Goal: Information Seeking & Learning: Learn about a topic

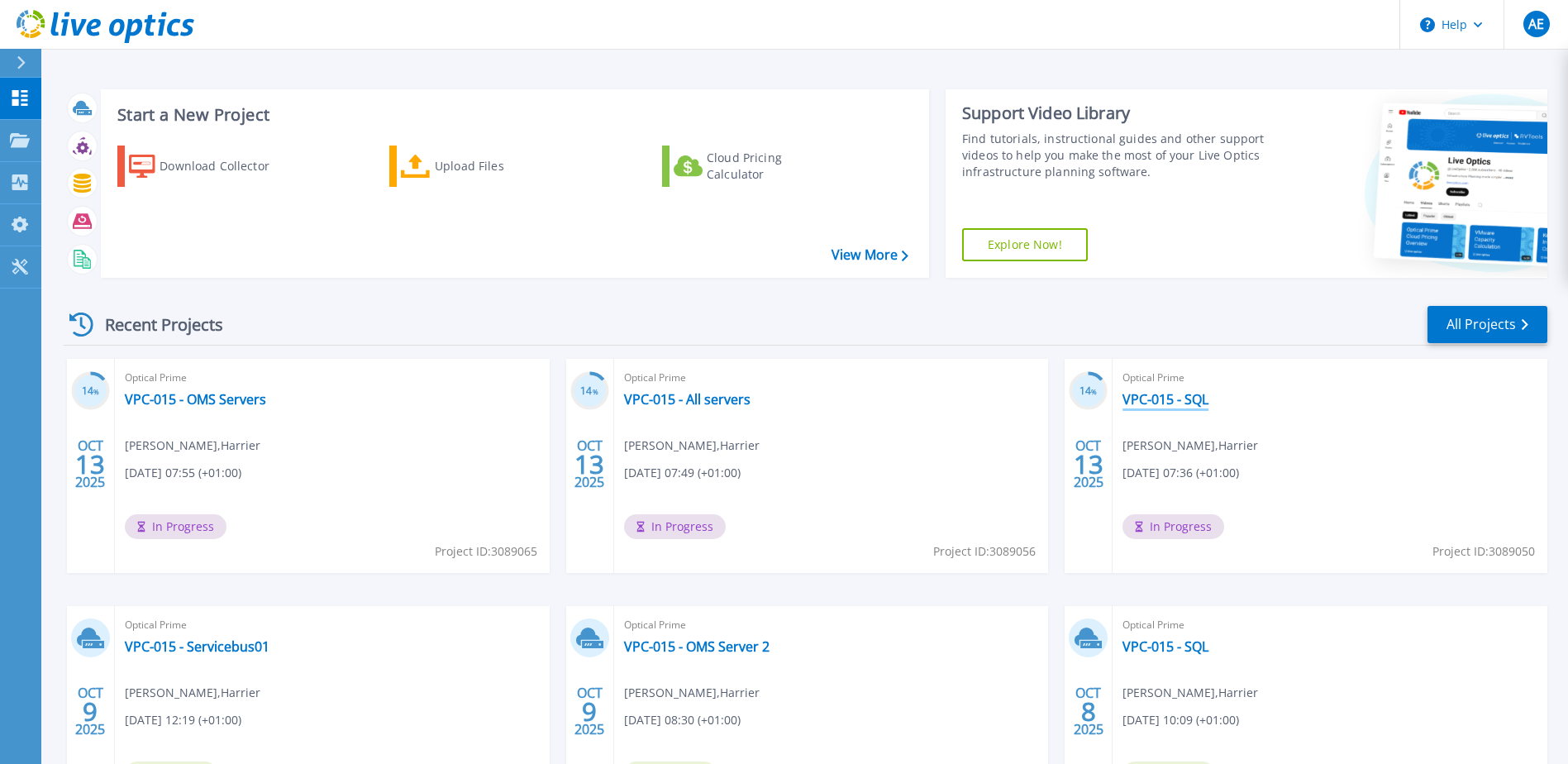
click at [1182, 406] on link "VPC-015 - SQL" at bounding box center [1165, 399] width 86 height 17
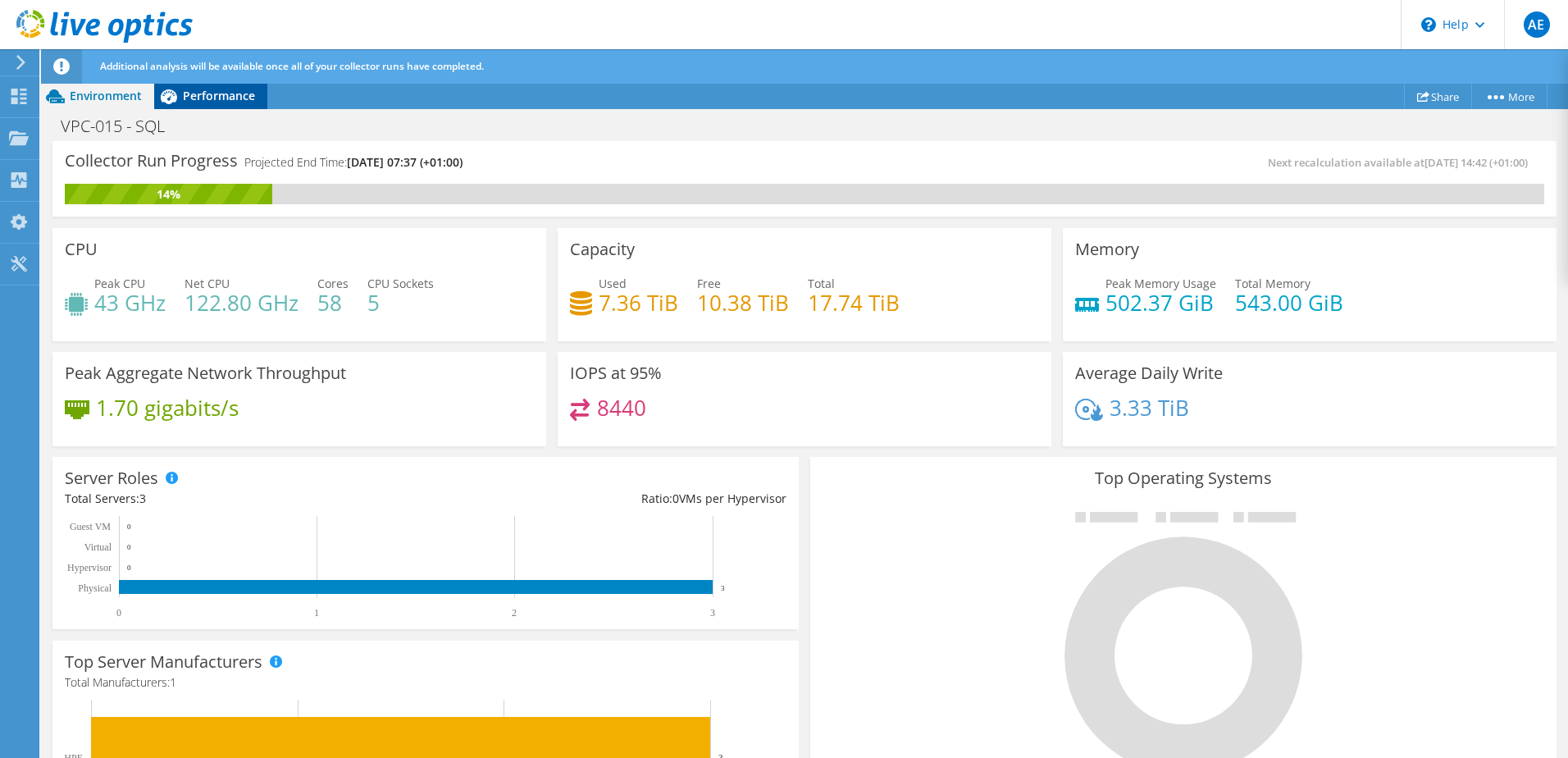
click at [203, 92] on span "Performance" at bounding box center [218, 95] width 72 height 16
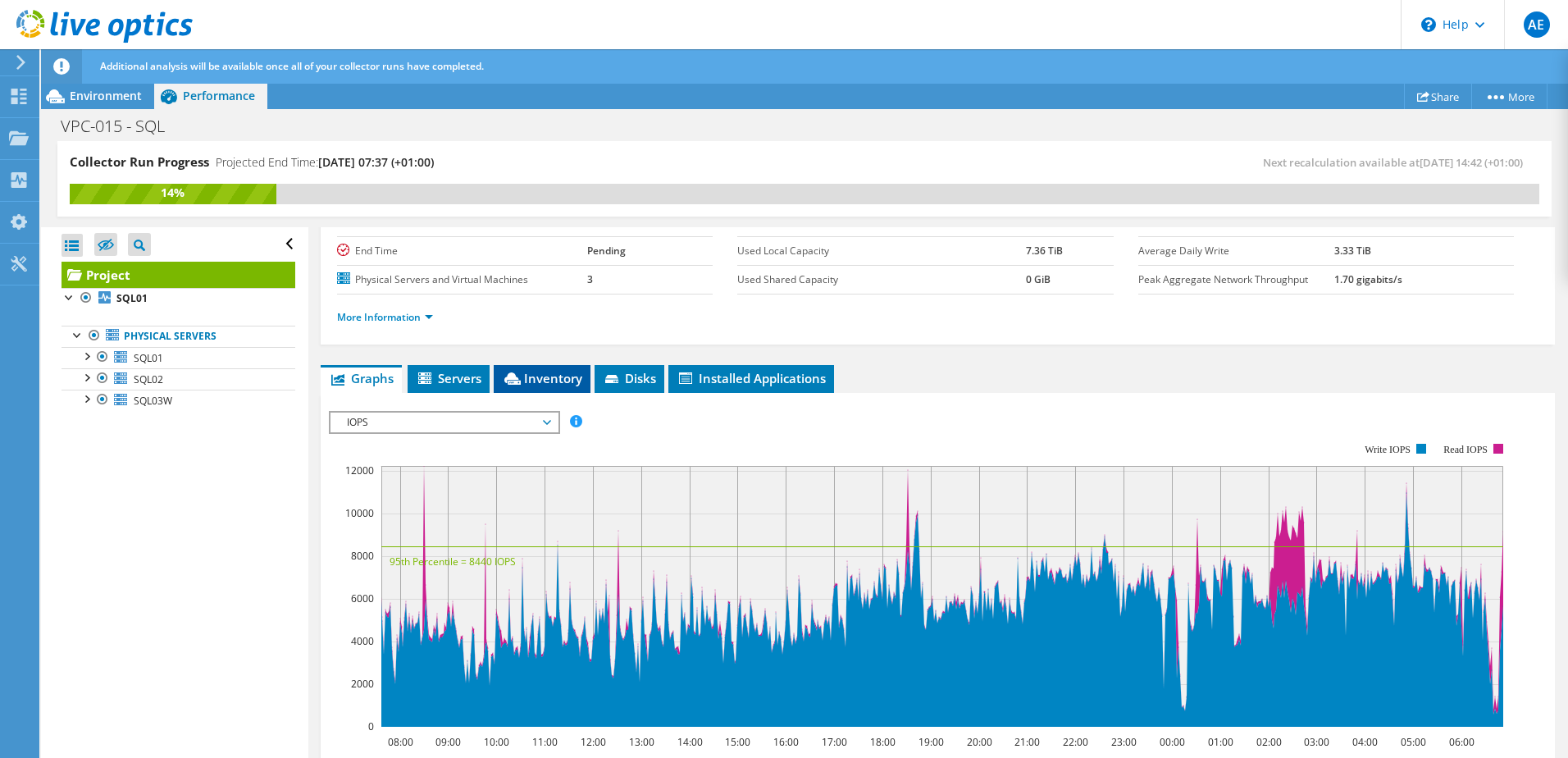
scroll to position [164, 0]
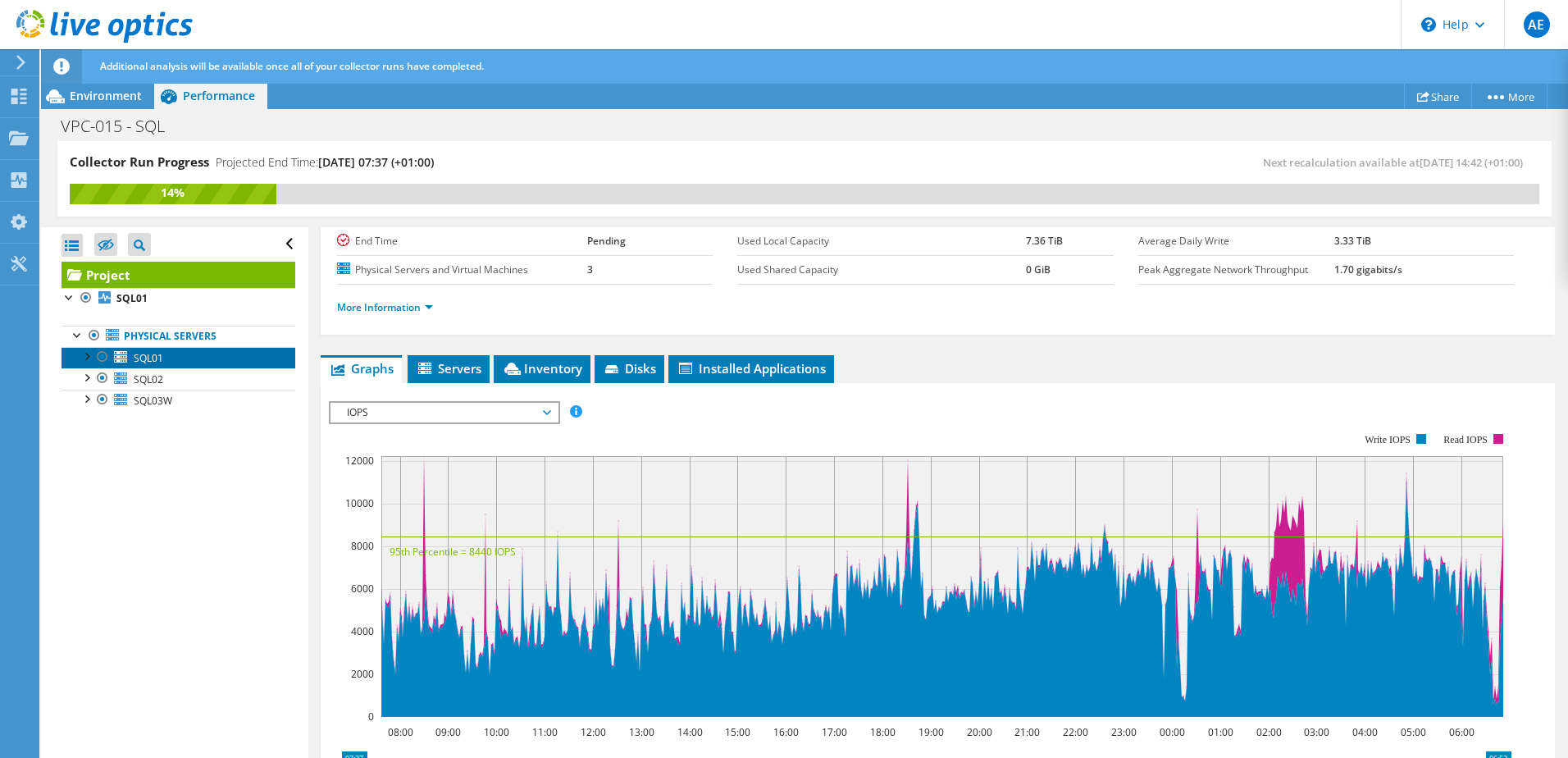
click at [139, 359] on span "SQL01" at bounding box center [149, 358] width 30 height 14
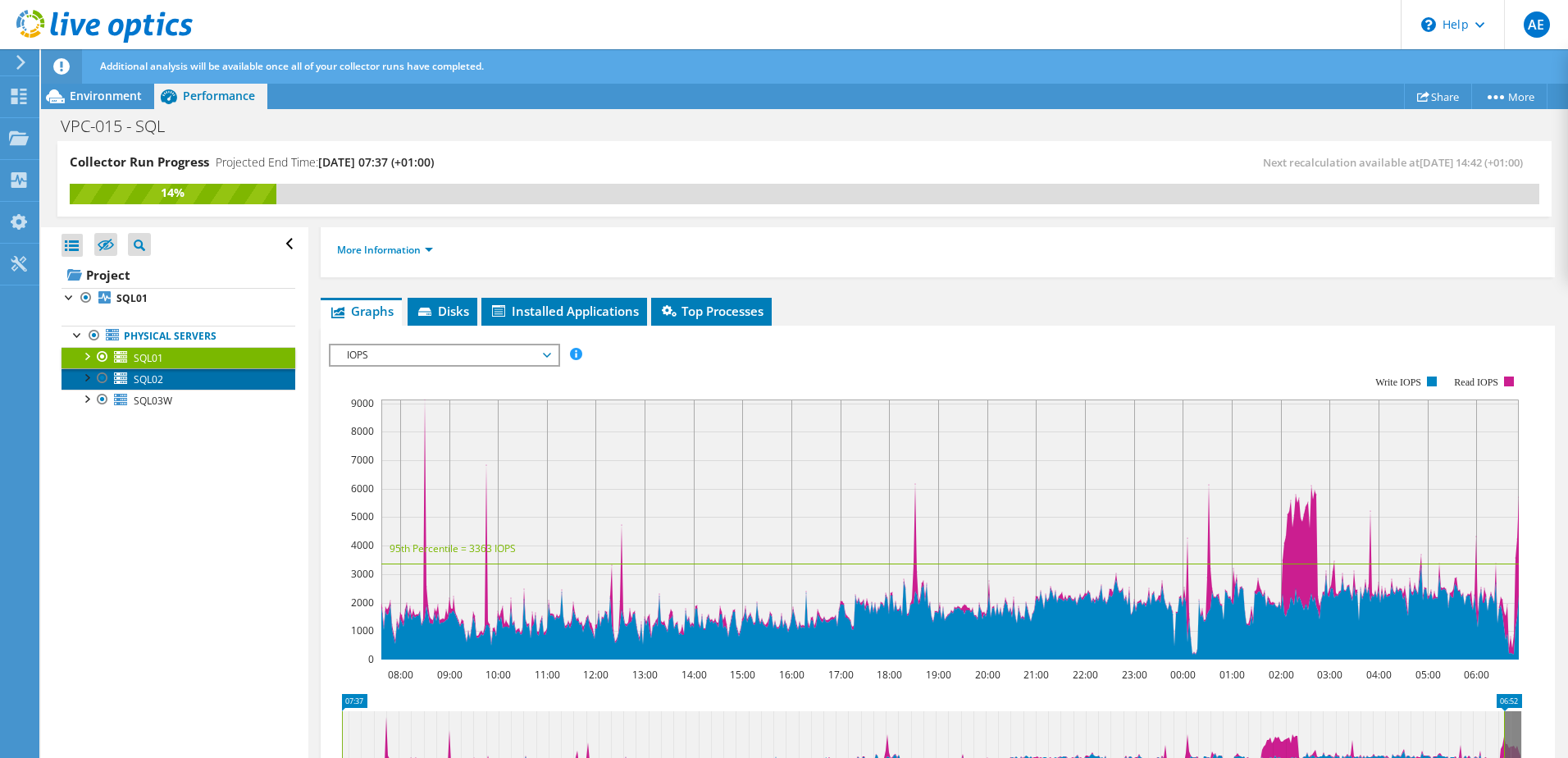
click at [142, 375] on span "SQL02" at bounding box center [149, 379] width 30 height 14
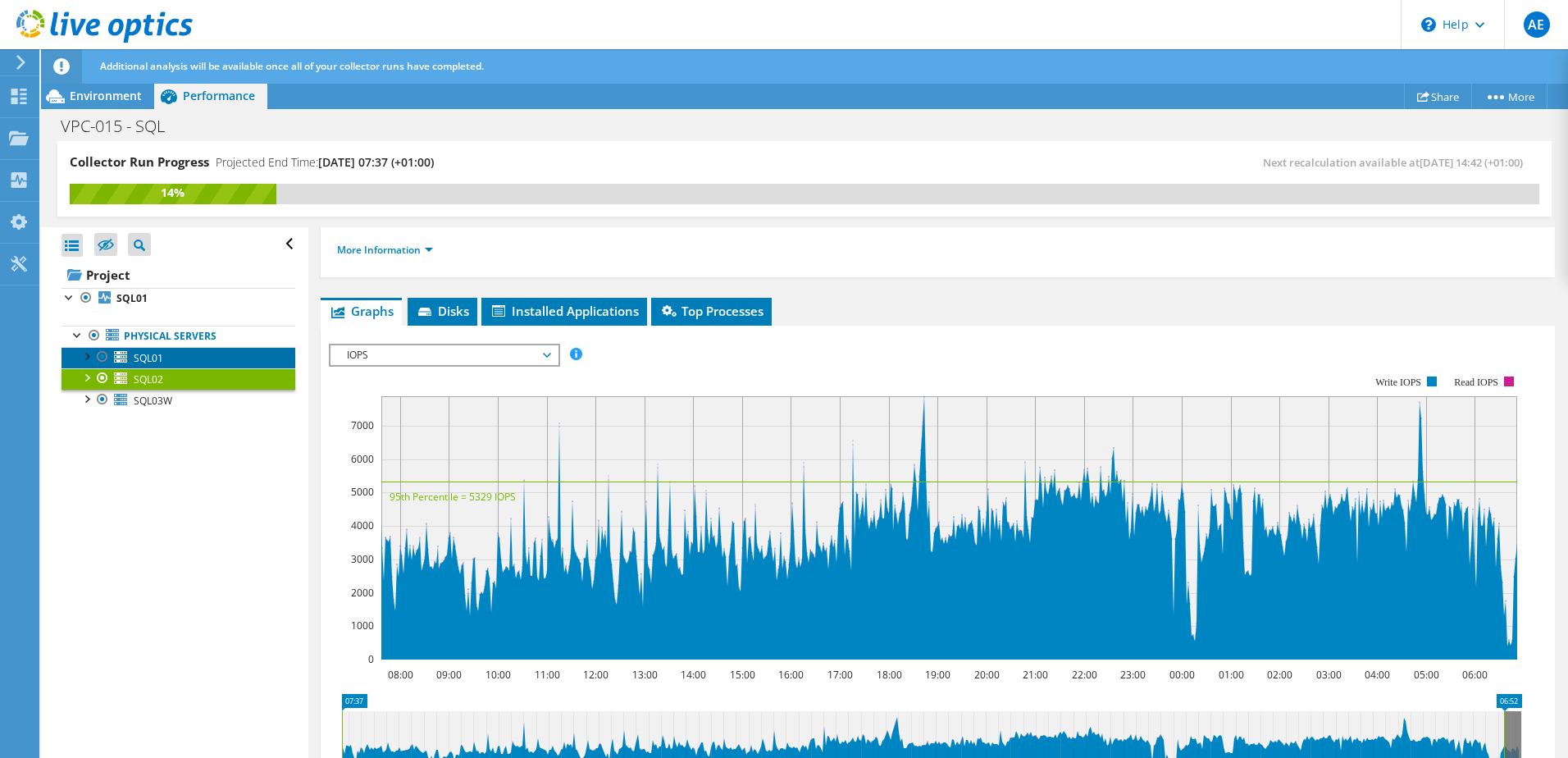
click at [151, 360] on span "SQL01" at bounding box center [149, 358] width 30 height 14
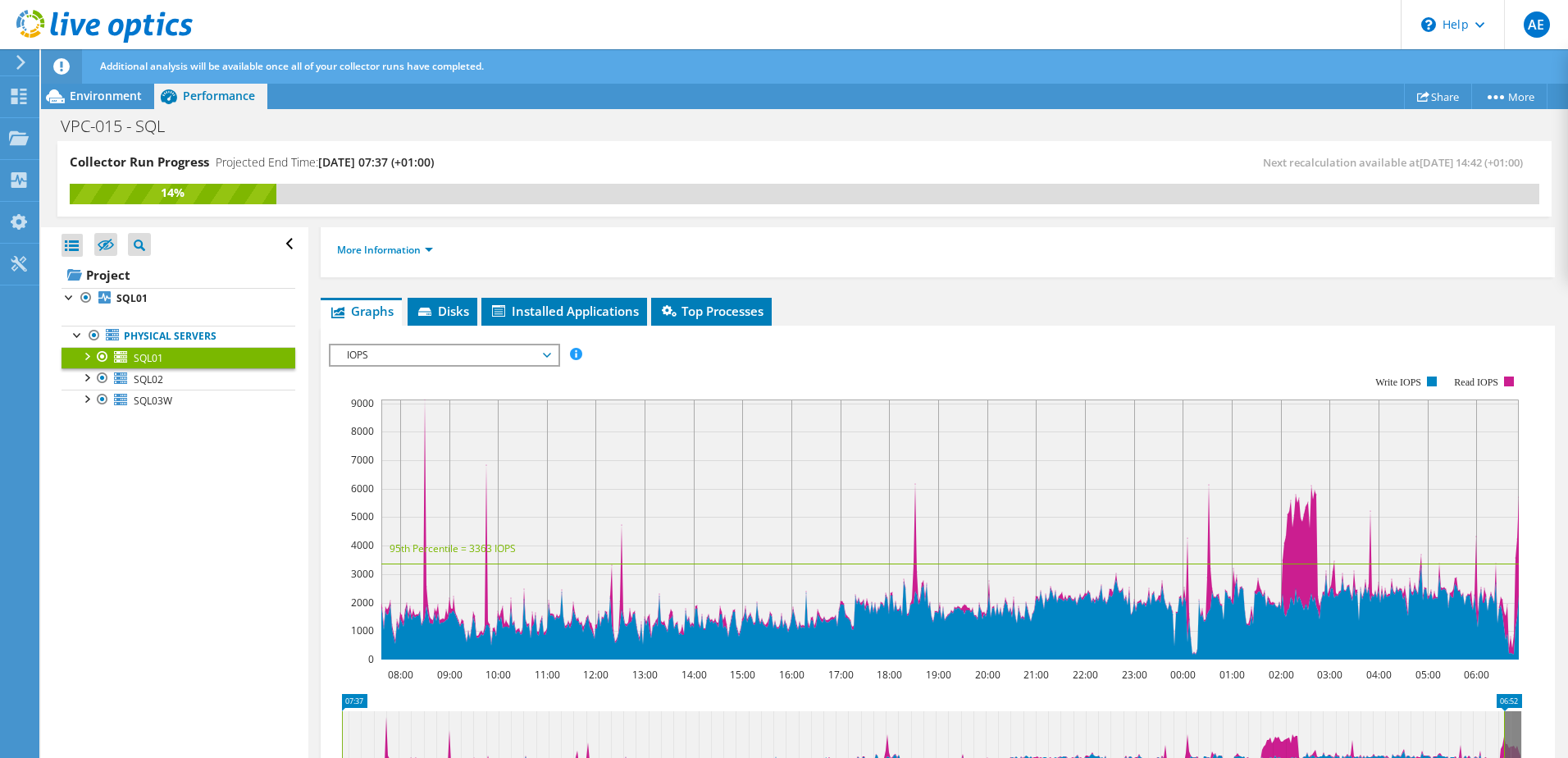
scroll to position [328, 0]
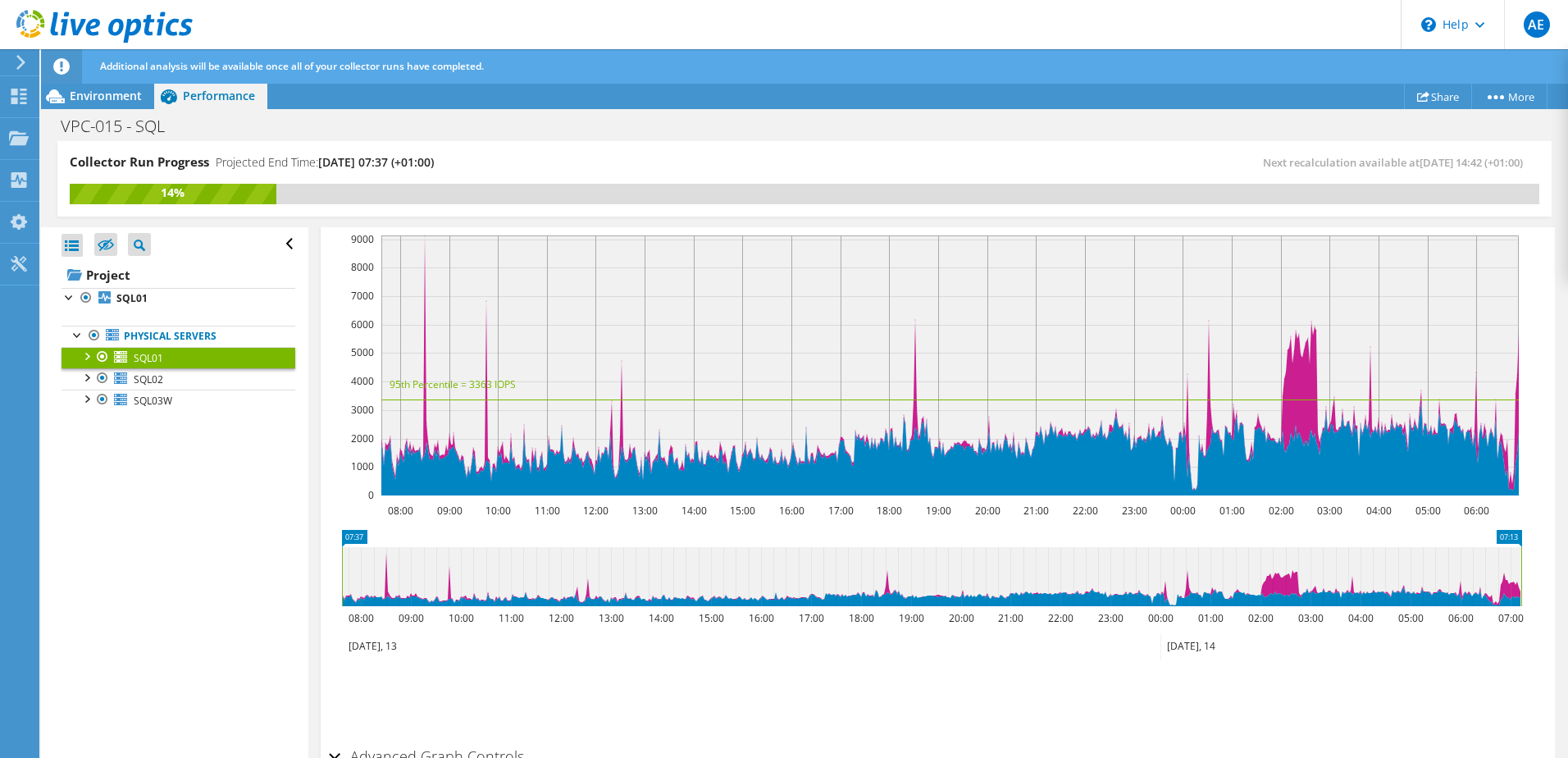
drag, startPoint x: 1504, startPoint y: 566, endPoint x: 1531, endPoint y: 571, distance: 27.5
click at [1531, 571] on icon "07:37 07:13 08:00 09:00 10:00 11:00 12:00 13:00 14:00 15:00 16:00 17:00 18:00 1…" at bounding box center [931, 595] width 1206 height 131
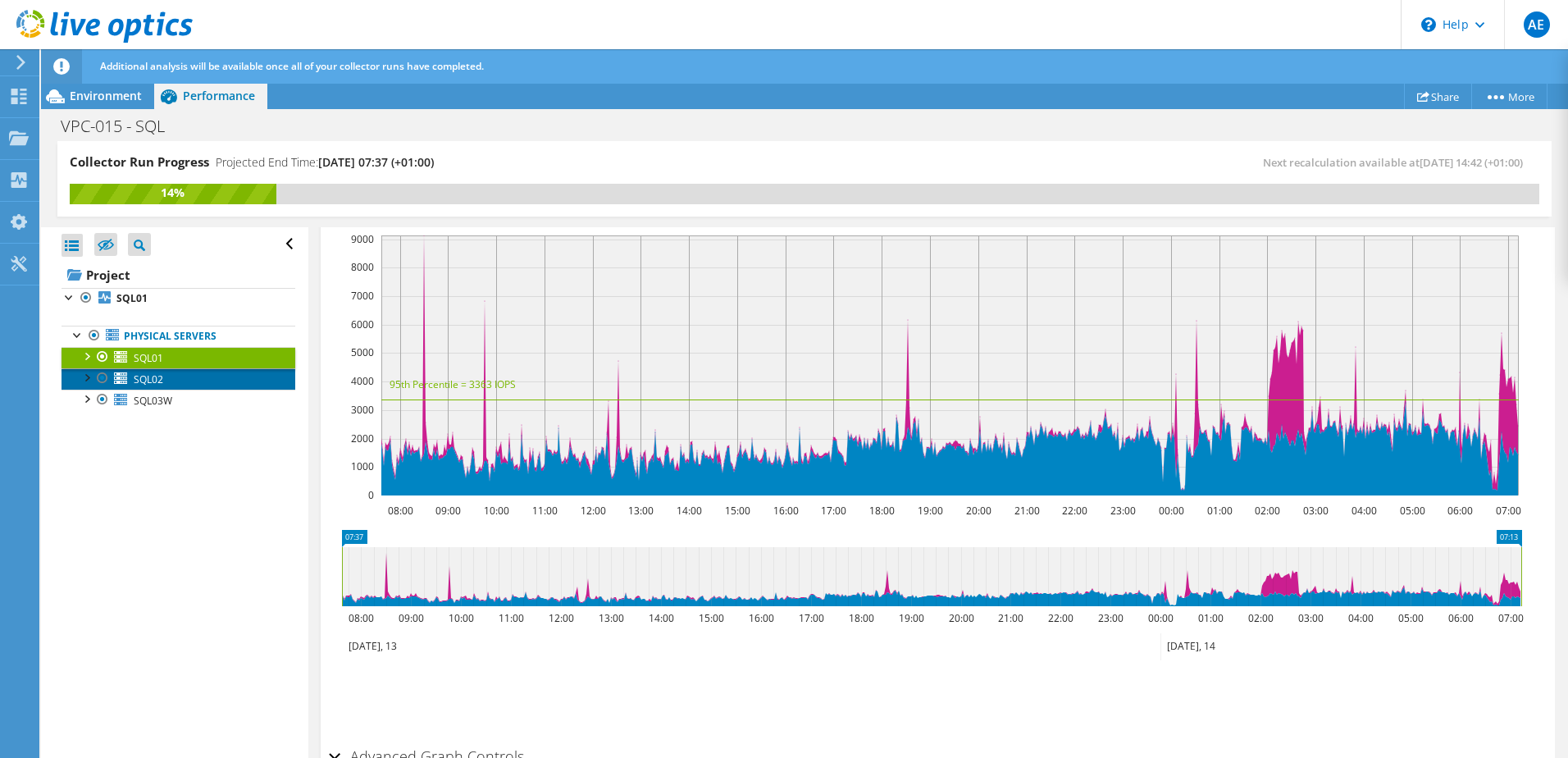
click at [152, 376] on span "SQL02" at bounding box center [149, 379] width 30 height 14
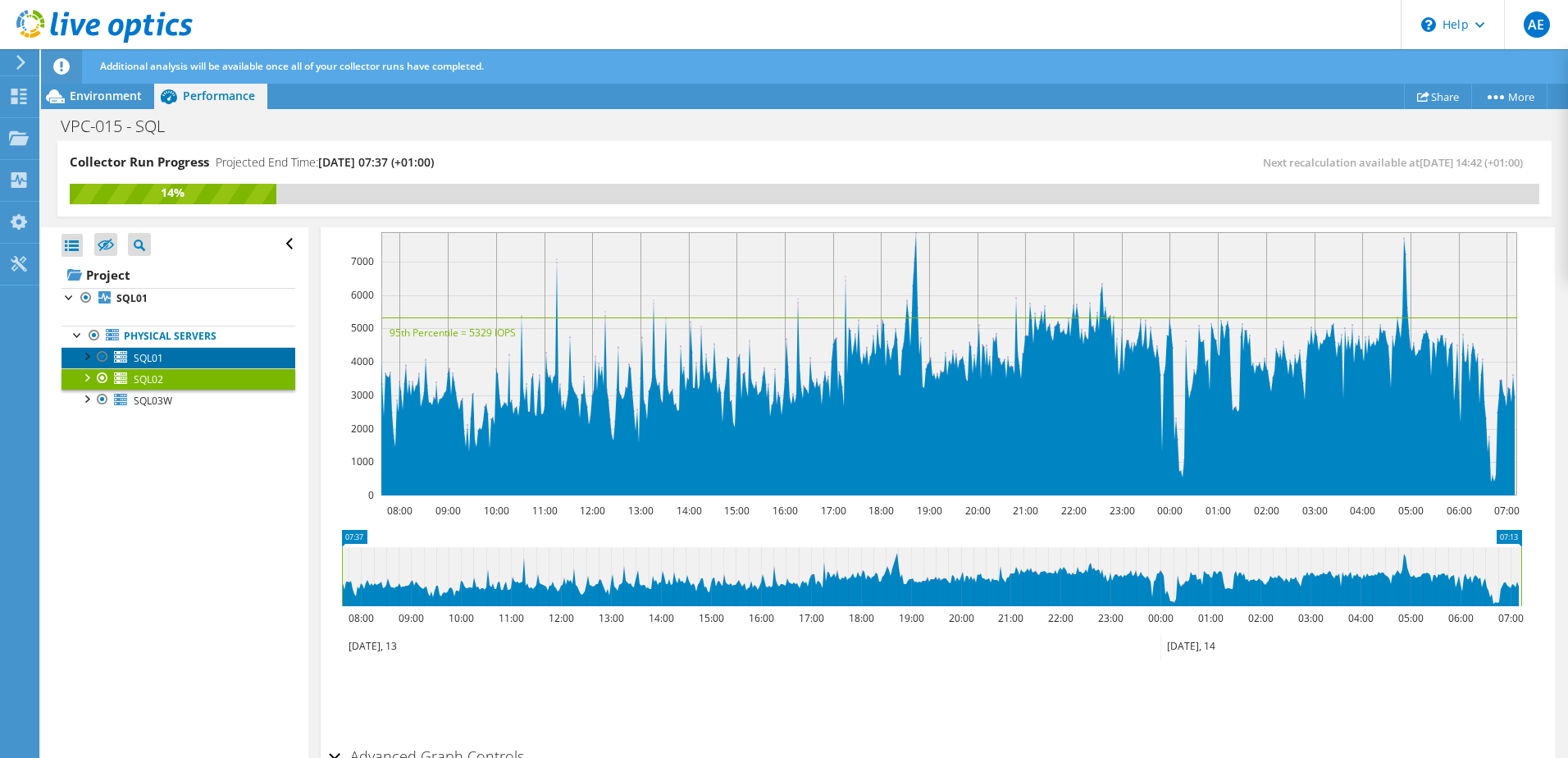
click at [162, 359] on span "SQL01" at bounding box center [149, 358] width 30 height 14
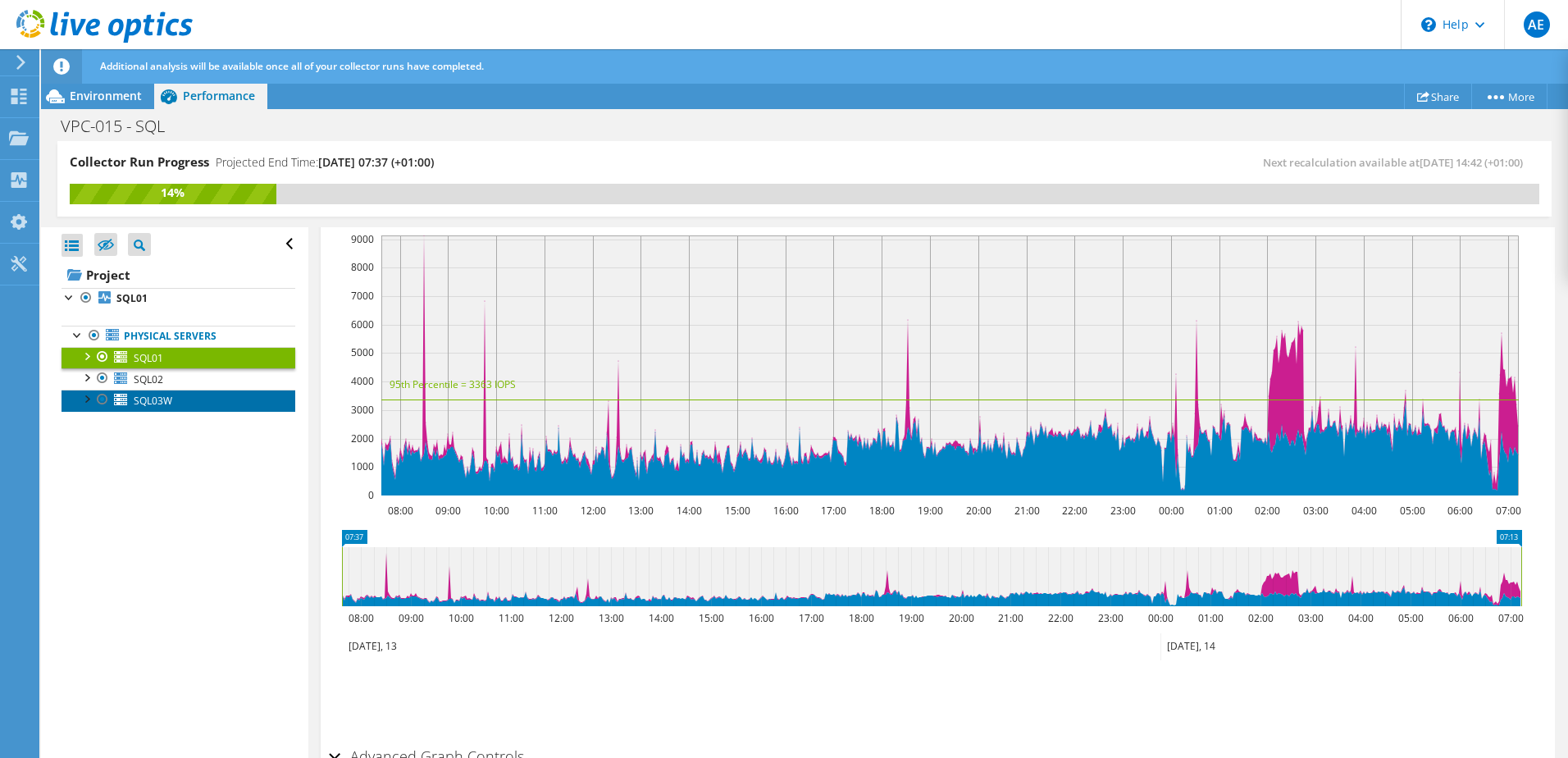
click at [152, 405] on span "SQL03W" at bounding box center [153, 400] width 39 height 14
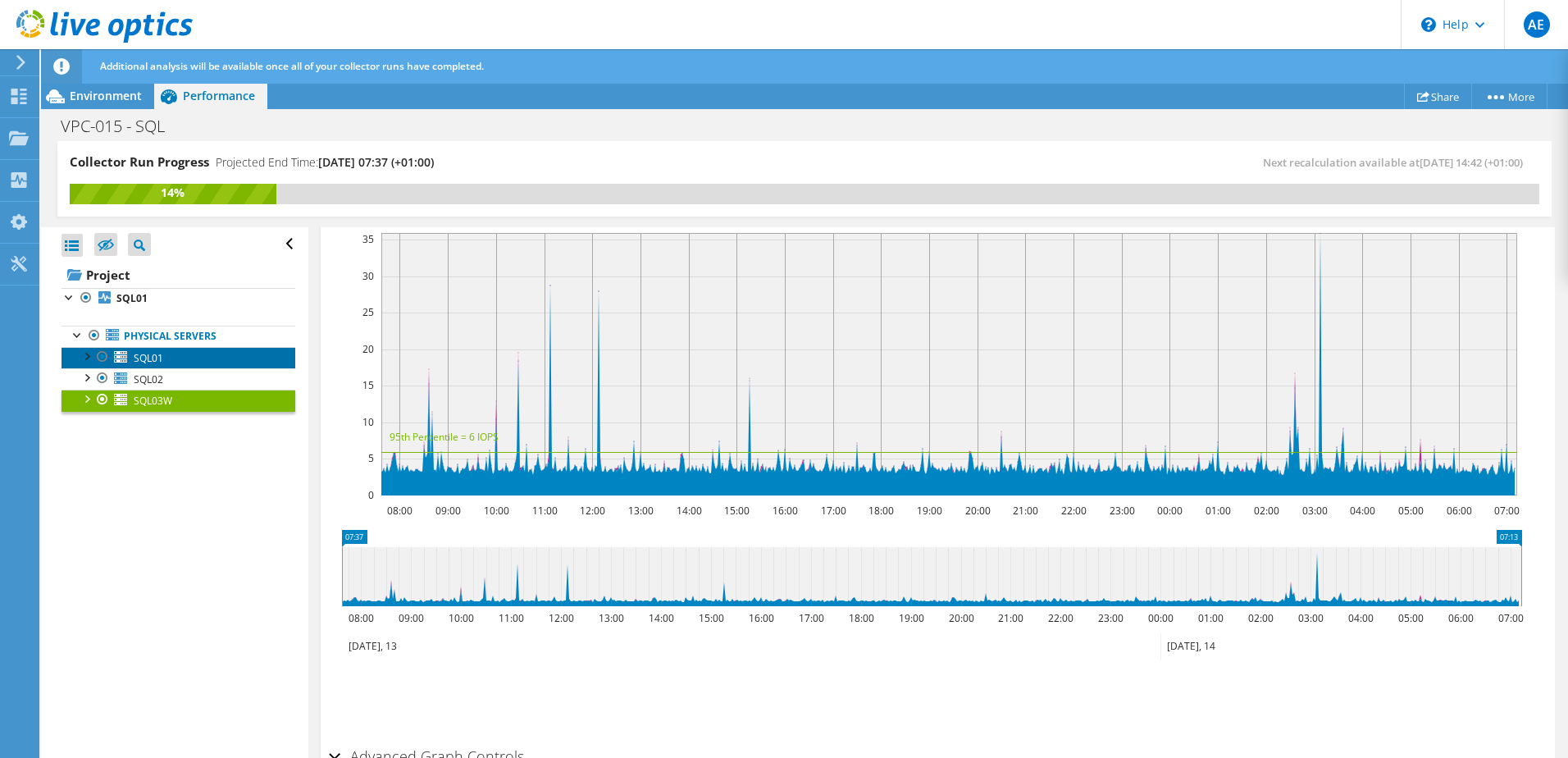
click at [157, 352] on span "SQL01" at bounding box center [149, 358] width 30 height 14
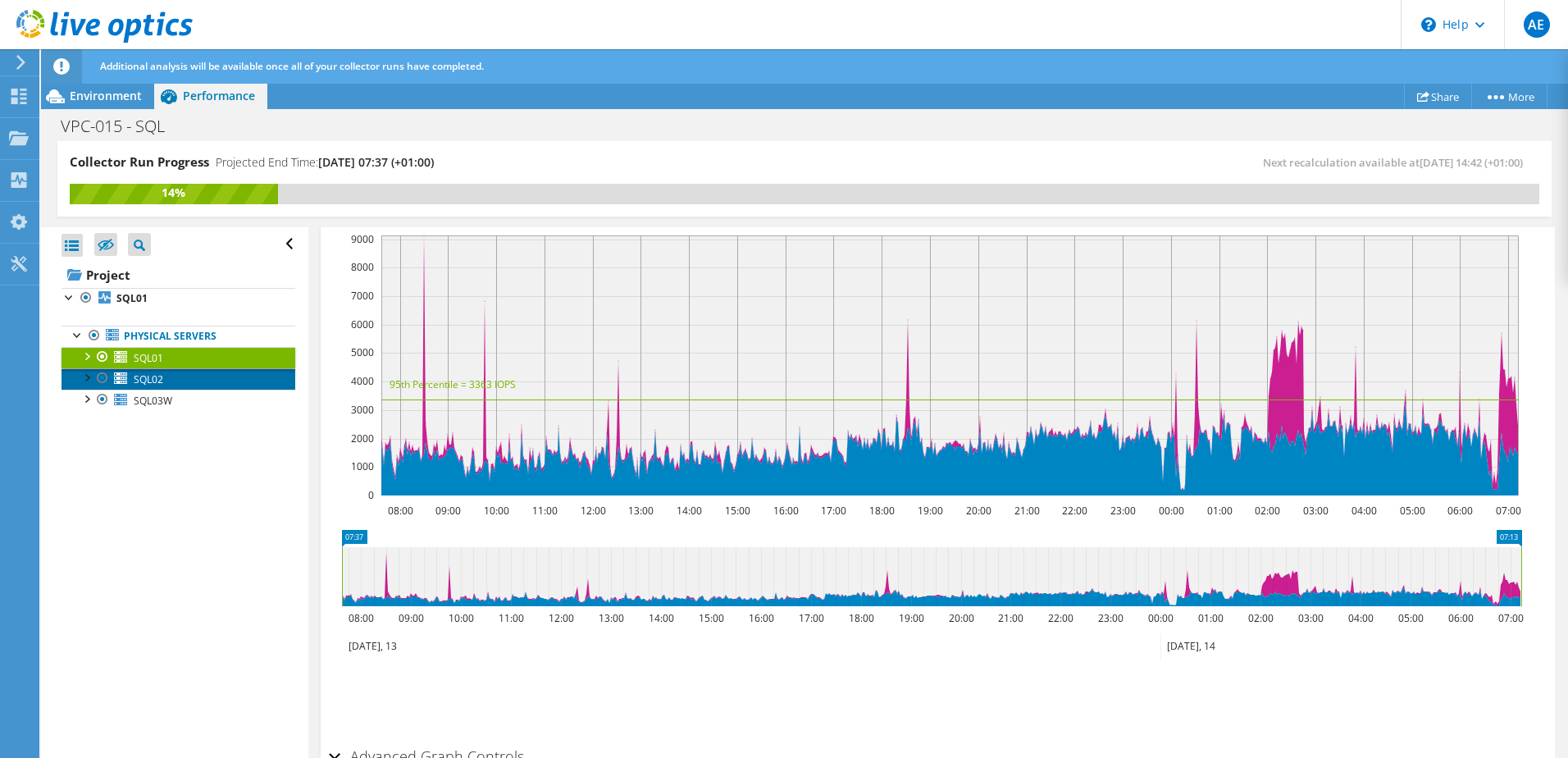
click at [130, 383] on link "SQL02" at bounding box center [178, 379] width 234 height 21
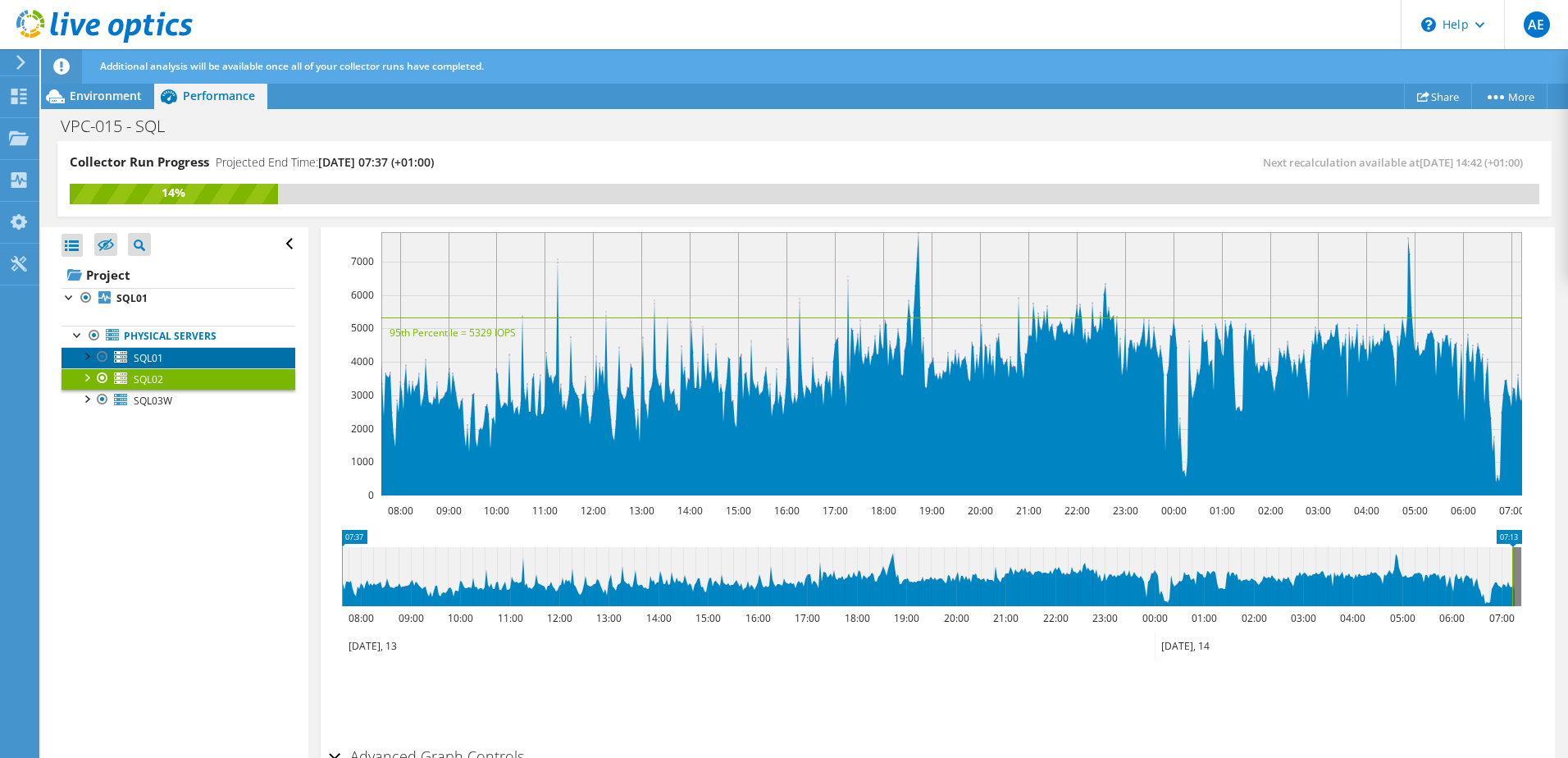
click at [137, 360] on span "SQL01" at bounding box center [149, 358] width 30 height 14
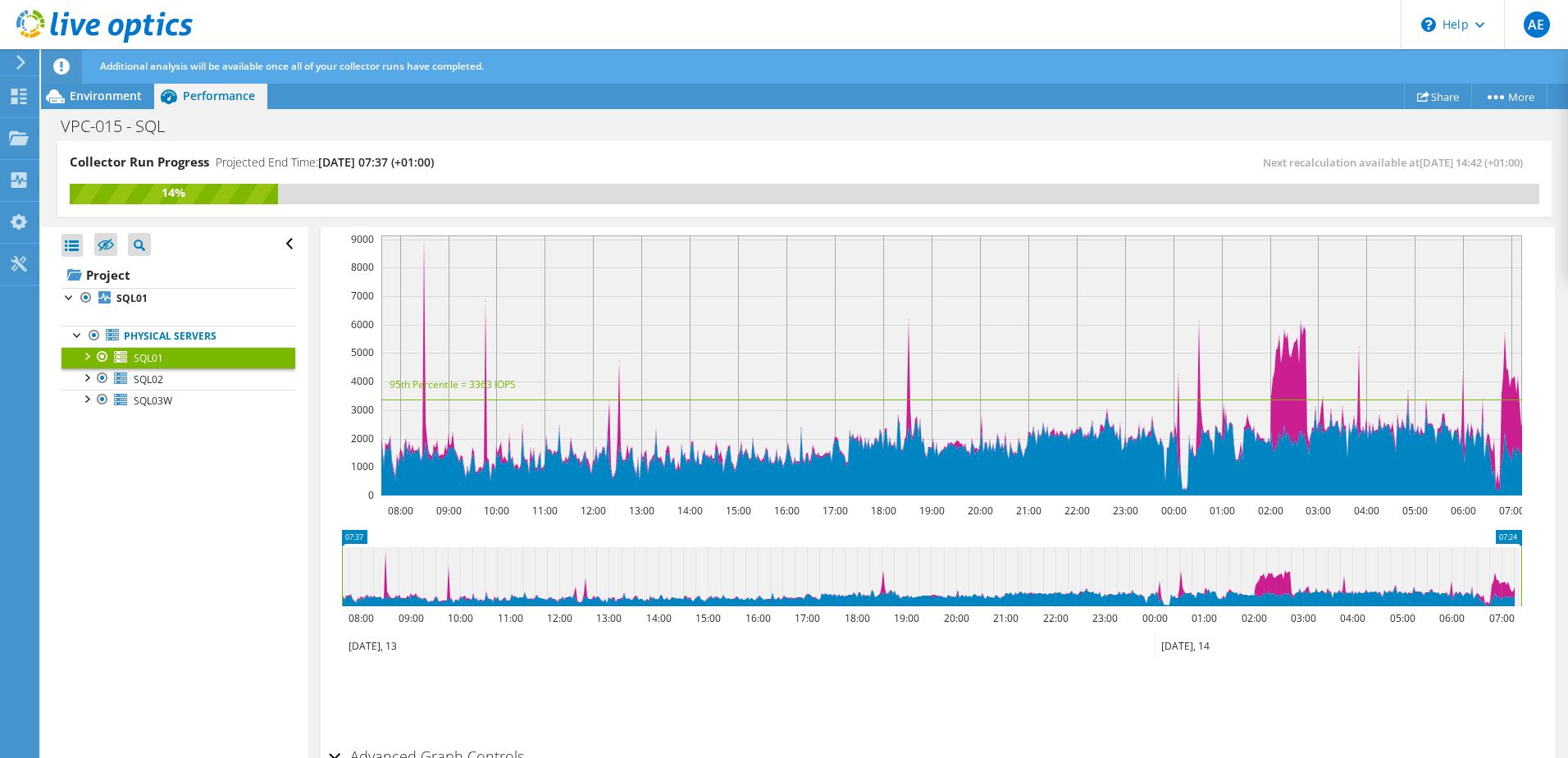
drag, startPoint x: 1510, startPoint y: 576, endPoint x: 1526, endPoint y: 576, distance: 16.0
click at [1526, 576] on icon "07:37 07:24 08:00 09:00 10:00 11:00 12:00 13:00 14:00 15:00 16:00 17:00 18:00 1…" at bounding box center [931, 595] width 1206 height 131
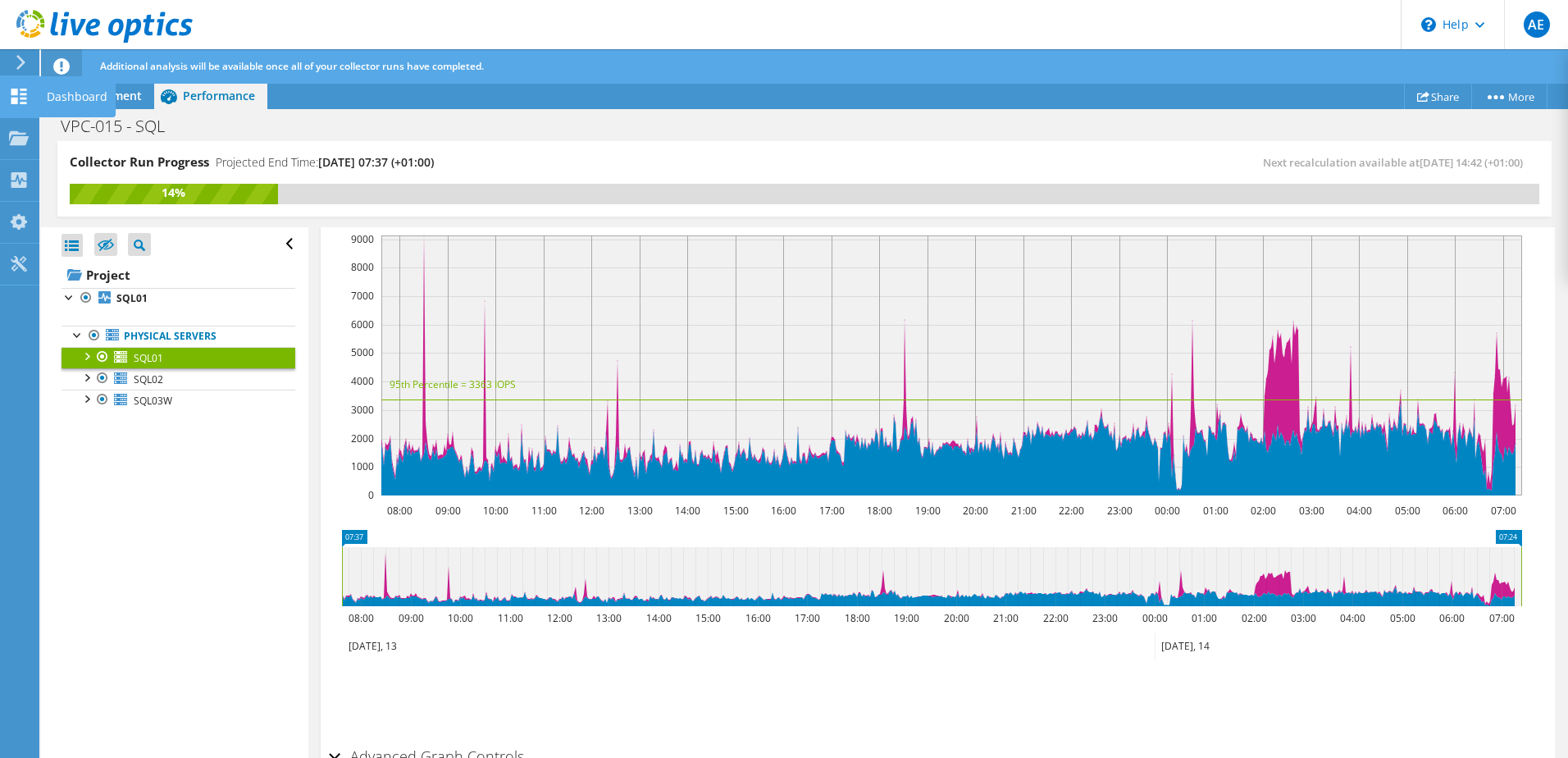
click at [63, 87] on div "Dashboard" at bounding box center [77, 97] width 77 height 41
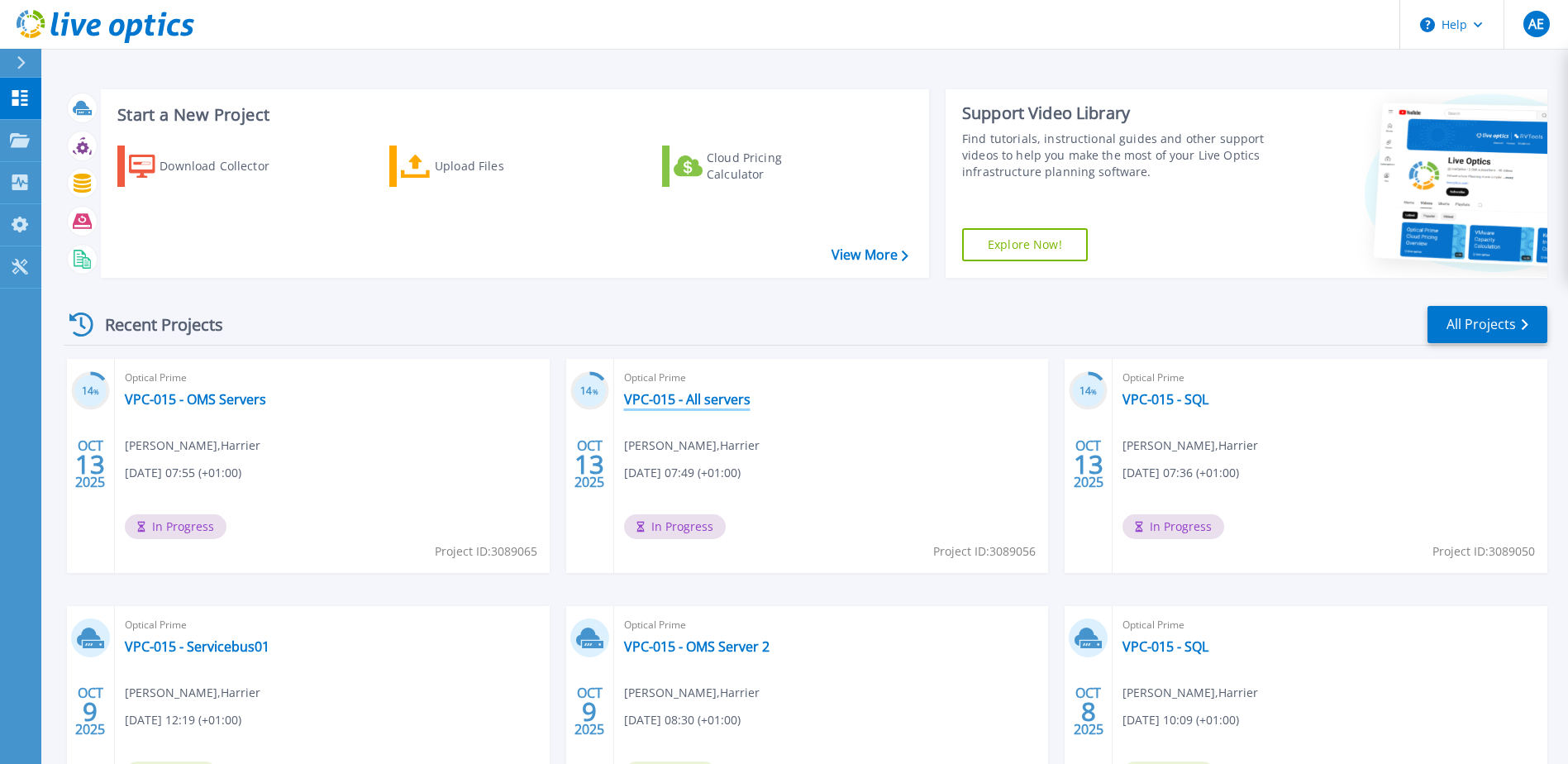
click at [701, 399] on link "VPC-015 - All servers" at bounding box center [687, 399] width 127 height 17
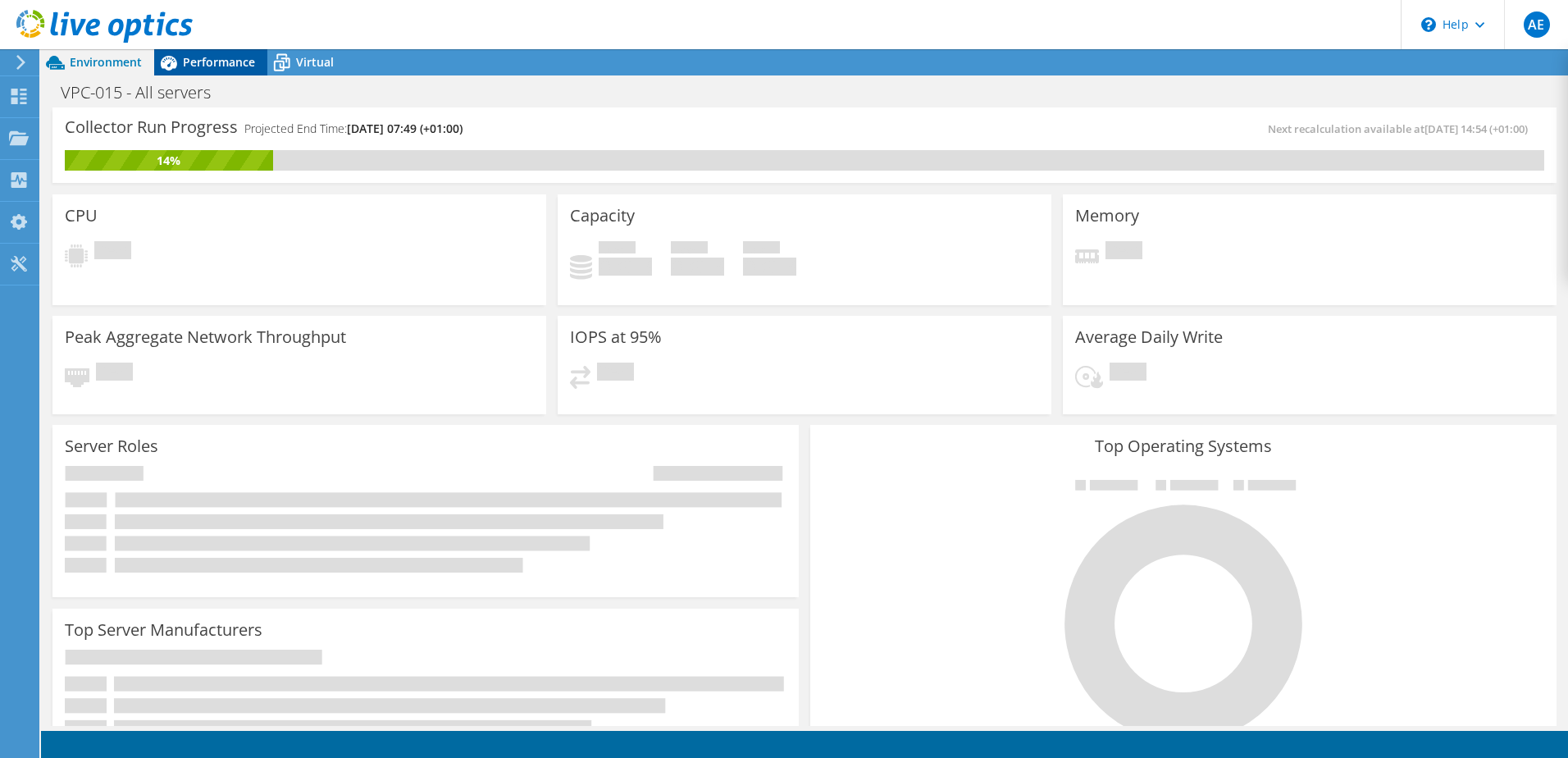
click at [213, 64] on span "Performance" at bounding box center [218, 62] width 72 height 16
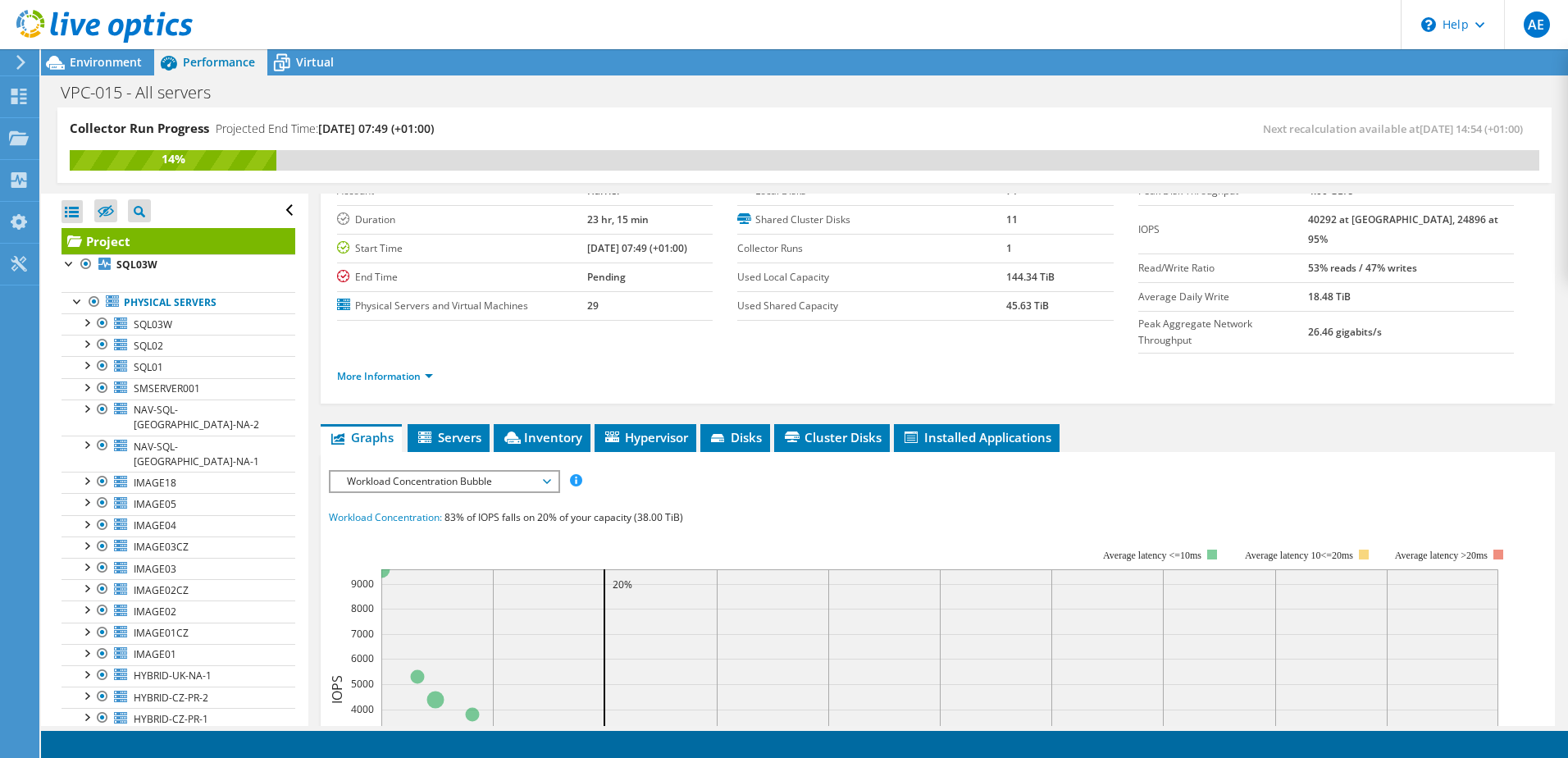
scroll to position [164, 0]
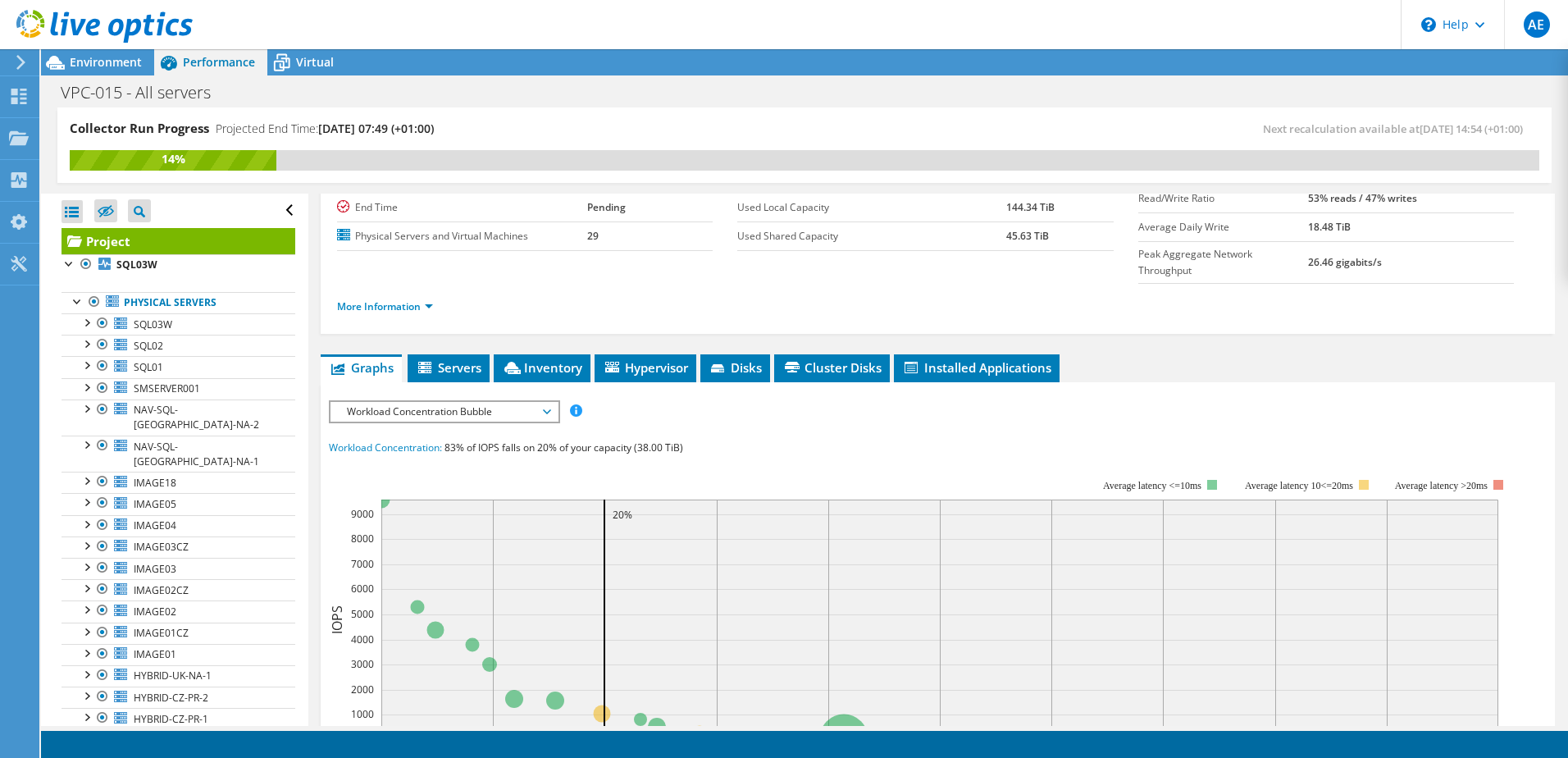
click at [495, 402] on span "Workload Concentration Bubble" at bounding box center [443, 412] width 211 height 20
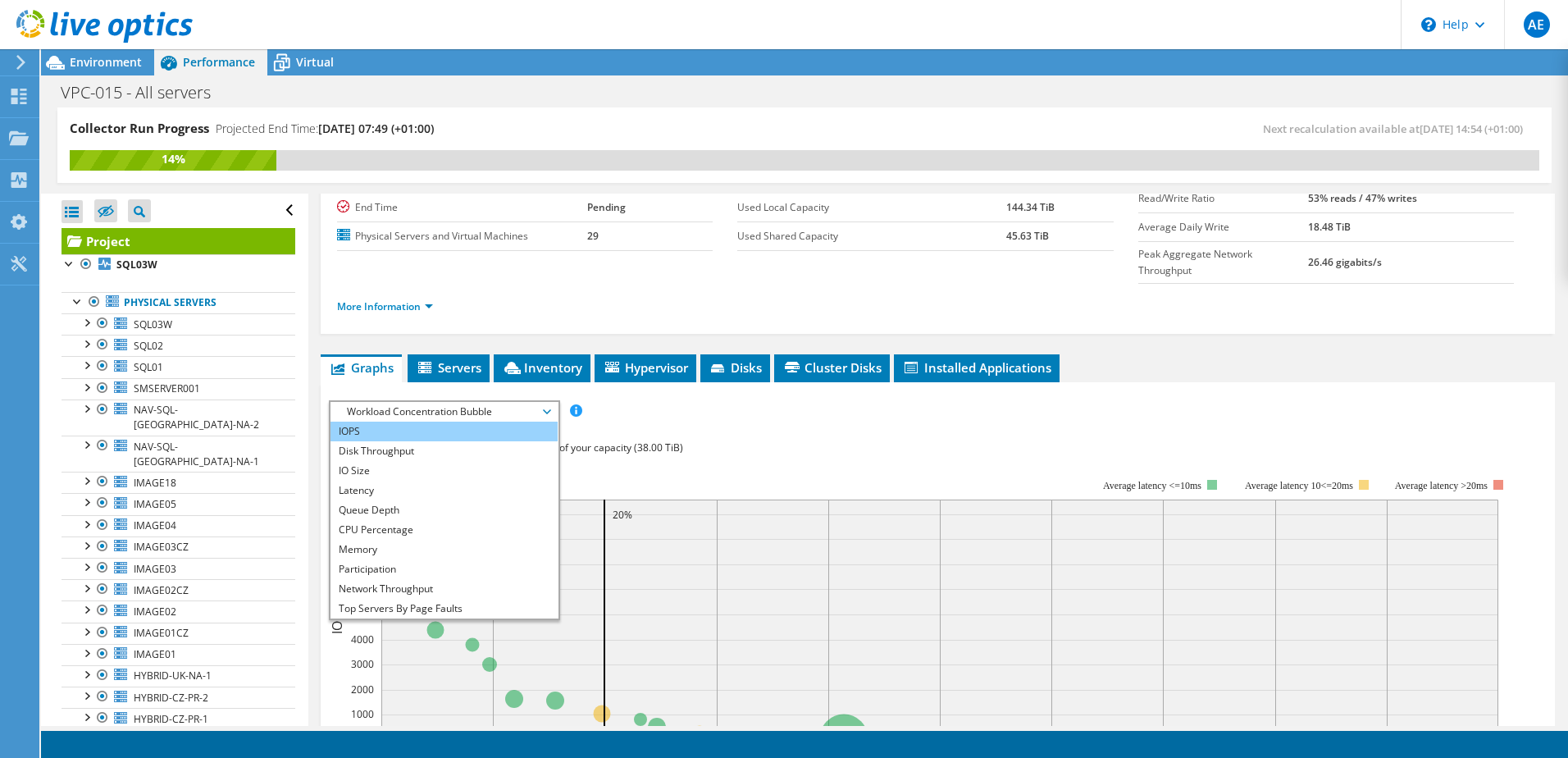
click at [443, 421] on li "IOPS" at bounding box center [443, 431] width 227 height 20
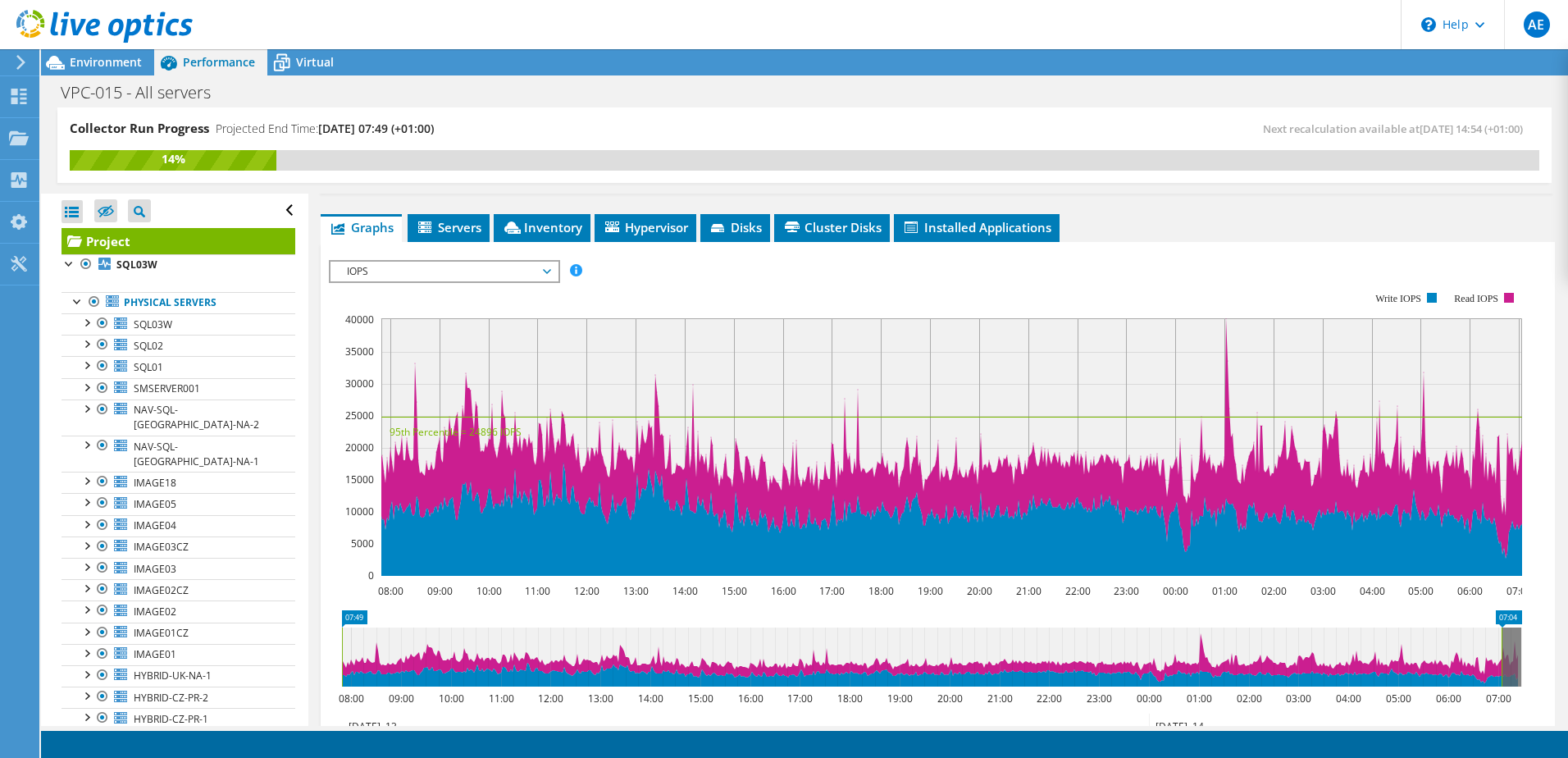
scroll to position [328, 0]
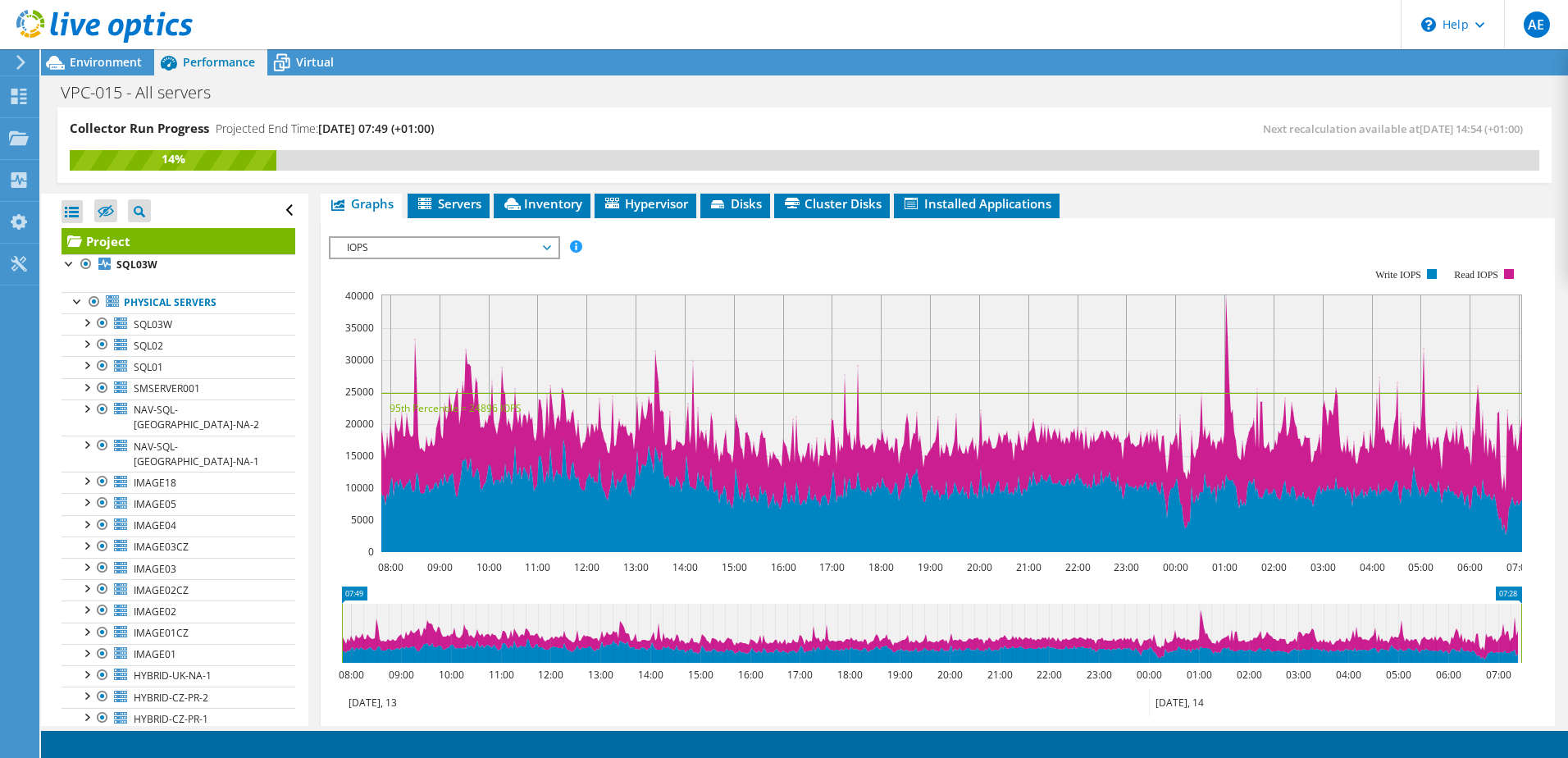
drag, startPoint x: 1500, startPoint y: 593, endPoint x: 1529, endPoint y: 593, distance: 29.0
click at [1529, 593] on icon "07:49 07:28 08:00 09:00 10:00 11:00 12:00 13:00 14:00 15:00 16:00 17:00 18:00 1…" at bounding box center [931, 651] width 1206 height 131
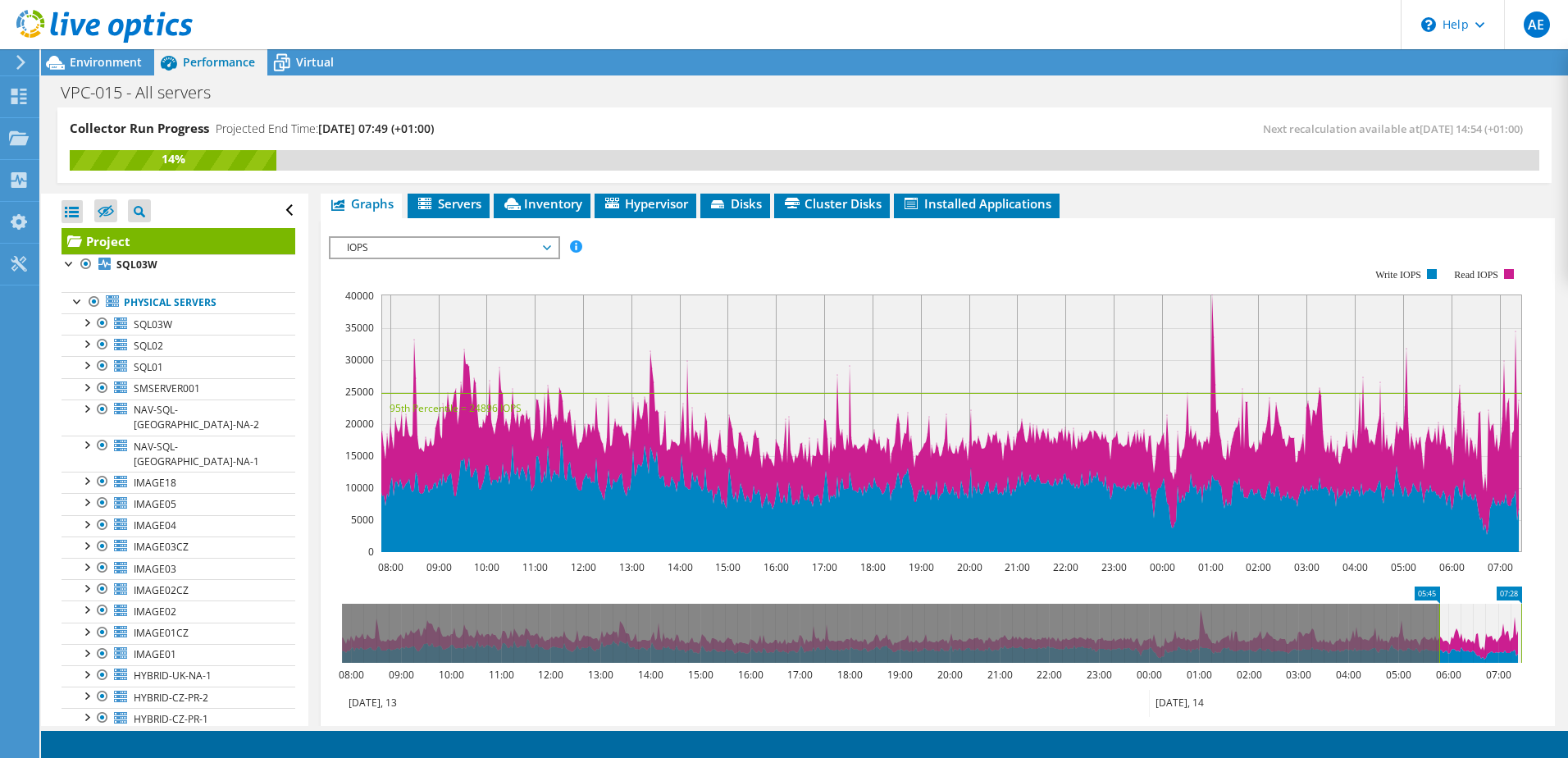
drag, startPoint x: 340, startPoint y: 599, endPoint x: 1438, endPoint y: 597, distance: 1098.0
click at [1438, 604] on rect at bounding box center [1439, 632] width 7 height 59
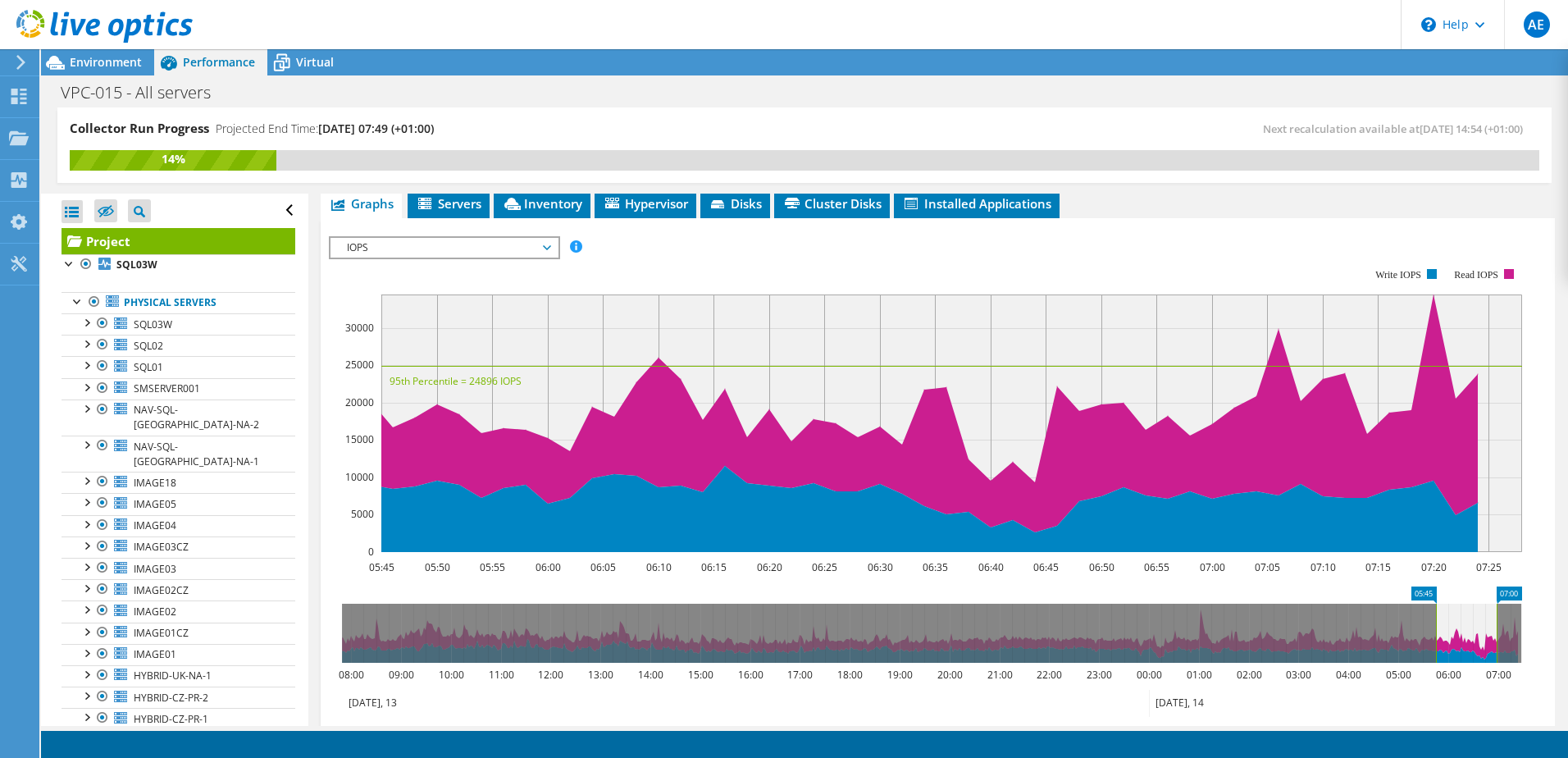
drag, startPoint x: 1522, startPoint y: 606, endPoint x: 1497, endPoint y: 612, distance: 25.7
click at [1497, 612] on rect at bounding box center [1496, 632] width 7 height 59
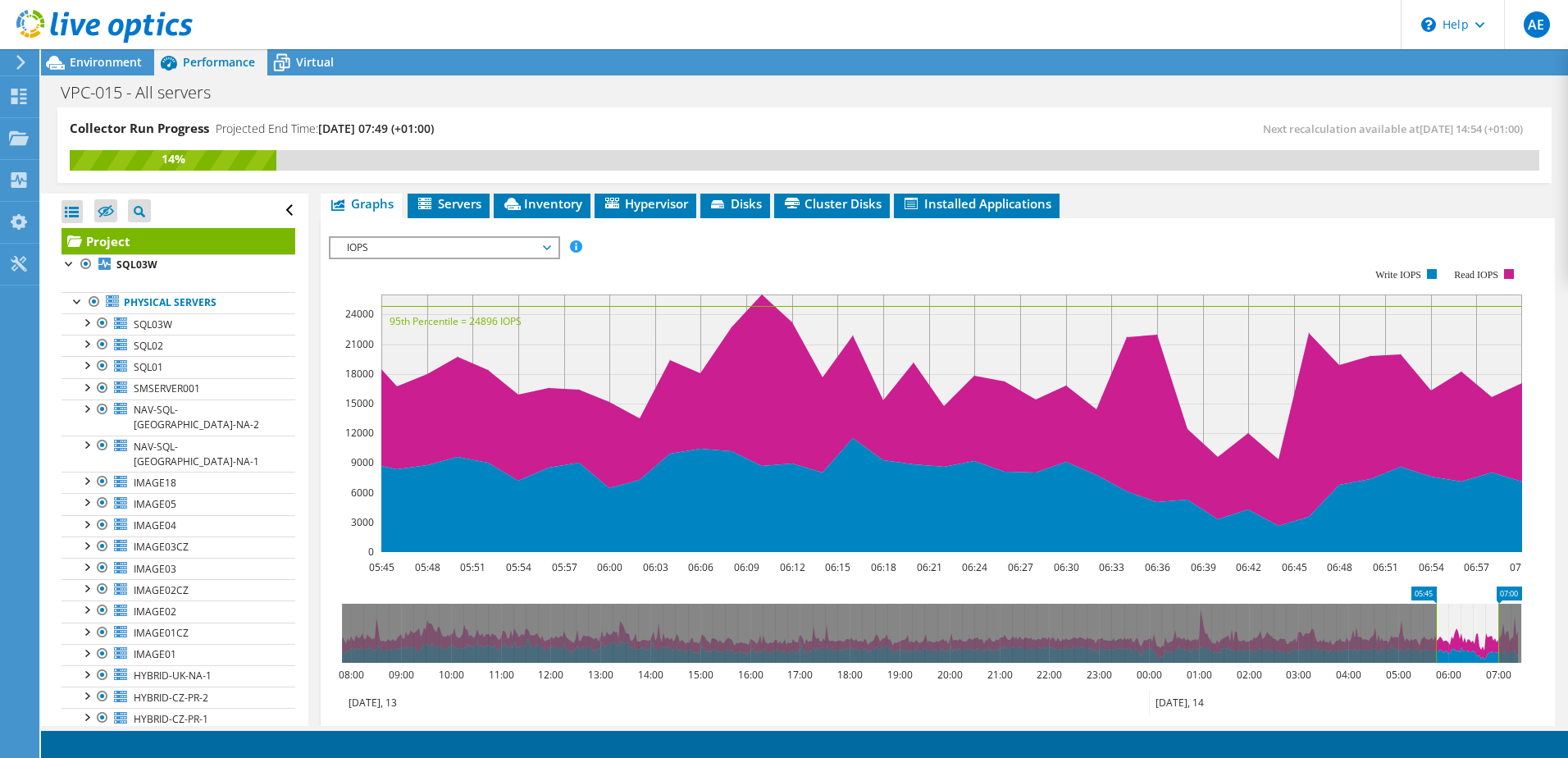
click at [417, 228] on div "IOPS Disk Throughput IO Size Latency Queue Depth CPU Percentage Memory Page Fau…" at bounding box center [937, 512] width 1218 height 568
drag, startPoint x: 416, startPoint y: 199, endPoint x: 402, endPoint y: 215, distance: 21.3
click at [402, 238] on span "IOPS" at bounding box center [443, 248] width 211 height 20
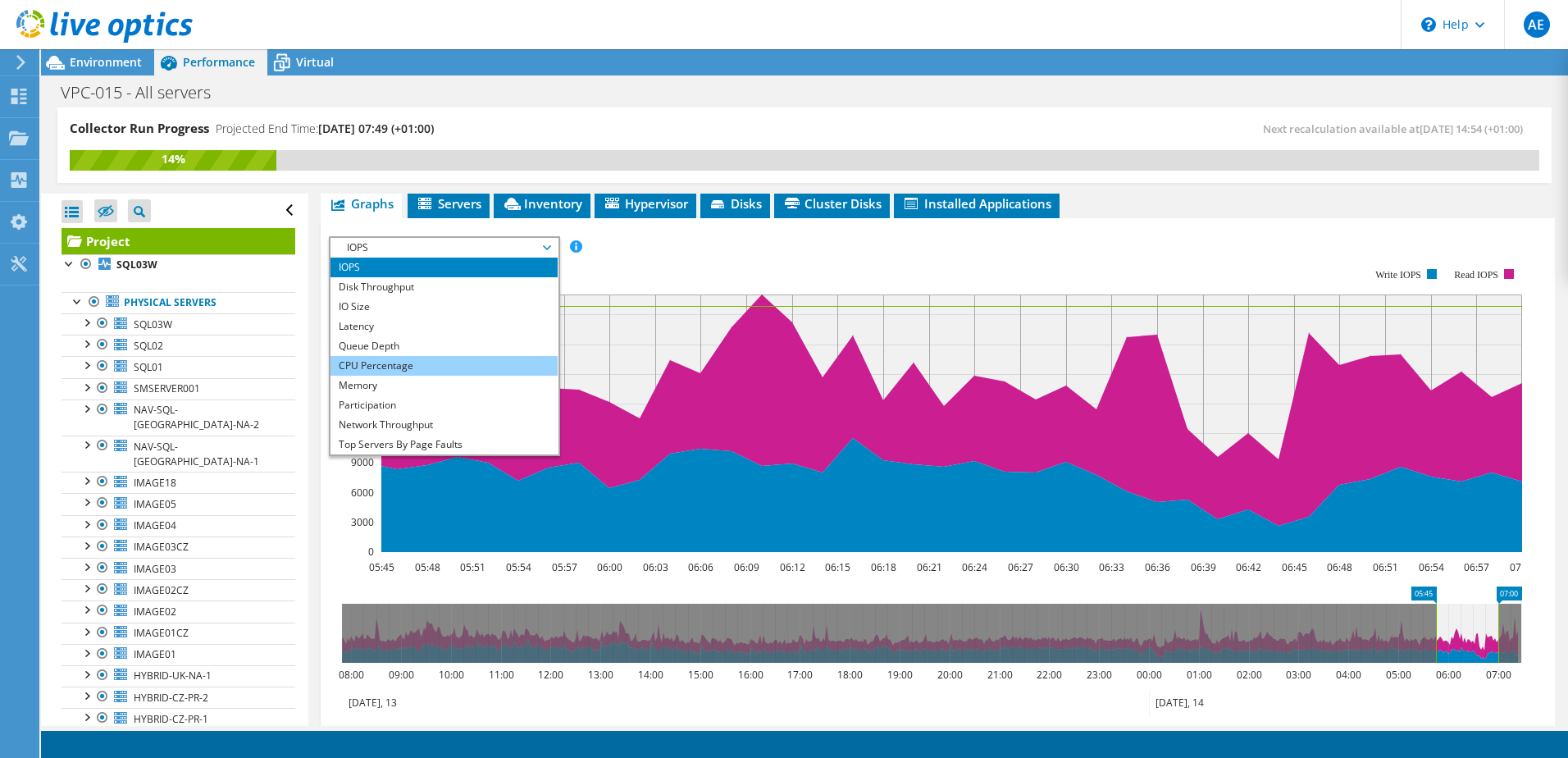
click at [383, 356] on li "CPU Percentage" at bounding box center [443, 366] width 227 height 20
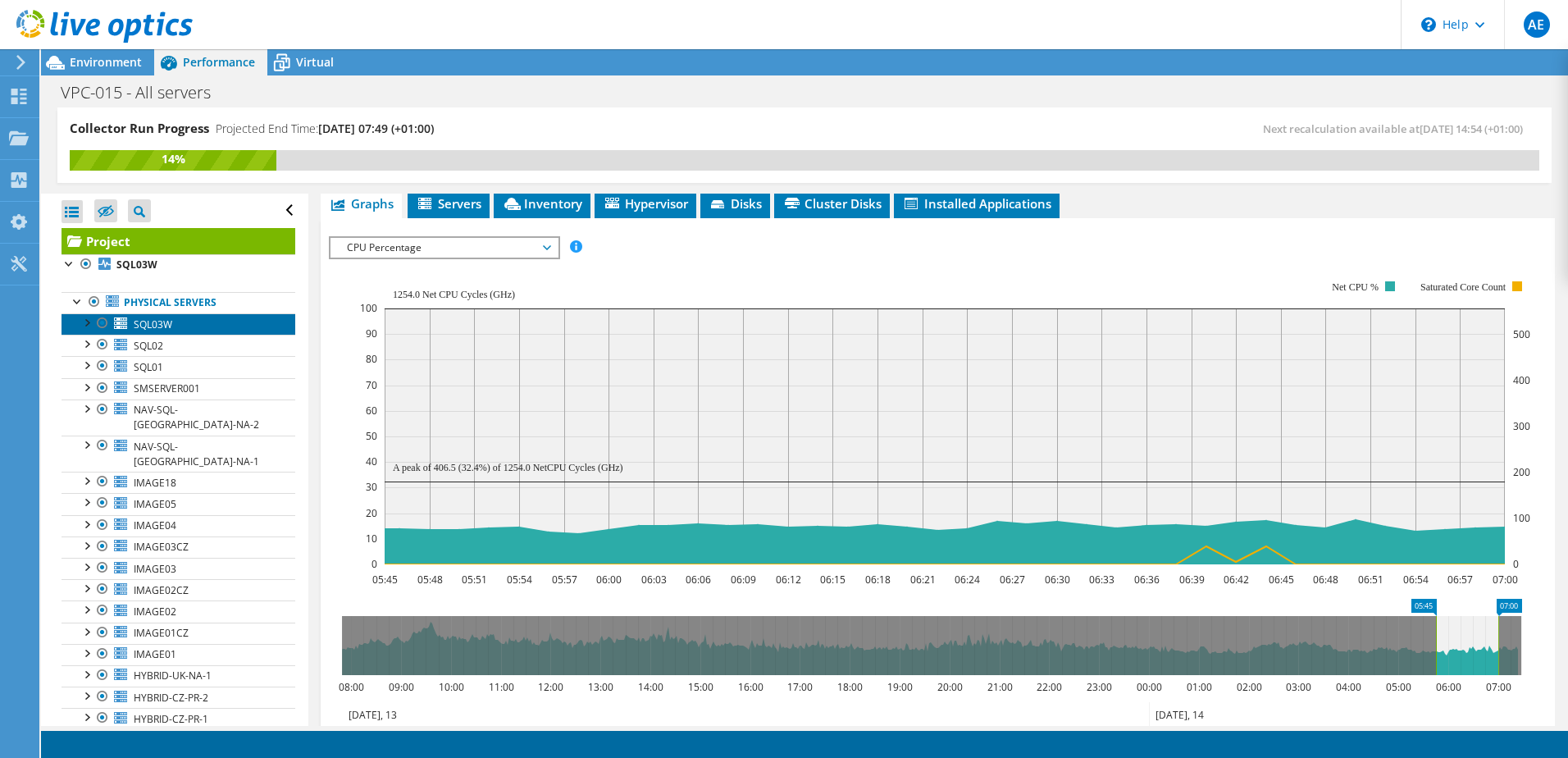
click at [160, 325] on span "SQL03W" at bounding box center [153, 324] width 39 height 14
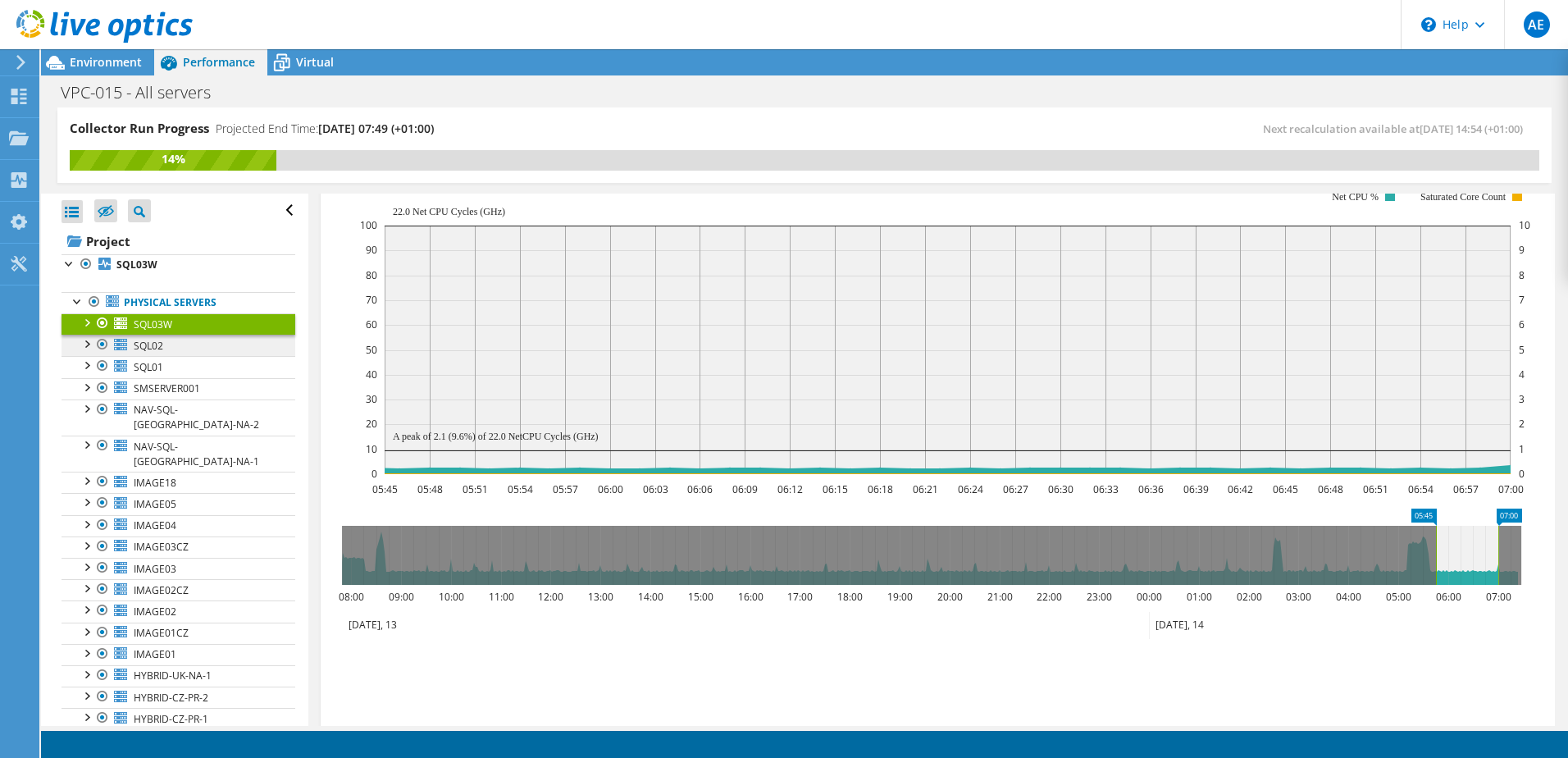
scroll to position [271, 0]
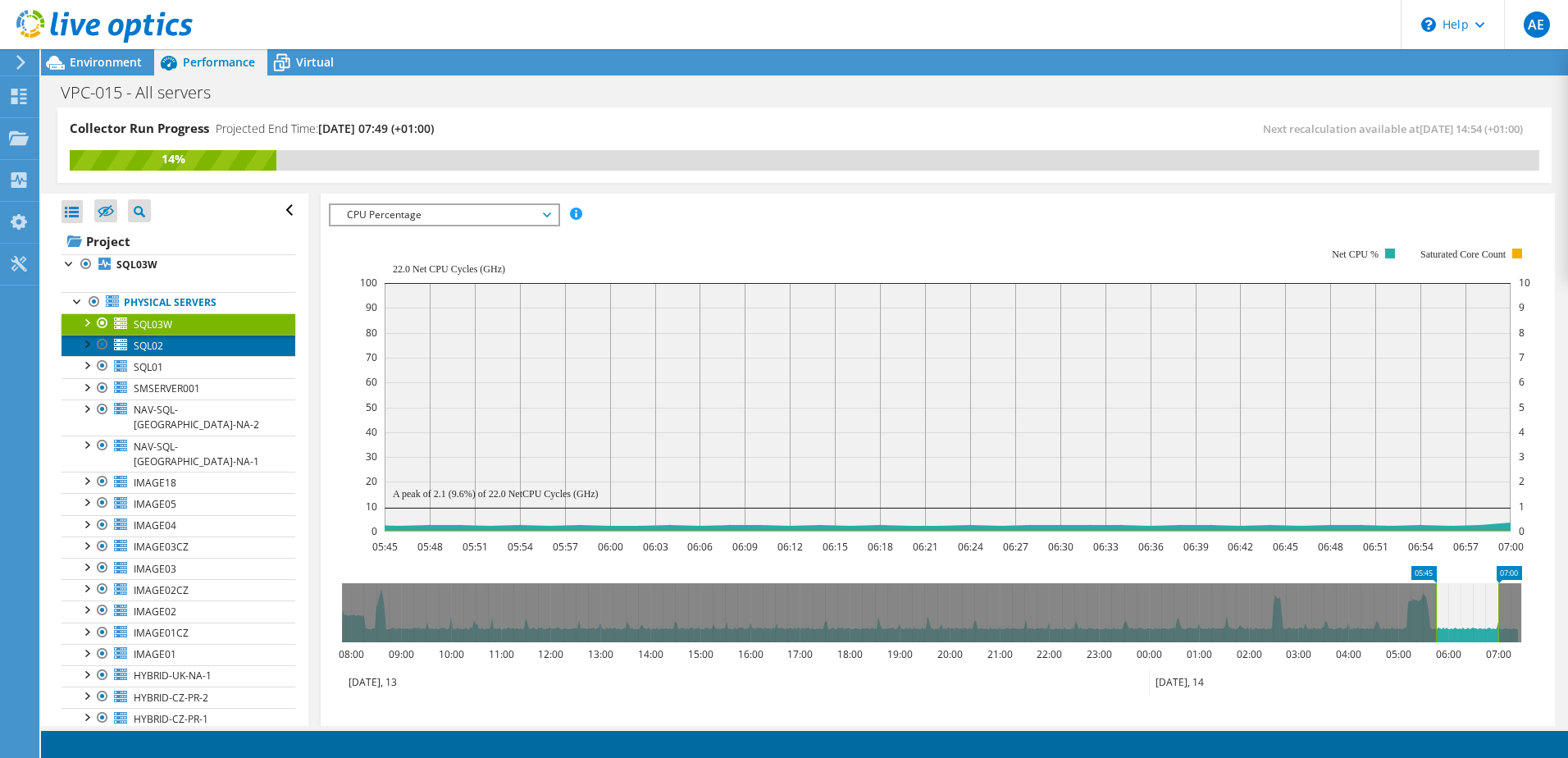
click at [165, 336] on link "SQL02" at bounding box center [178, 345] width 234 height 21
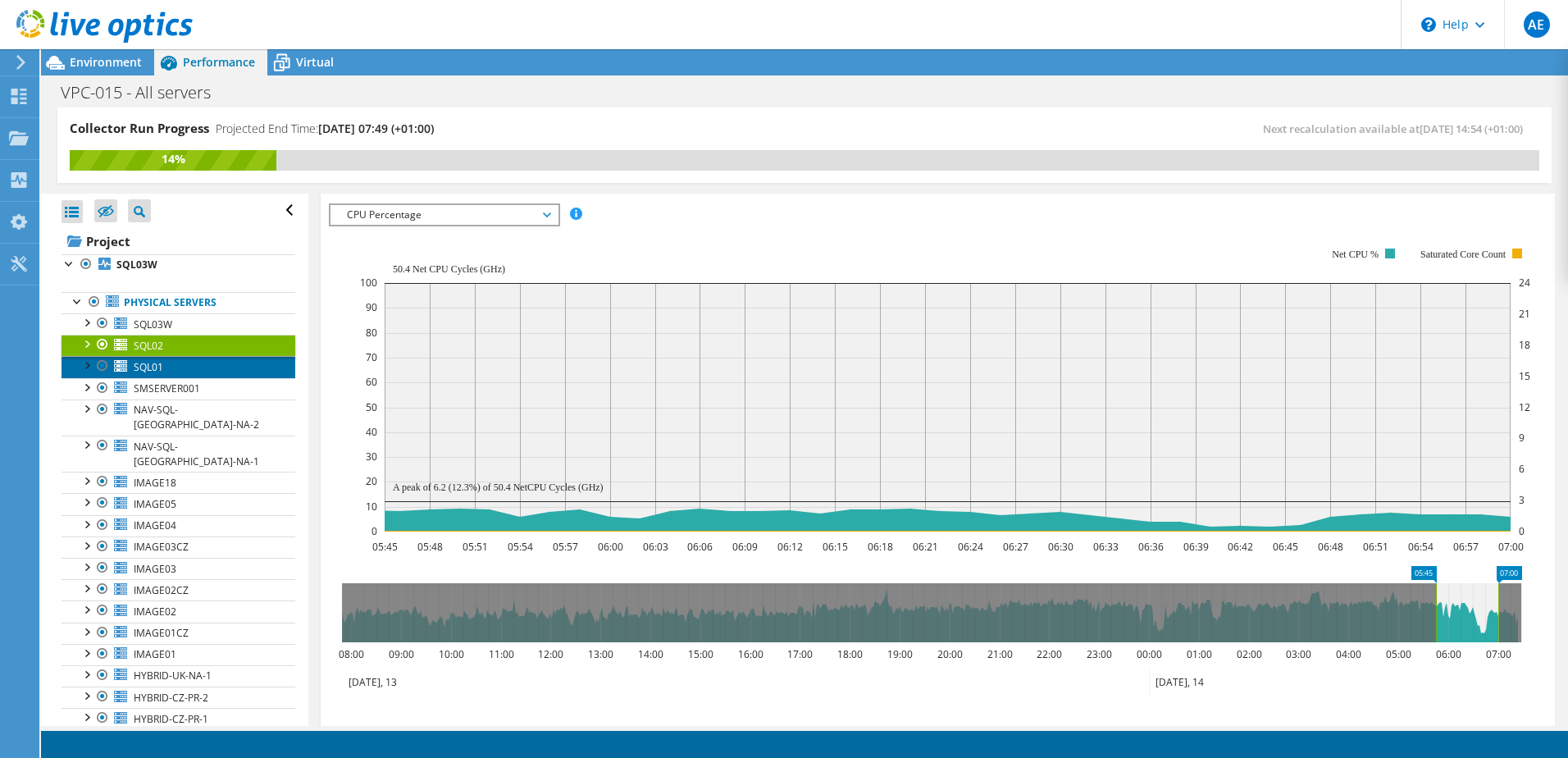
click at [177, 361] on link "SQL01" at bounding box center [178, 367] width 234 height 21
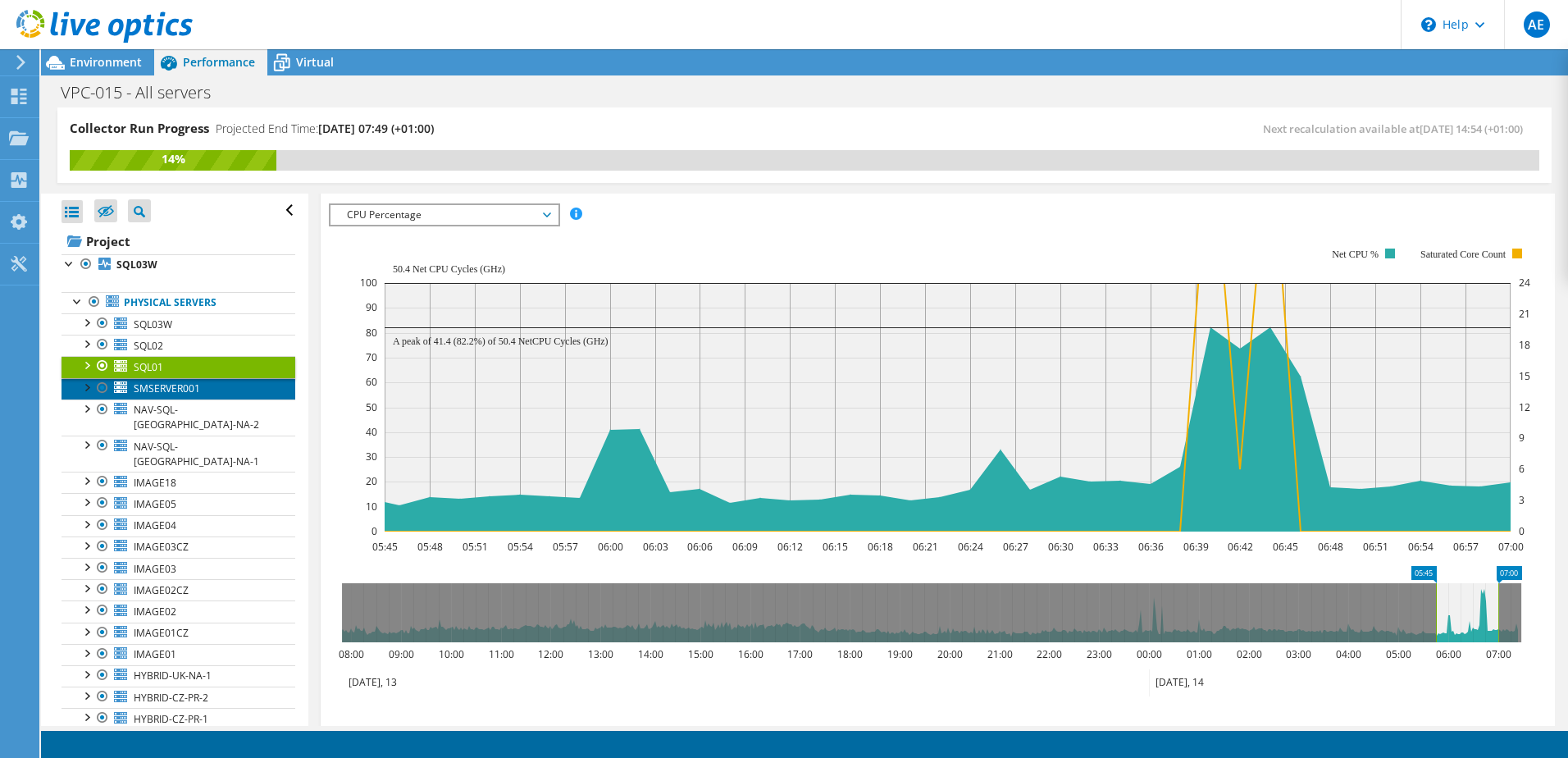
click at [178, 389] on span "SMSERVER001" at bounding box center [167, 388] width 66 height 14
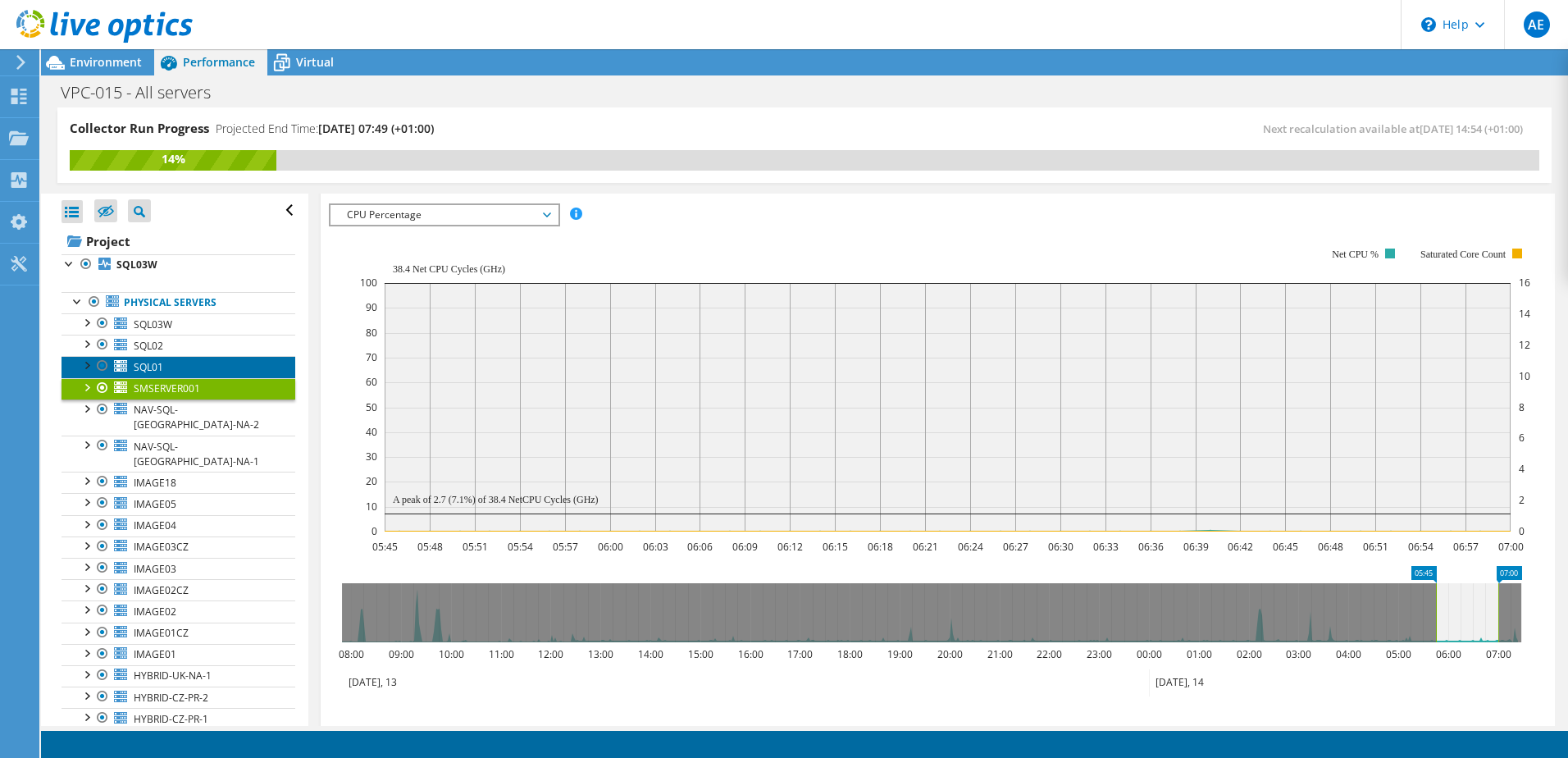
click at [182, 366] on link "SQL01" at bounding box center [178, 367] width 234 height 21
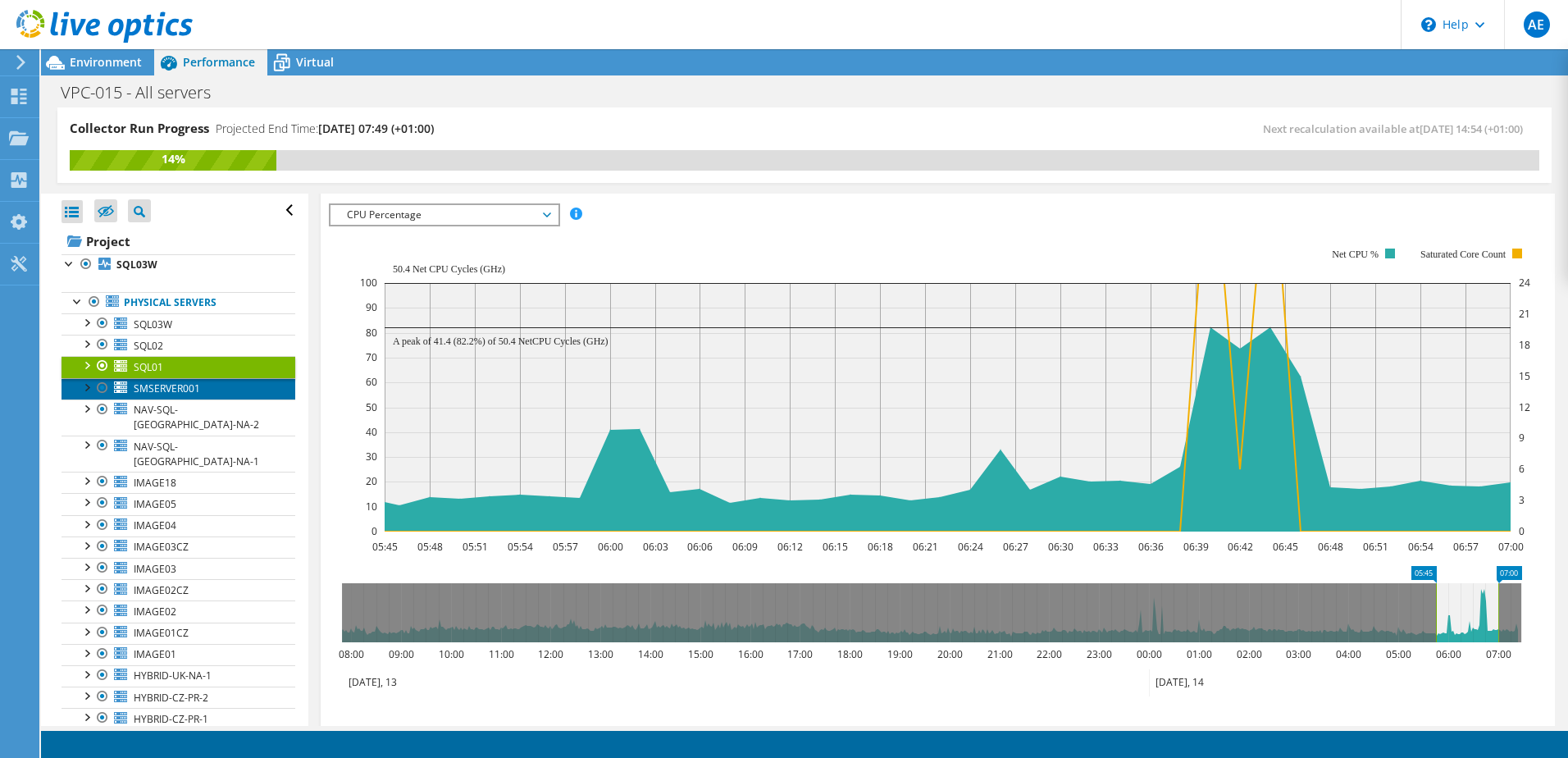
click at [179, 390] on span "SMSERVER001" at bounding box center [167, 388] width 66 height 14
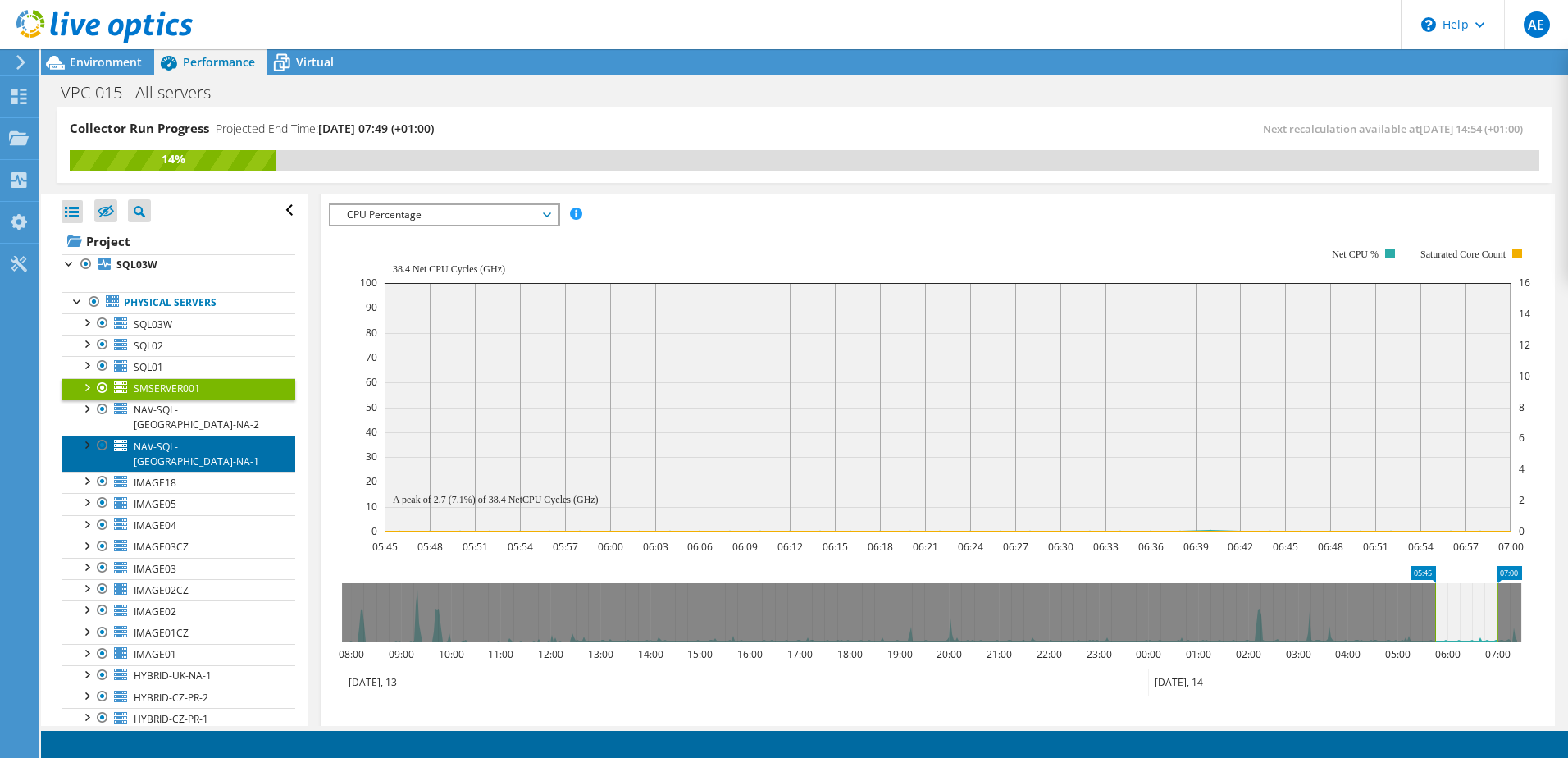
click at [163, 435] on link "NAV-SQL-UK-NA-1" at bounding box center [178, 453] width 234 height 36
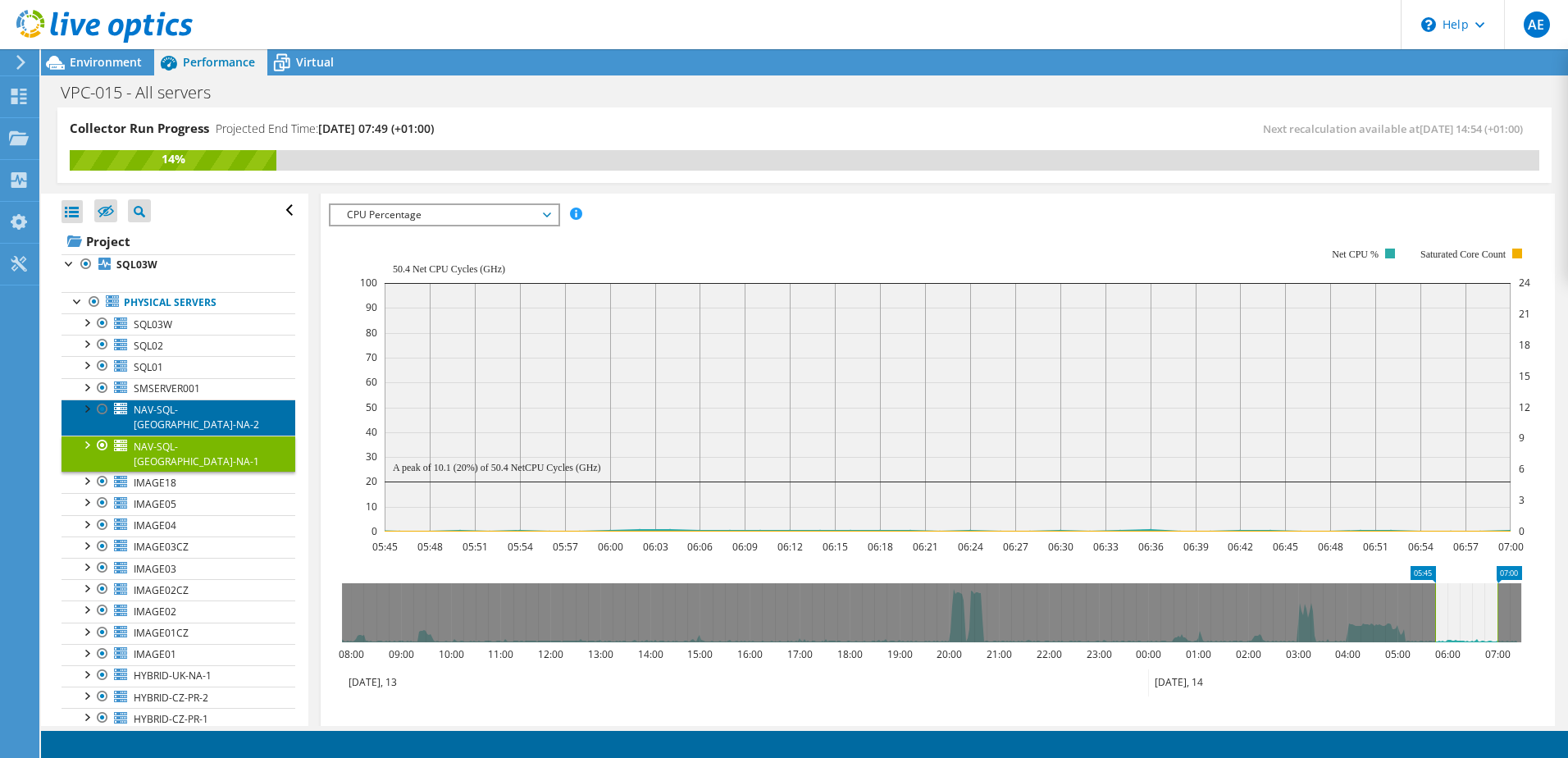
click at [166, 406] on span "NAV-SQL-UK-NA-2" at bounding box center [197, 417] width 126 height 29
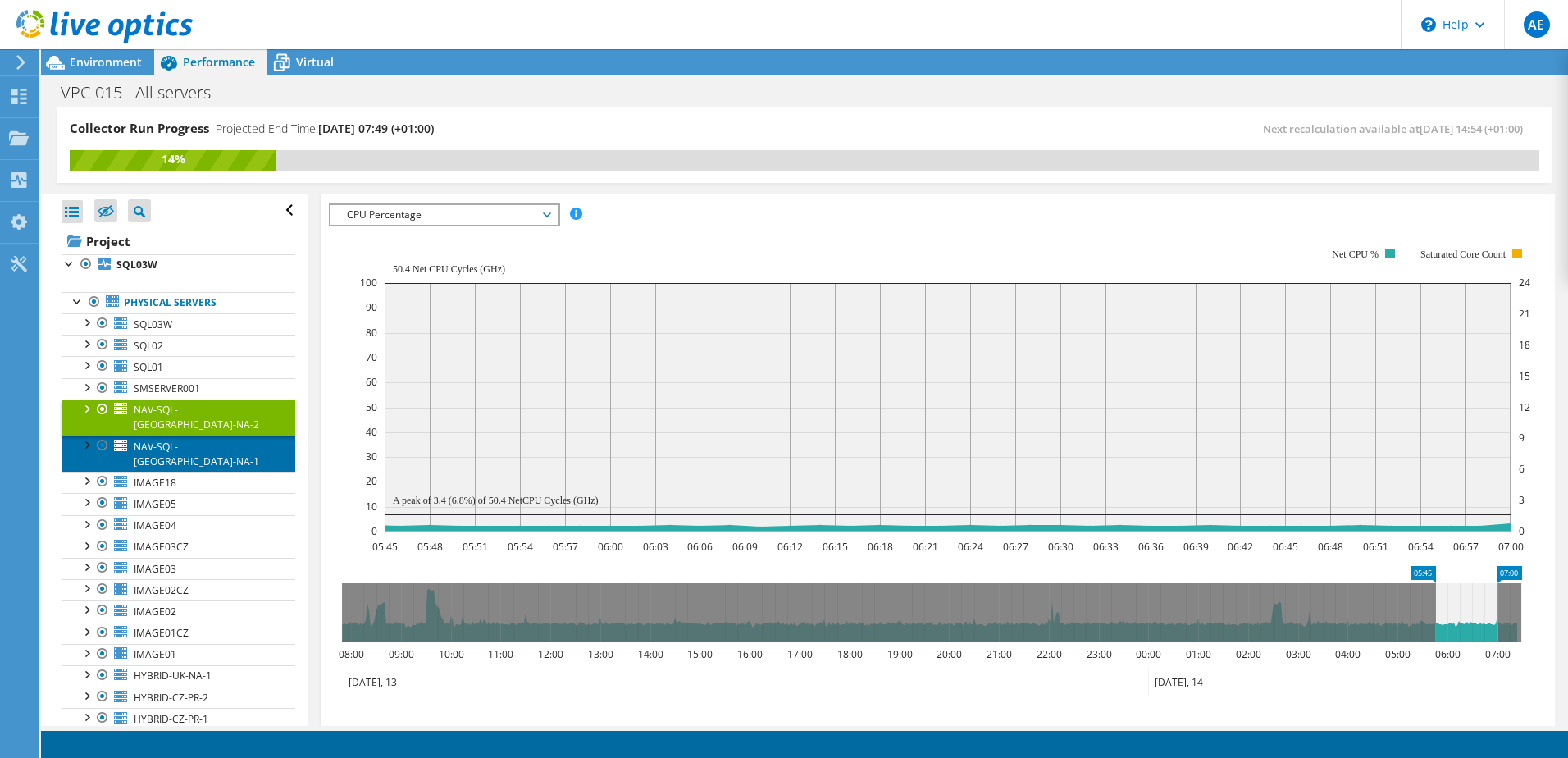
click at [164, 439] on span "NAV-SQL-UK-NA-1" at bounding box center [197, 453] width 126 height 29
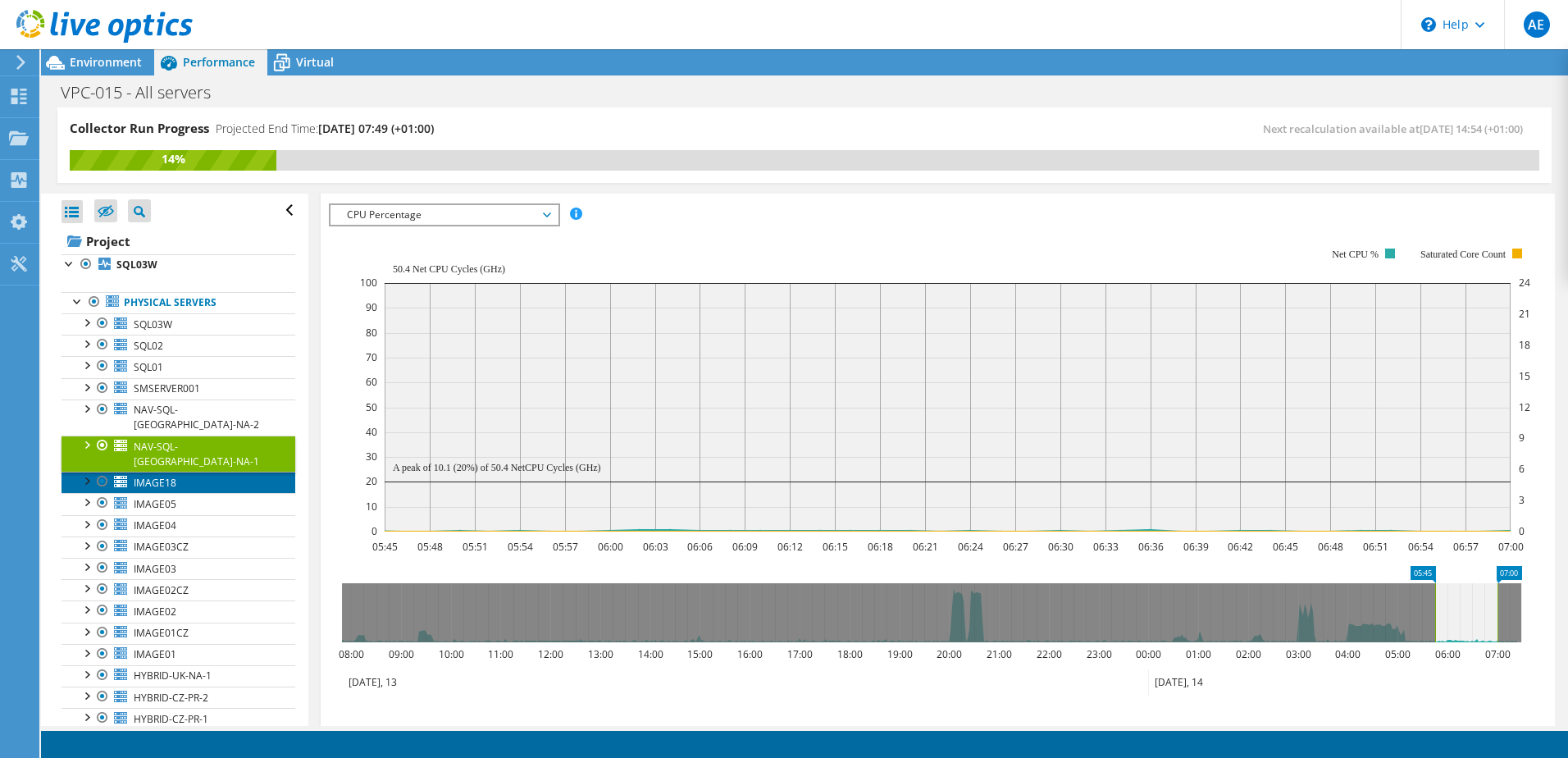
click at [154, 476] on span "IMAGE18" at bounding box center [155, 482] width 43 height 14
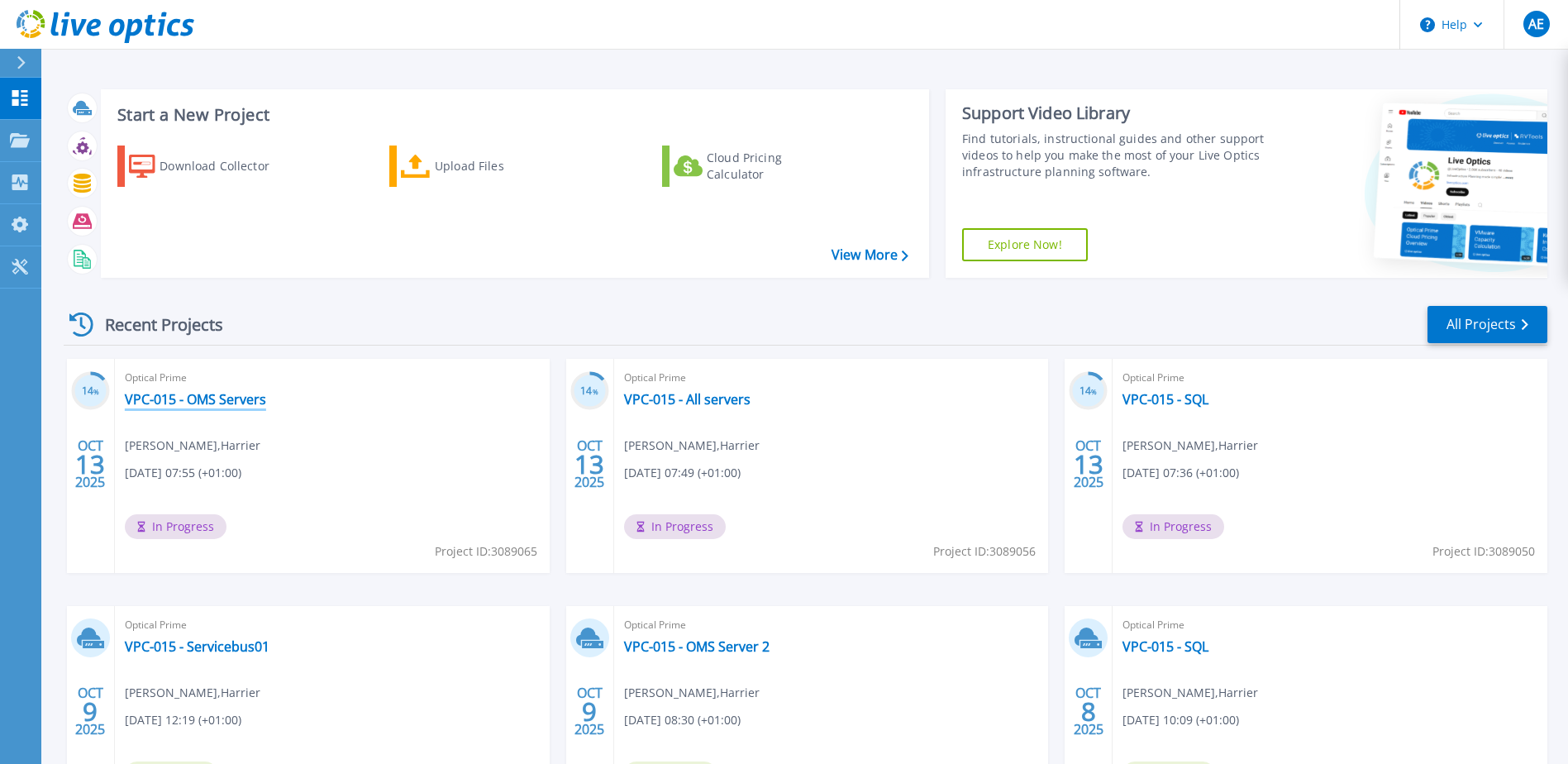
click at [203, 401] on link "VPC-015 - OMS Servers" at bounding box center [196, 399] width 141 height 17
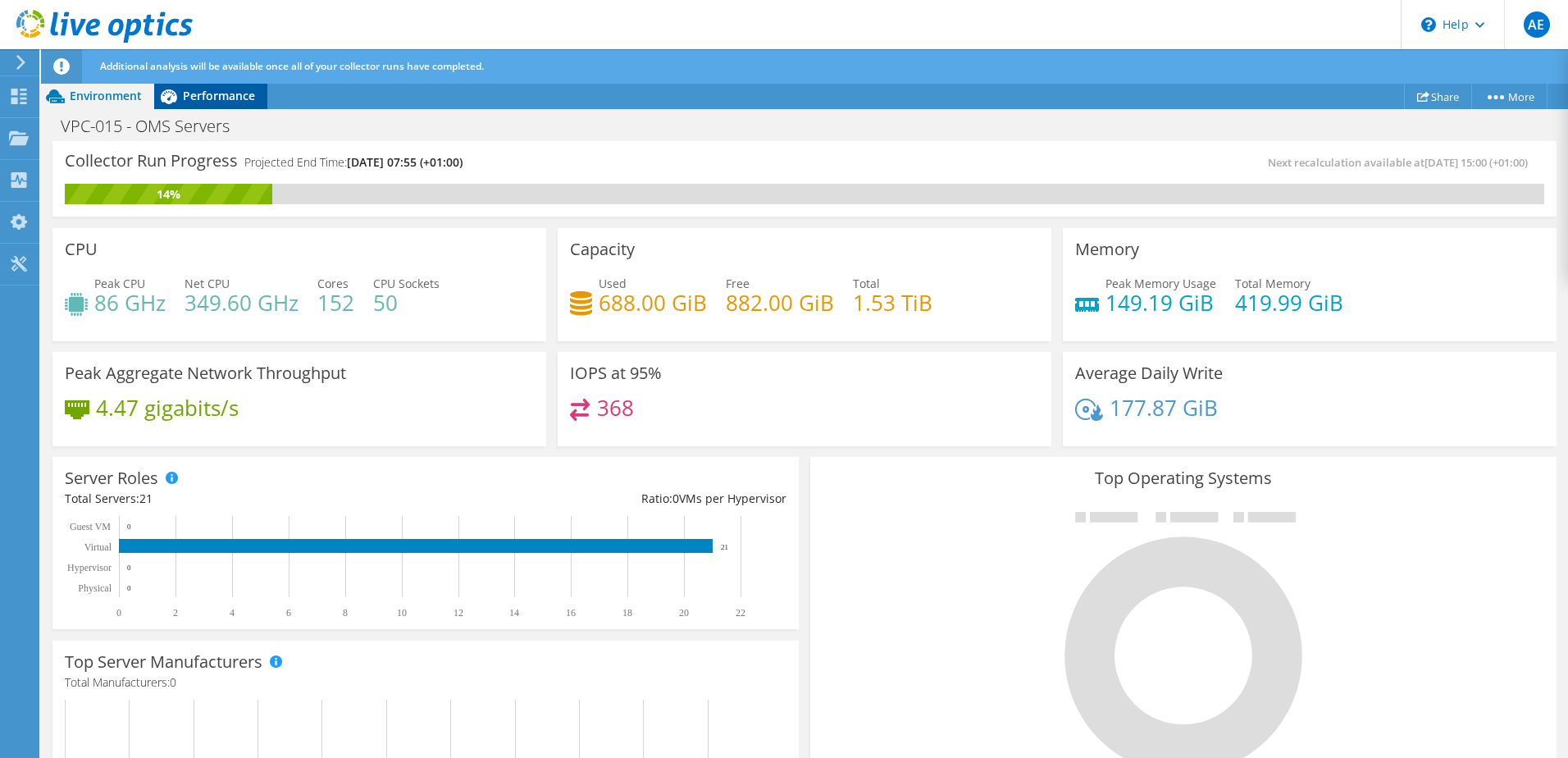
click at [200, 102] on span "Performance" at bounding box center [218, 95] width 72 height 16
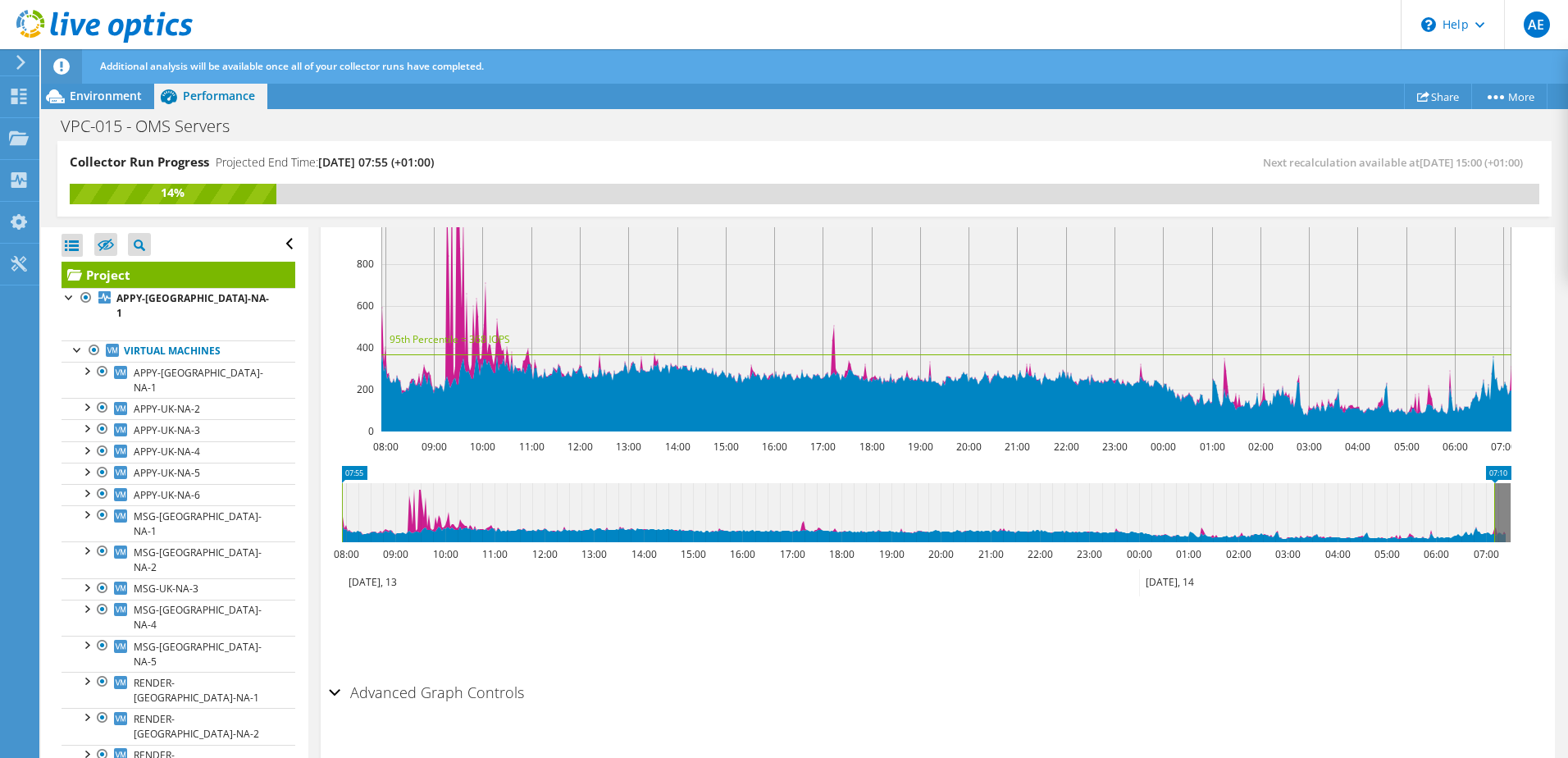
scroll to position [479, 0]
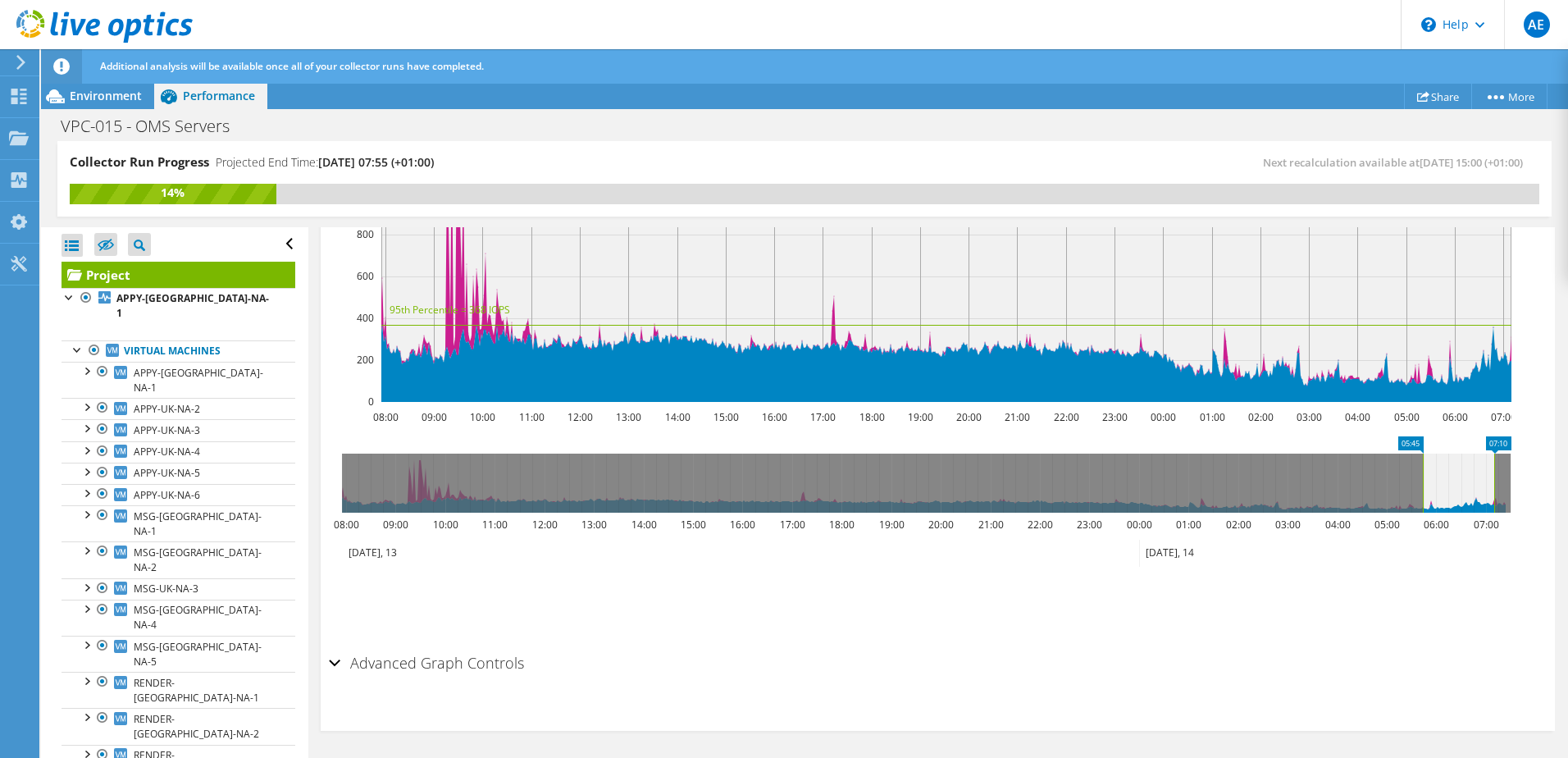
drag, startPoint x: 342, startPoint y: 487, endPoint x: 1423, endPoint y: 500, distance: 1081.1
click at [1423, 500] on rect at bounding box center [1423, 482] width 7 height 59
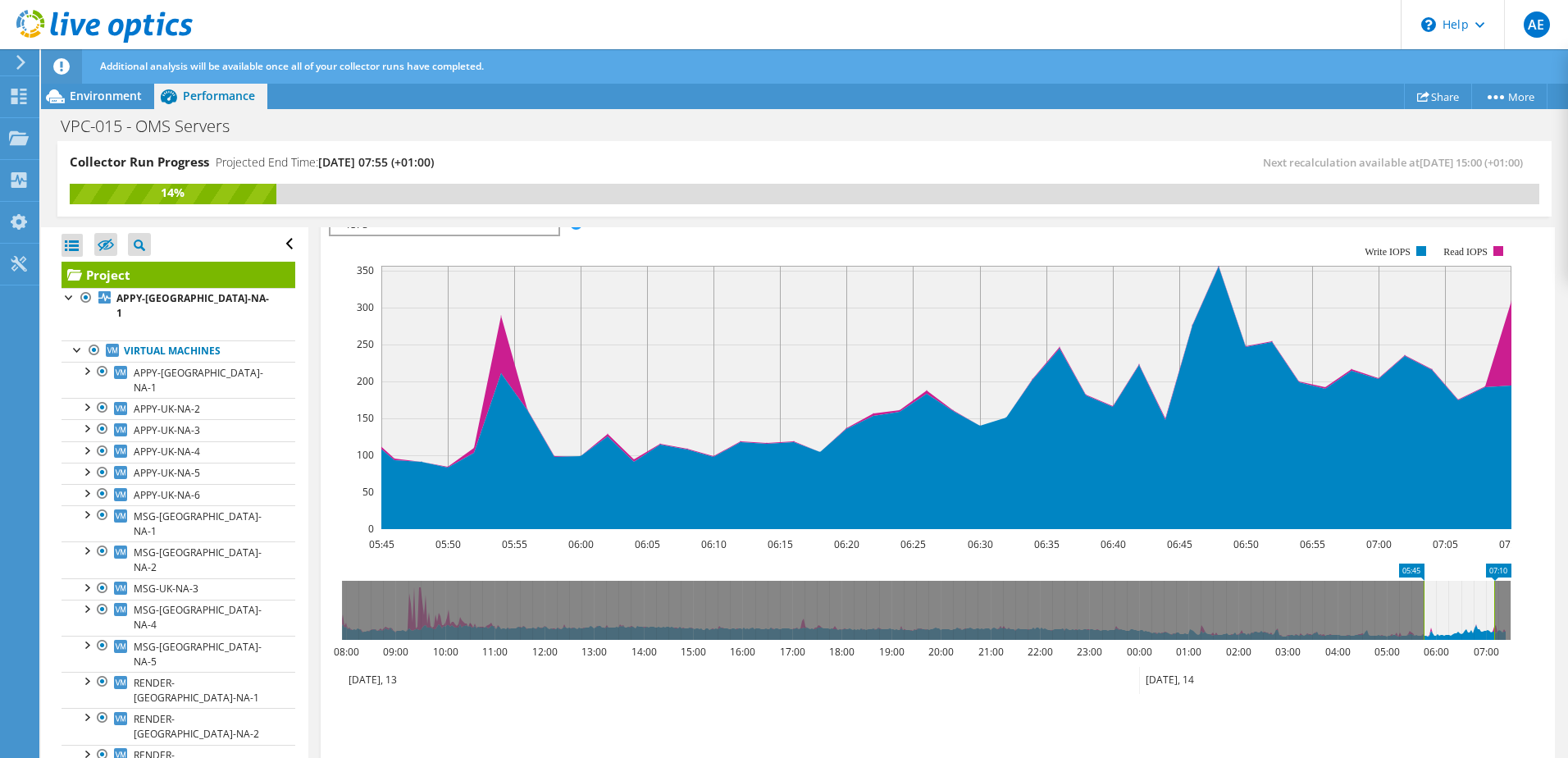
scroll to position [233, 0]
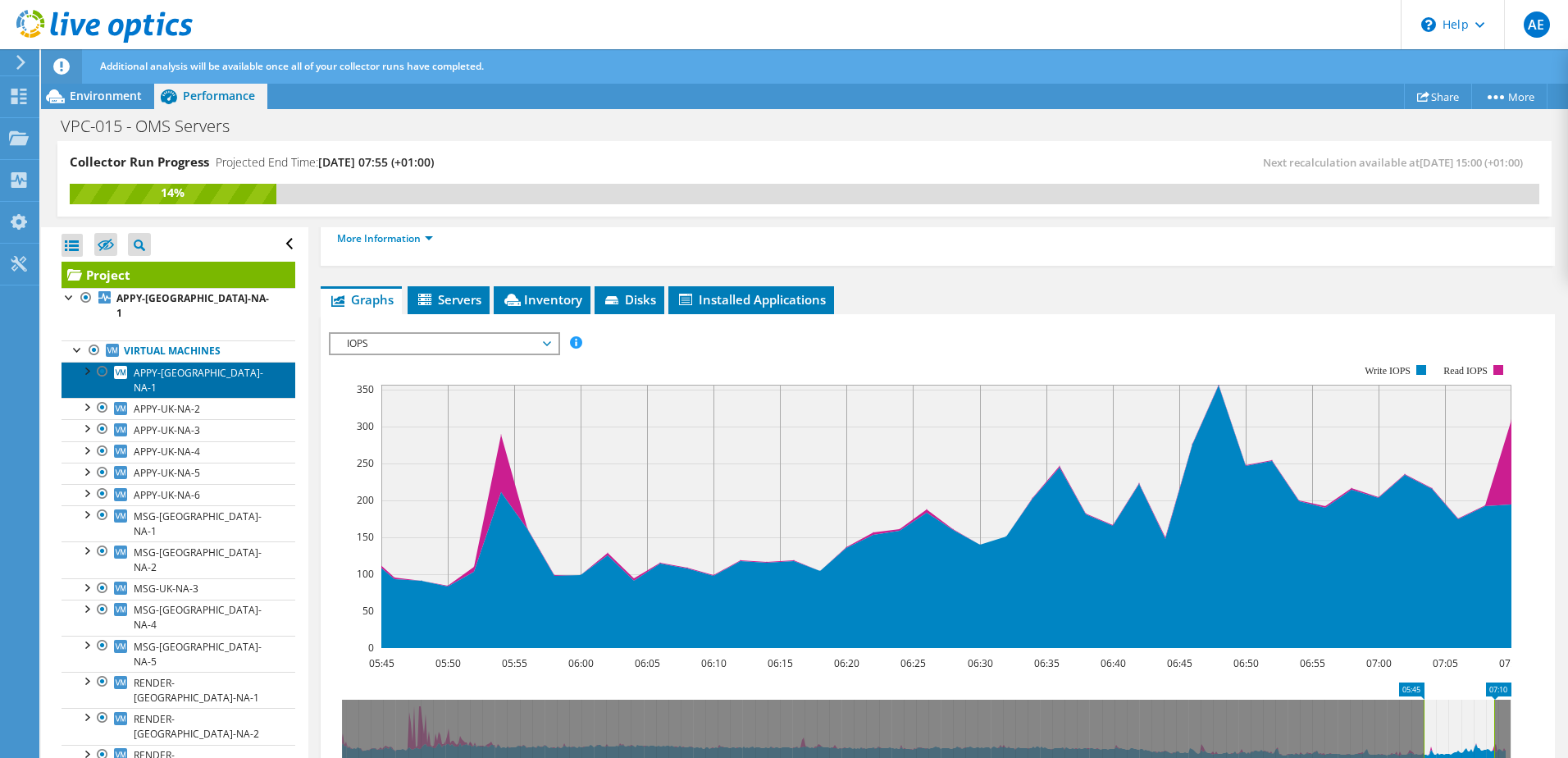
click at [157, 366] on span "APPY-UK-NA-1" at bounding box center [198, 380] width 130 height 29
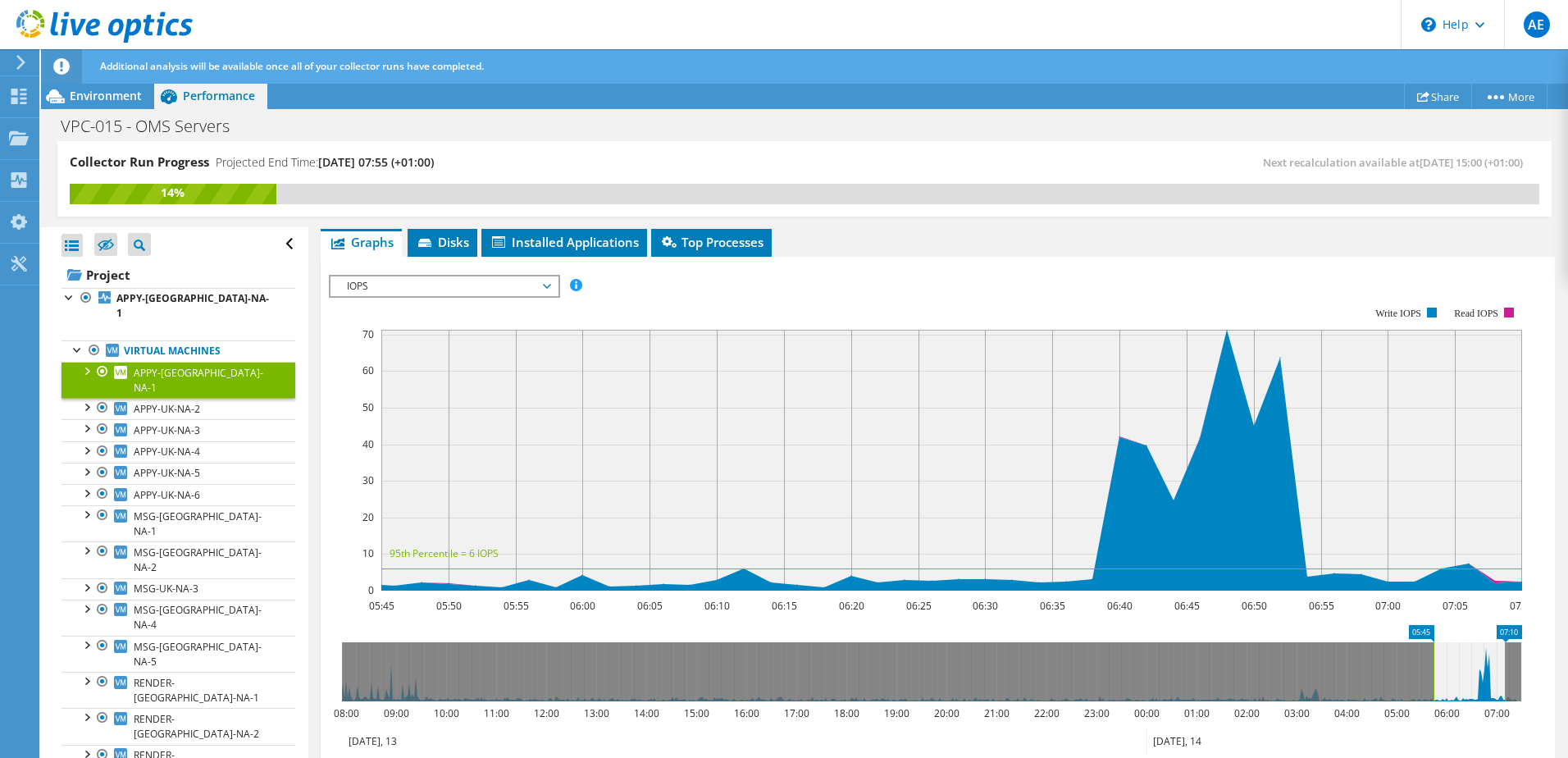
click at [419, 287] on span "IOPS" at bounding box center [443, 287] width 211 height 20
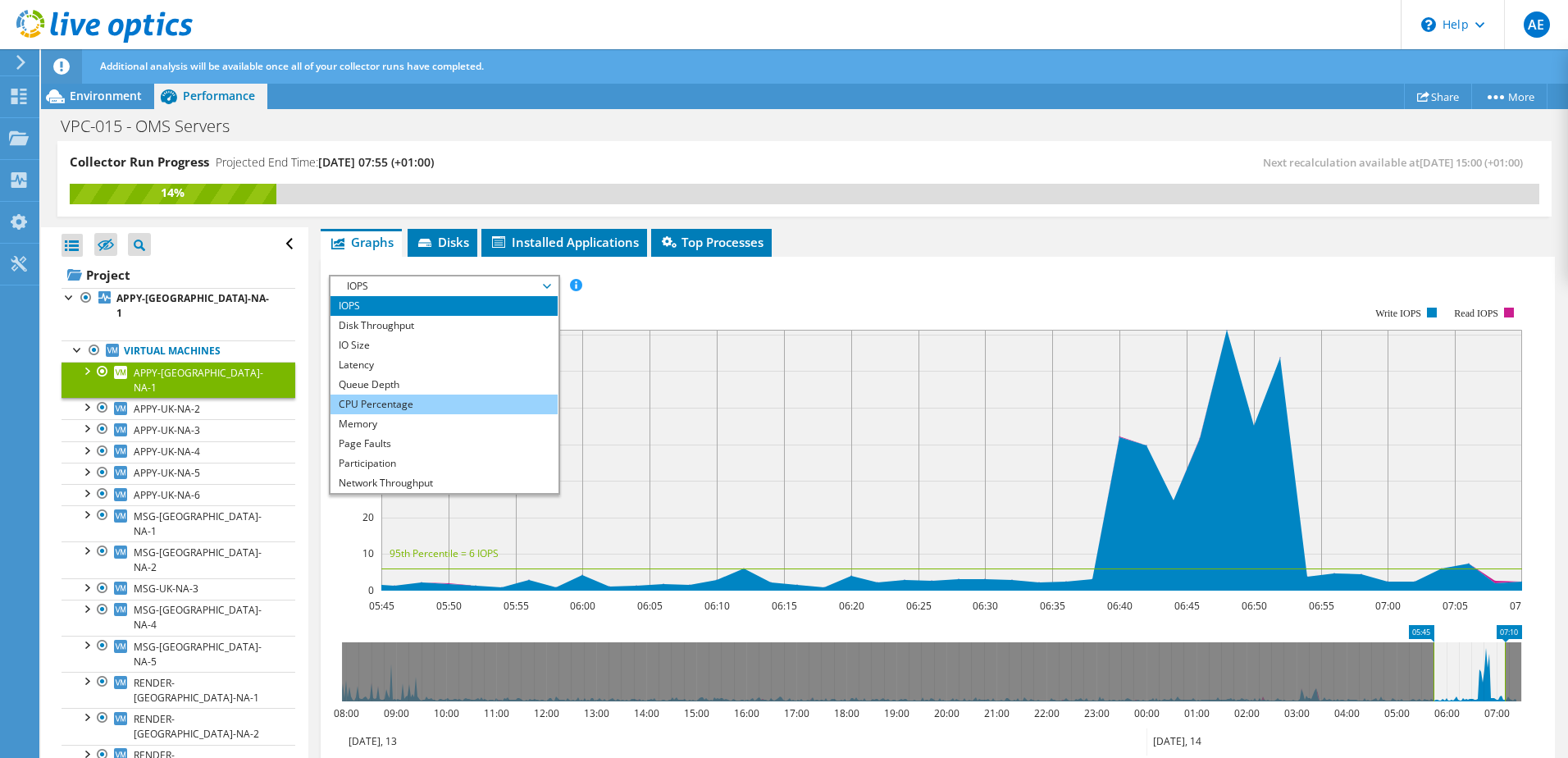
click at [388, 405] on li "CPU Percentage" at bounding box center [443, 405] width 227 height 20
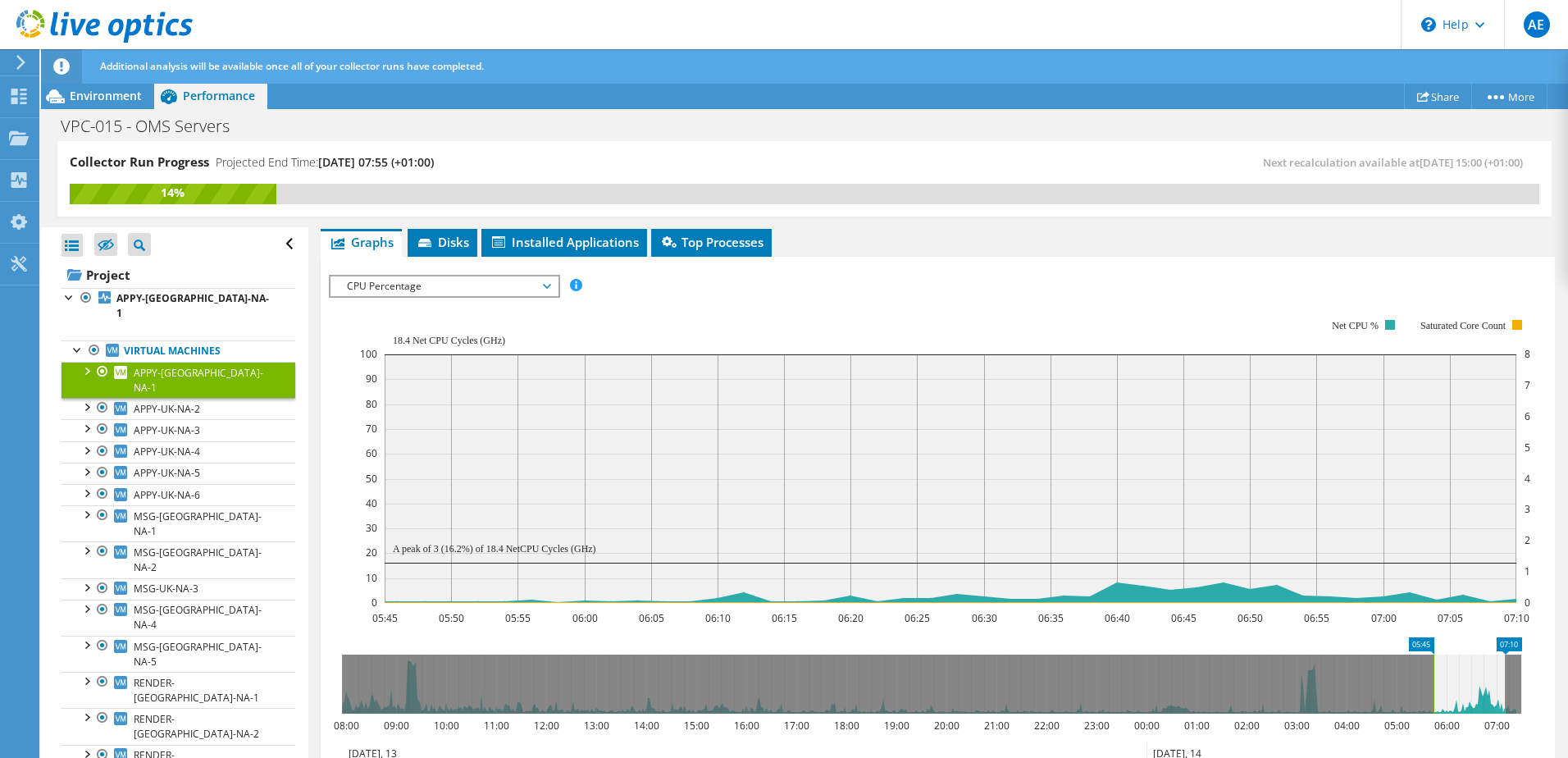
click at [440, 290] on span "CPU Percentage" at bounding box center [443, 287] width 211 height 20
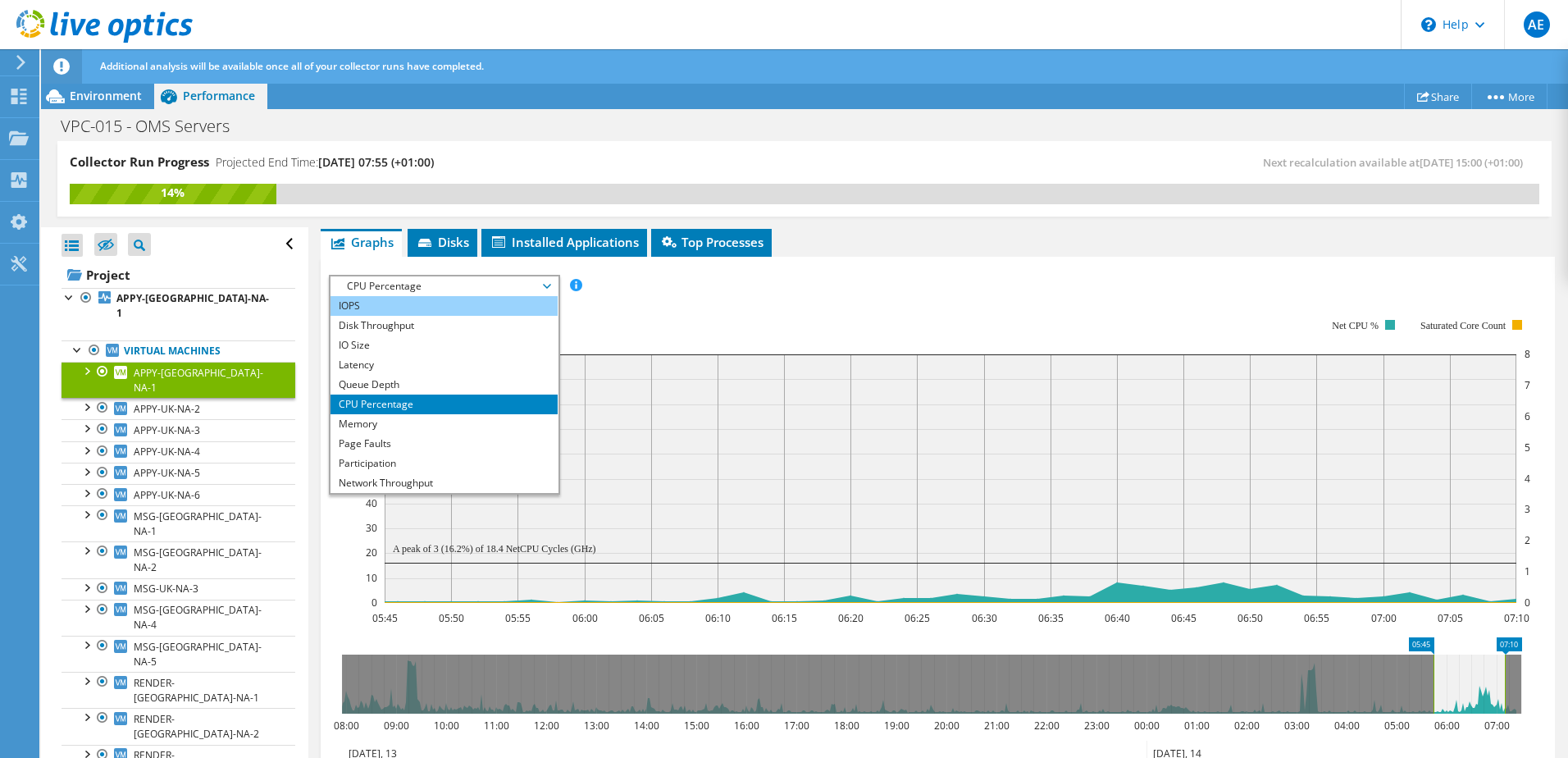
click at [420, 309] on li "IOPS" at bounding box center [443, 306] width 227 height 20
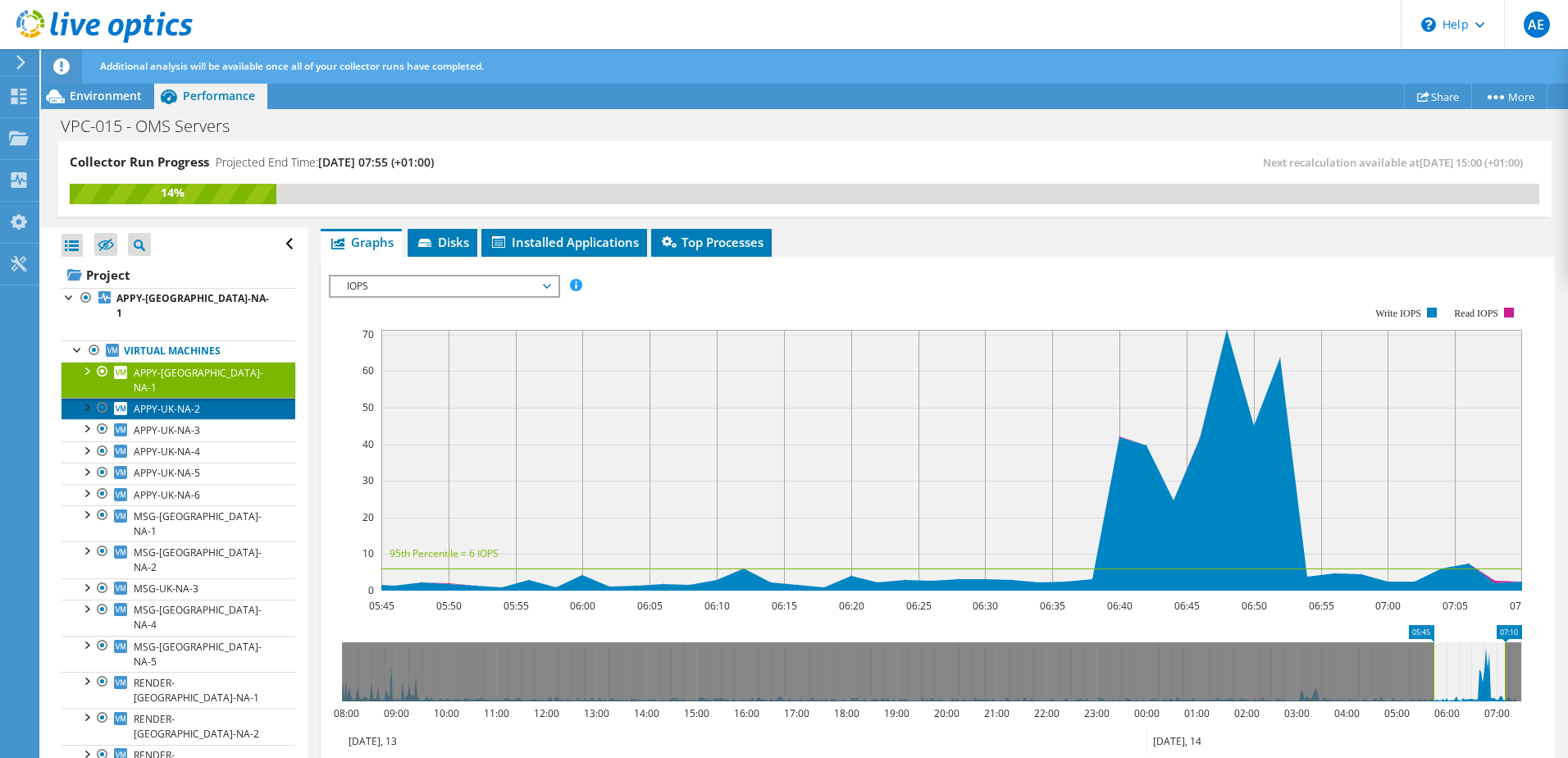
click at [192, 402] on span "APPY-UK-NA-2" at bounding box center [167, 409] width 66 height 14
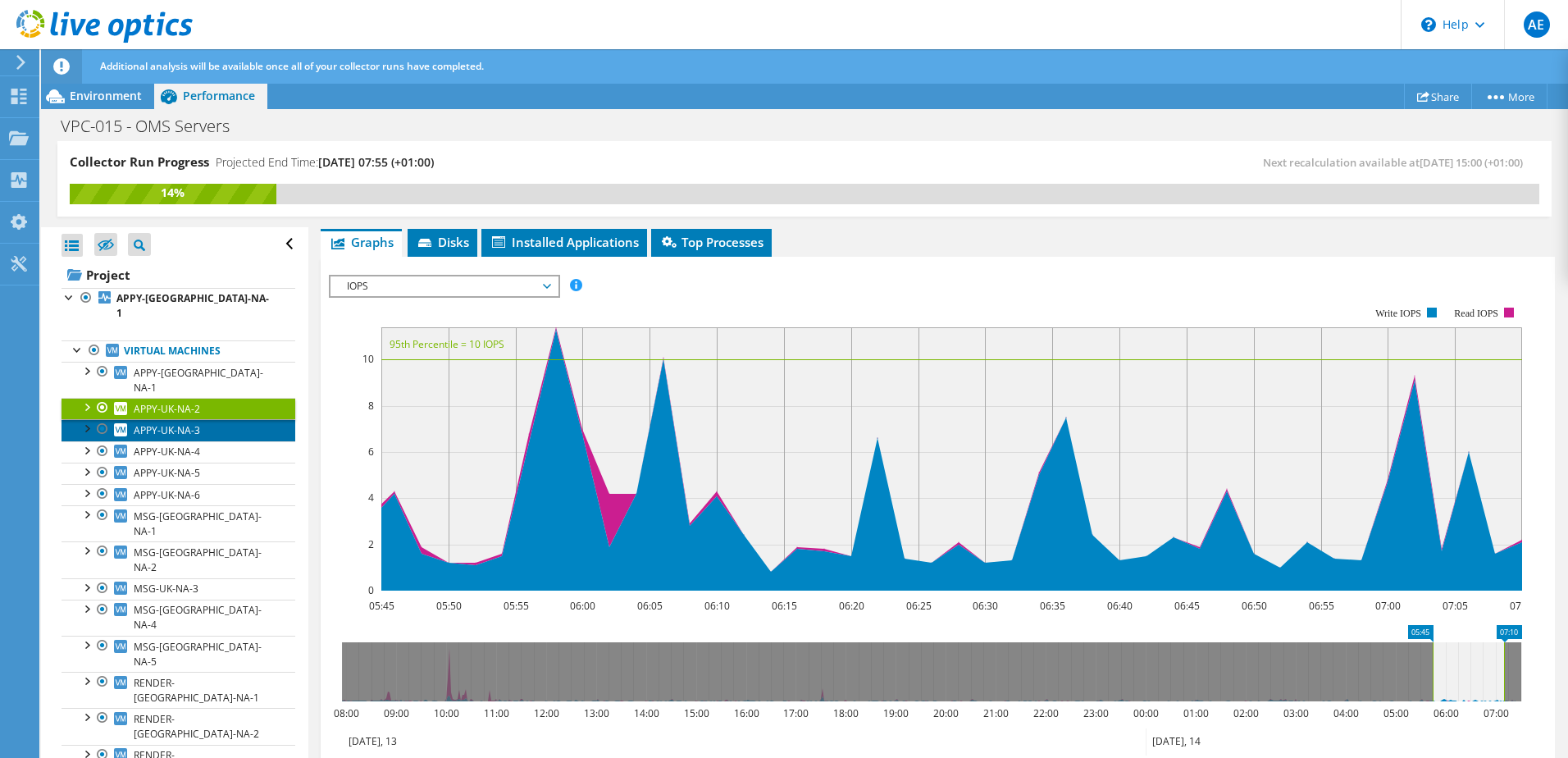
click at [180, 423] on span "APPY-UK-NA-3" at bounding box center [167, 429] width 66 height 14
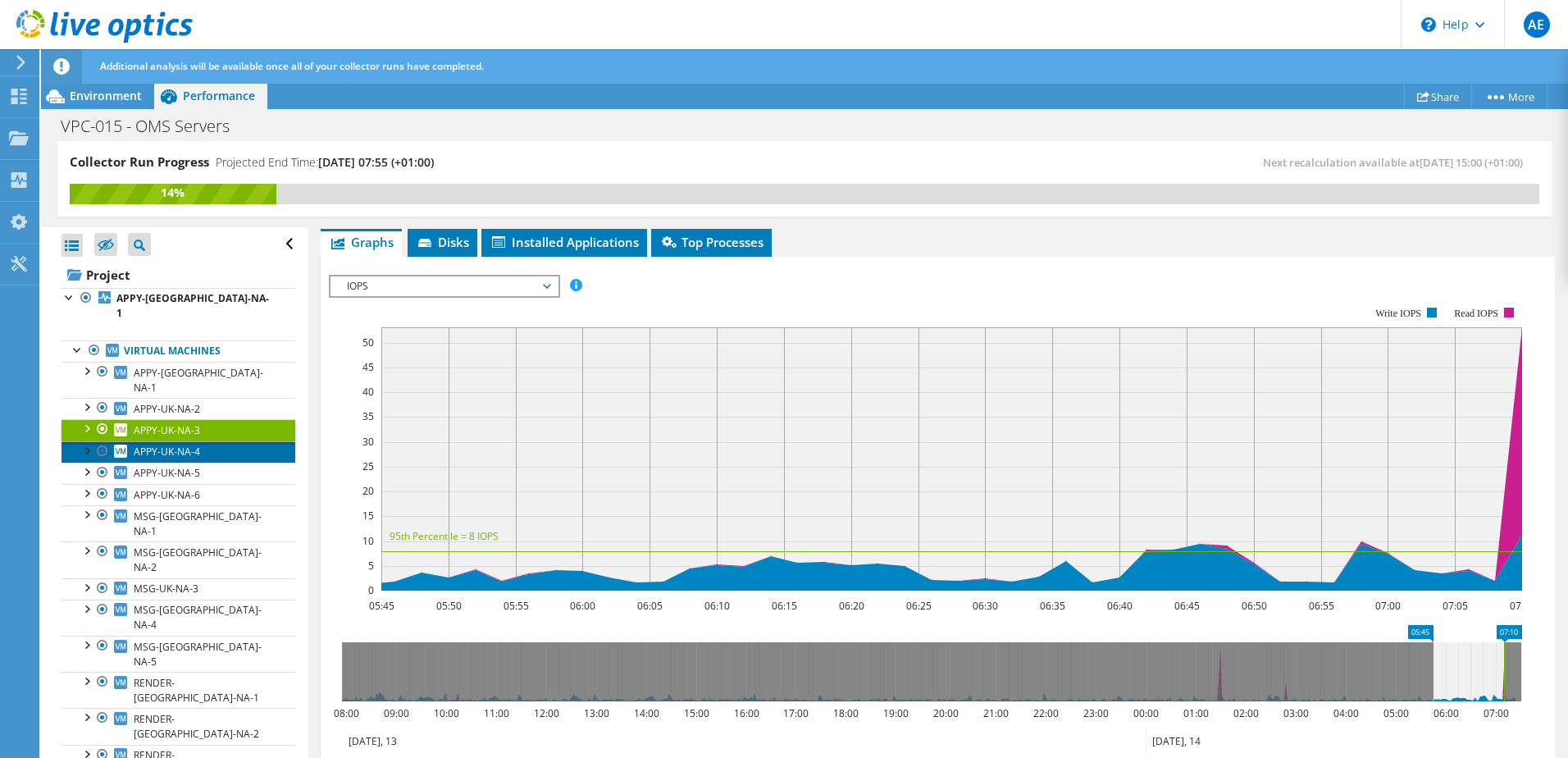
click at [173, 444] on span "APPY-UK-NA-4" at bounding box center [167, 451] width 66 height 14
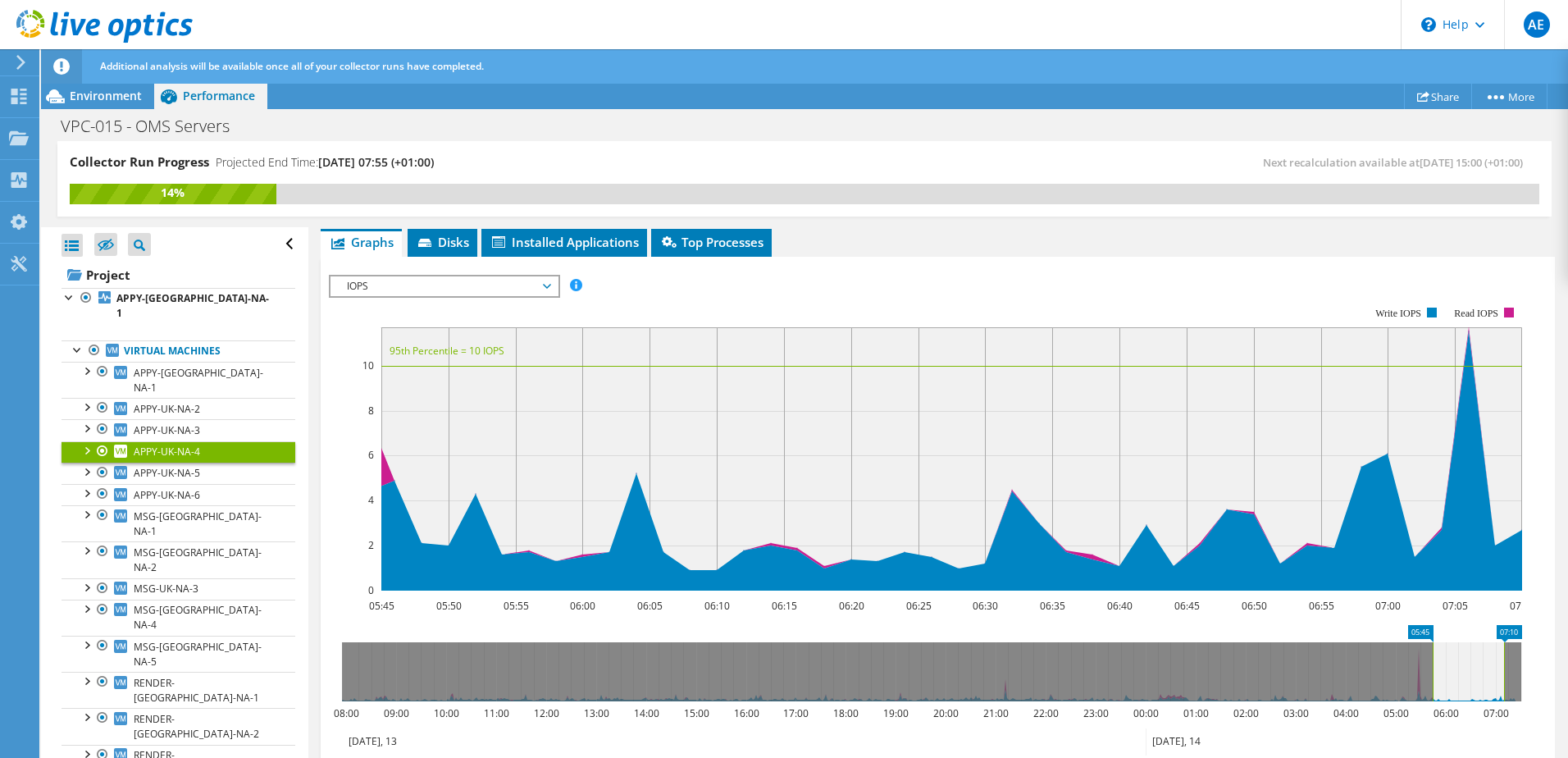
click at [511, 291] on span "IOPS" at bounding box center [443, 287] width 211 height 20
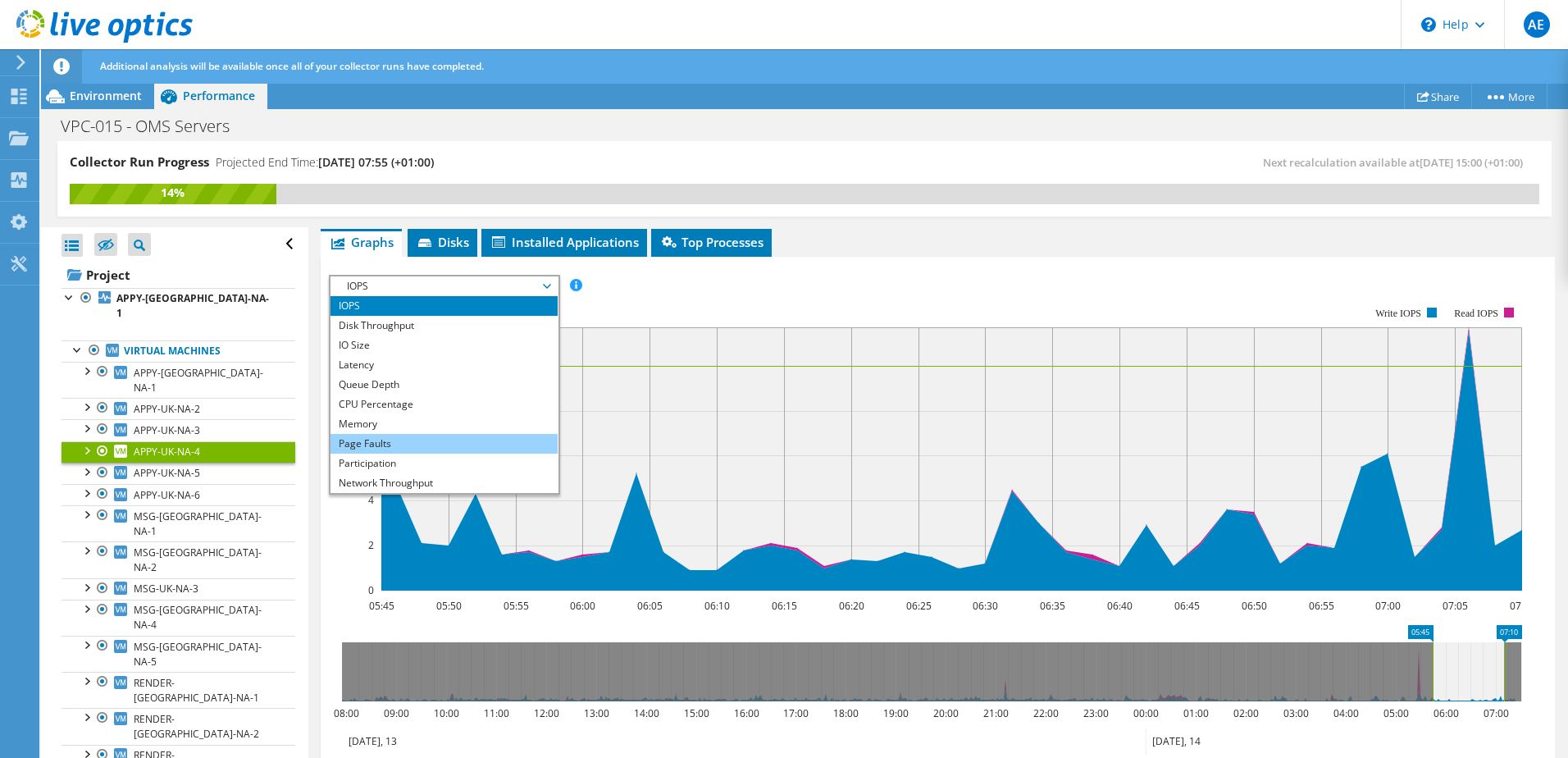
click at [397, 449] on li "Page Faults" at bounding box center [443, 443] width 227 height 20
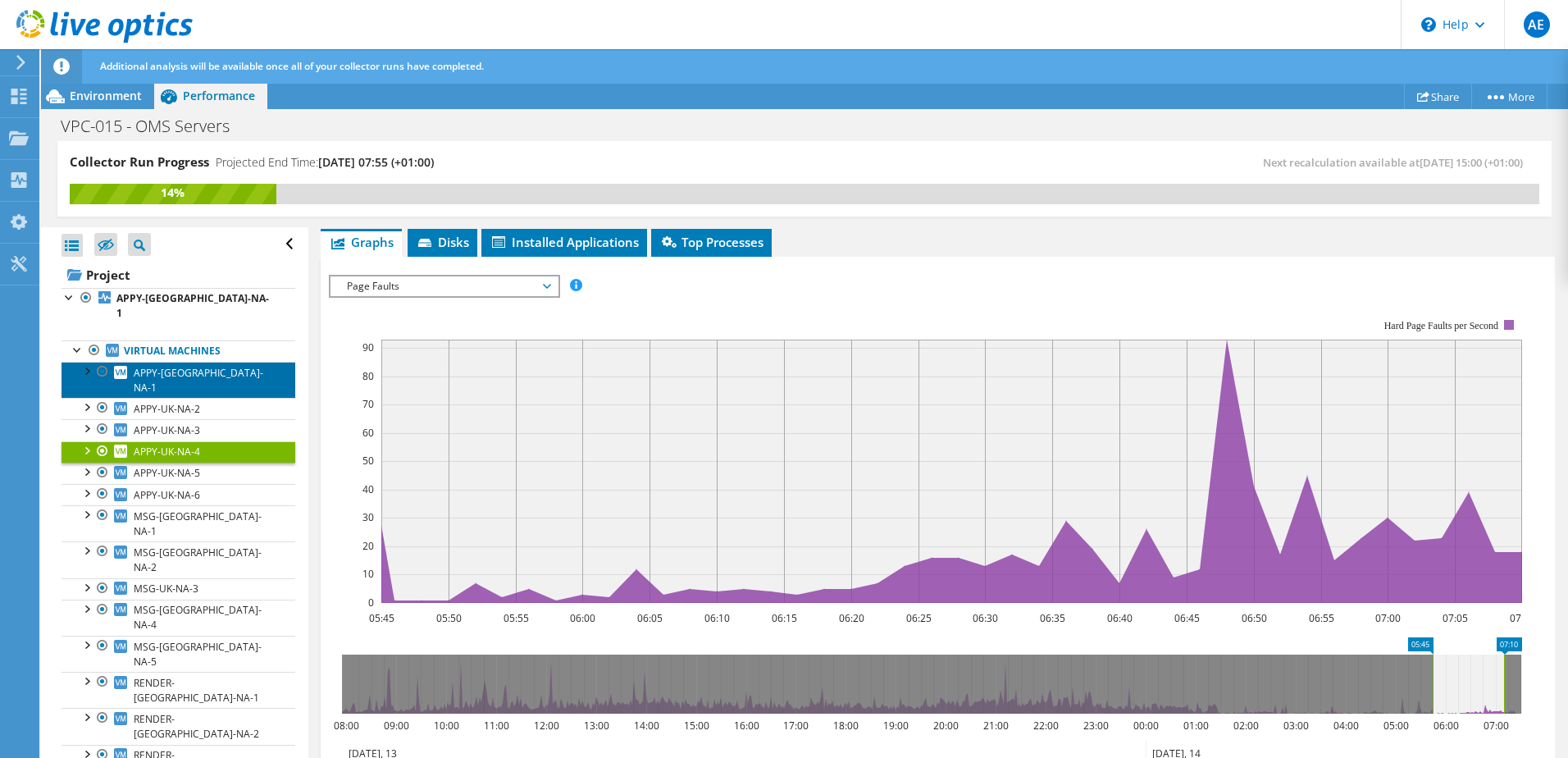
click at [173, 366] on span "APPY-UK-NA-1" at bounding box center [198, 380] width 130 height 29
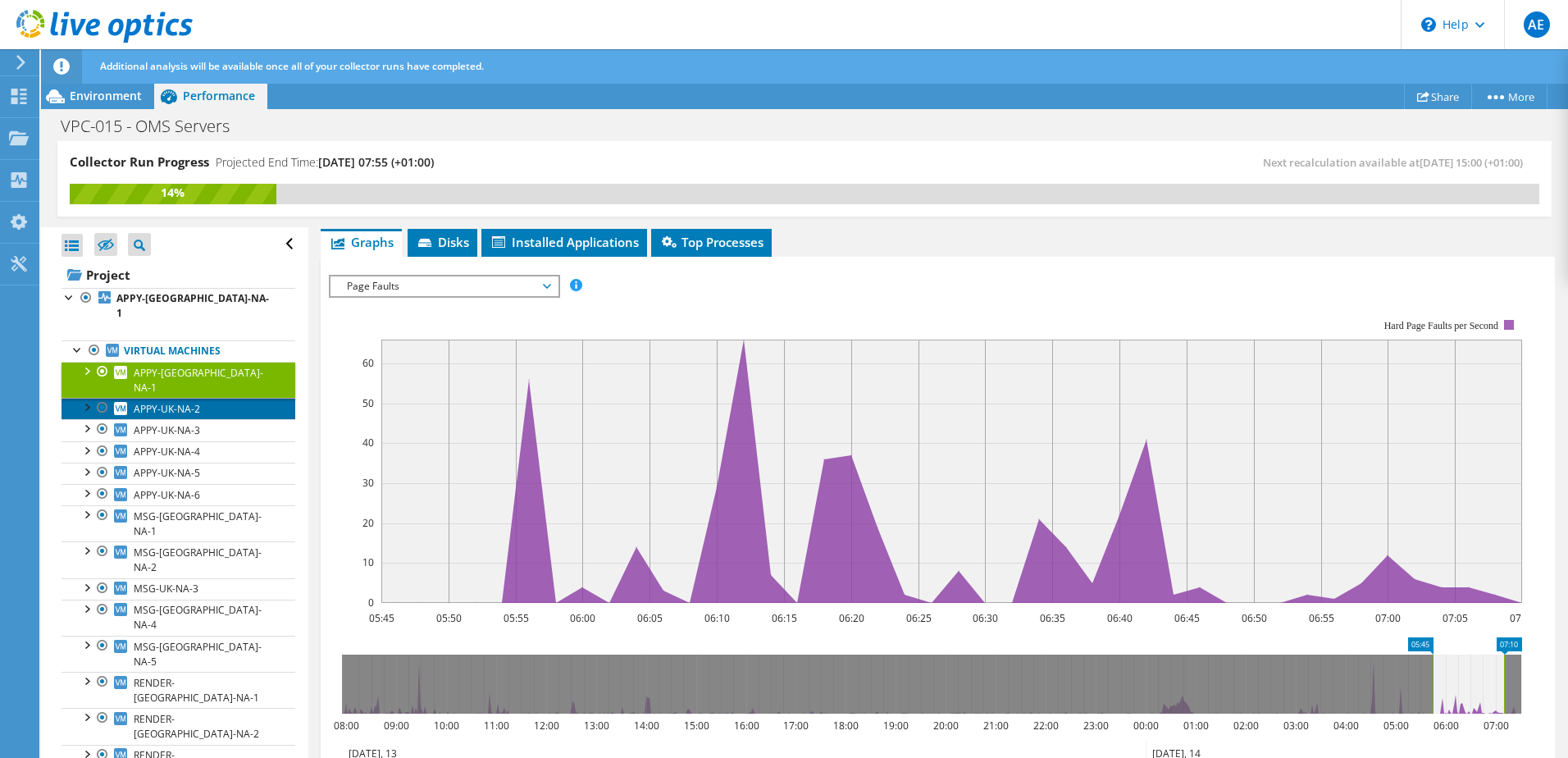
click at [169, 402] on span "APPY-UK-NA-2" at bounding box center [167, 409] width 66 height 14
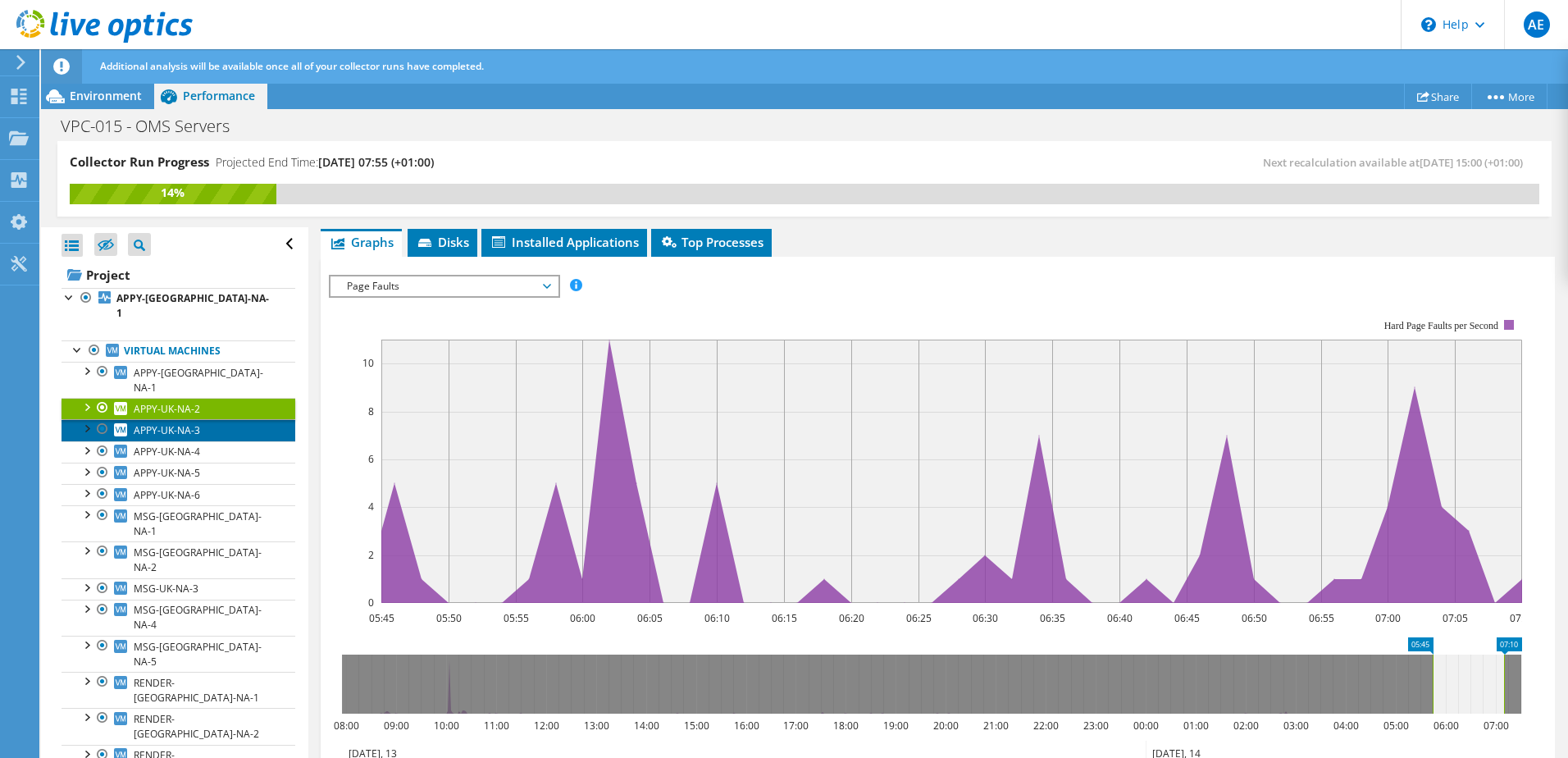
click at [177, 423] on span "APPY-UK-NA-3" at bounding box center [167, 429] width 66 height 14
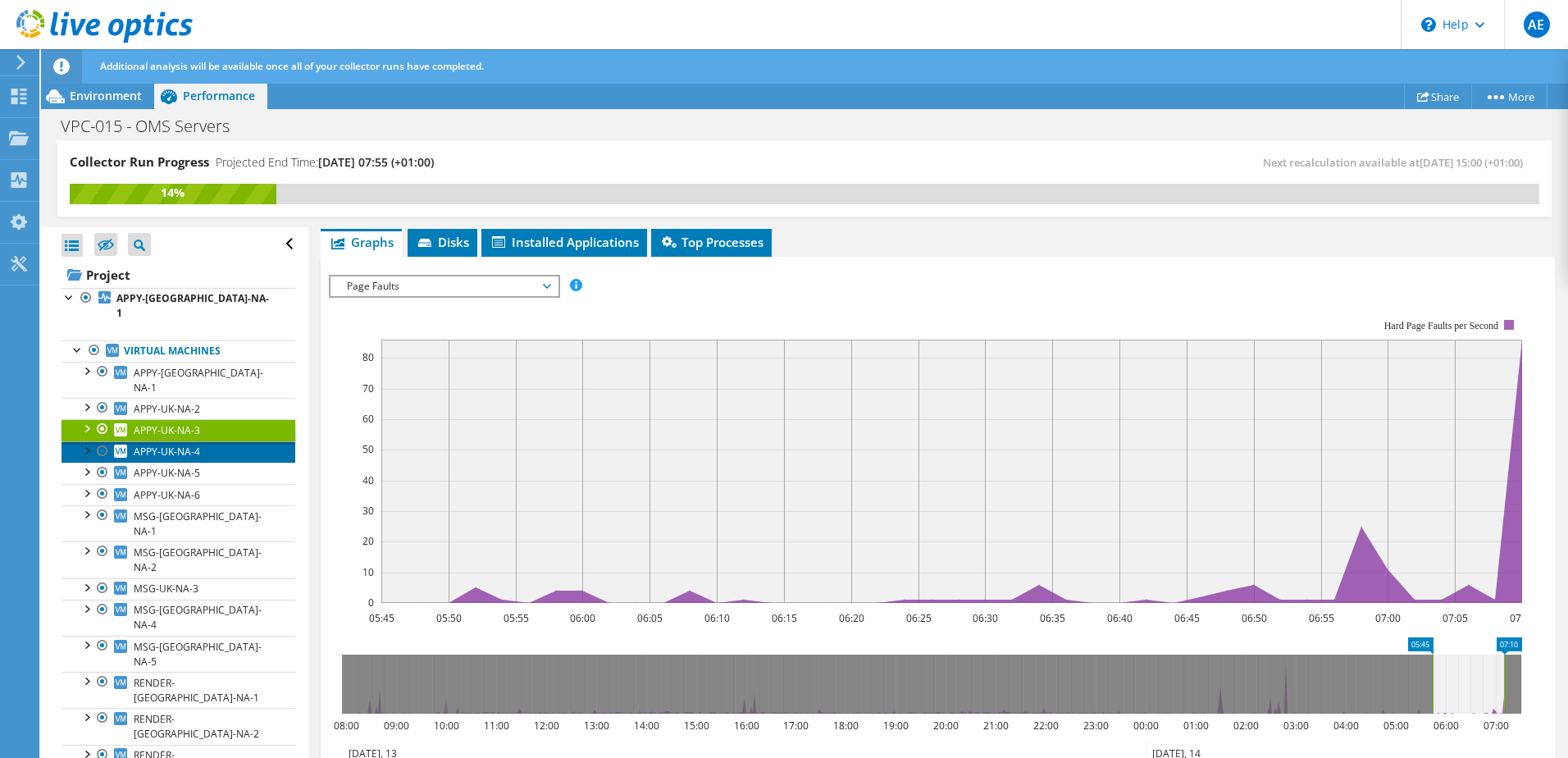
click at [178, 444] on span "APPY-UK-NA-4" at bounding box center [167, 451] width 66 height 14
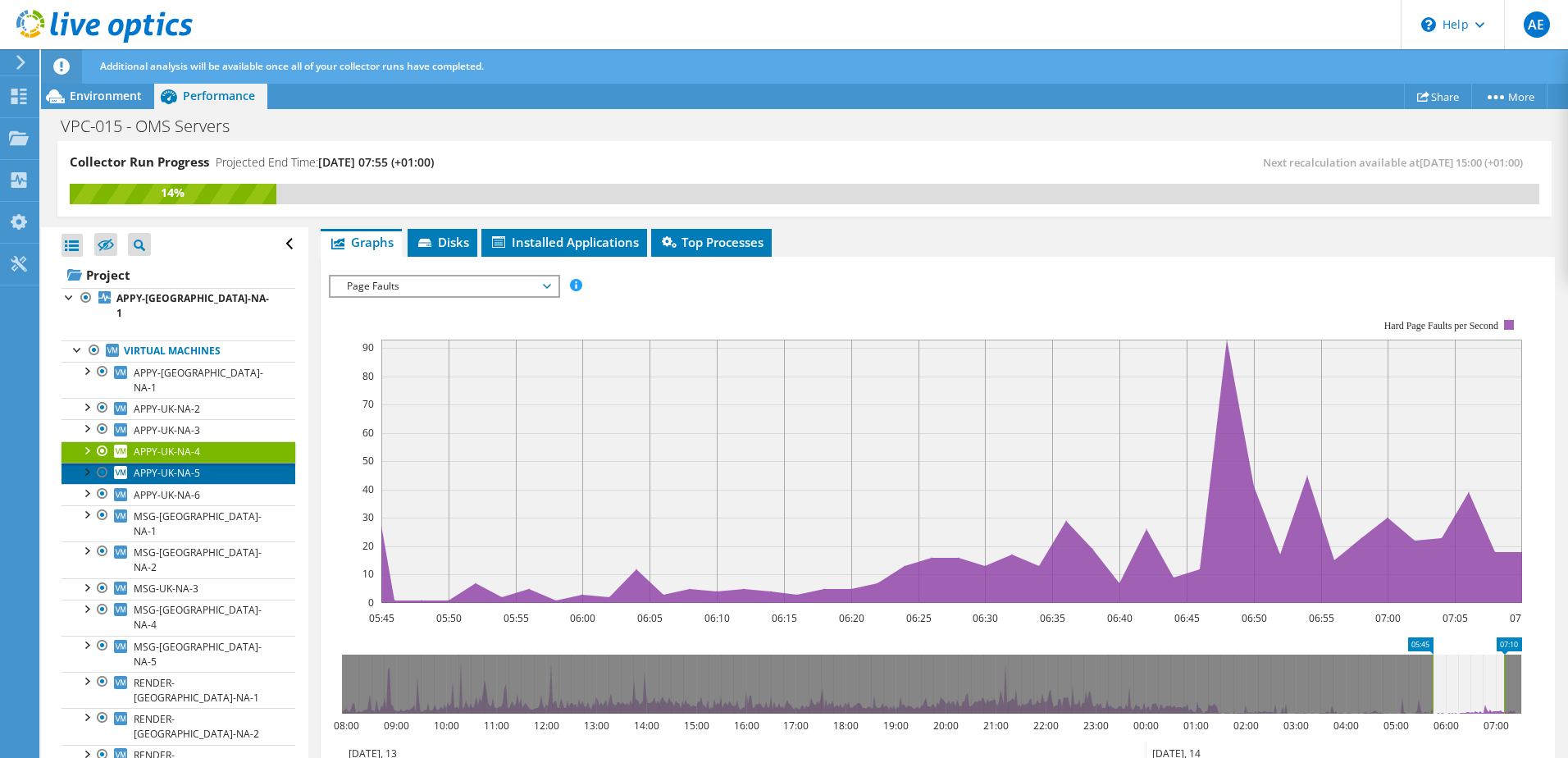
click at [177, 466] on span "APPY-UK-NA-5" at bounding box center [167, 472] width 66 height 14
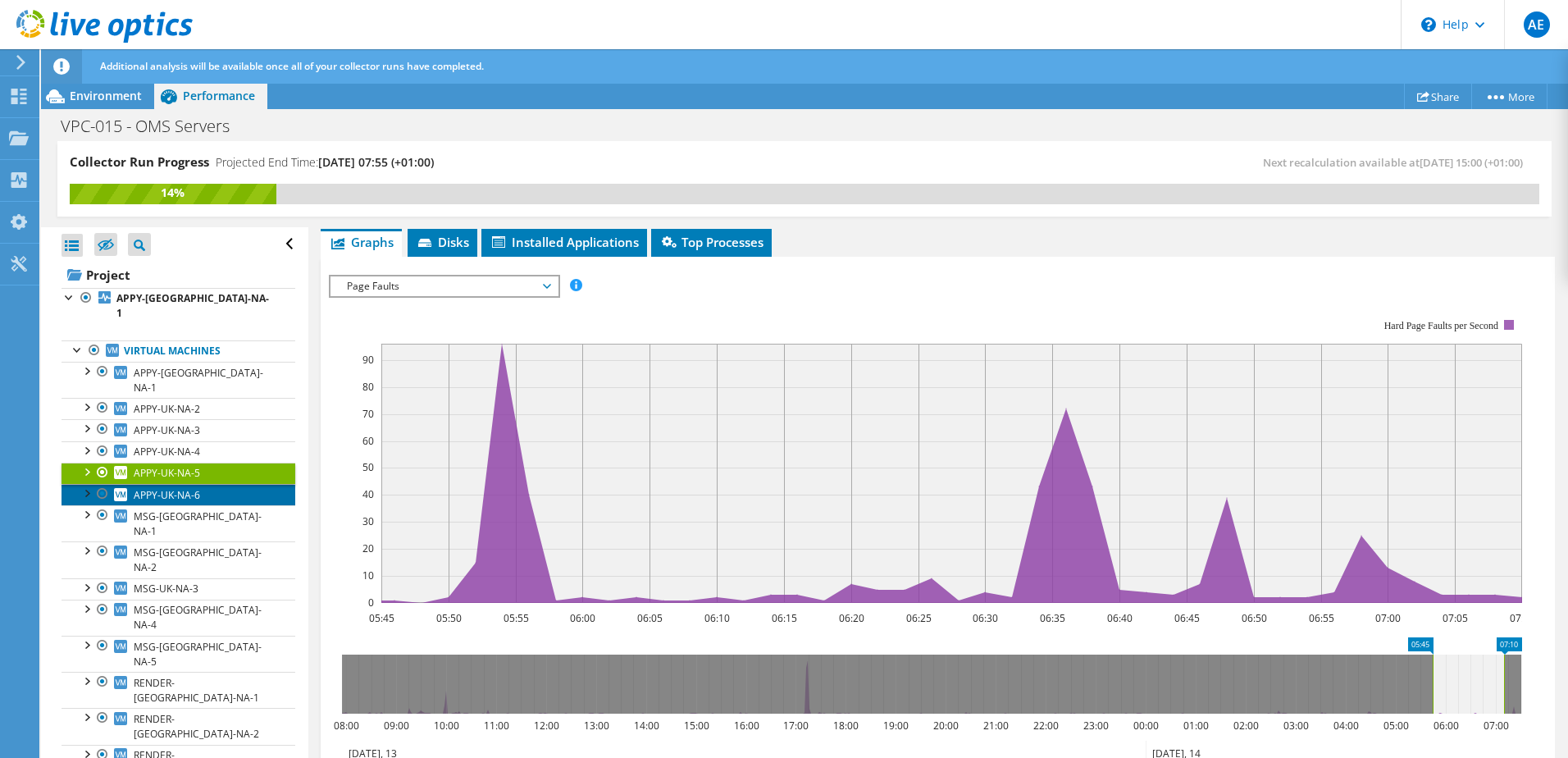
click at [173, 484] on link "APPY-UK-NA-6" at bounding box center [178, 495] width 234 height 21
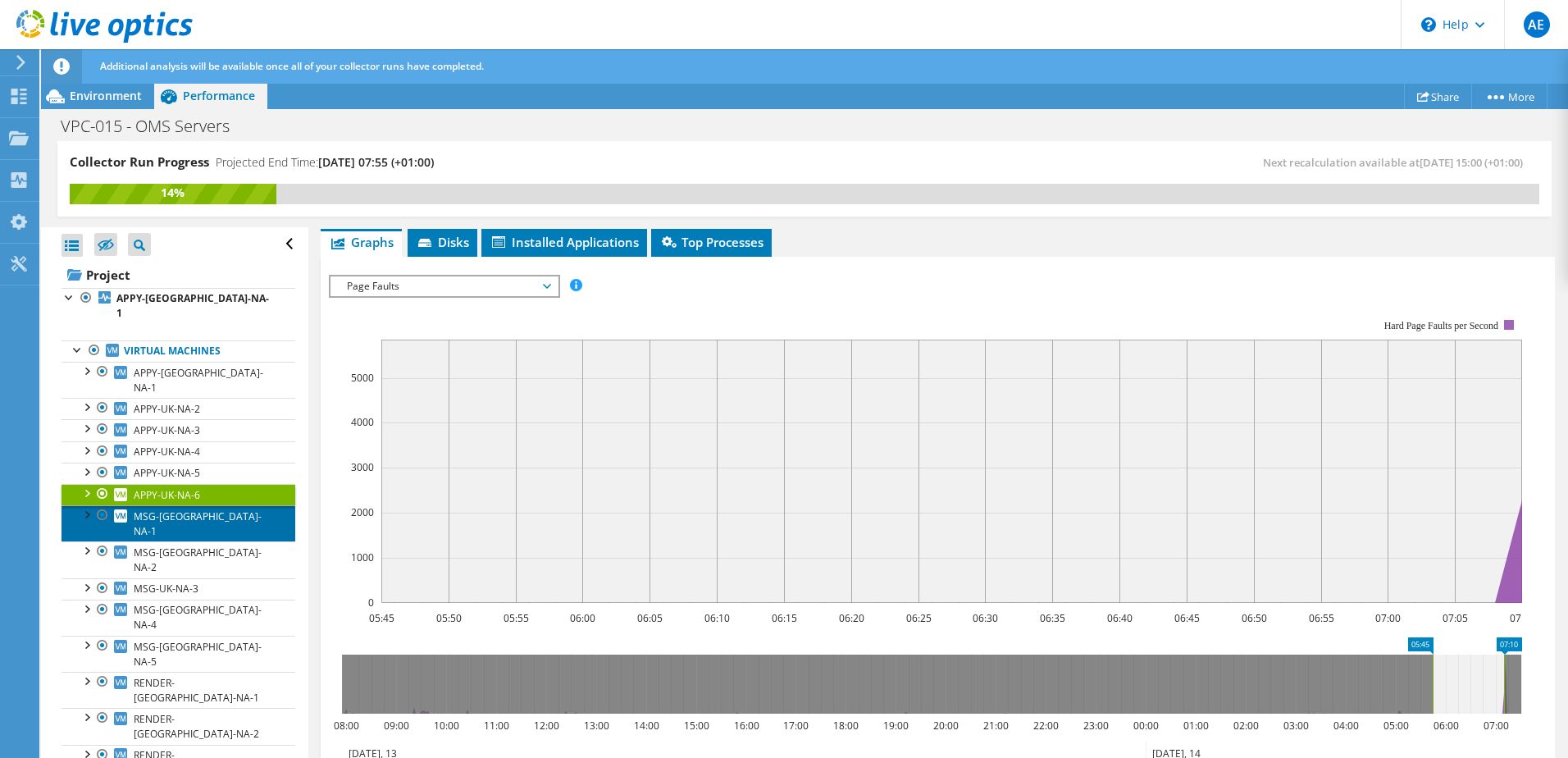
click at [177, 509] on span "MSG-UK-NA-1" at bounding box center [197, 523] width 128 height 29
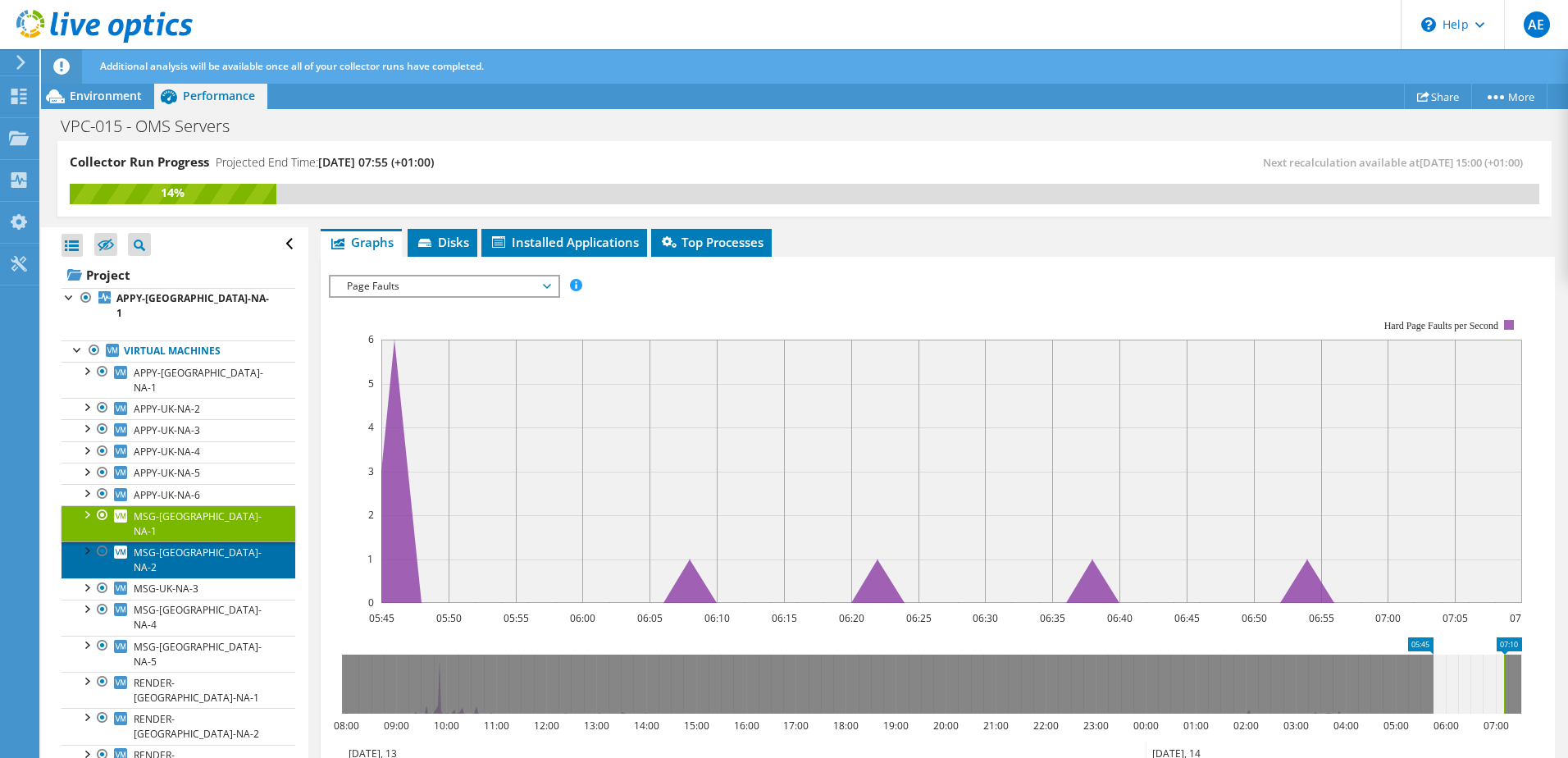
click at [177, 541] on link "MSG-UK-NA-2" at bounding box center [178, 559] width 234 height 36
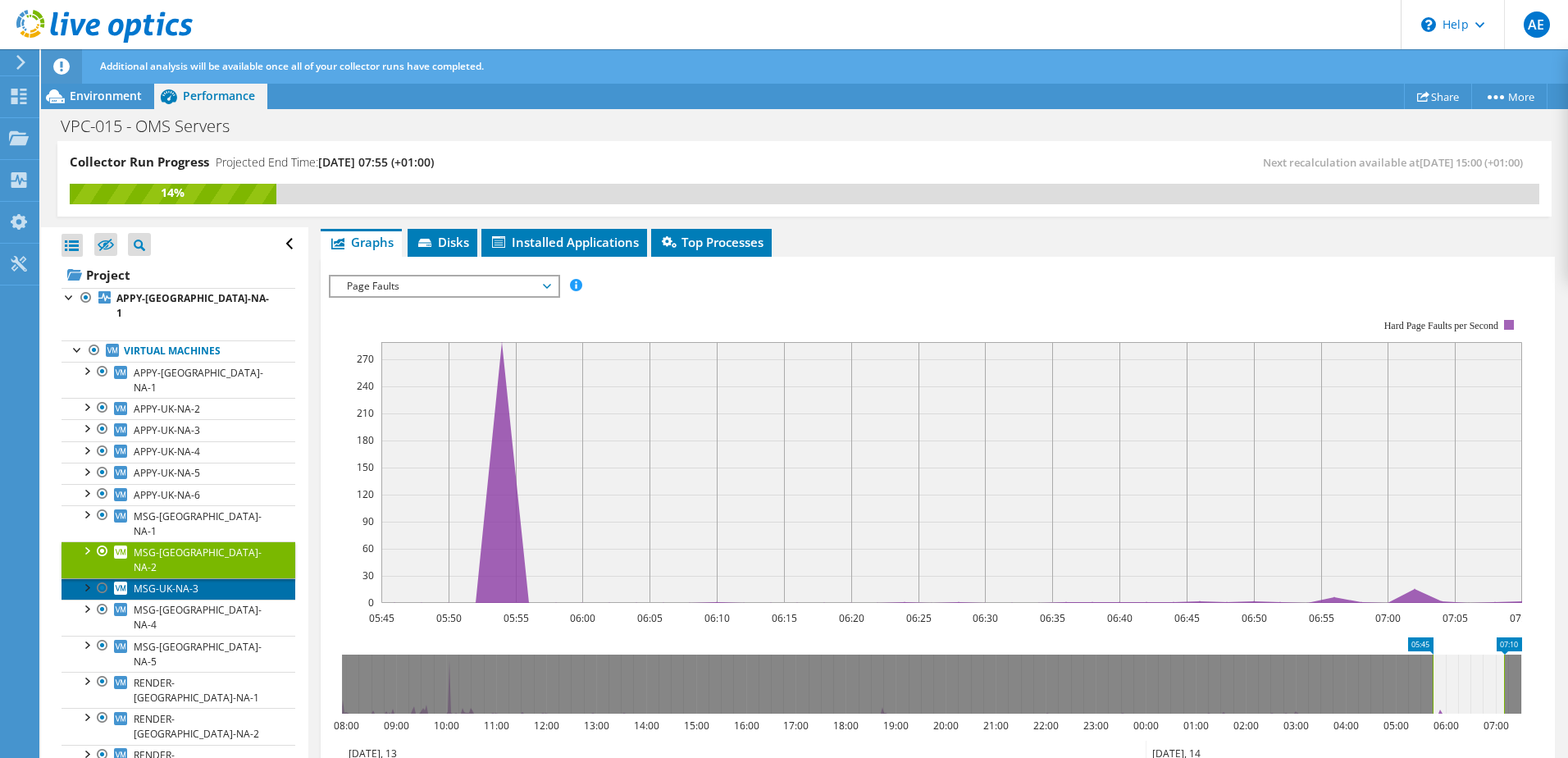
click at [173, 581] on span "MSG-UK-NA-3" at bounding box center [166, 588] width 64 height 14
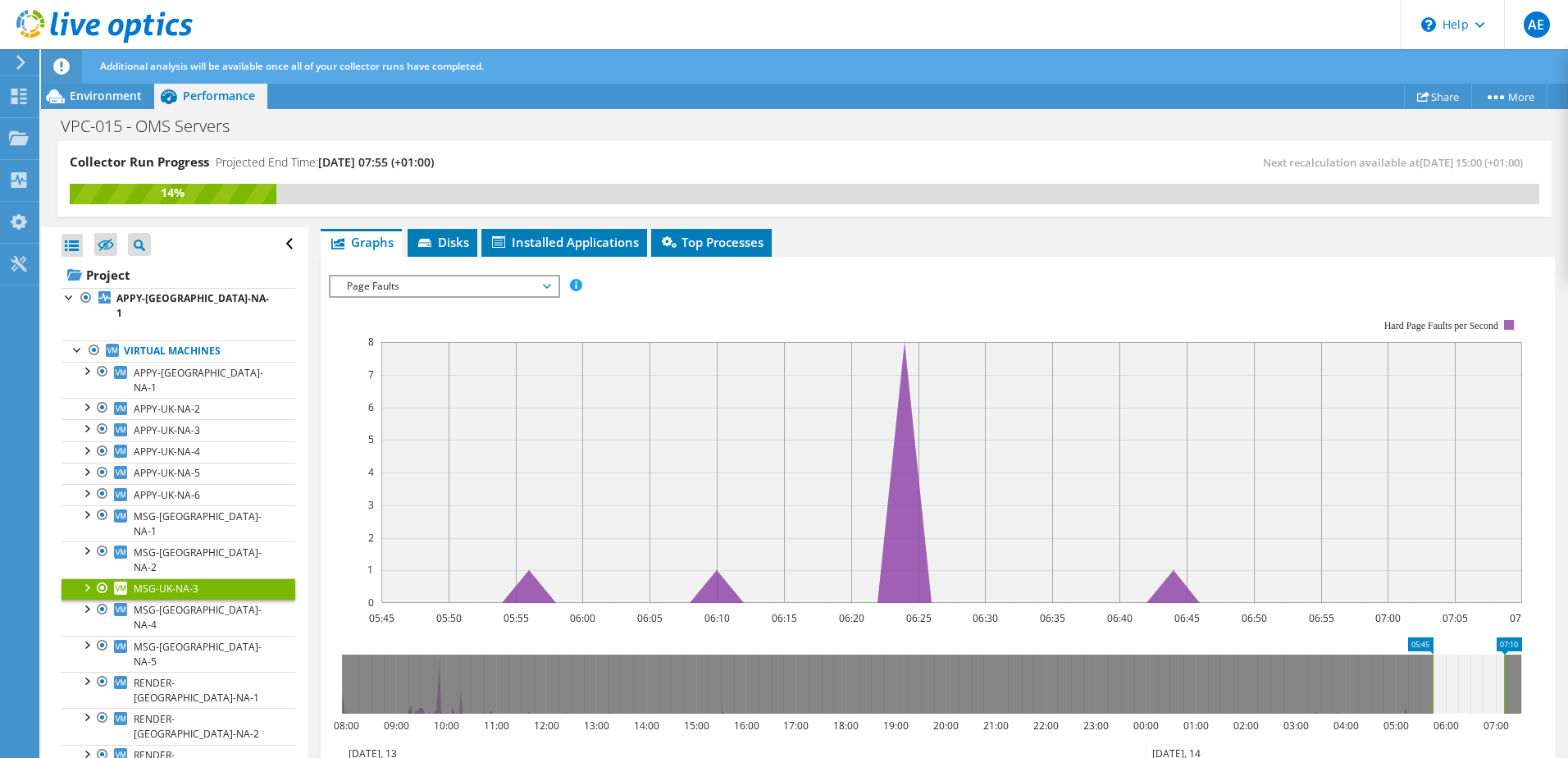
scroll to position [74, 0]
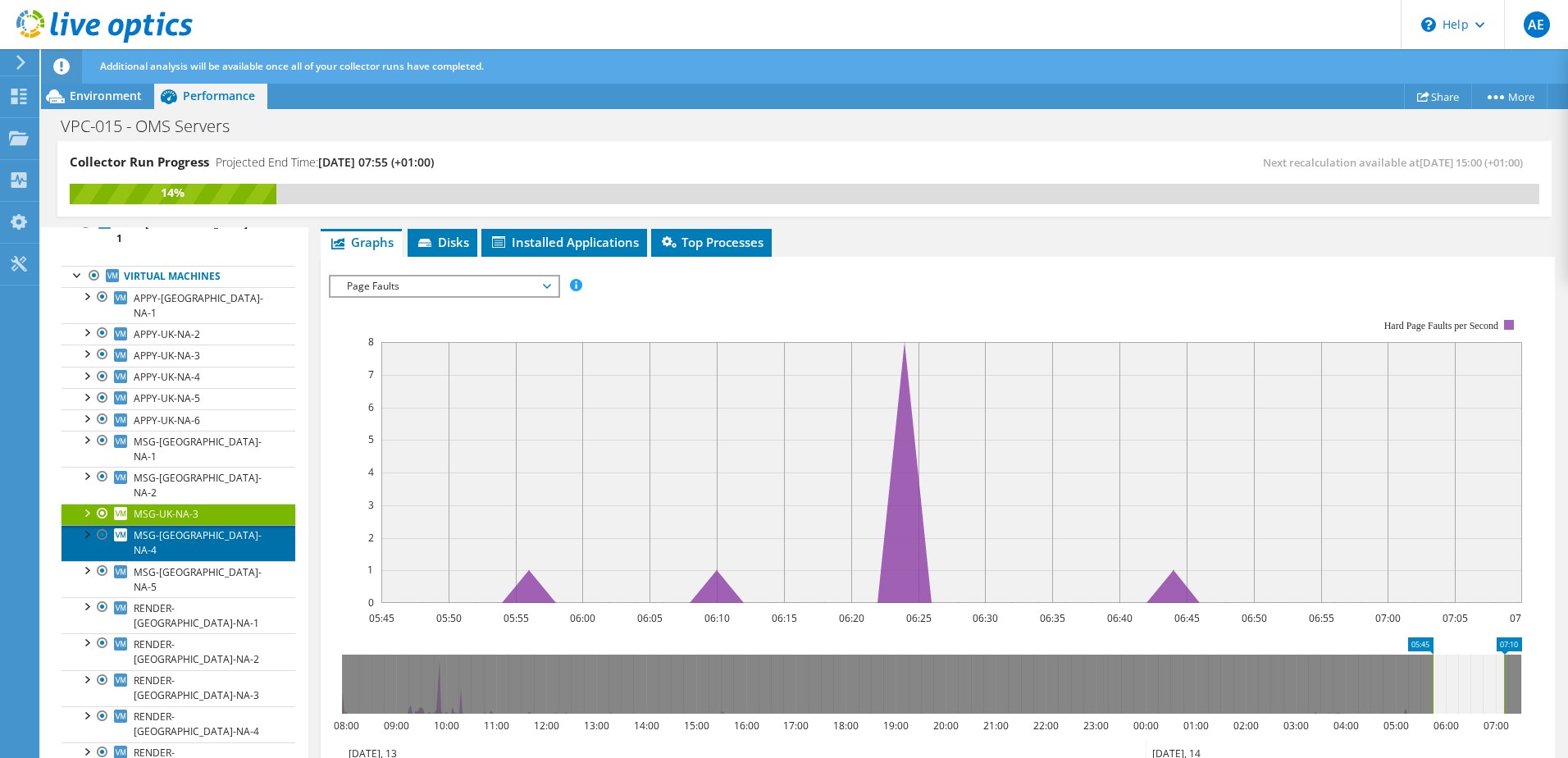
click at [186, 528] on span "MSG-UK-NA-4" at bounding box center [197, 542] width 128 height 29
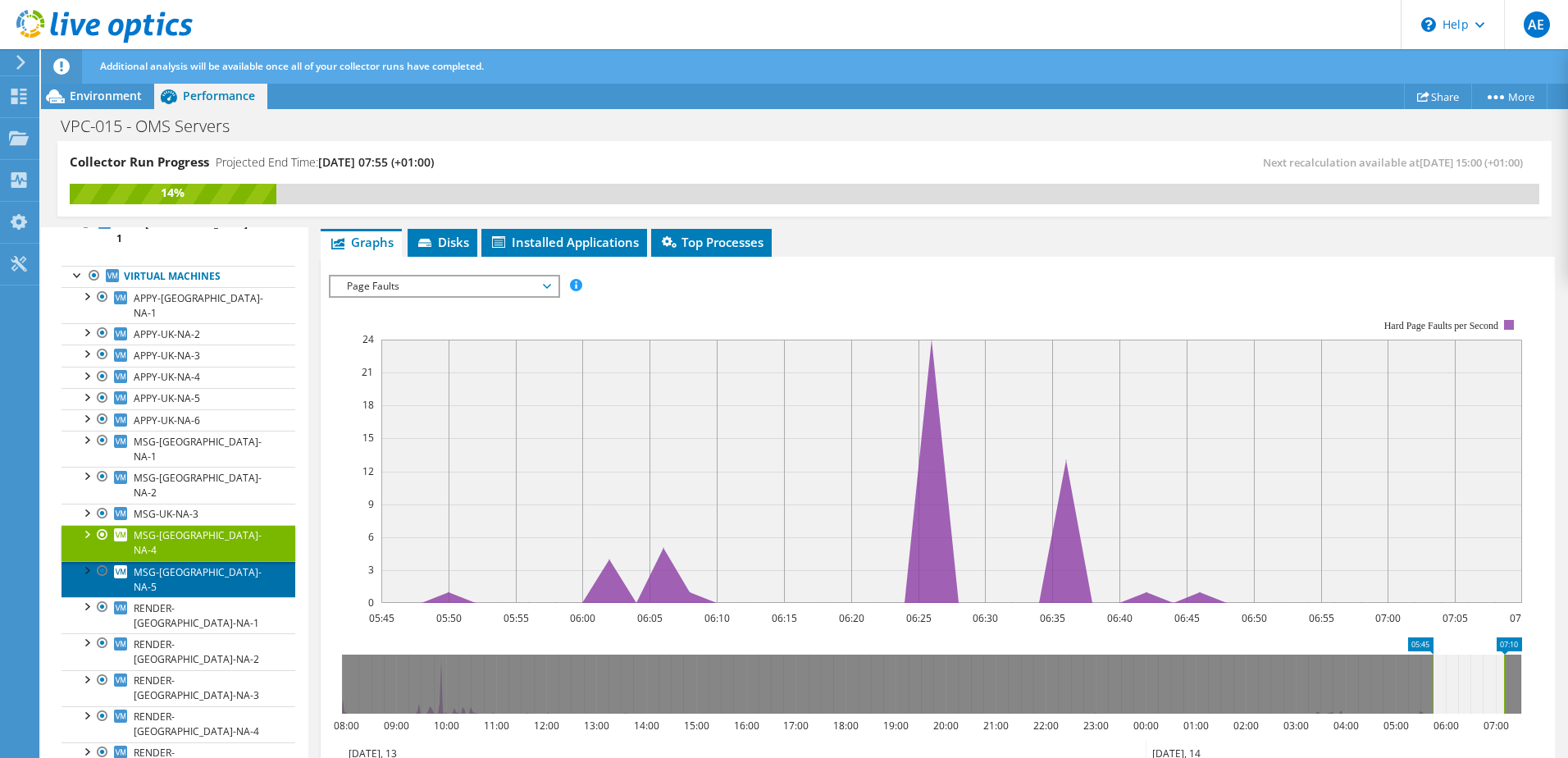
click at [179, 565] on span "MSG-UK-NA-5" at bounding box center [197, 579] width 128 height 29
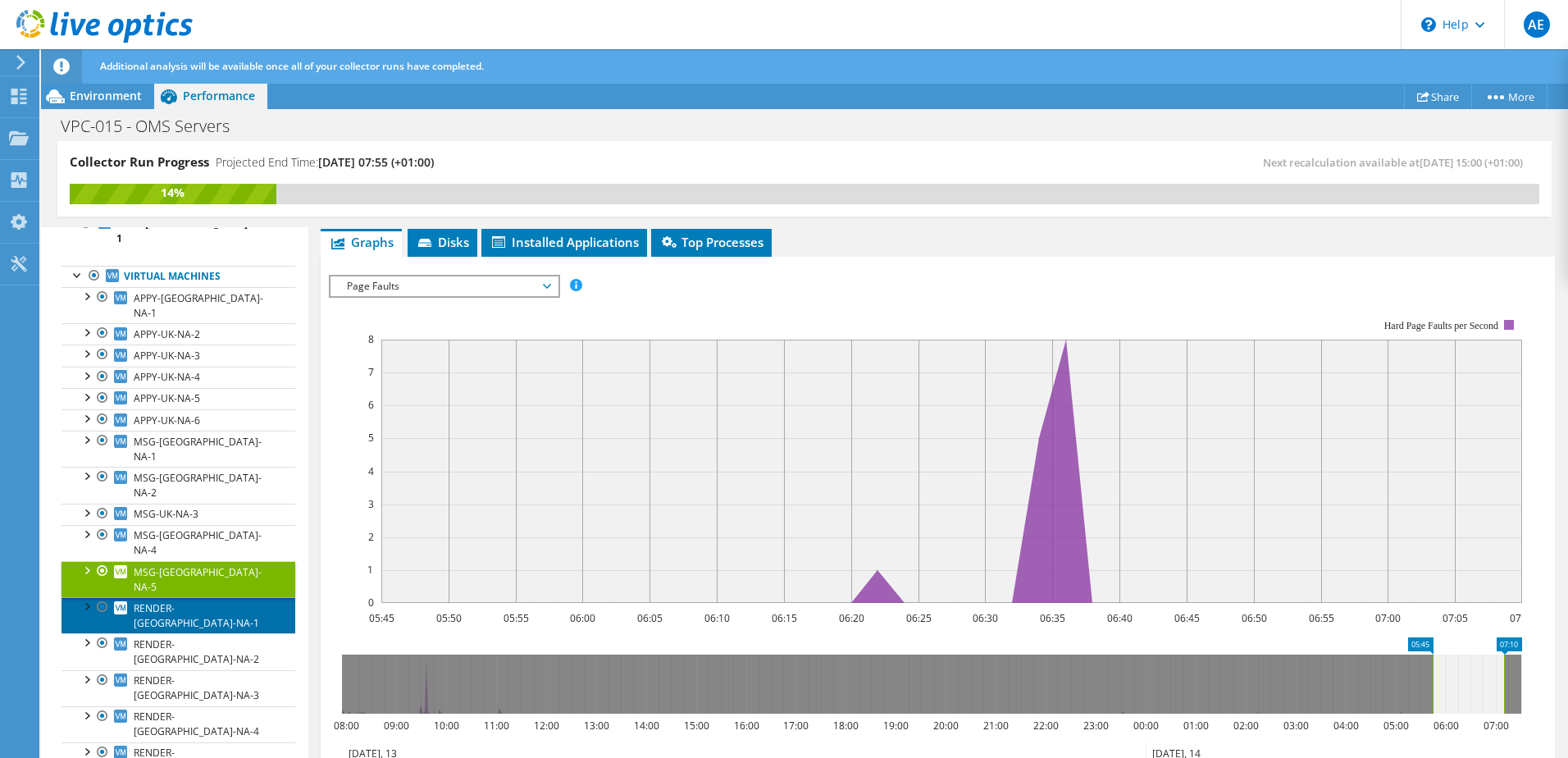
click at [176, 601] on span "RENDER-UK-NA-1" at bounding box center [197, 615] width 126 height 29
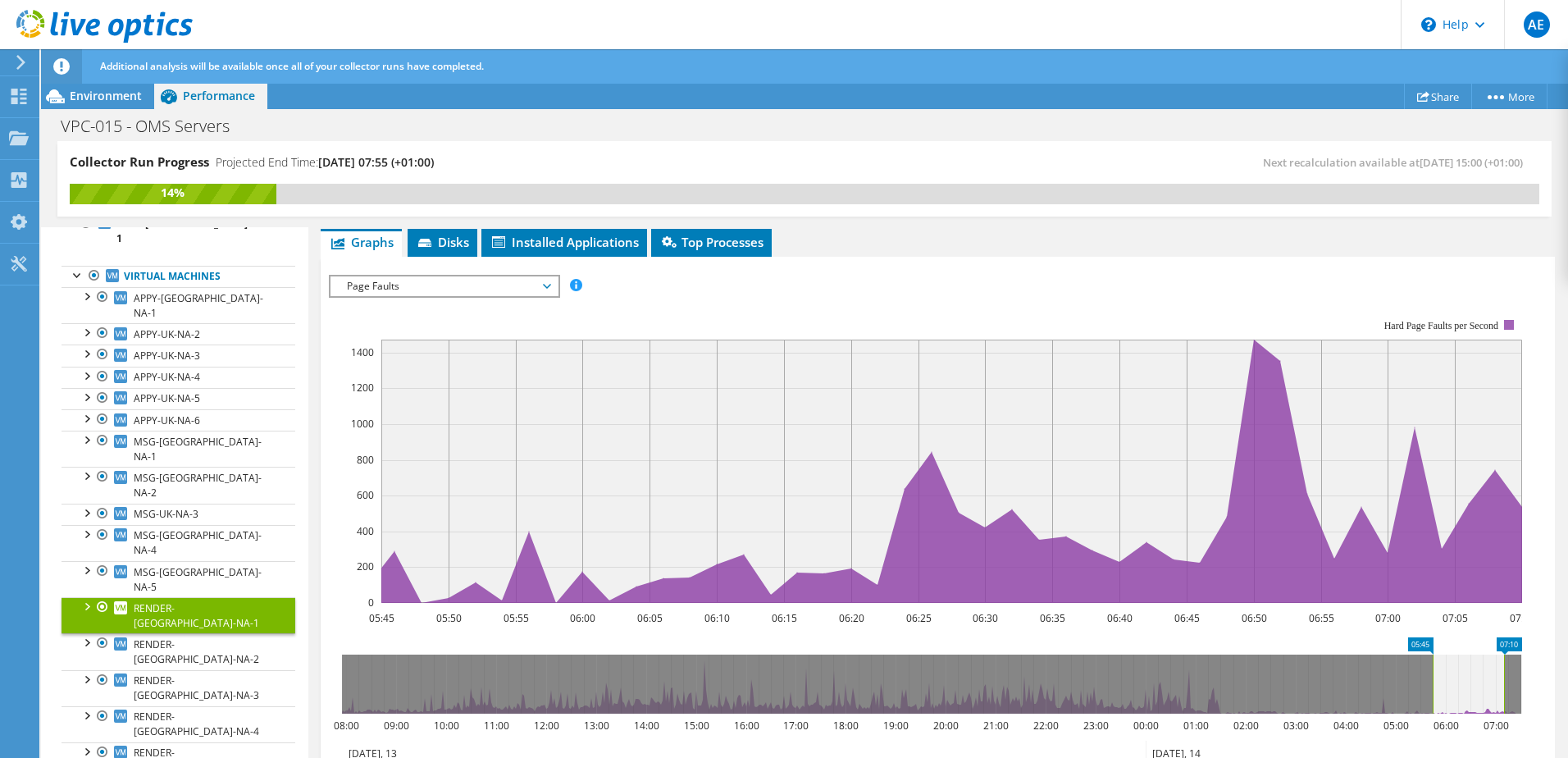
click at [406, 277] on span "Page Faults" at bounding box center [443, 287] width 211 height 20
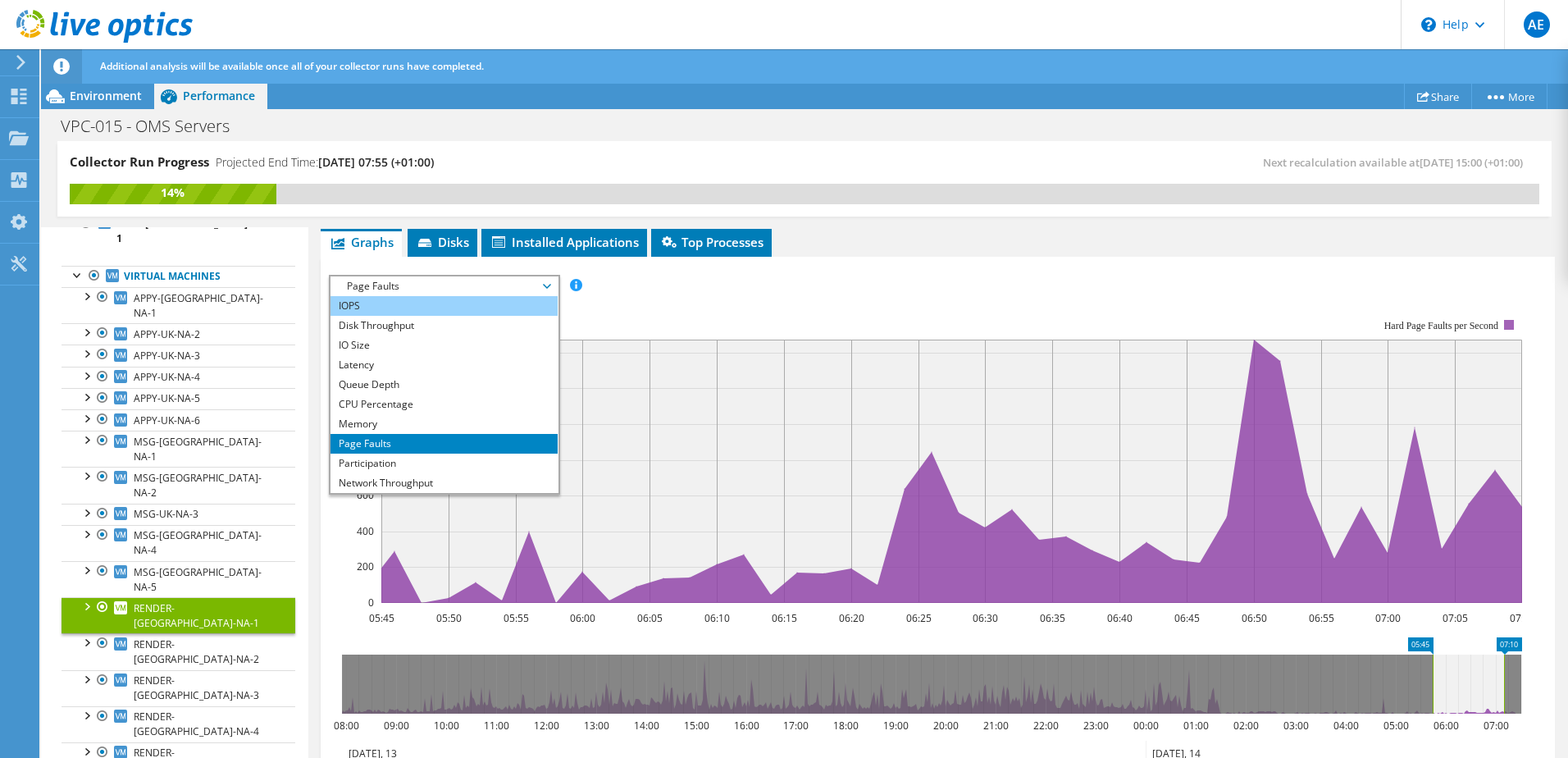
click at [353, 301] on li "IOPS" at bounding box center [443, 306] width 227 height 20
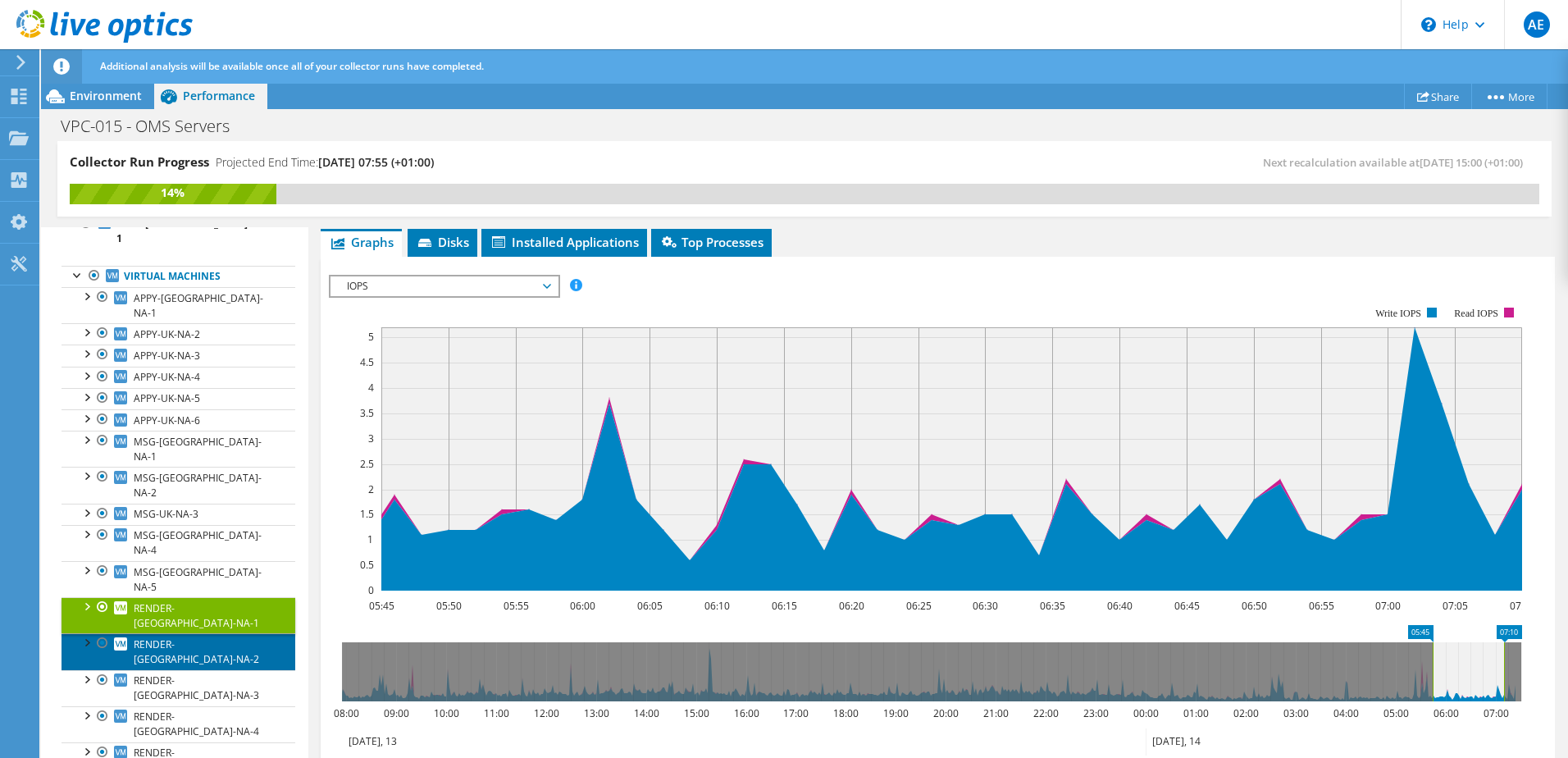
click at [206, 637] on span "RENDER-UK-NA-2" at bounding box center [197, 651] width 126 height 29
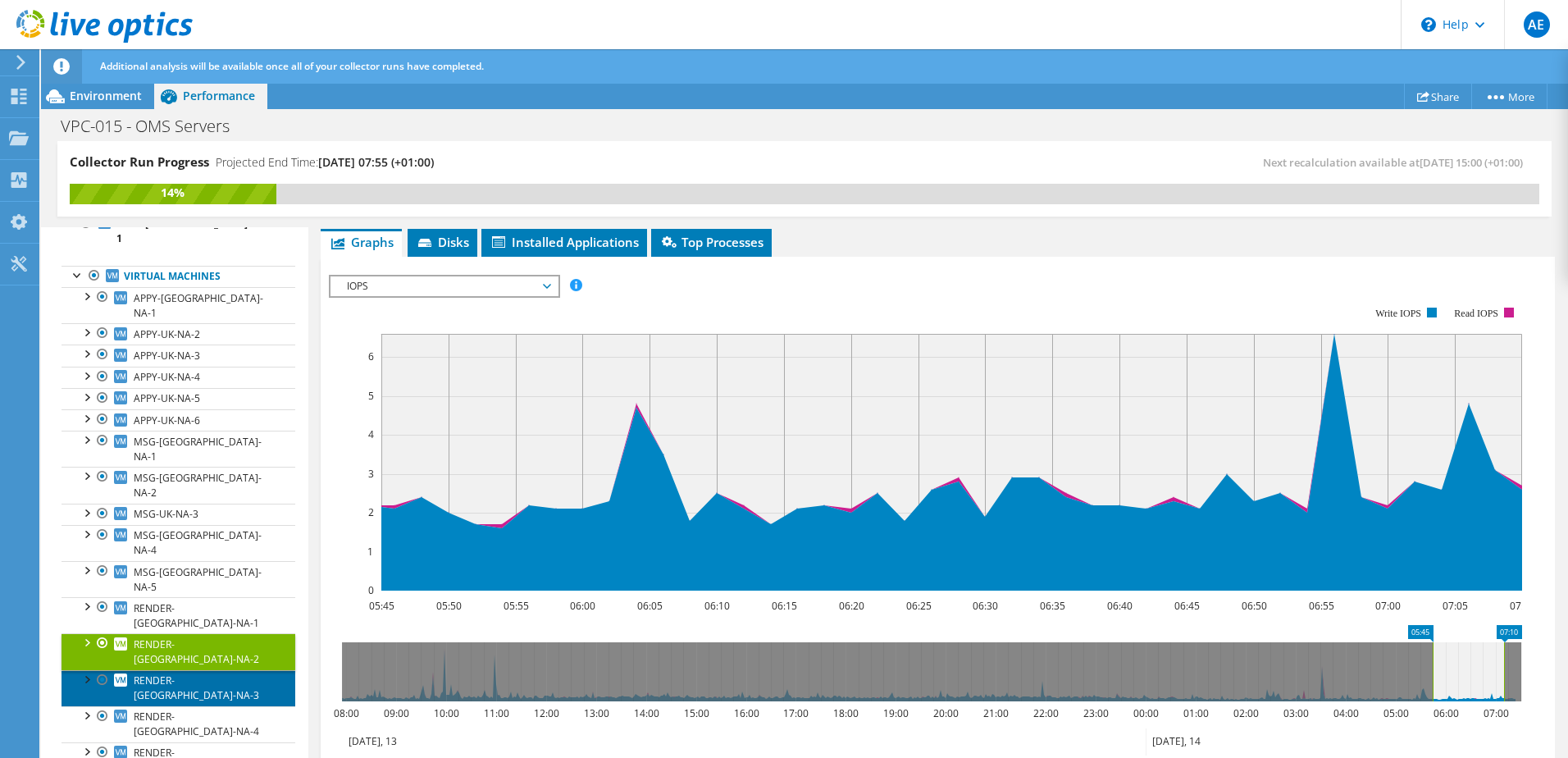
click at [193, 673] on span "RENDER-UK-NA-3" at bounding box center [197, 687] width 126 height 29
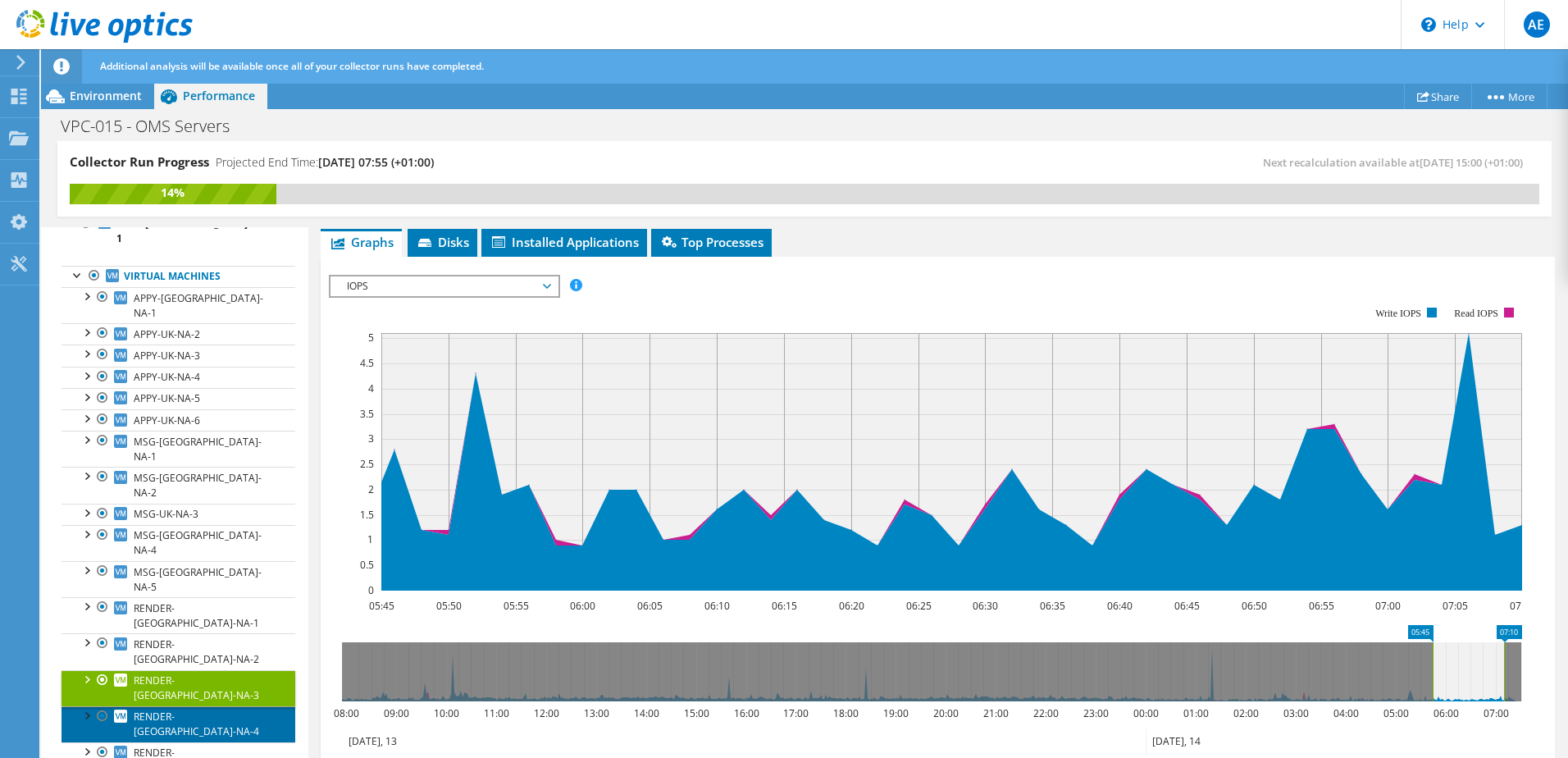
click at [193, 709] on span "RENDER-UK-NA-4" at bounding box center [197, 723] width 126 height 29
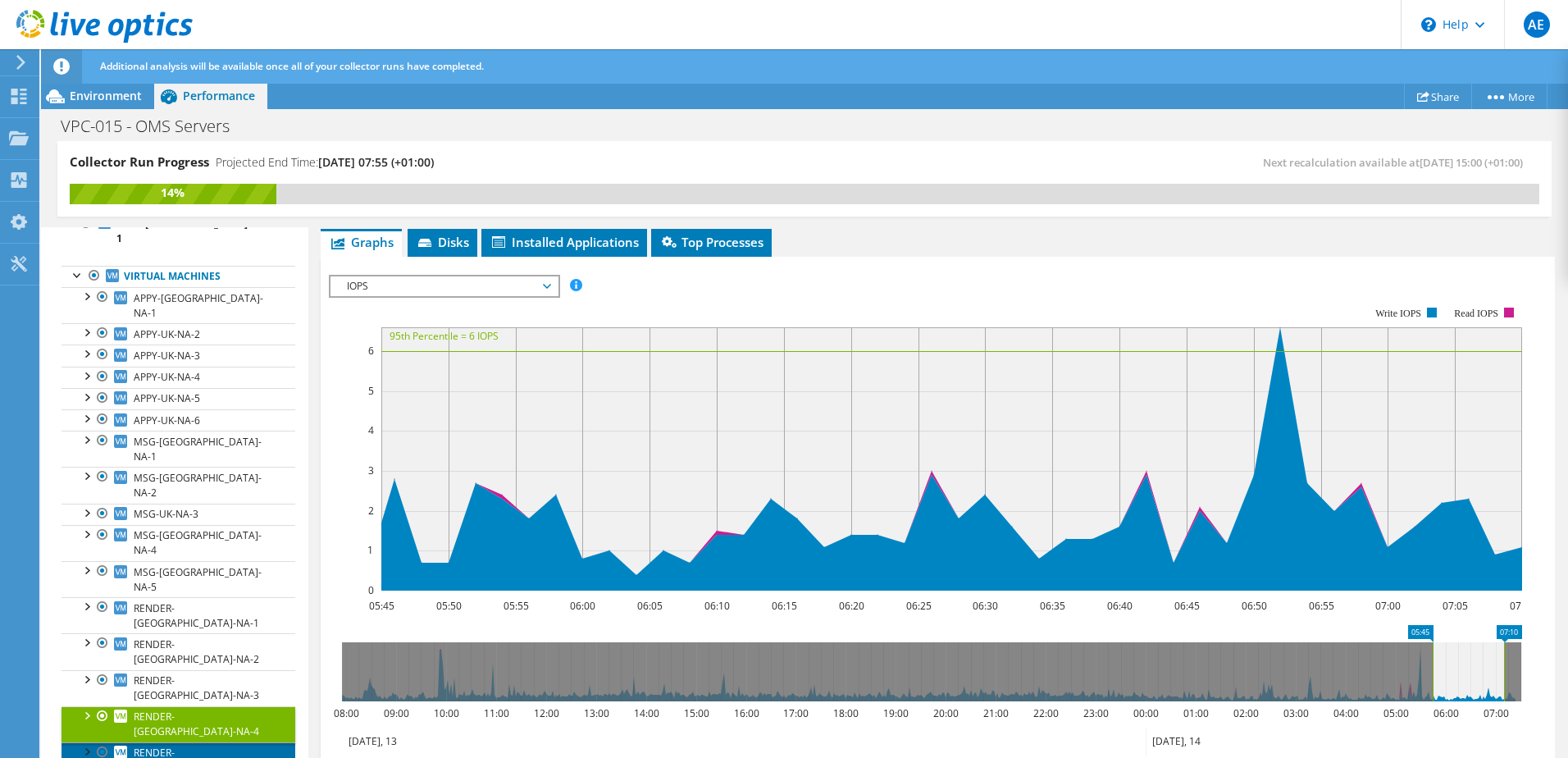
click at [200, 746] on span "RENDER-UK-NA-5" at bounding box center [197, 760] width 126 height 29
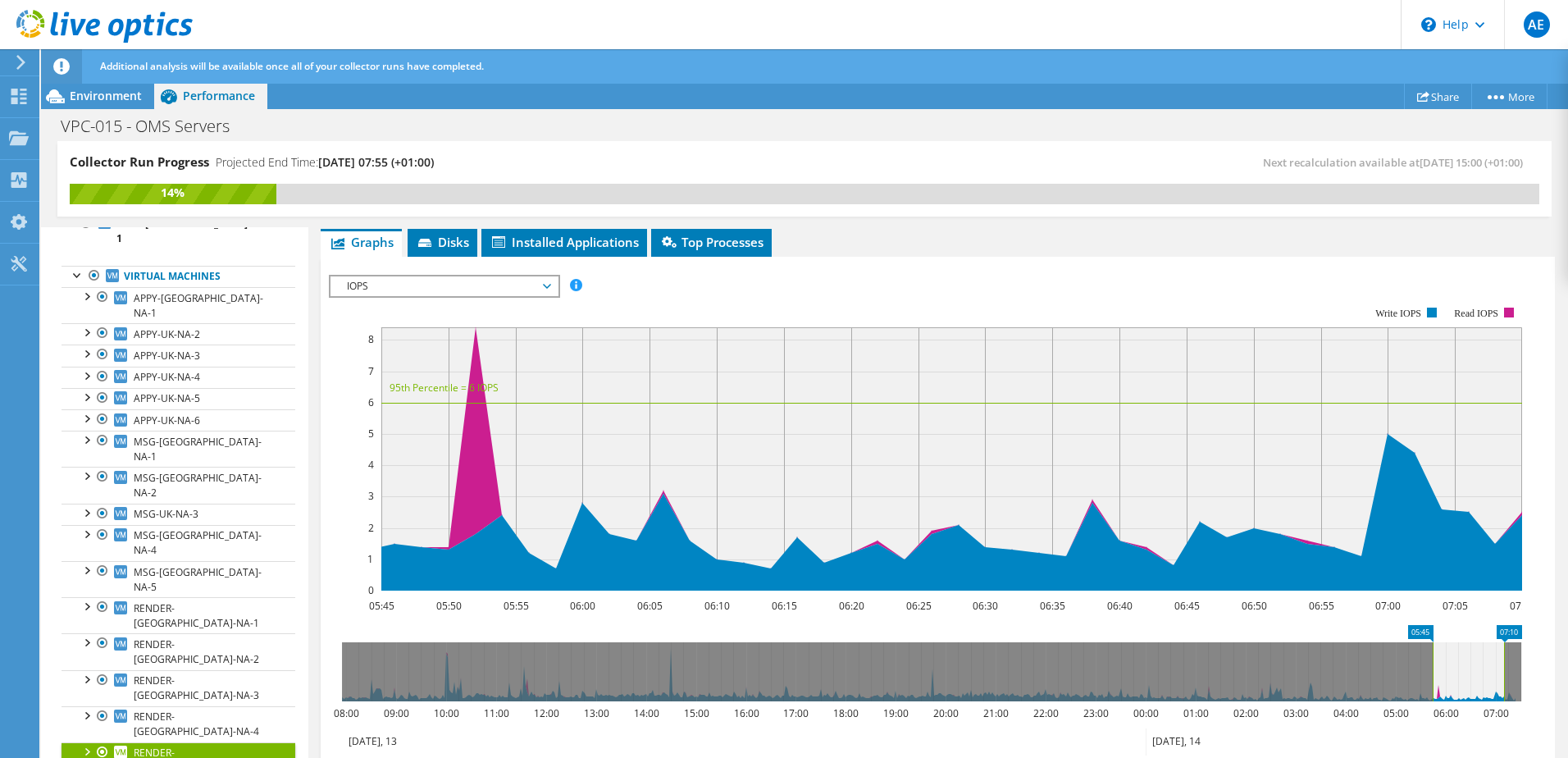
click at [197, 746] on span "RENDER-UK-NA-5" at bounding box center [197, 760] width 126 height 29
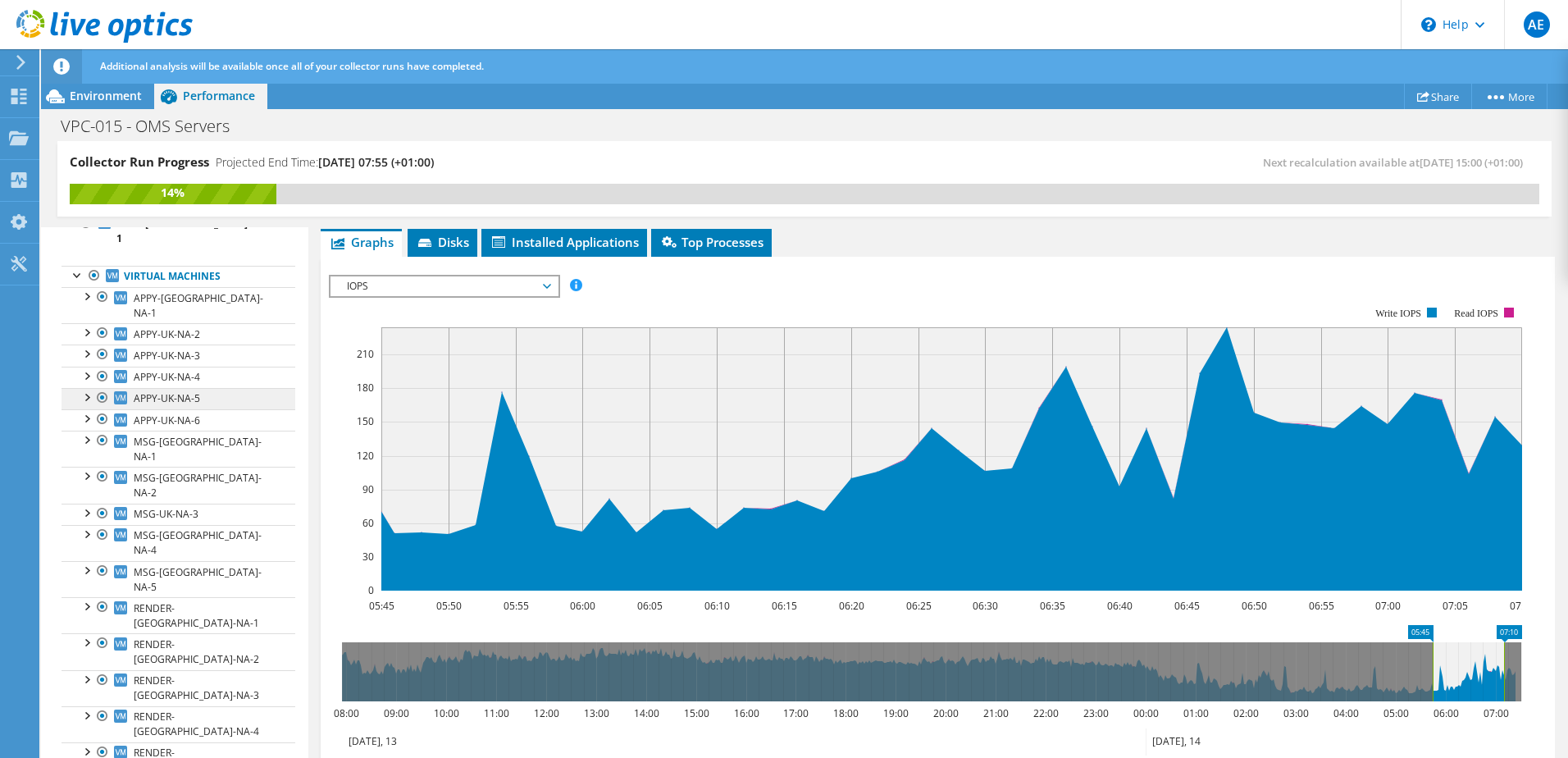
scroll to position [0, 0]
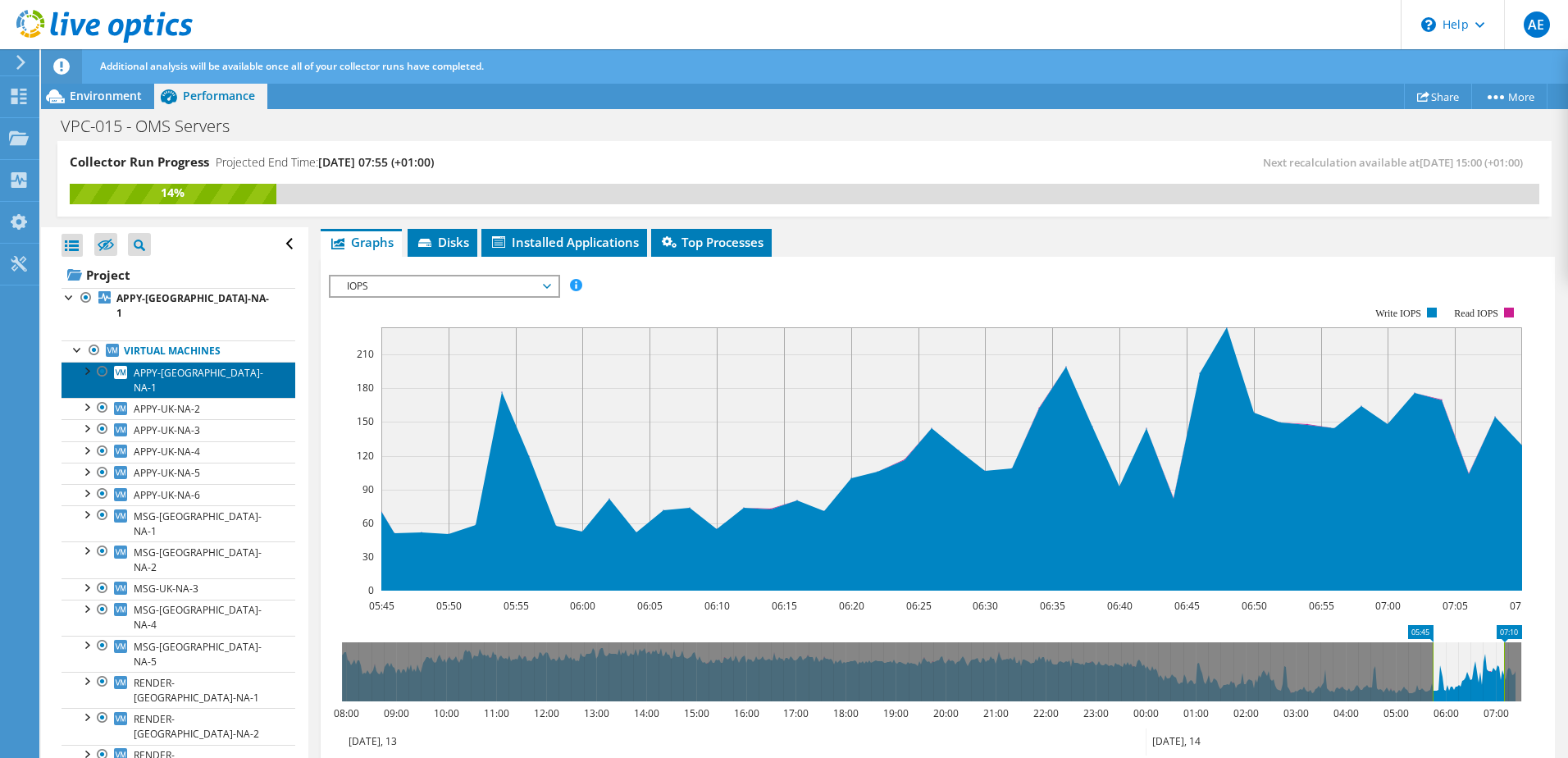
click at [161, 366] on span "APPY-UK-NA-1" at bounding box center [198, 380] width 130 height 29
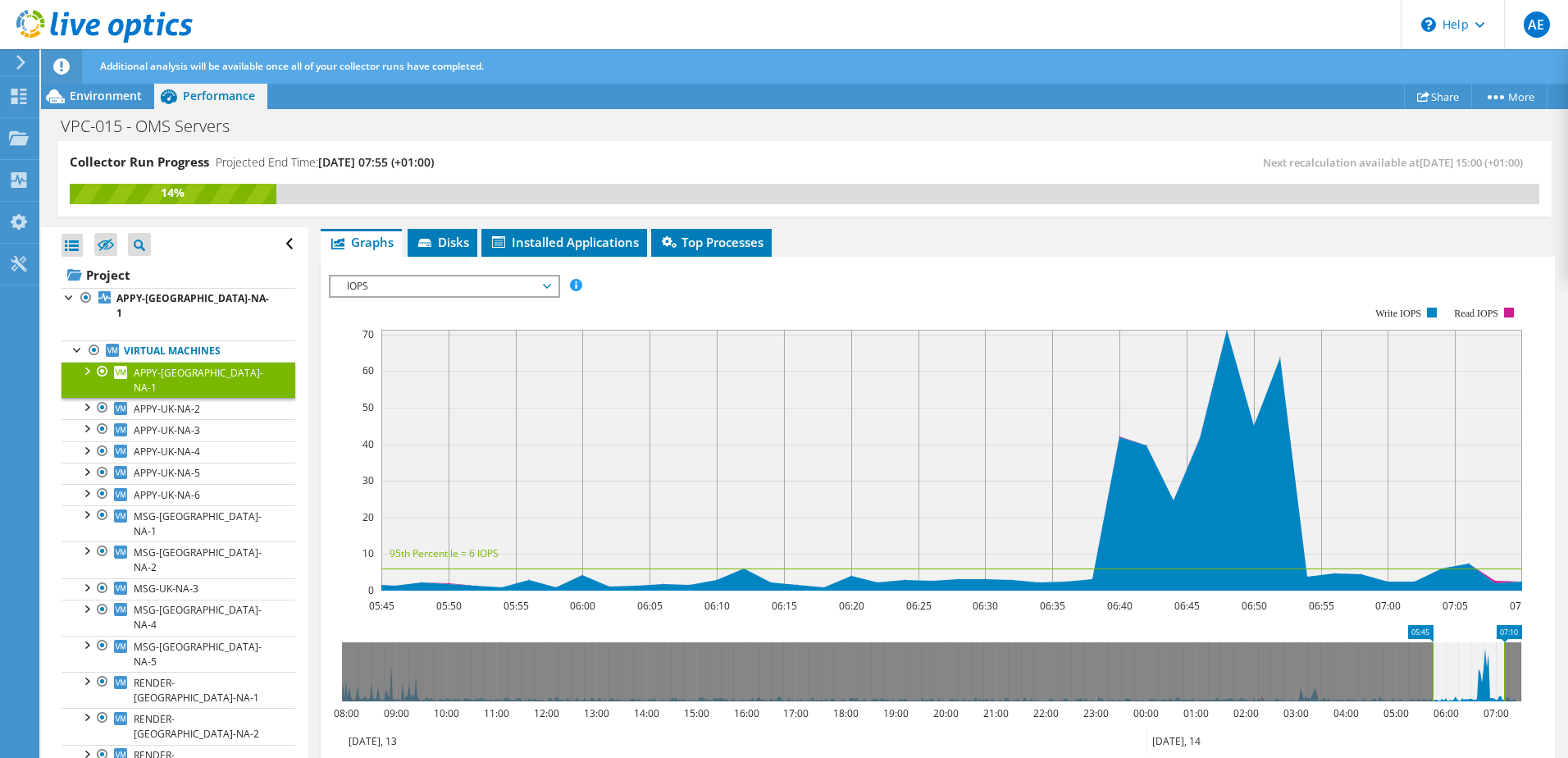
click at [407, 284] on span "IOPS" at bounding box center [443, 287] width 211 height 20
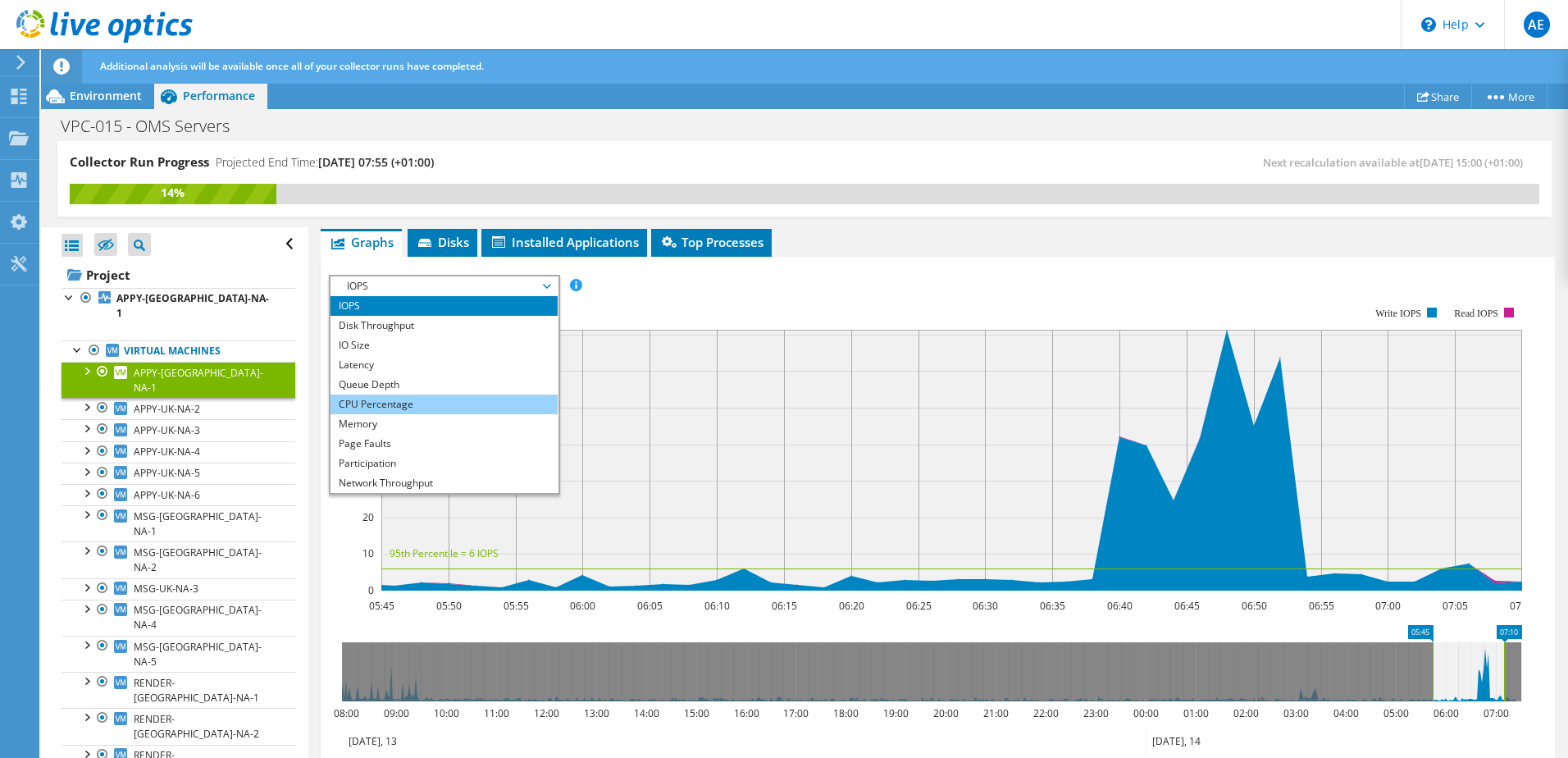
click at [374, 409] on li "CPU Percentage" at bounding box center [443, 405] width 227 height 20
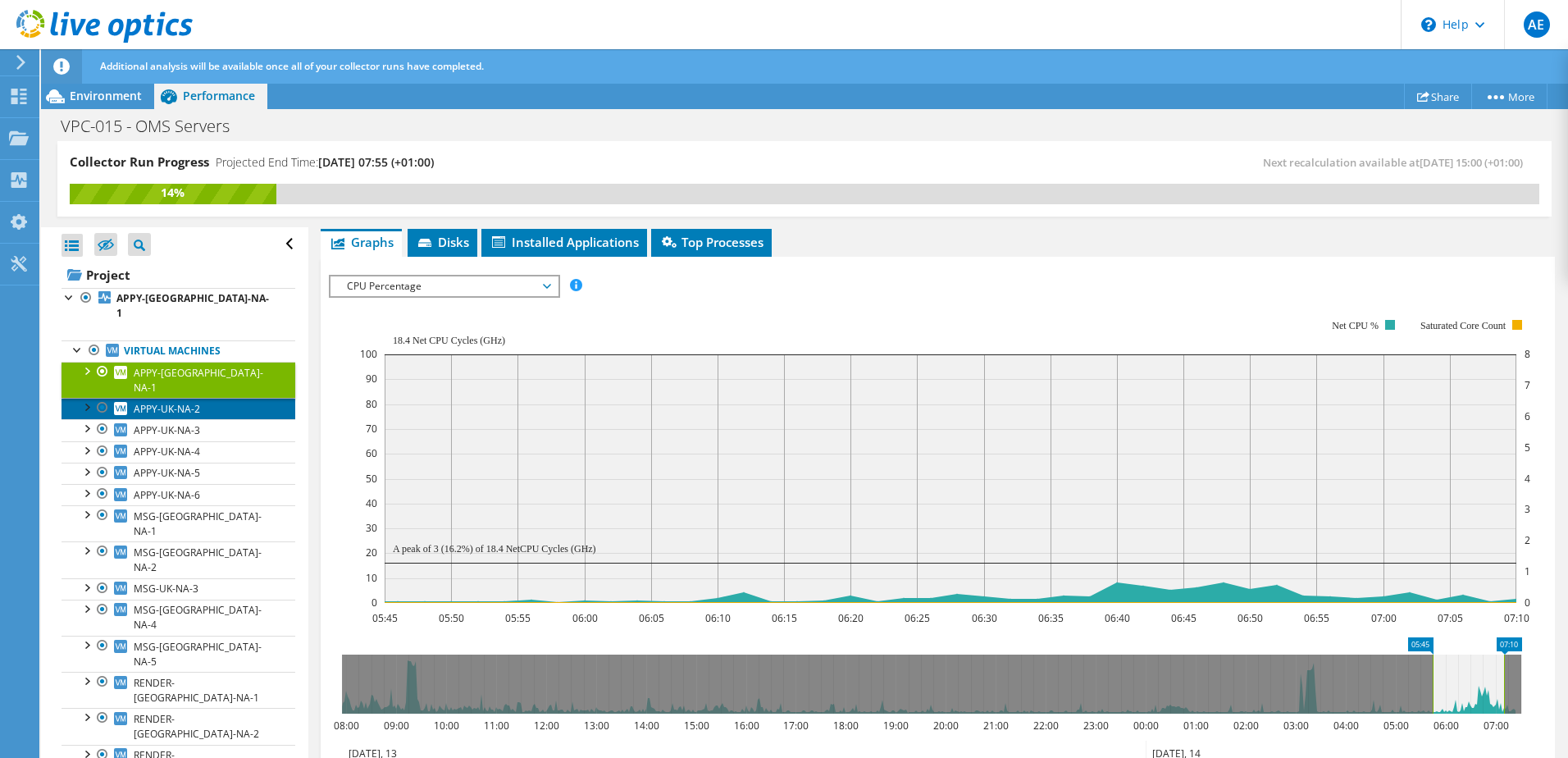
click at [165, 402] on span "APPY-UK-NA-2" at bounding box center [167, 409] width 66 height 14
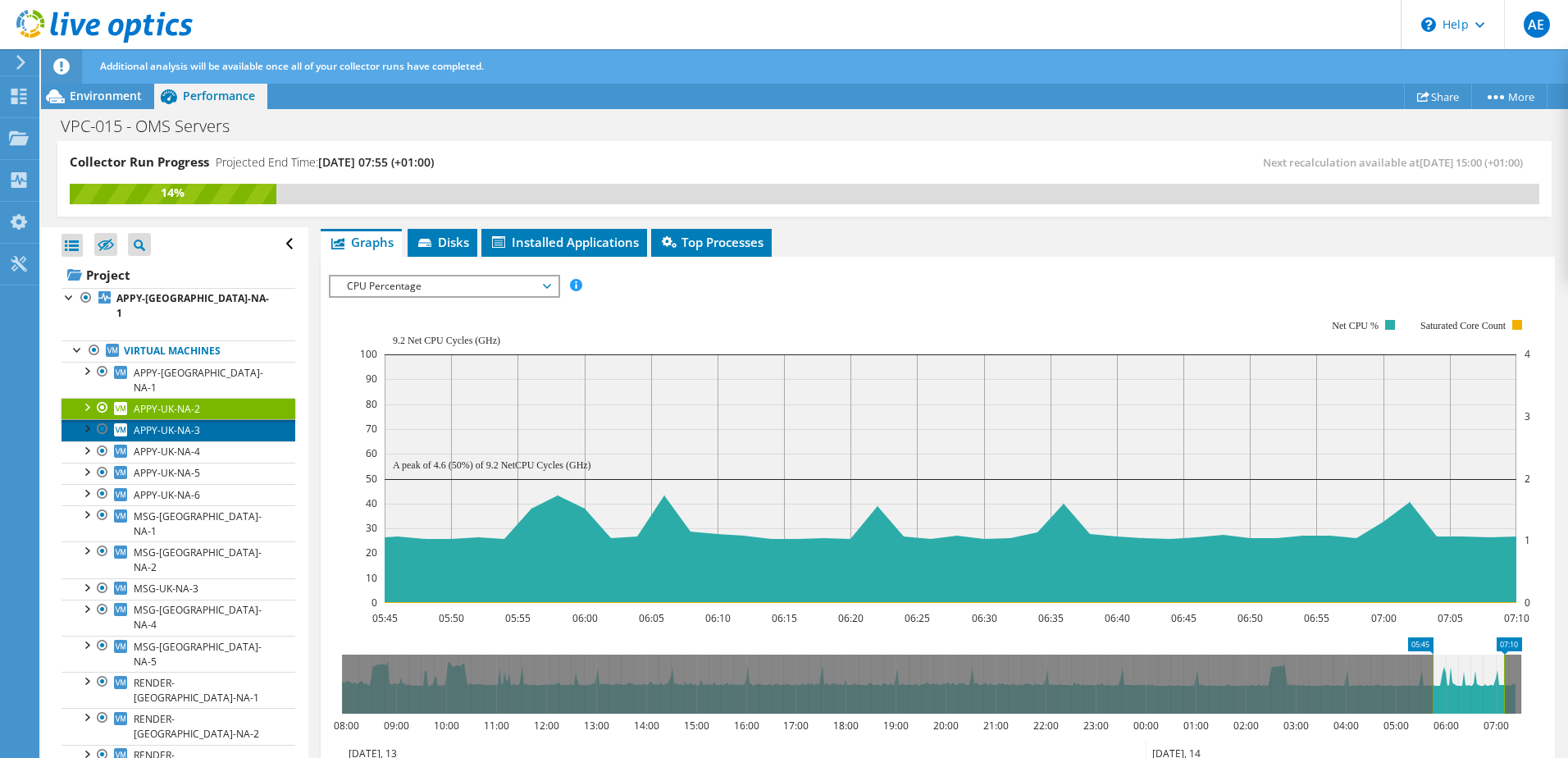
click at [169, 423] on span "APPY-UK-NA-3" at bounding box center [167, 429] width 66 height 14
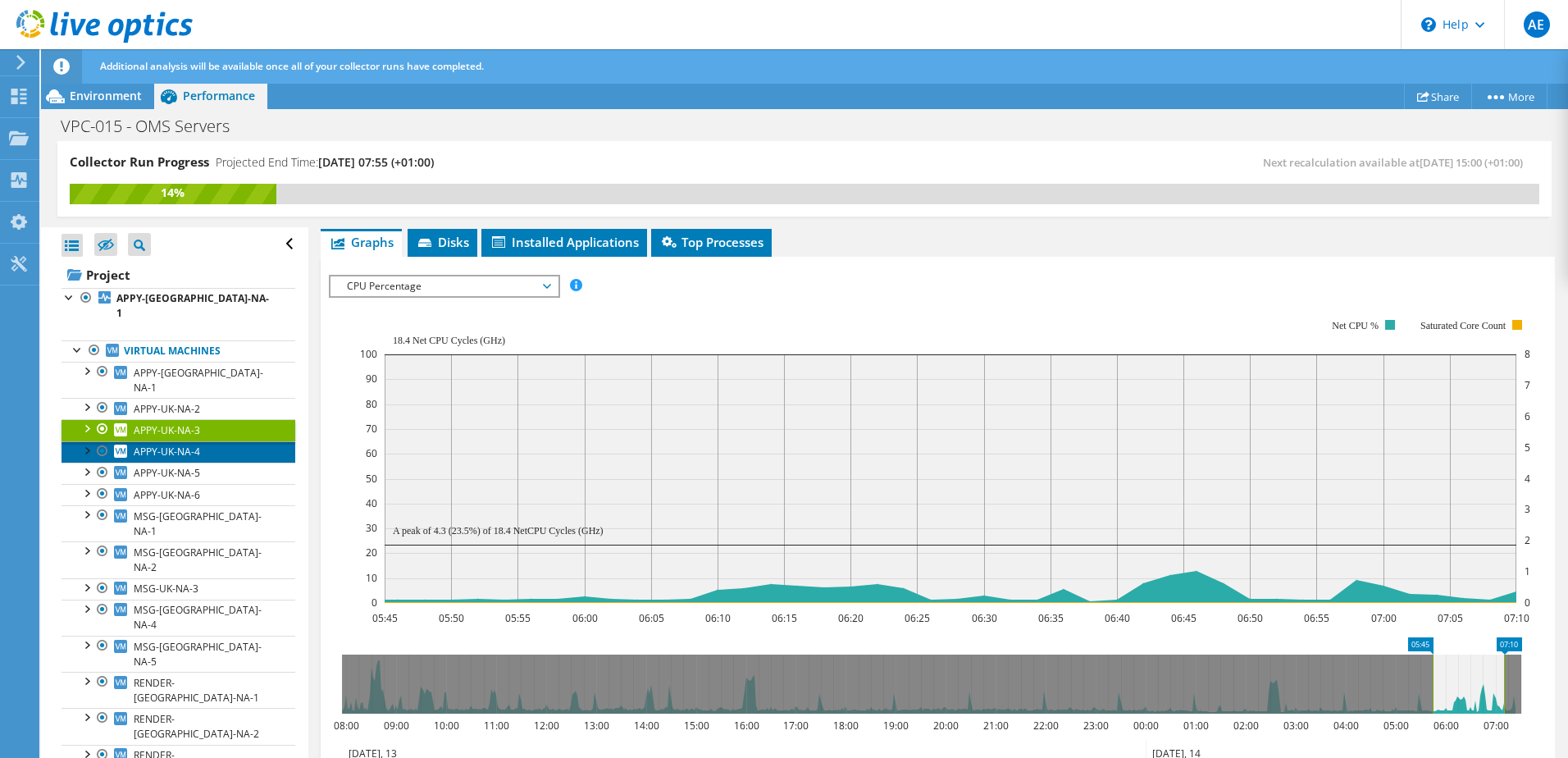
click at [168, 444] on span "APPY-UK-NA-4" at bounding box center [167, 451] width 66 height 14
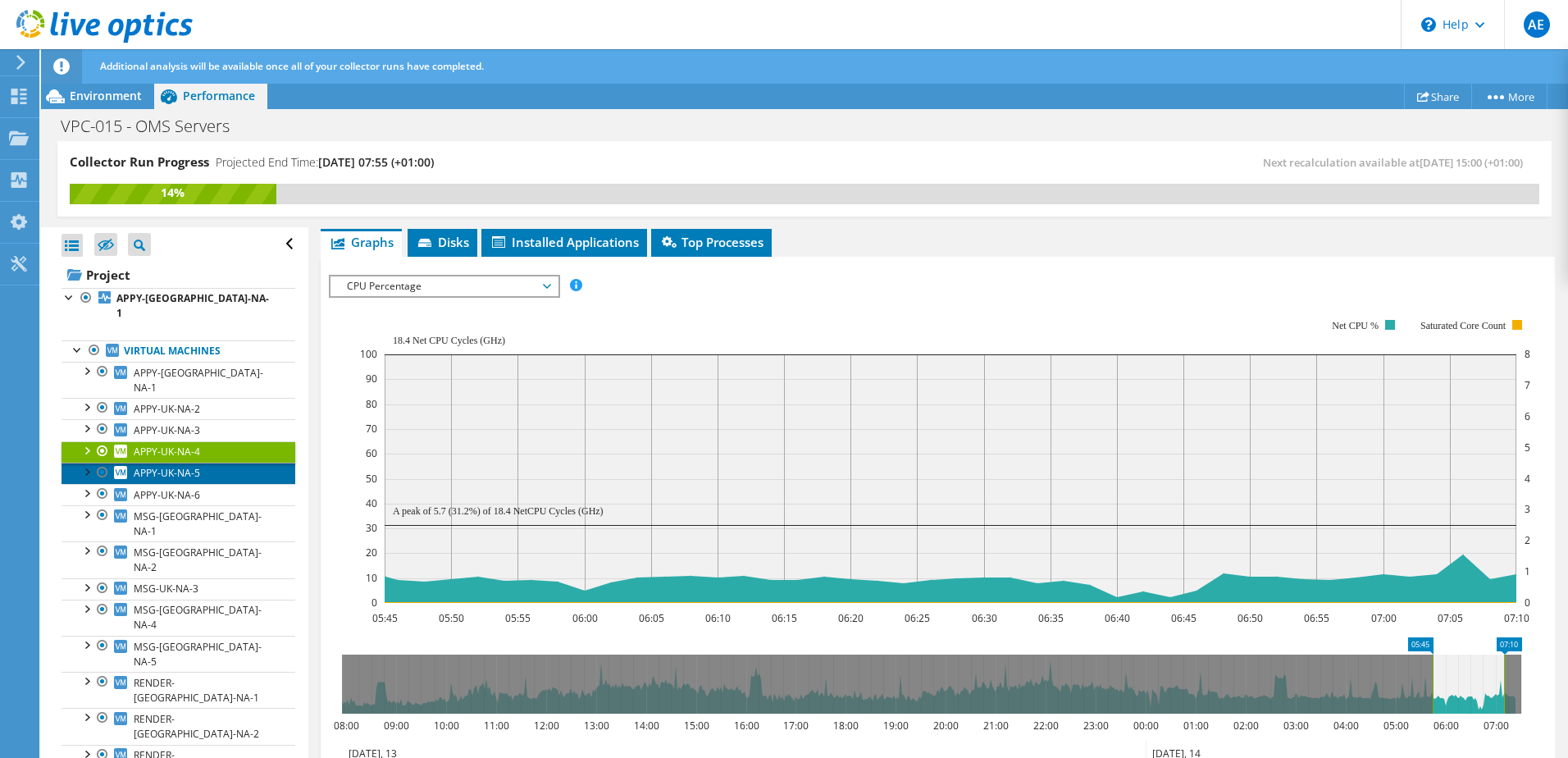
click at [163, 466] on span "APPY-UK-NA-5" at bounding box center [167, 472] width 66 height 14
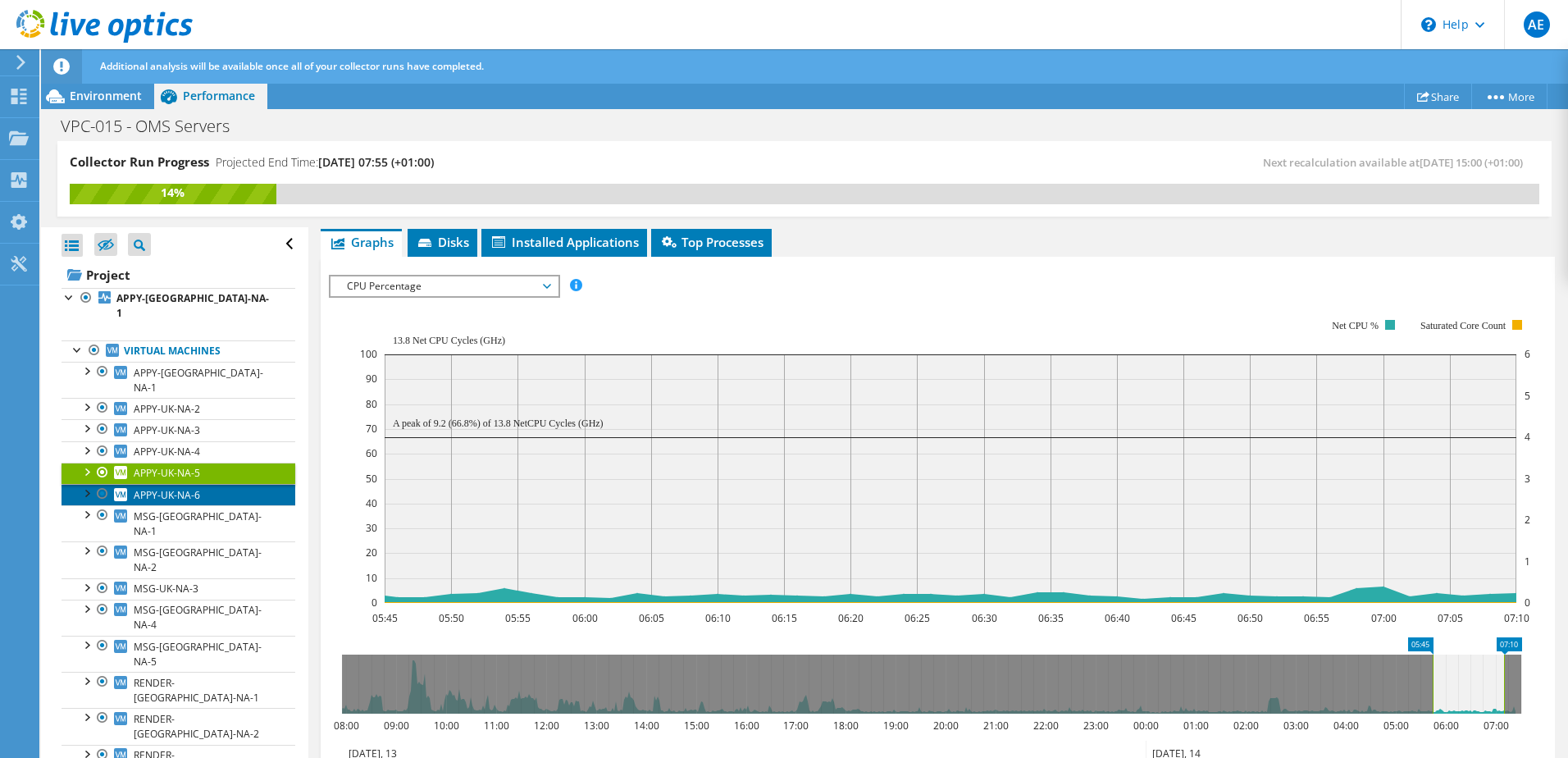
click at [168, 488] on span "APPY-UK-NA-6" at bounding box center [167, 495] width 66 height 14
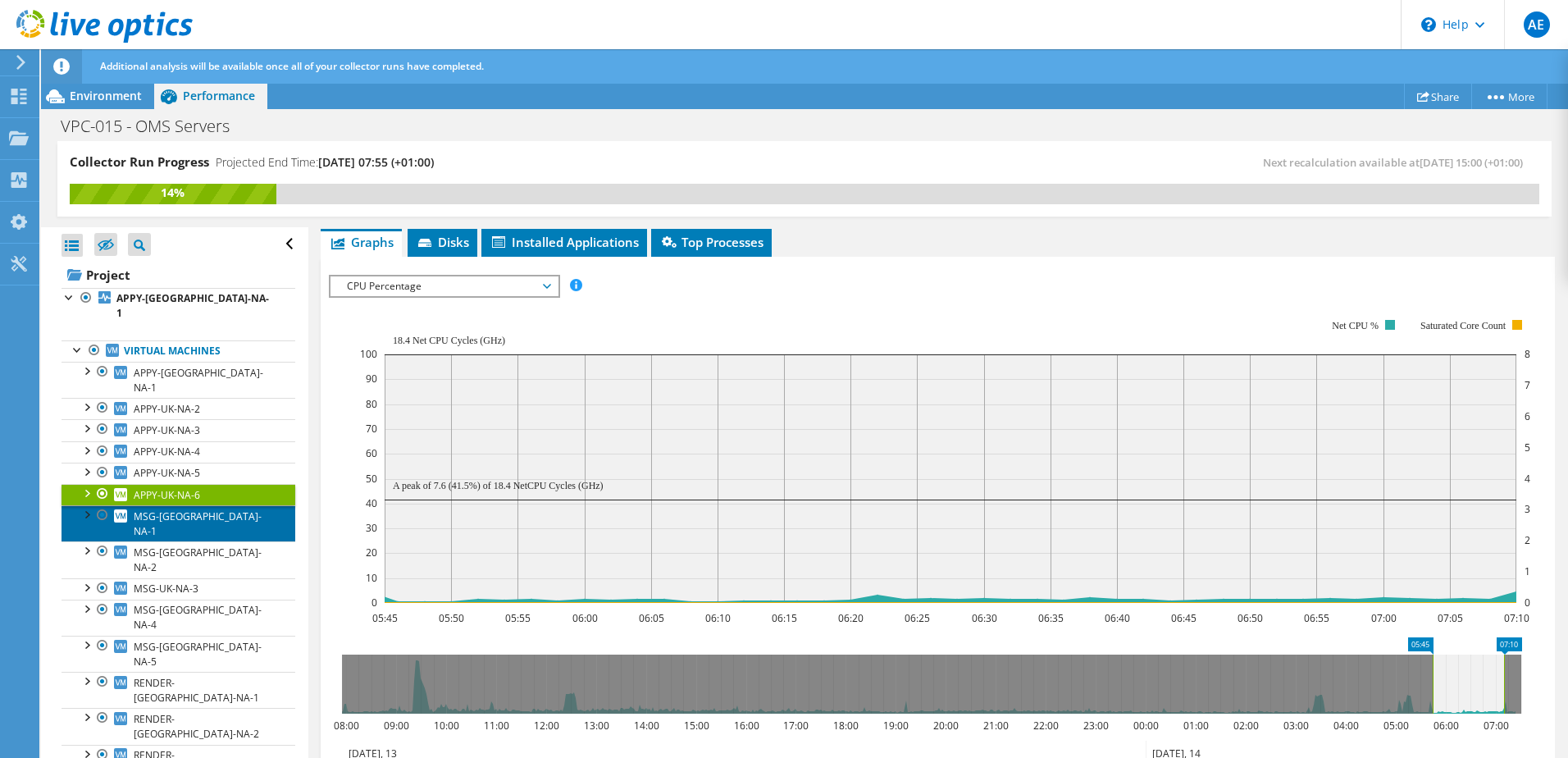
click at [173, 509] on span "MSG-UK-NA-1" at bounding box center [197, 523] width 128 height 29
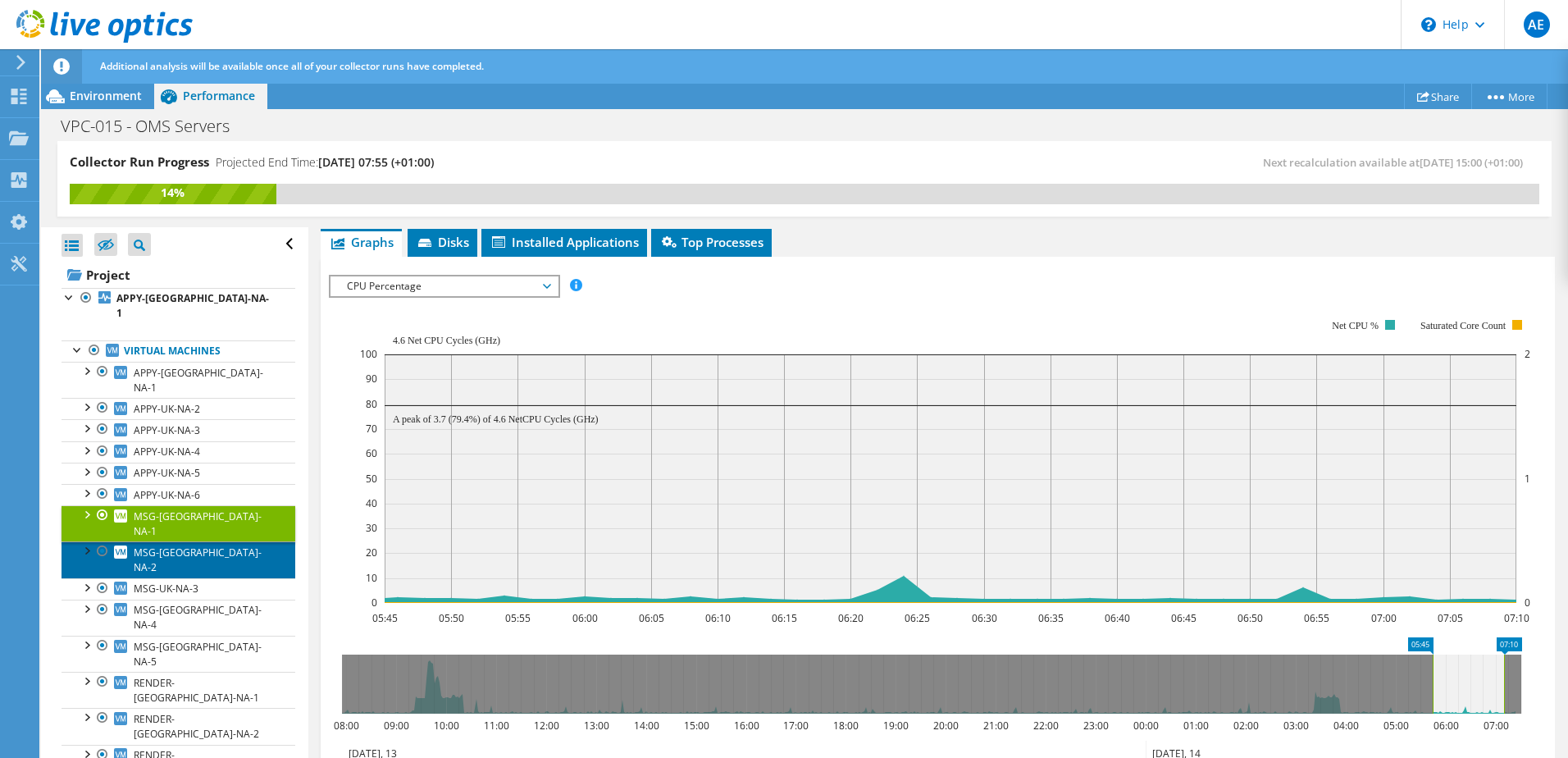
click at [173, 545] on span "MSG-UK-NA-2" at bounding box center [197, 559] width 128 height 29
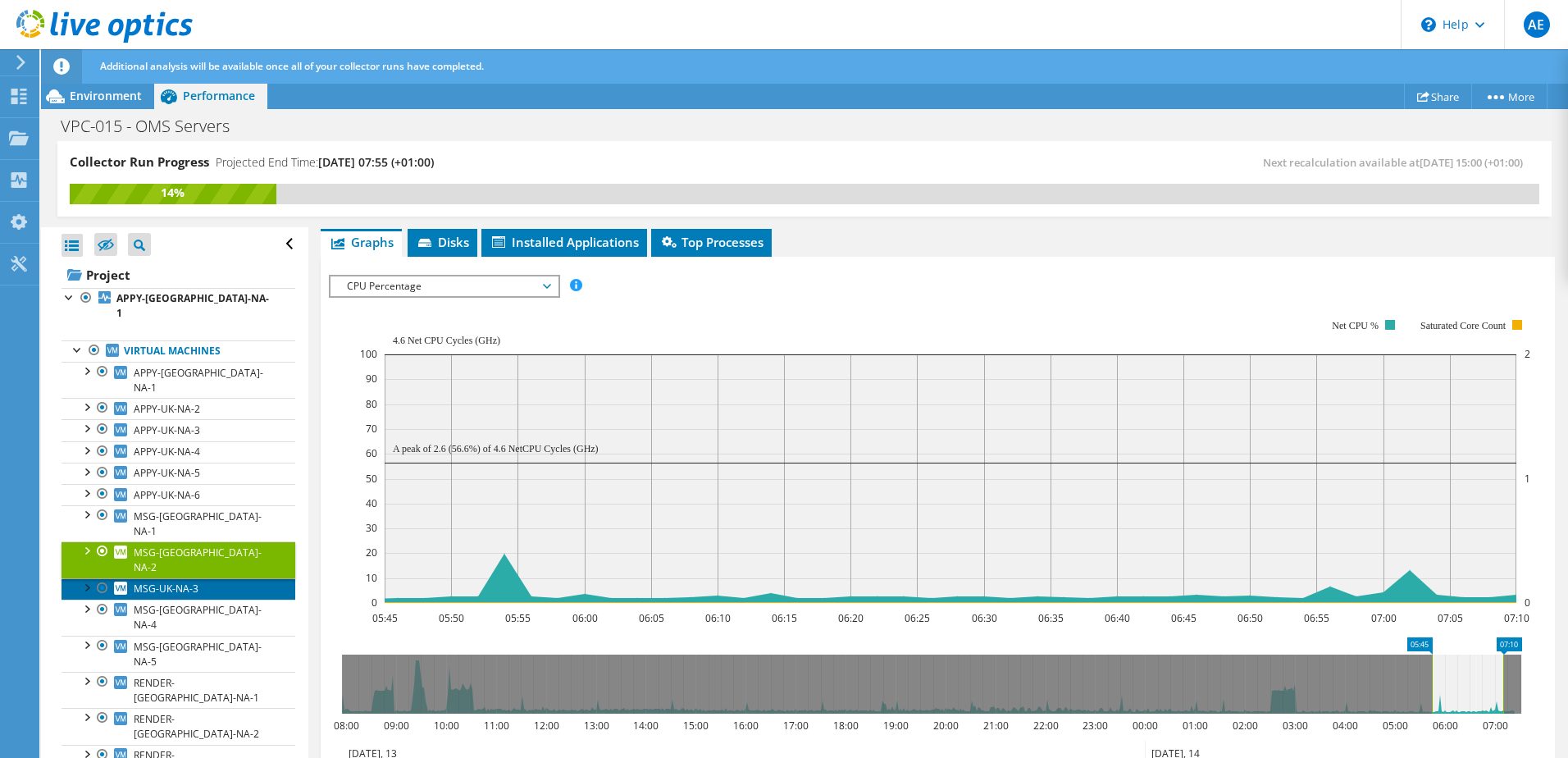
click at [178, 581] on span "MSG-UK-NA-3" at bounding box center [166, 588] width 64 height 14
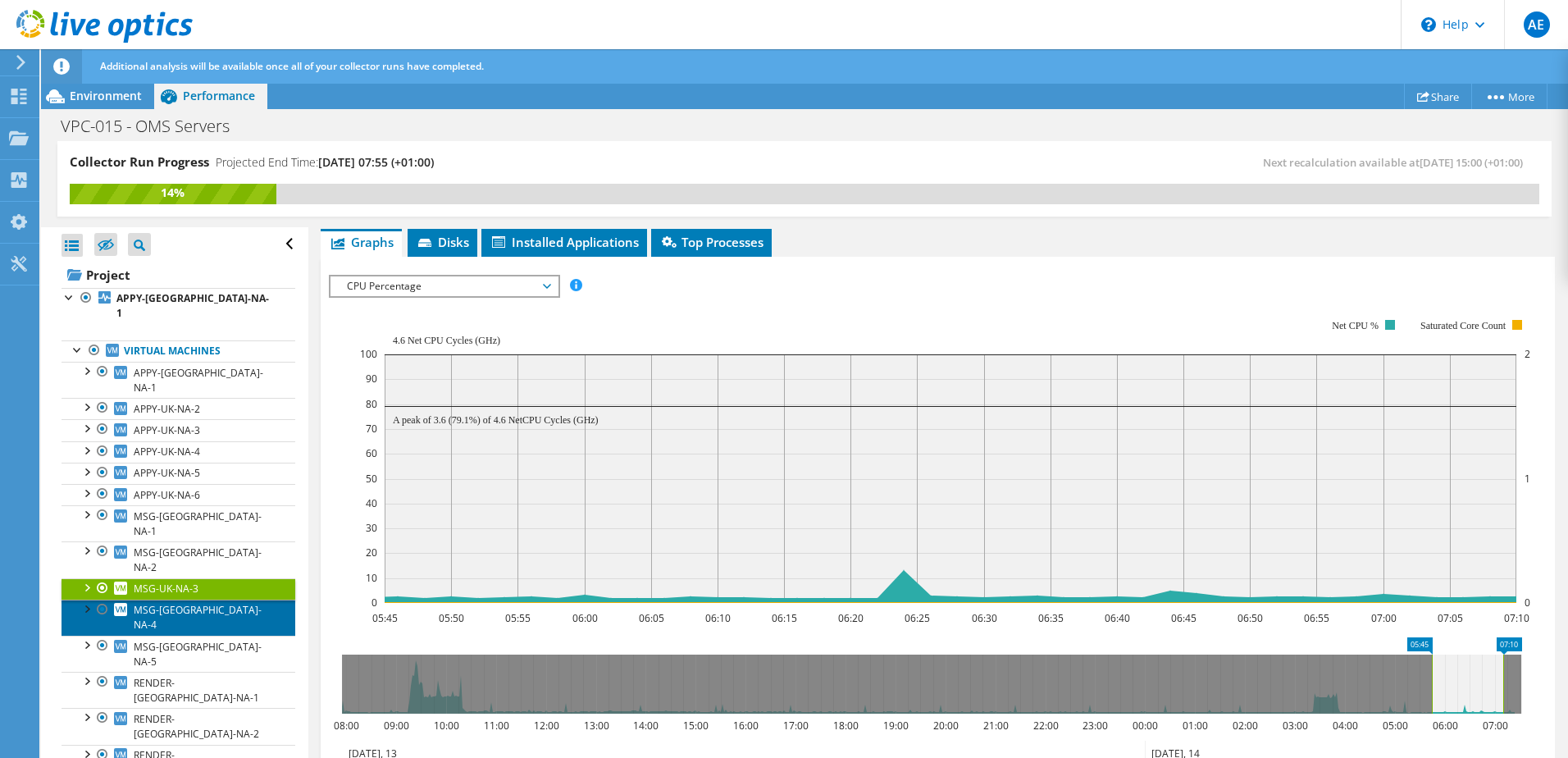
click at [173, 603] on span "MSG-UK-NA-4" at bounding box center [197, 617] width 128 height 29
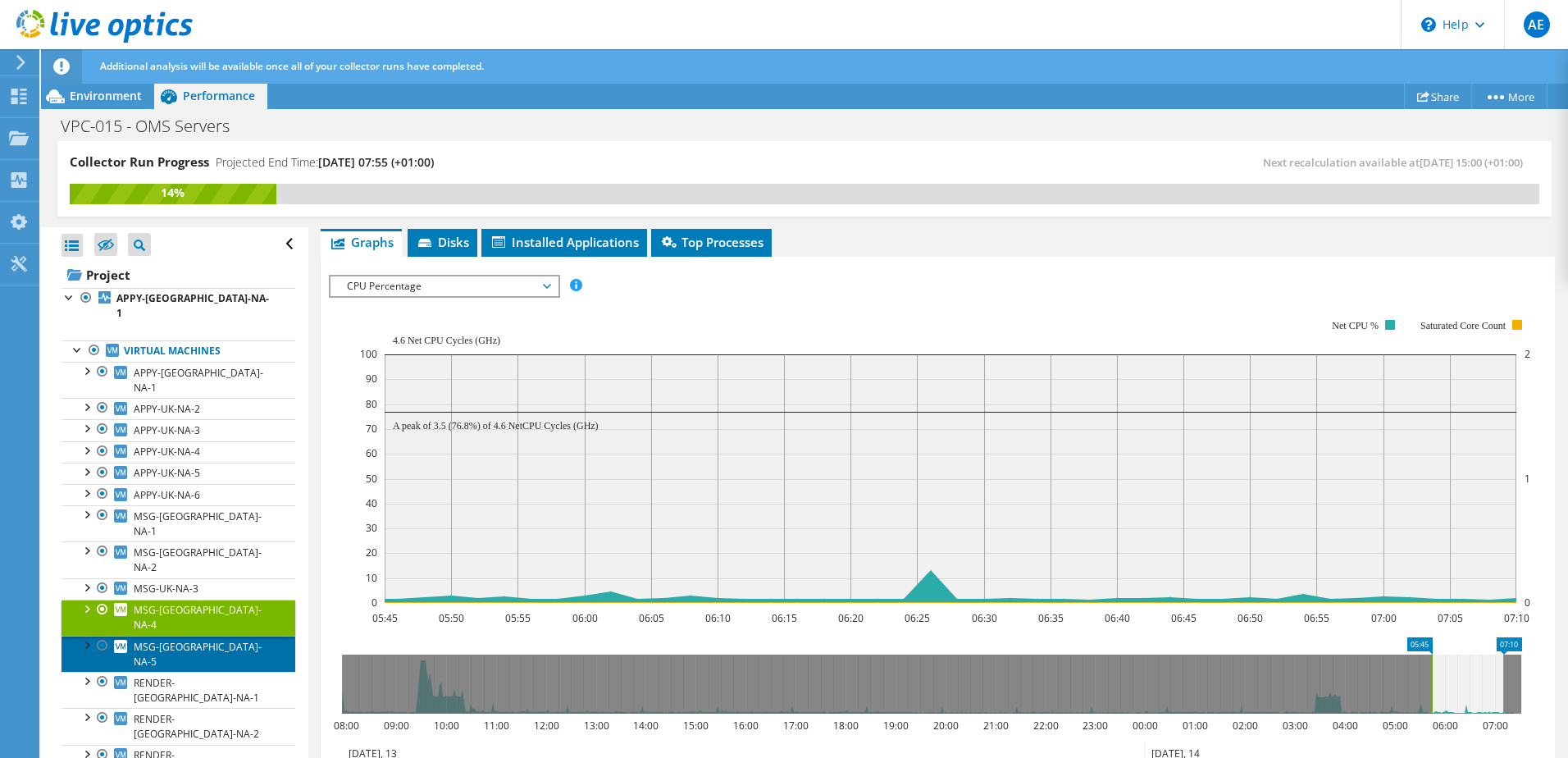
click at [175, 640] on span "MSG-UK-NA-5" at bounding box center [197, 654] width 128 height 29
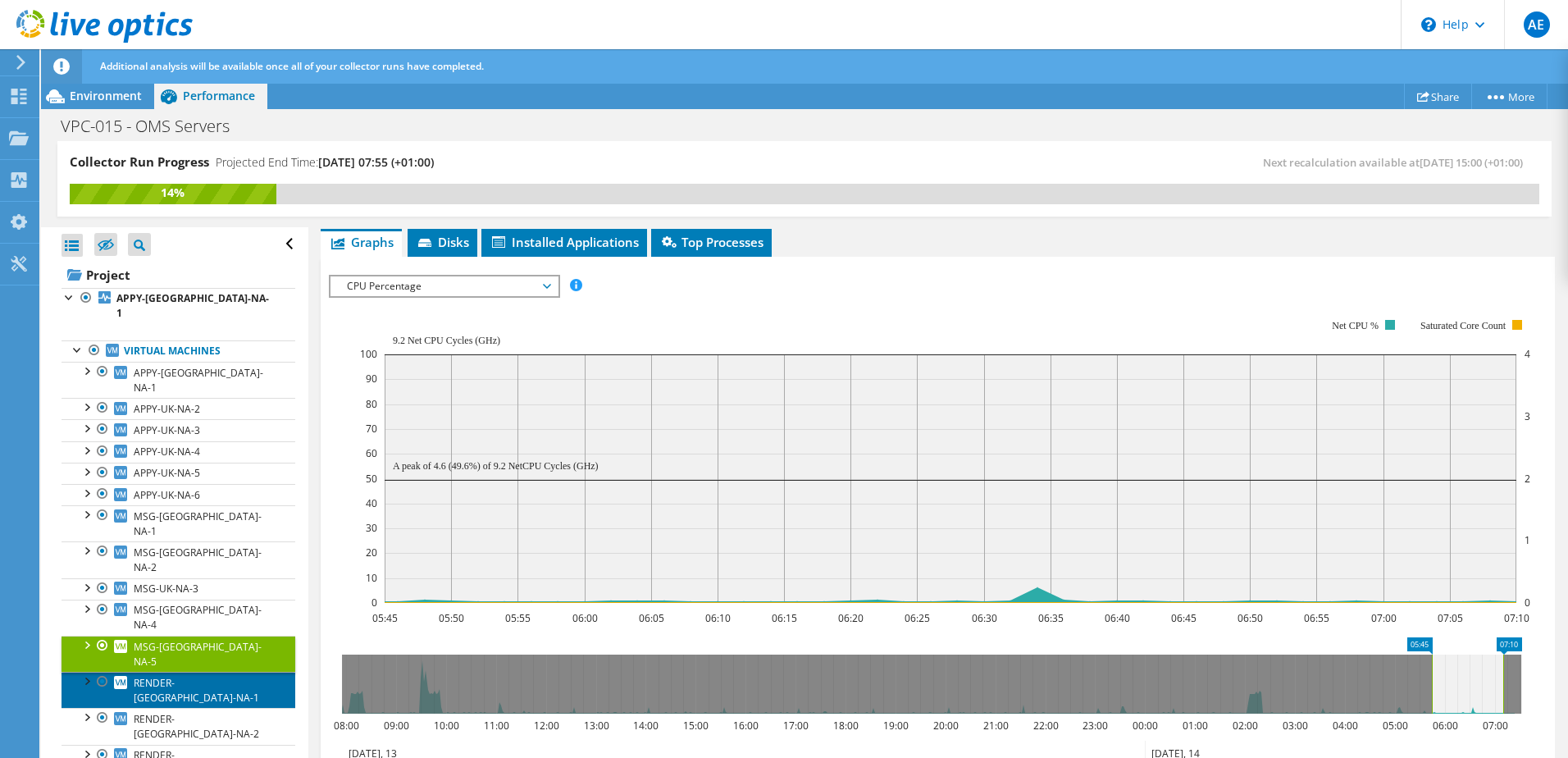
click at [183, 675] on span "RENDER-UK-NA-1" at bounding box center [197, 689] width 126 height 29
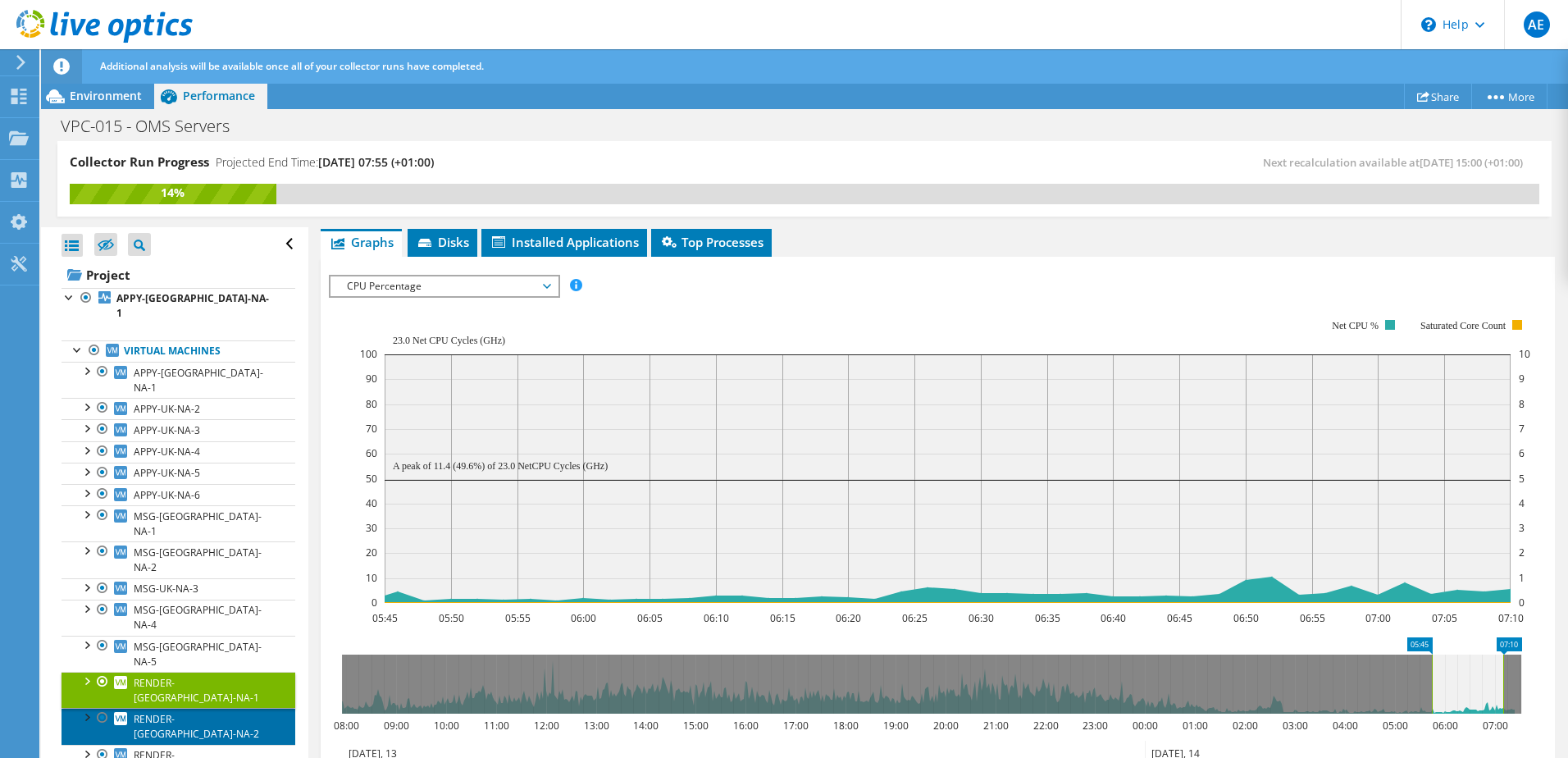
click at [180, 712] on span "RENDER-UK-NA-2" at bounding box center [197, 726] width 126 height 29
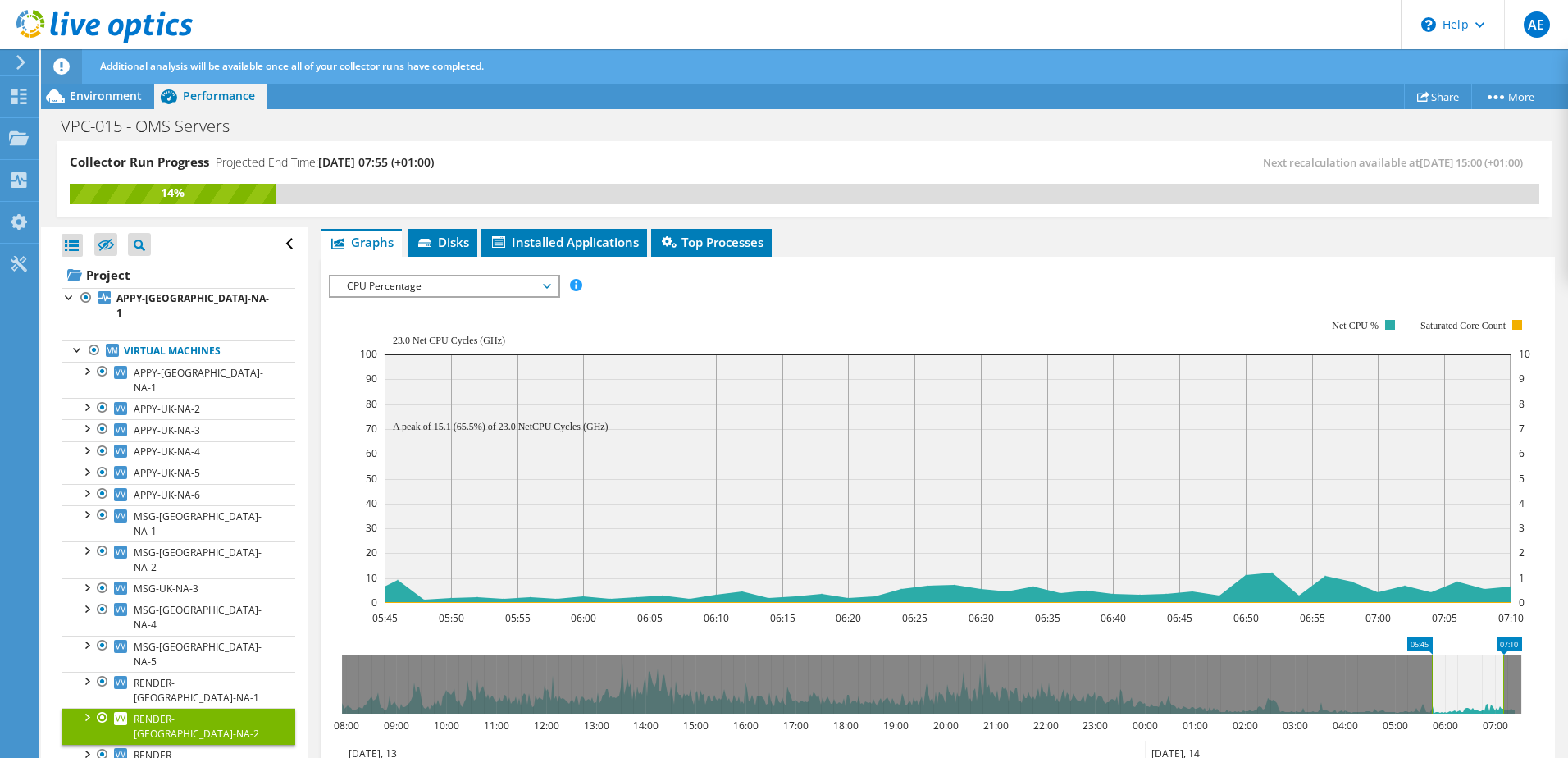
scroll to position [74, 0]
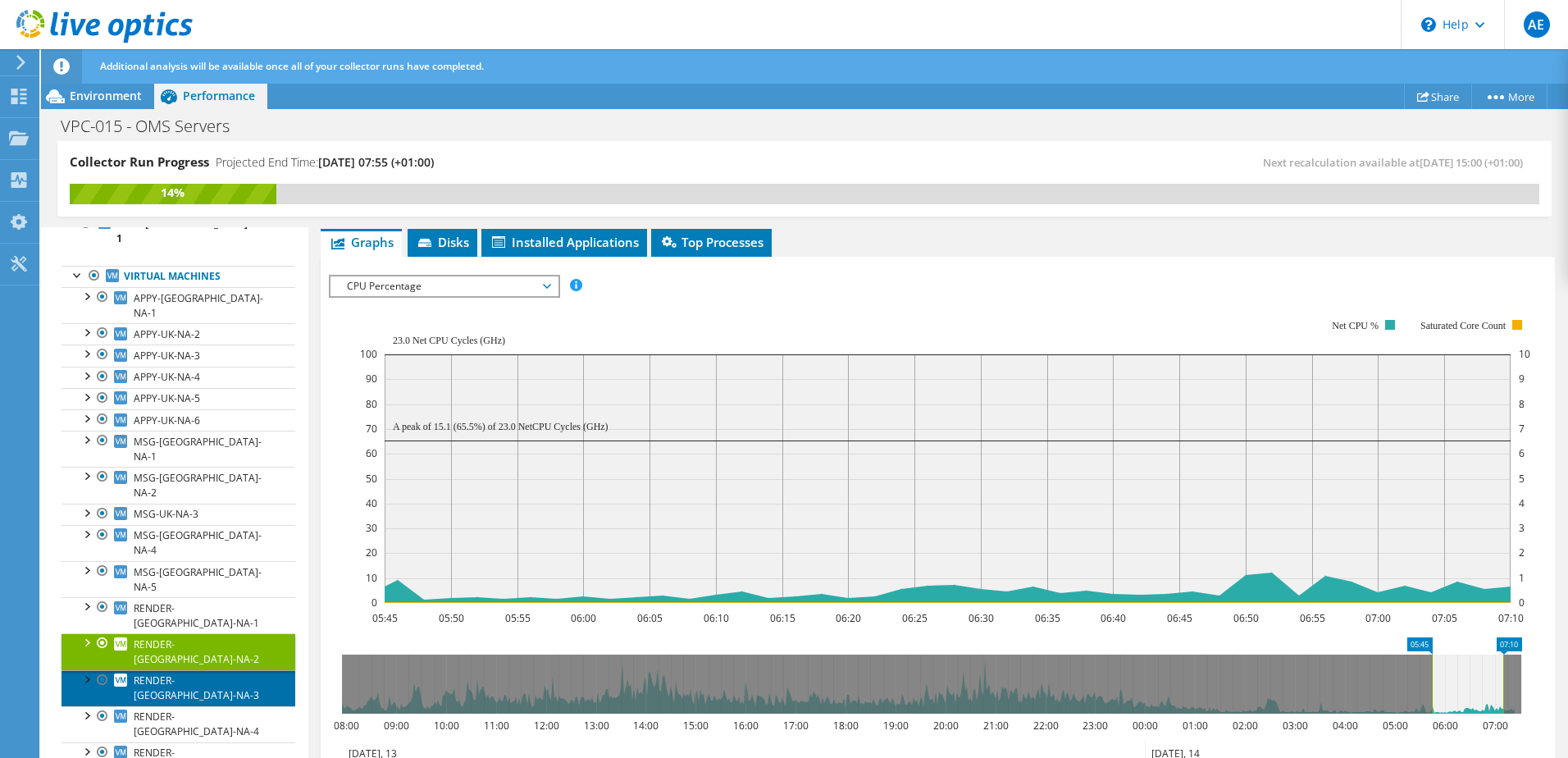
click at [188, 673] on span "RENDER-UK-NA-3" at bounding box center [197, 687] width 126 height 29
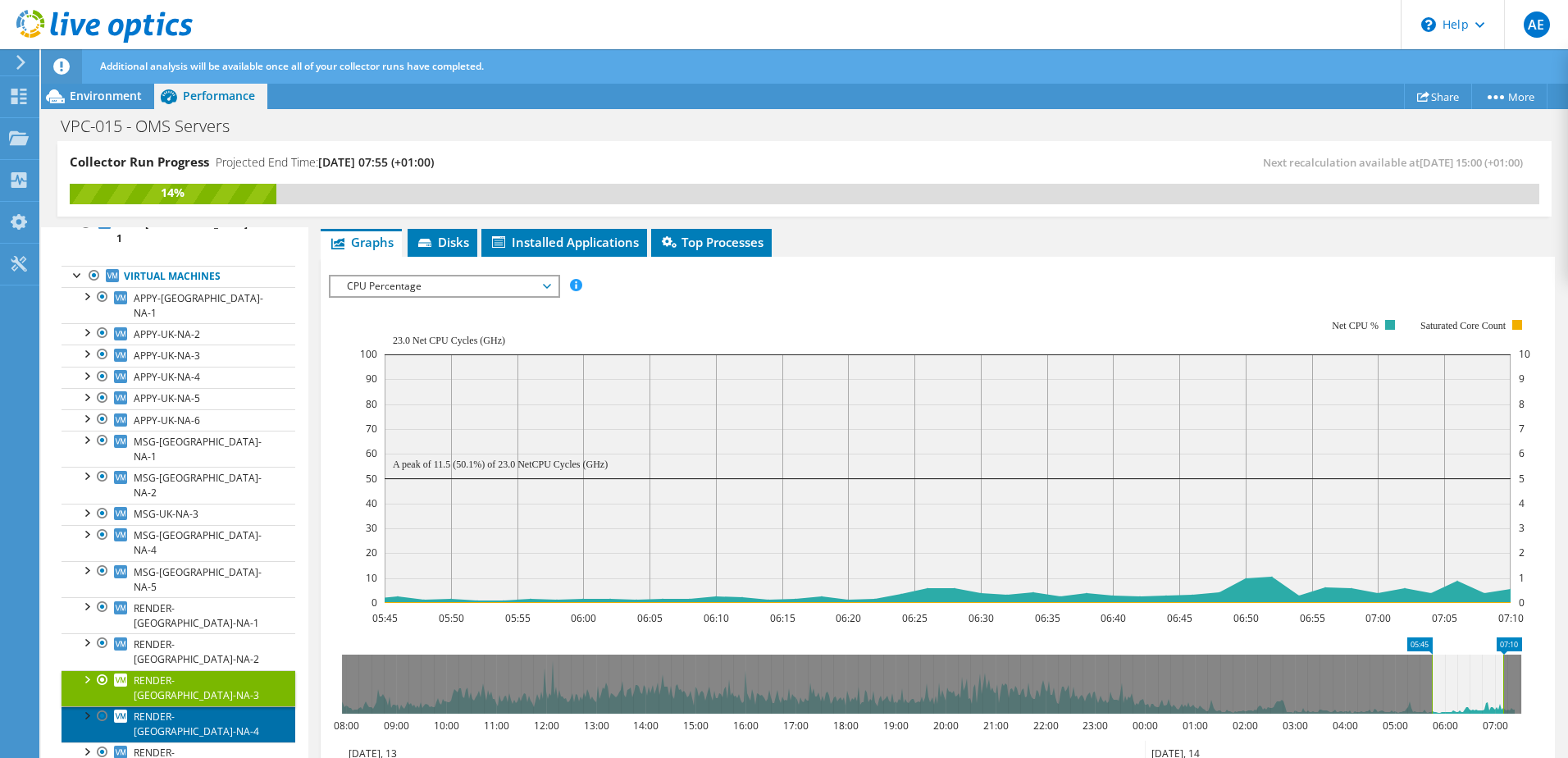
click at [193, 706] on link "RENDER-UK-NA-4" at bounding box center [178, 724] width 234 height 36
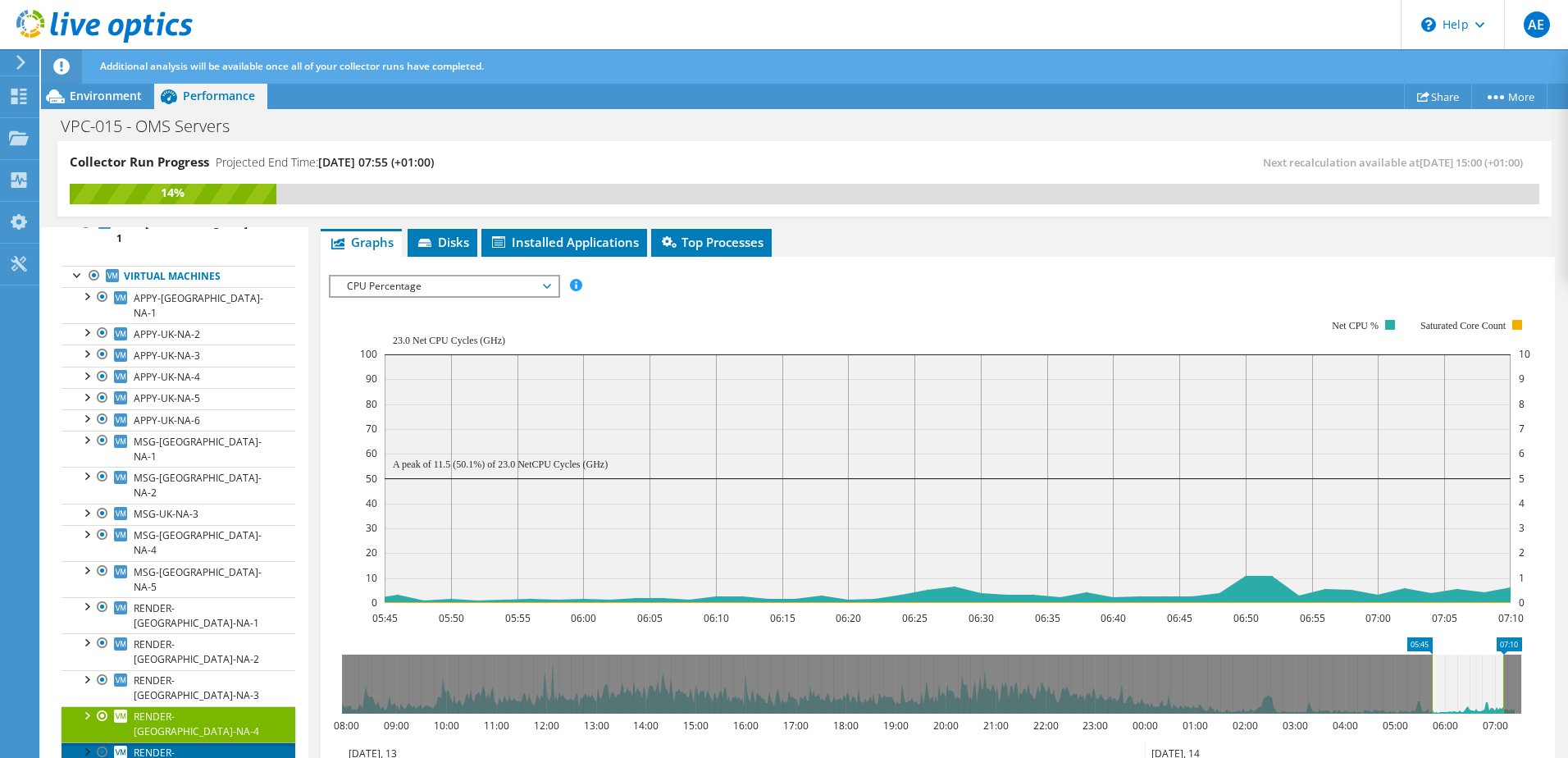
click at [195, 746] on span "RENDER-UK-NA-5" at bounding box center [197, 760] width 126 height 29
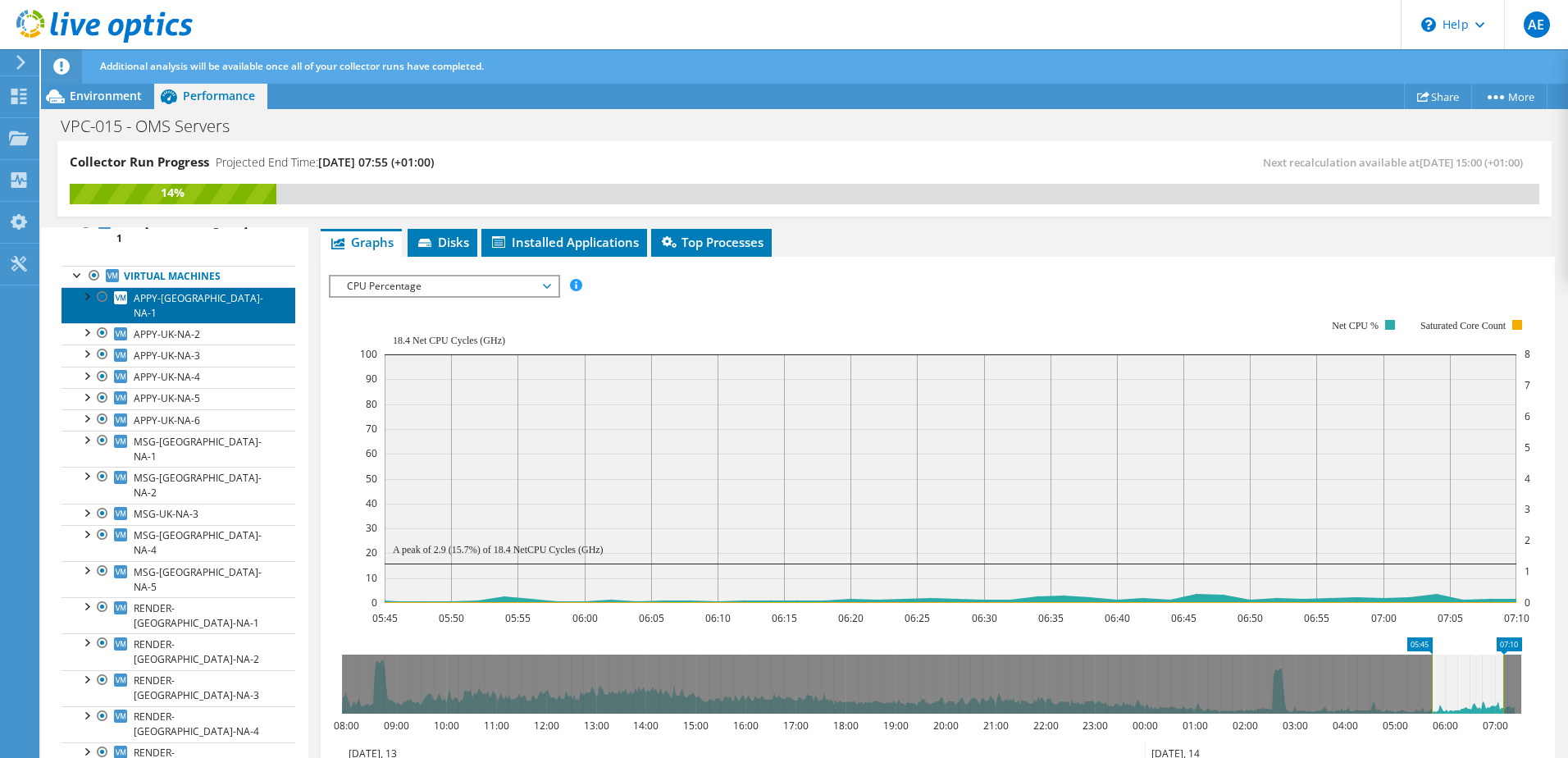
click at [178, 291] on span "APPY-UK-NA-1" at bounding box center [198, 306] width 130 height 29
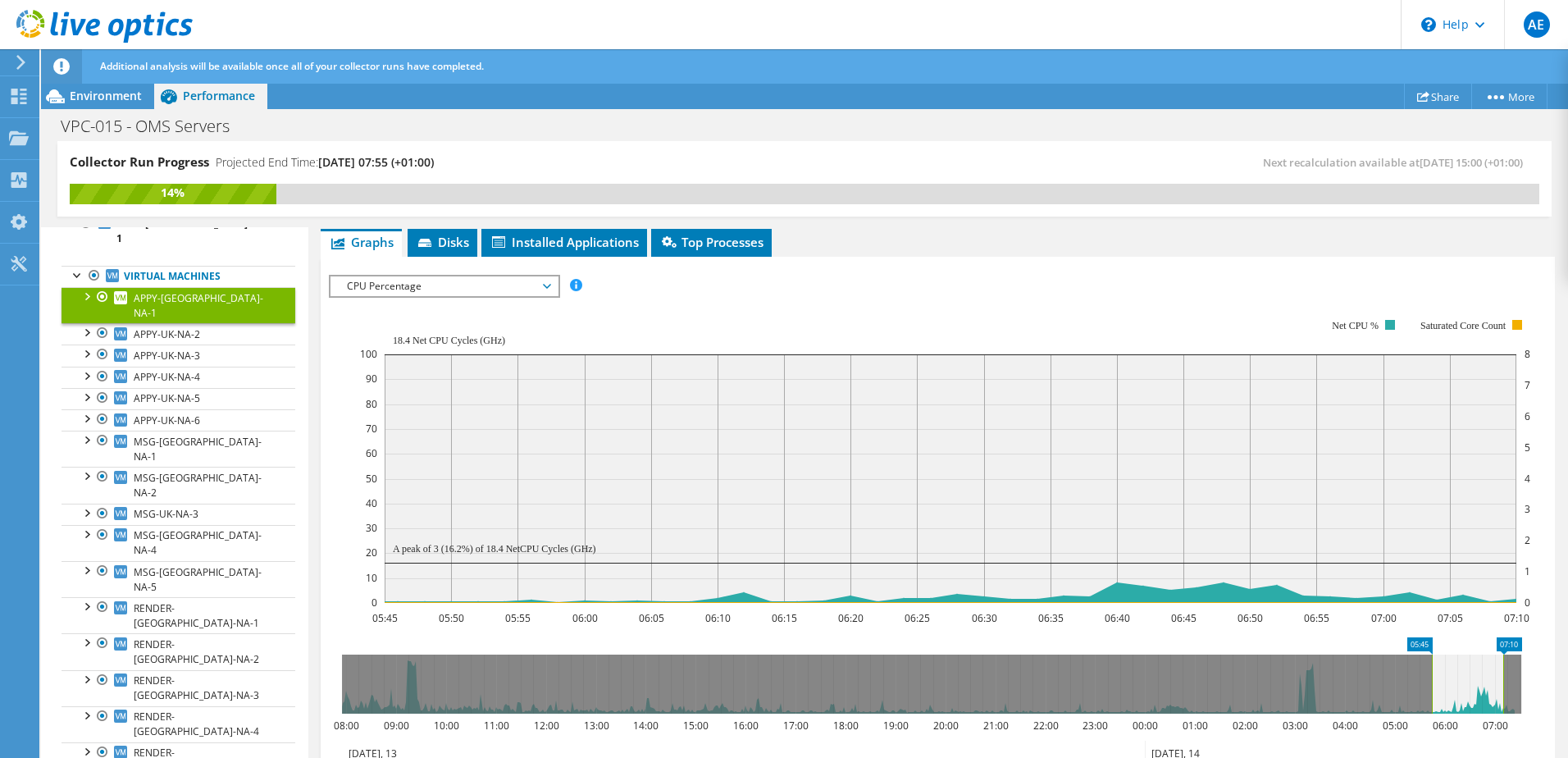
click at [456, 287] on span "CPU Percentage" at bounding box center [443, 287] width 211 height 20
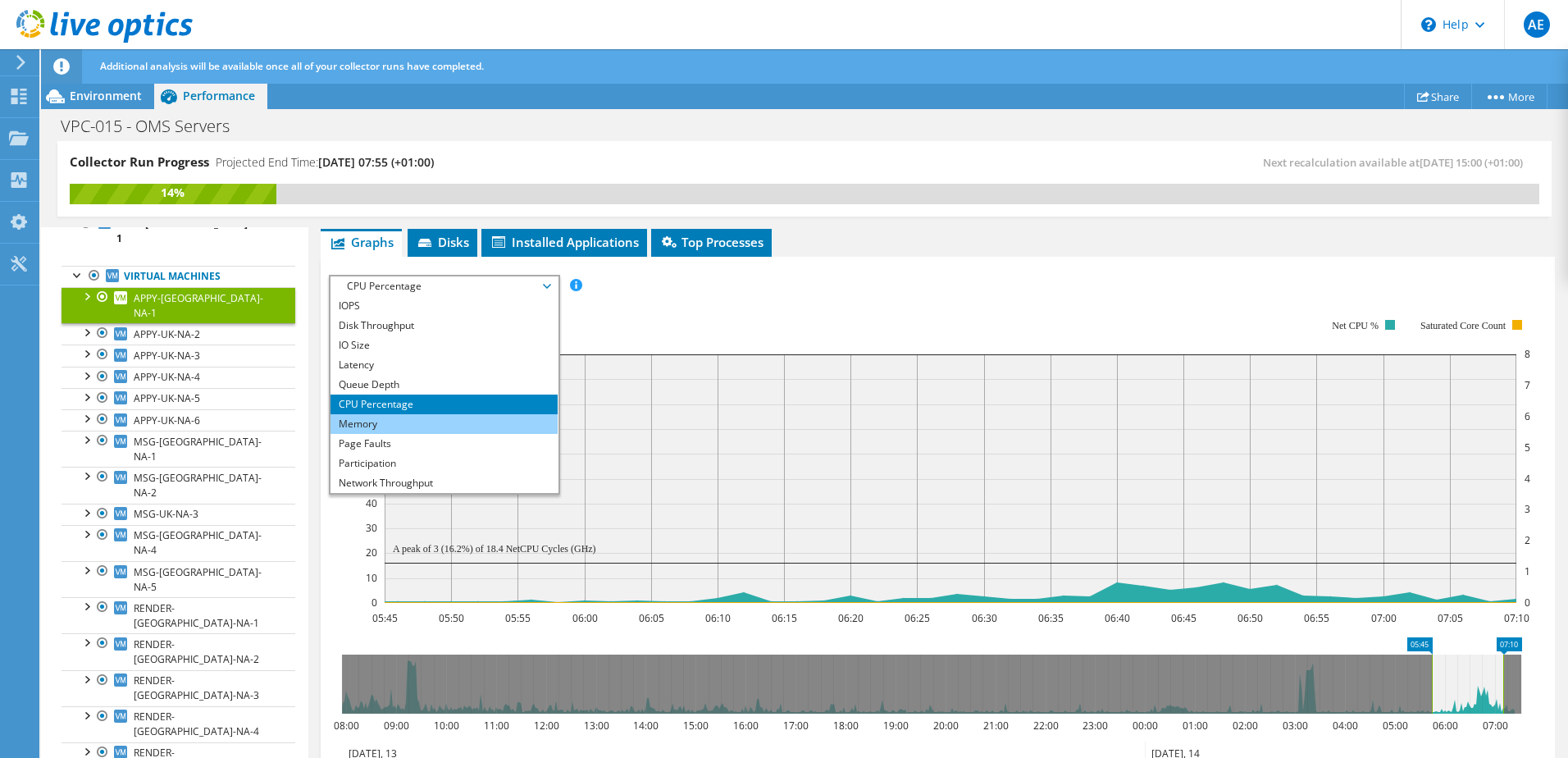
click at [363, 420] on li "Memory" at bounding box center [443, 424] width 227 height 20
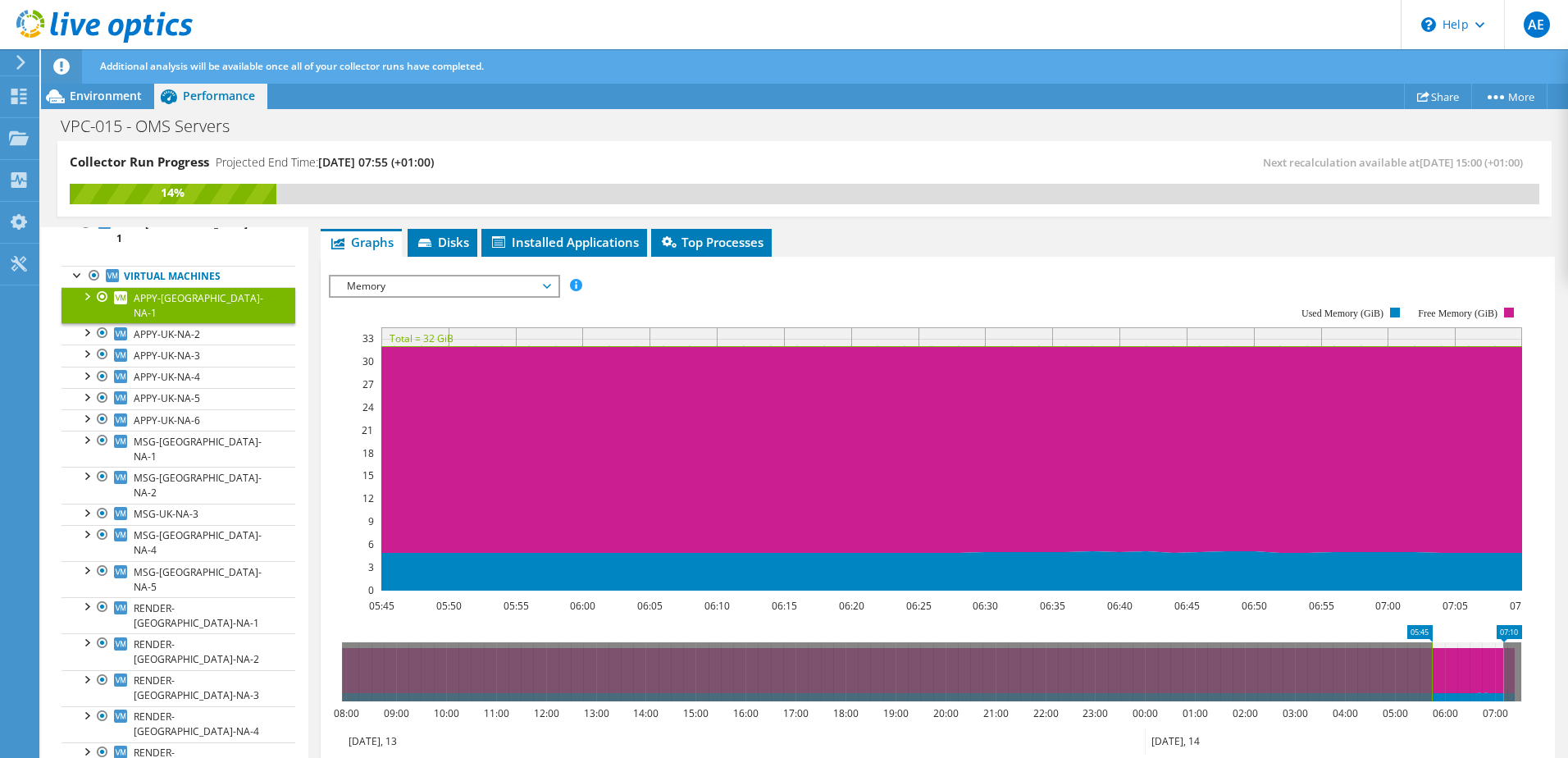
click at [406, 289] on span "Memory" at bounding box center [443, 287] width 211 height 20
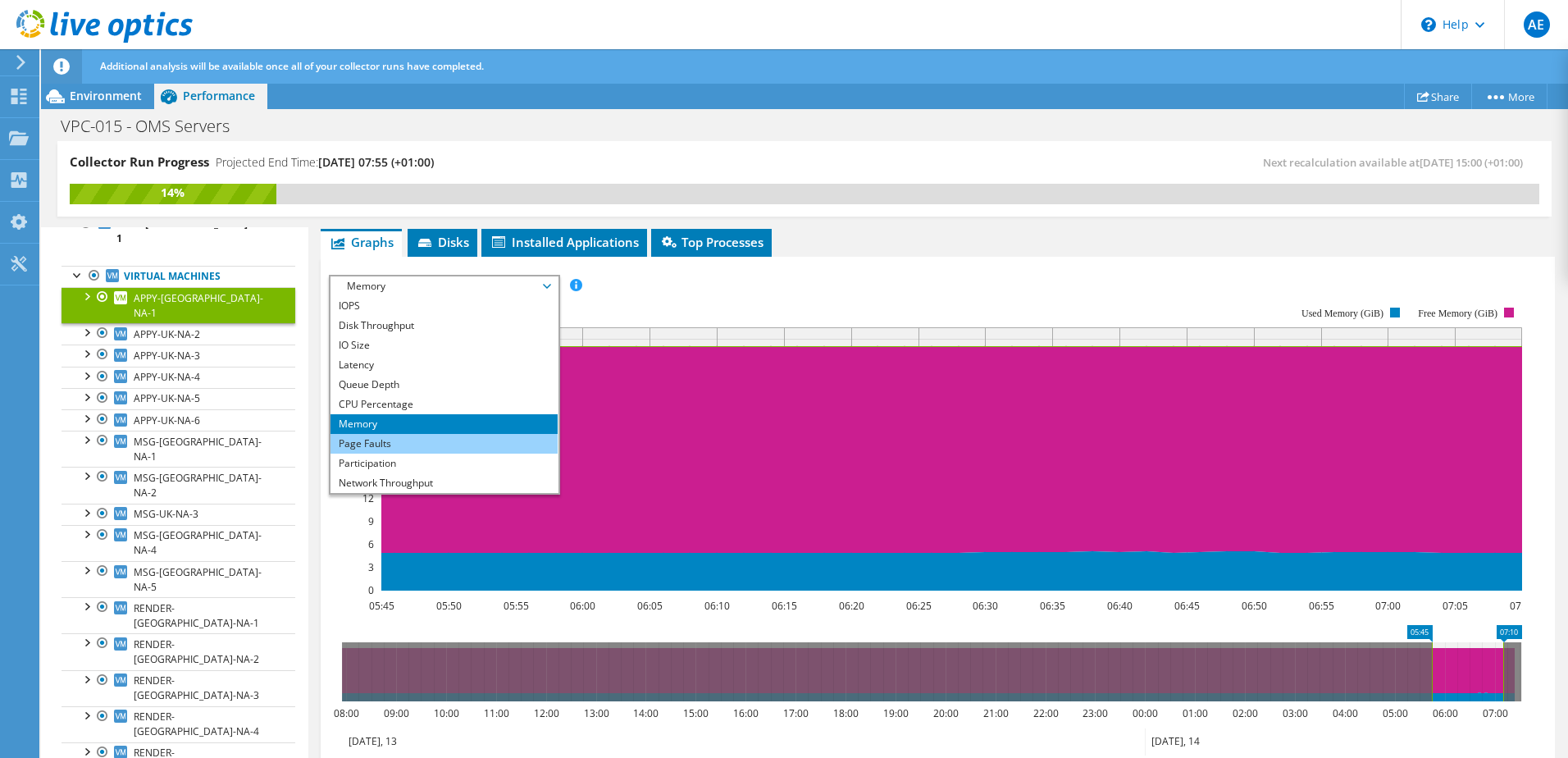
click at [385, 445] on li "Page Faults" at bounding box center [443, 443] width 227 height 20
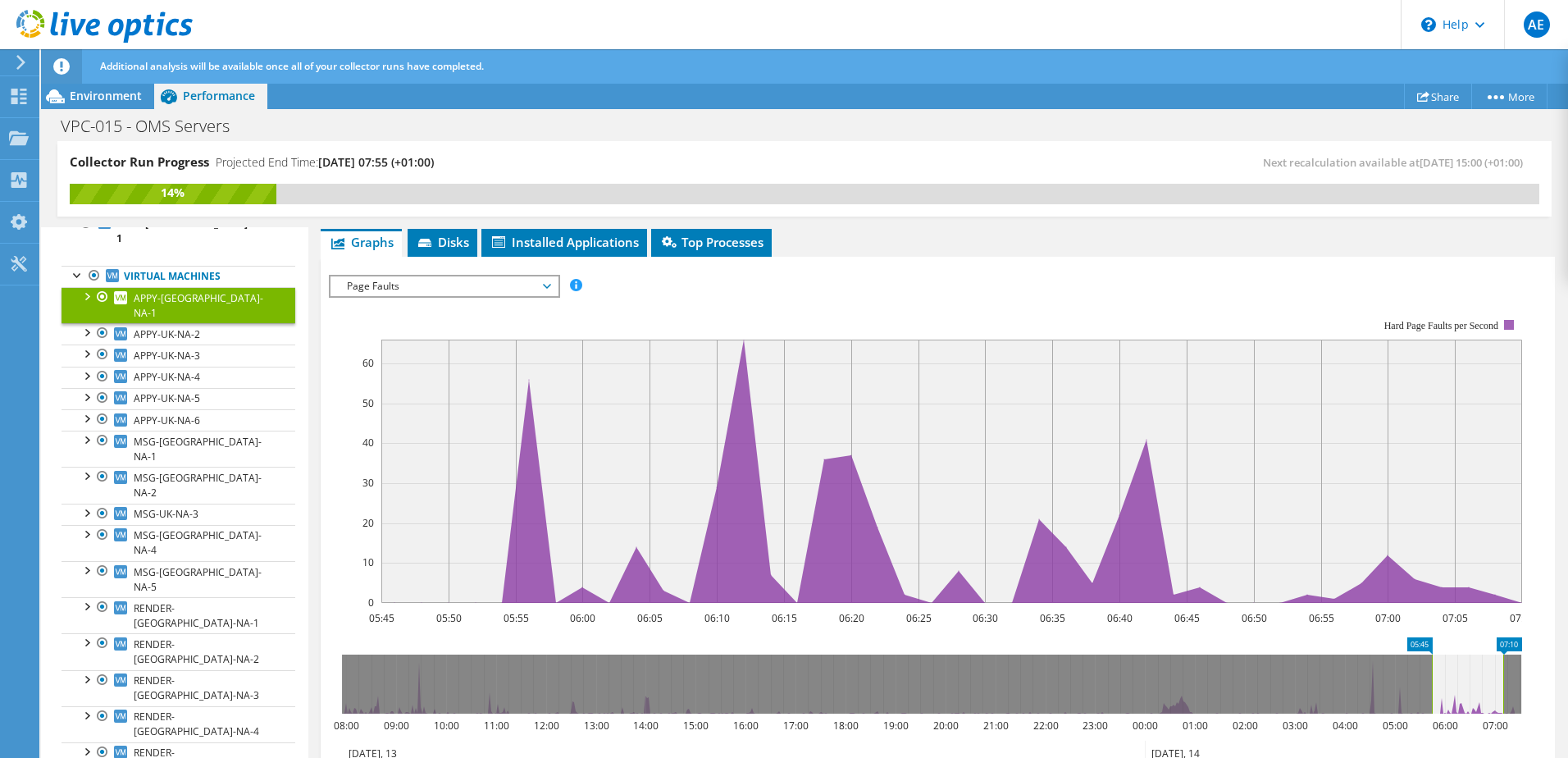
click at [452, 287] on span "Page Faults" at bounding box center [443, 287] width 211 height 20
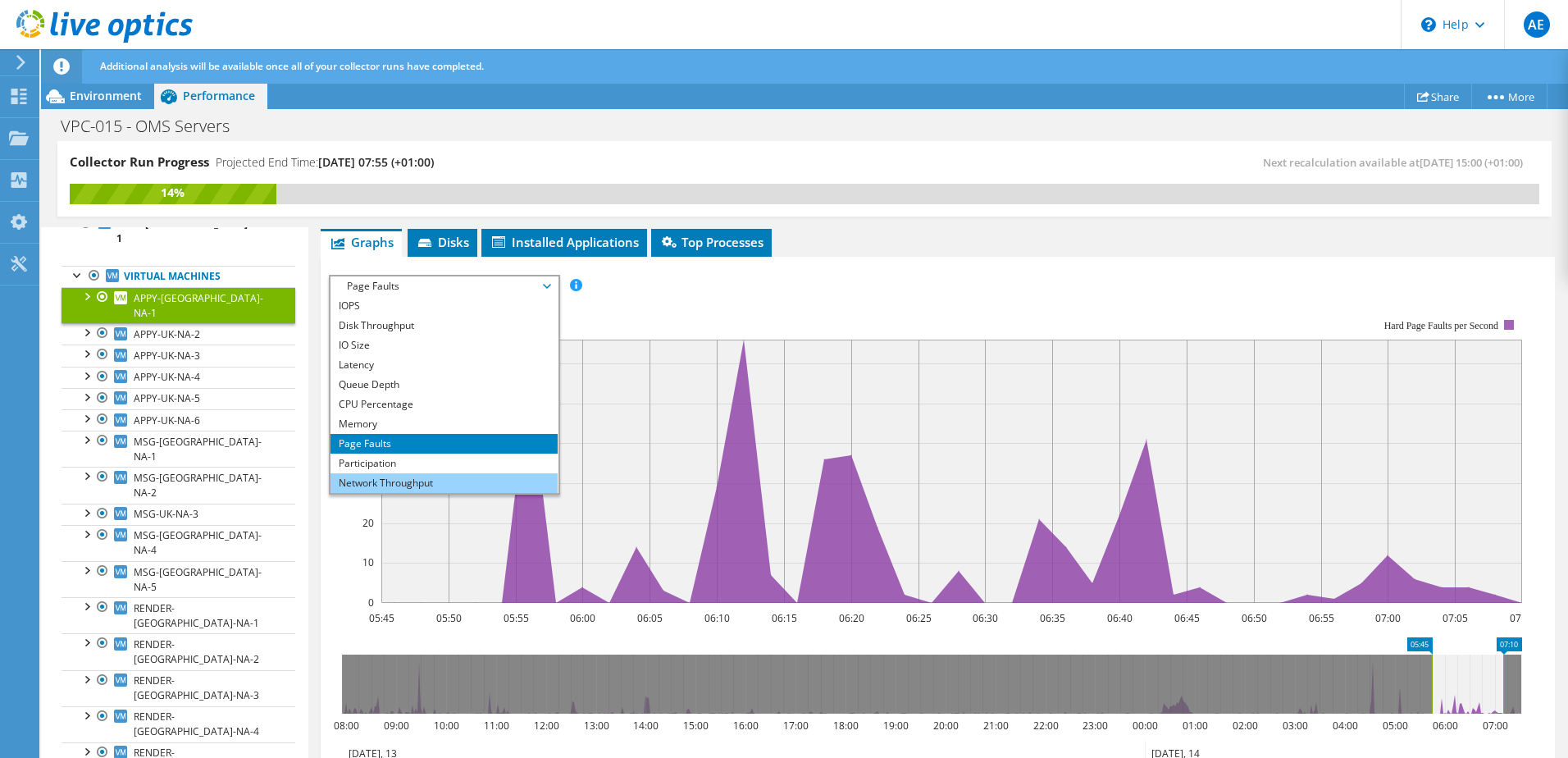
click at [396, 490] on li "Network Throughput" at bounding box center [443, 483] width 227 height 20
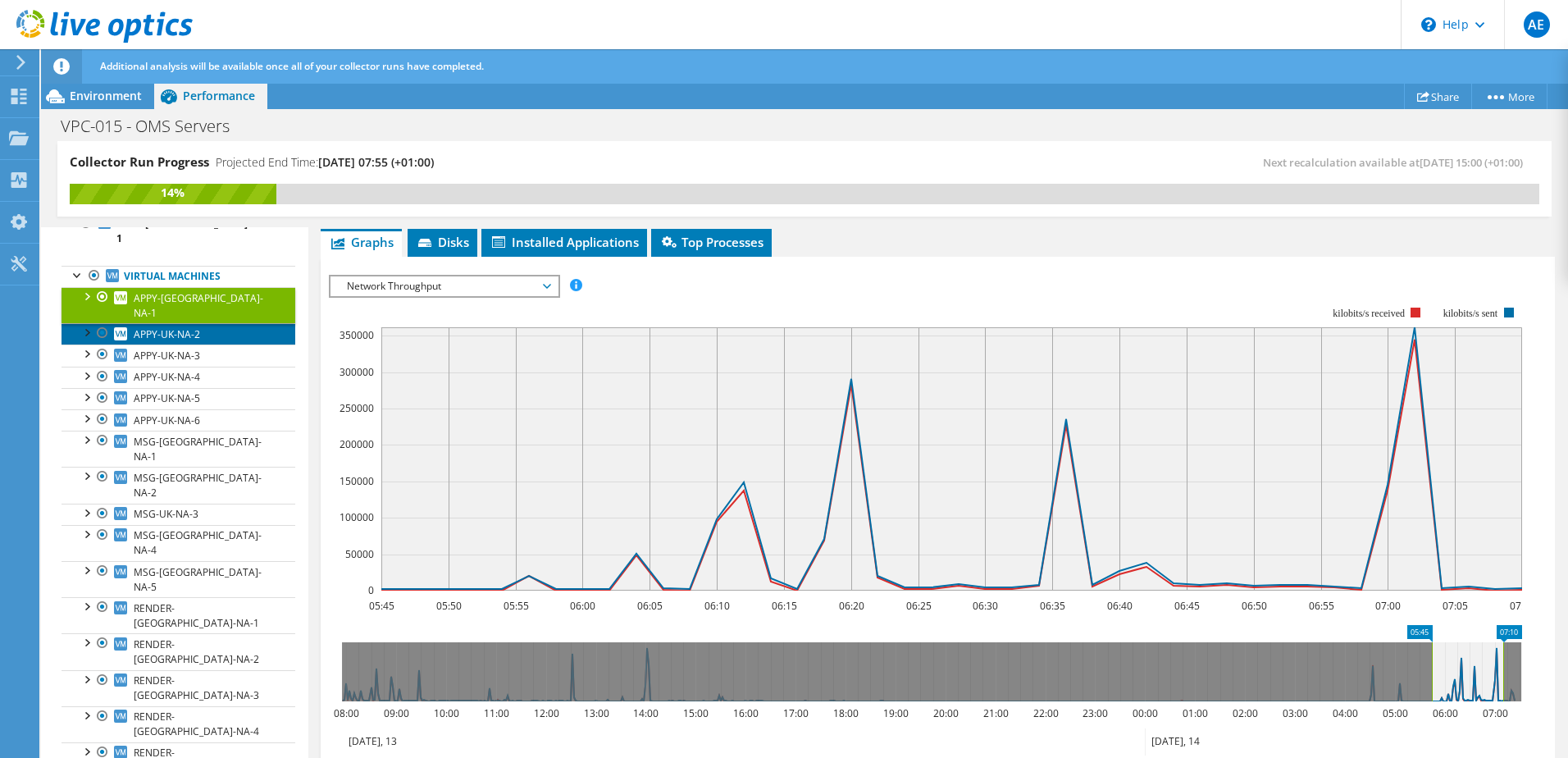
click at [187, 327] on span "APPY-UK-NA-2" at bounding box center [167, 334] width 66 height 14
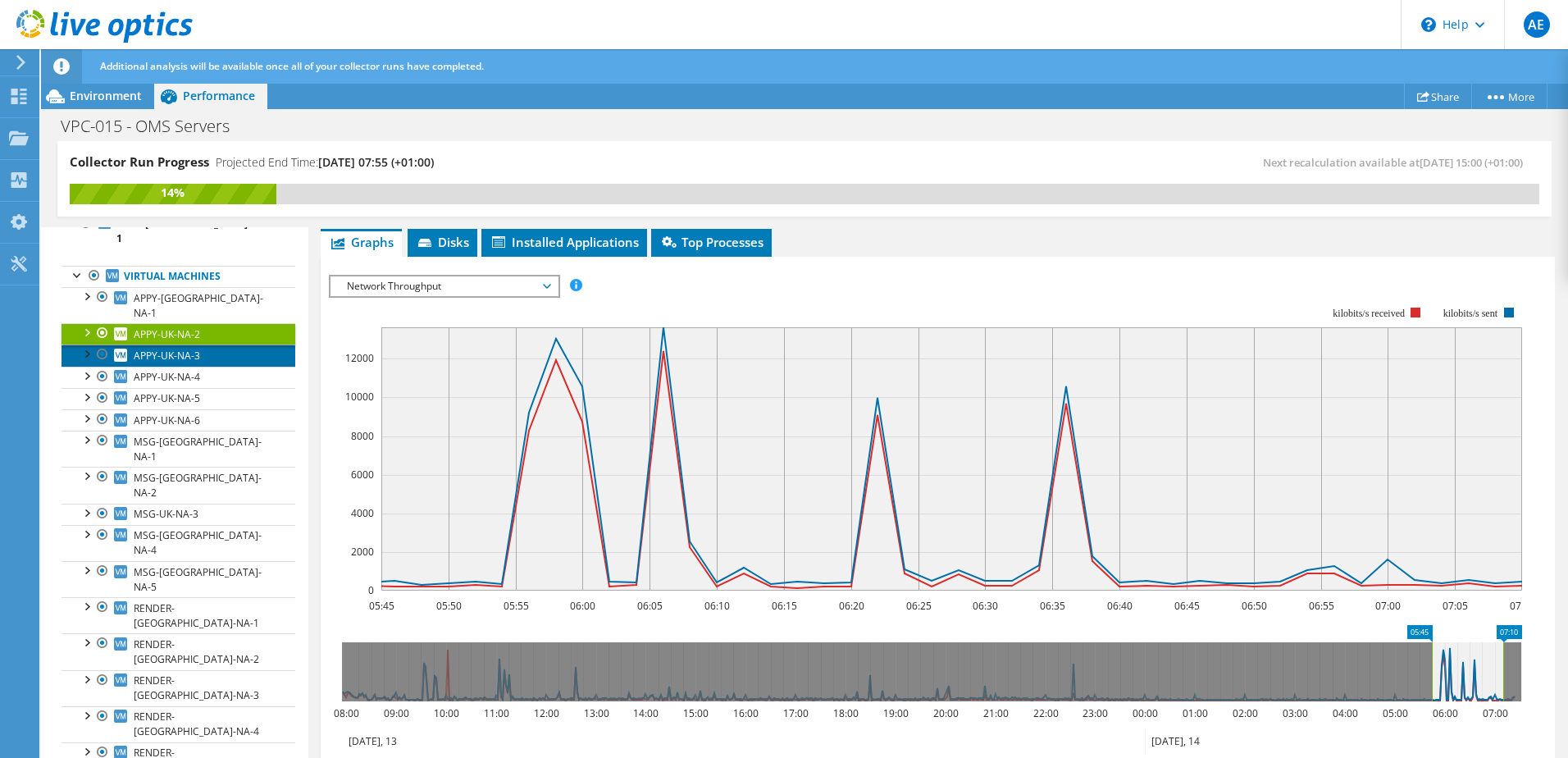
click at [179, 348] on span "APPY-UK-NA-3" at bounding box center [167, 355] width 66 height 14
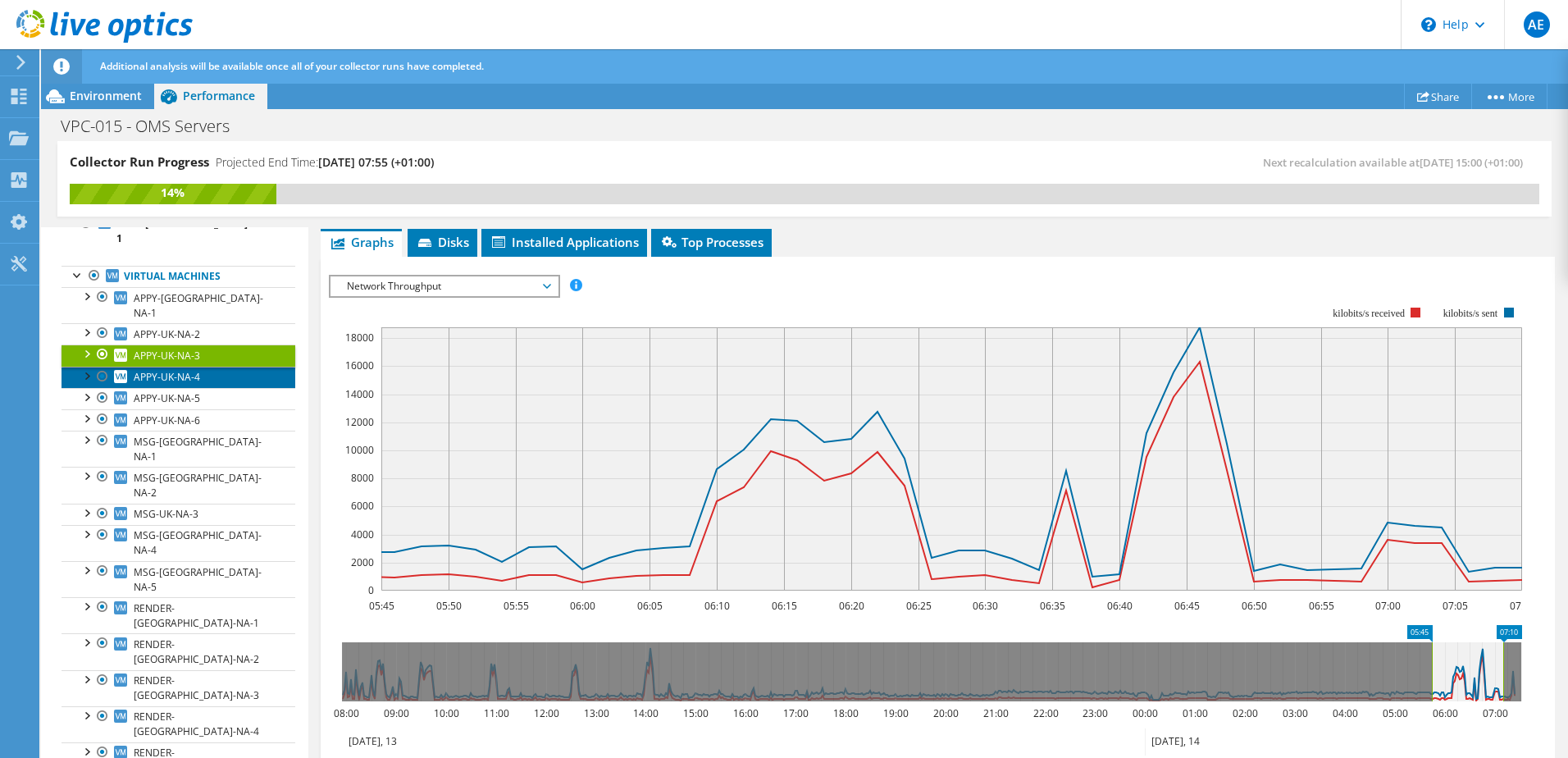
click at [178, 370] on span "APPY-UK-NA-4" at bounding box center [167, 377] width 66 height 14
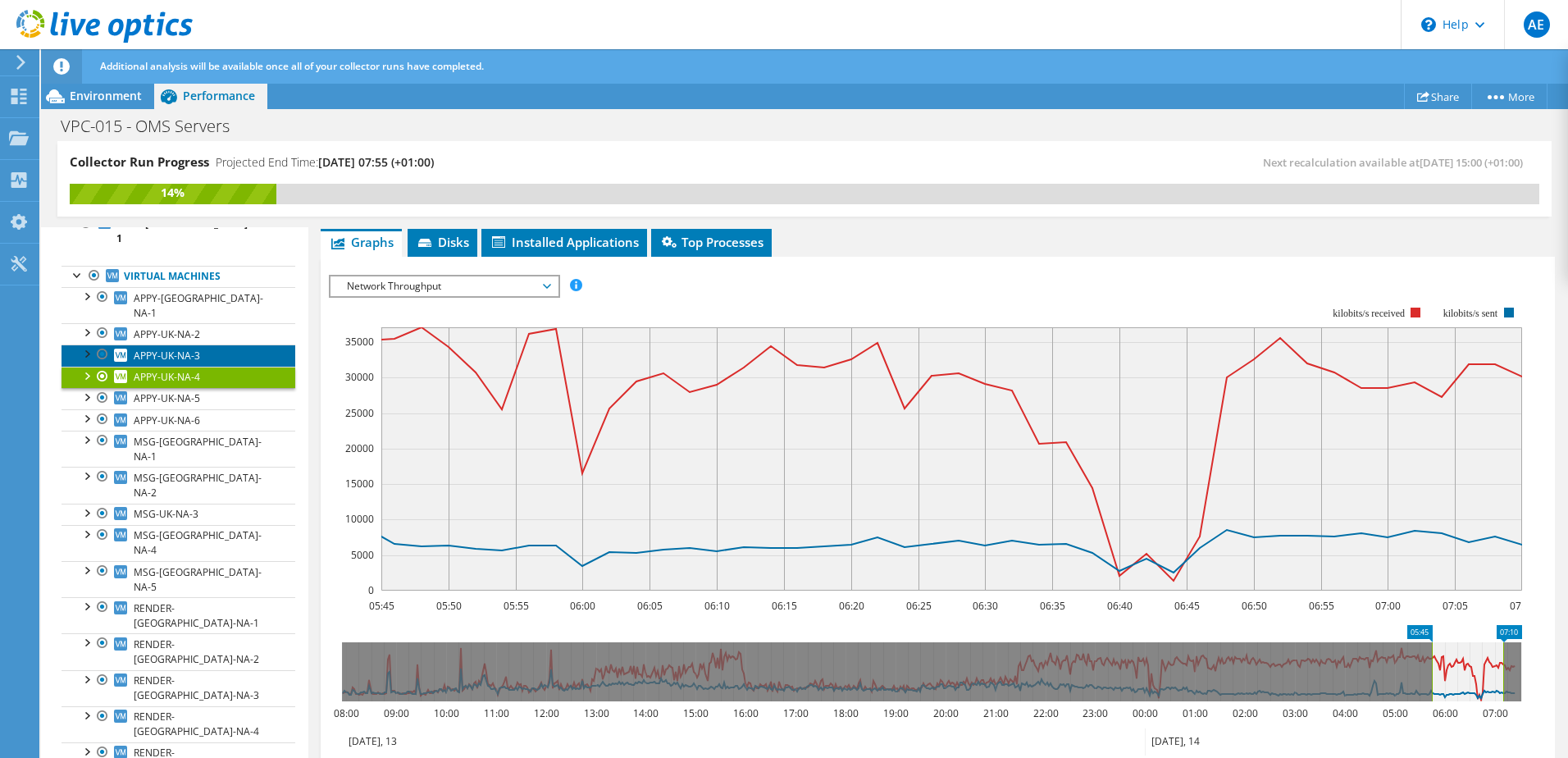
click at [182, 348] on span "APPY-UK-NA-3" at bounding box center [167, 355] width 66 height 14
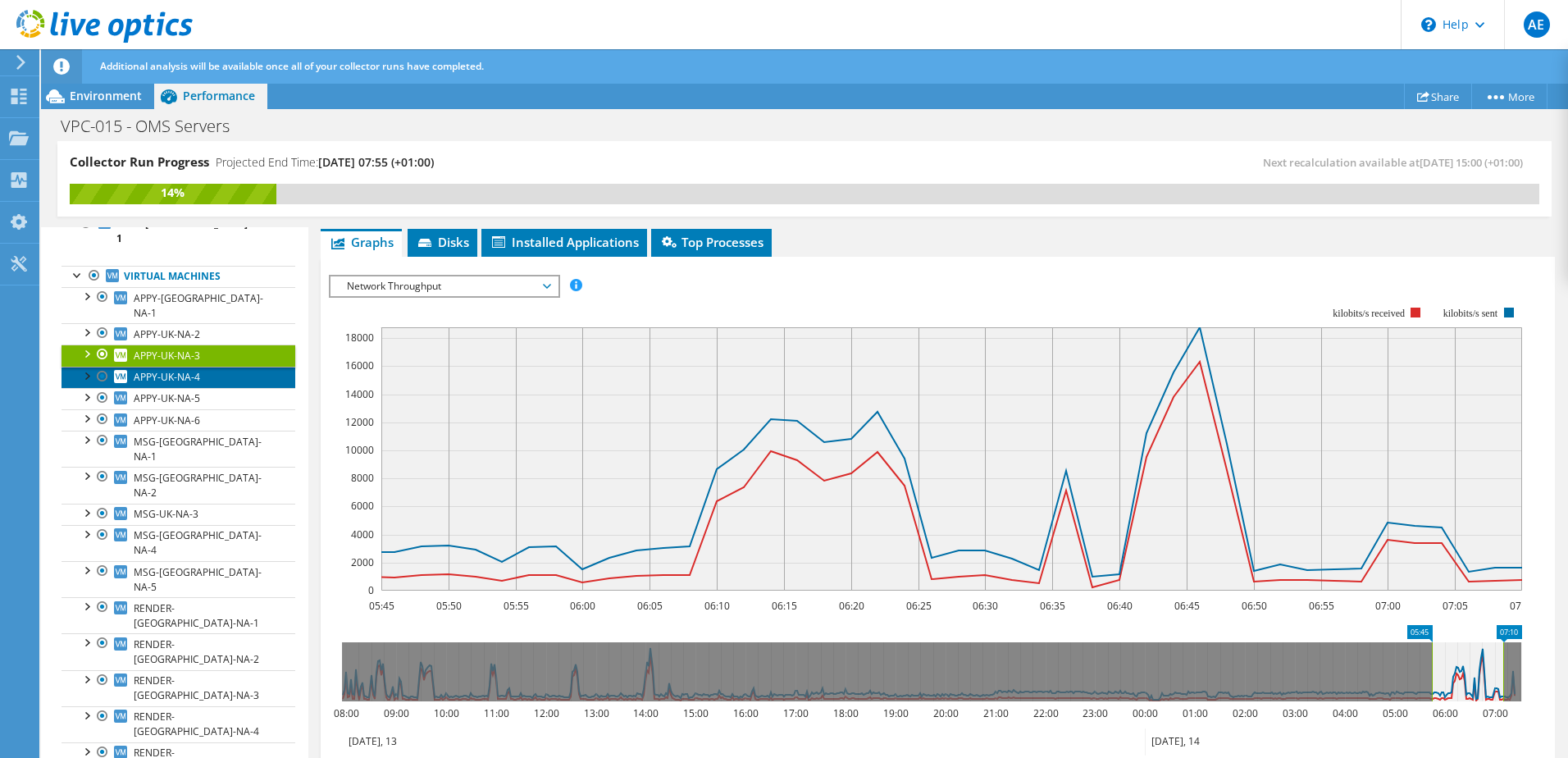
click at [182, 370] on span "APPY-UK-NA-4" at bounding box center [167, 377] width 66 height 14
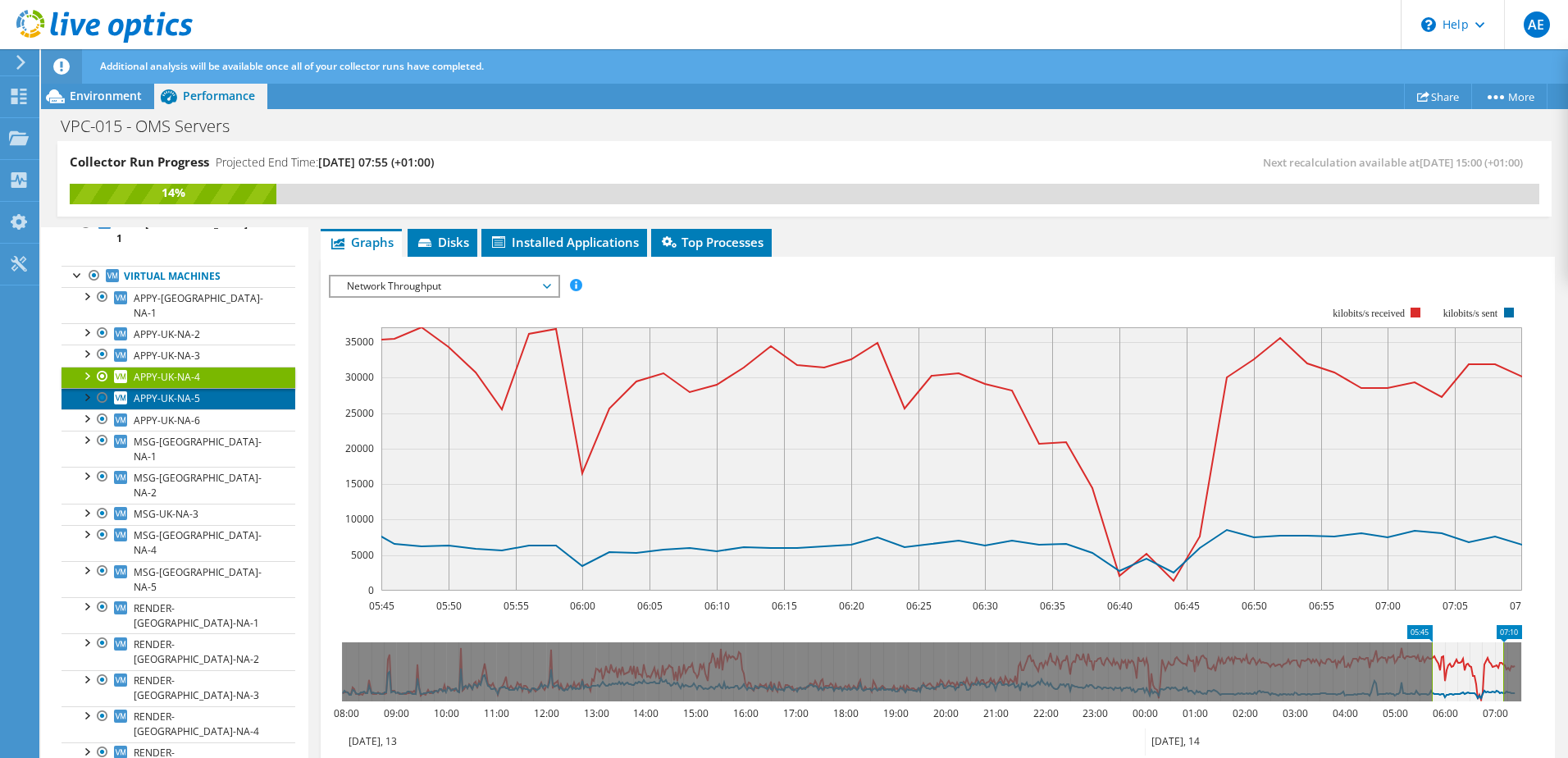
click at [187, 391] on span "APPY-UK-NA-5" at bounding box center [167, 398] width 66 height 14
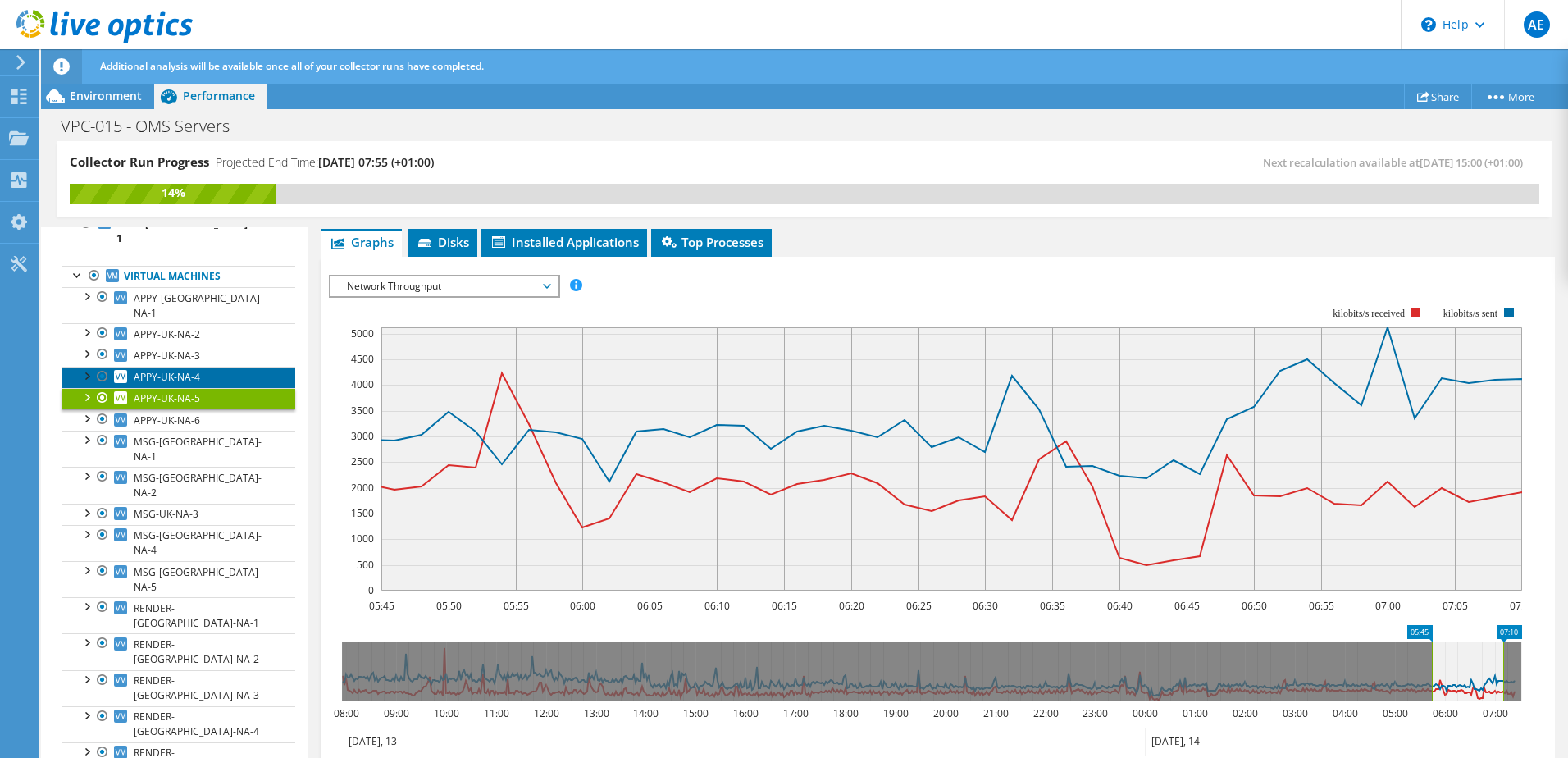
click at [193, 370] on span "APPY-UK-NA-4" at bounding box center [167, 377] width 66 height 14
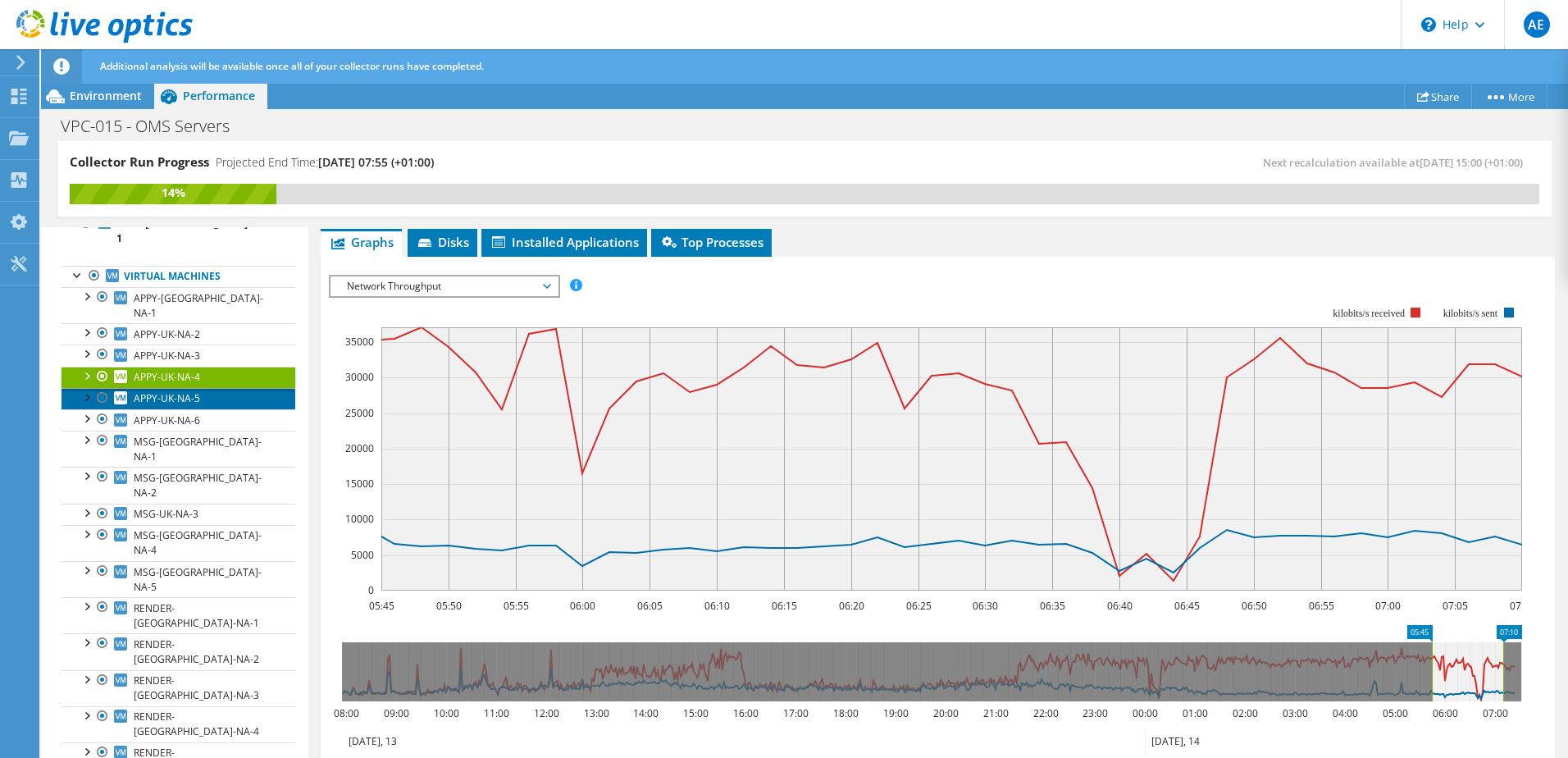
click at [182, 391] on span "APPY-UK-NA-5" at bounding box center [167, 398] width 66 height 14
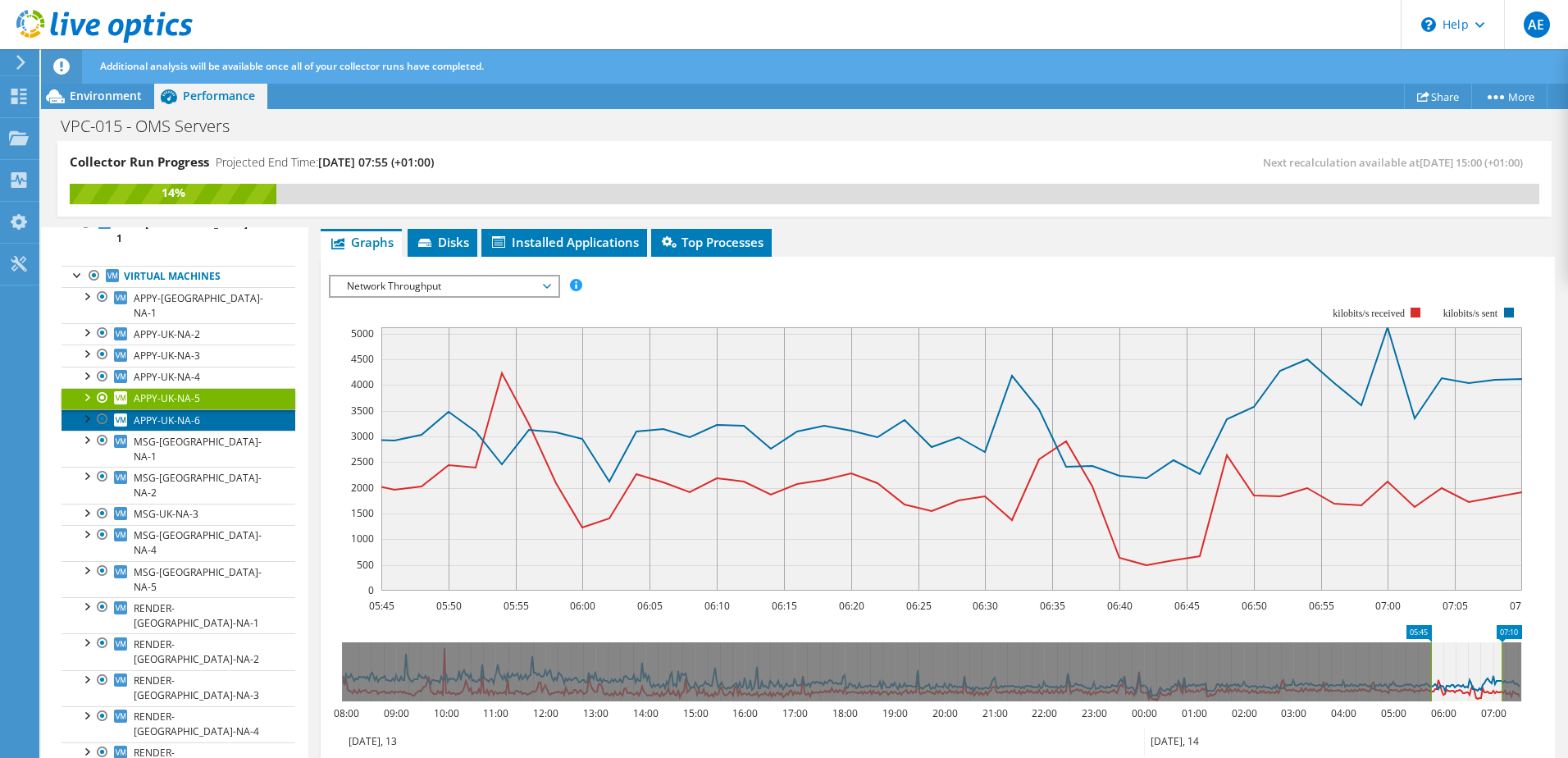
click at [182, 413] on span "APPY-UK-NA-6" at bounding box center [167, 419] width 66 height 14
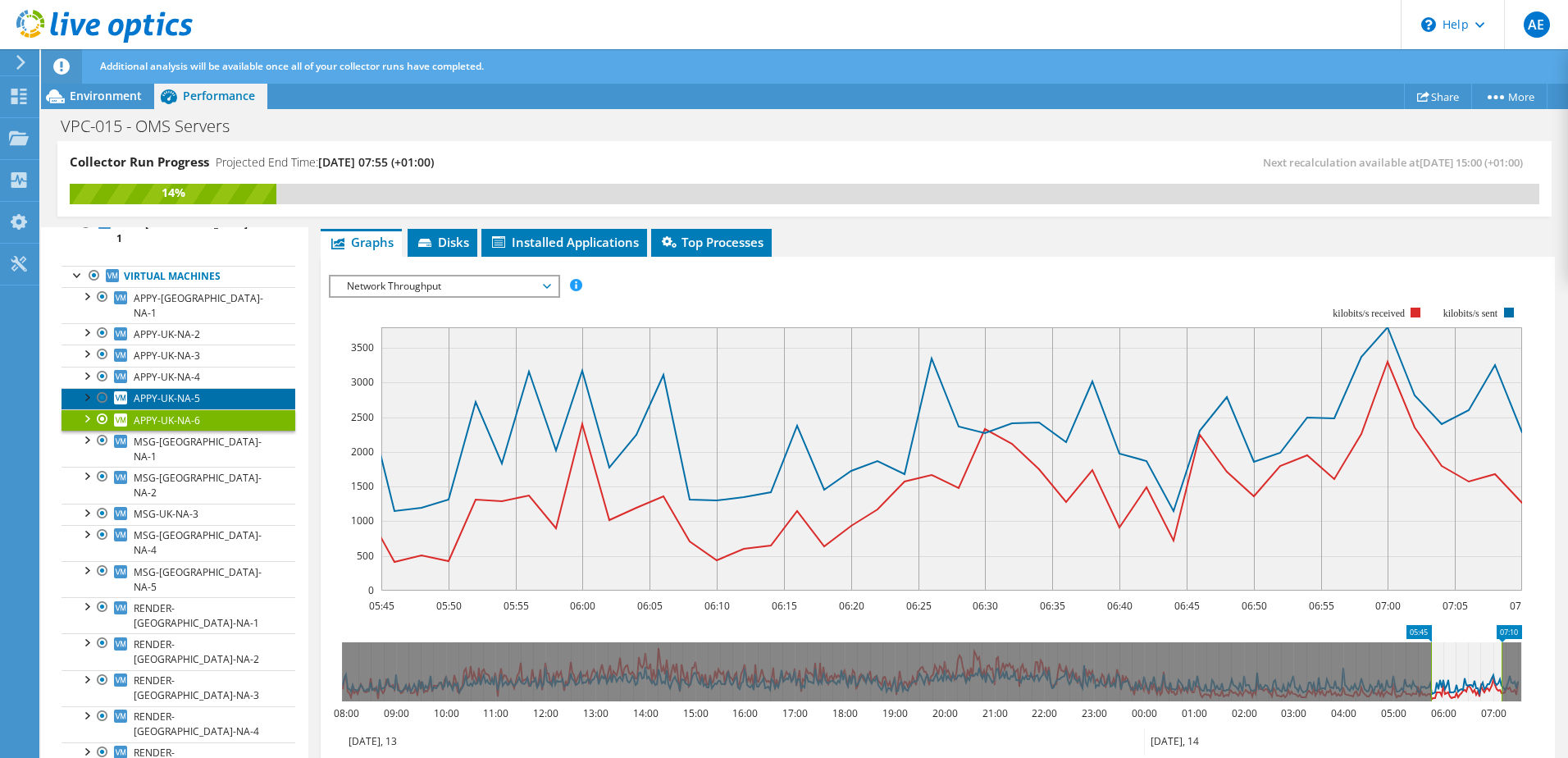
click at [187, 388] on link "APPY-UK-NA-5" at bounding box center [178, 399] width 234 height 21
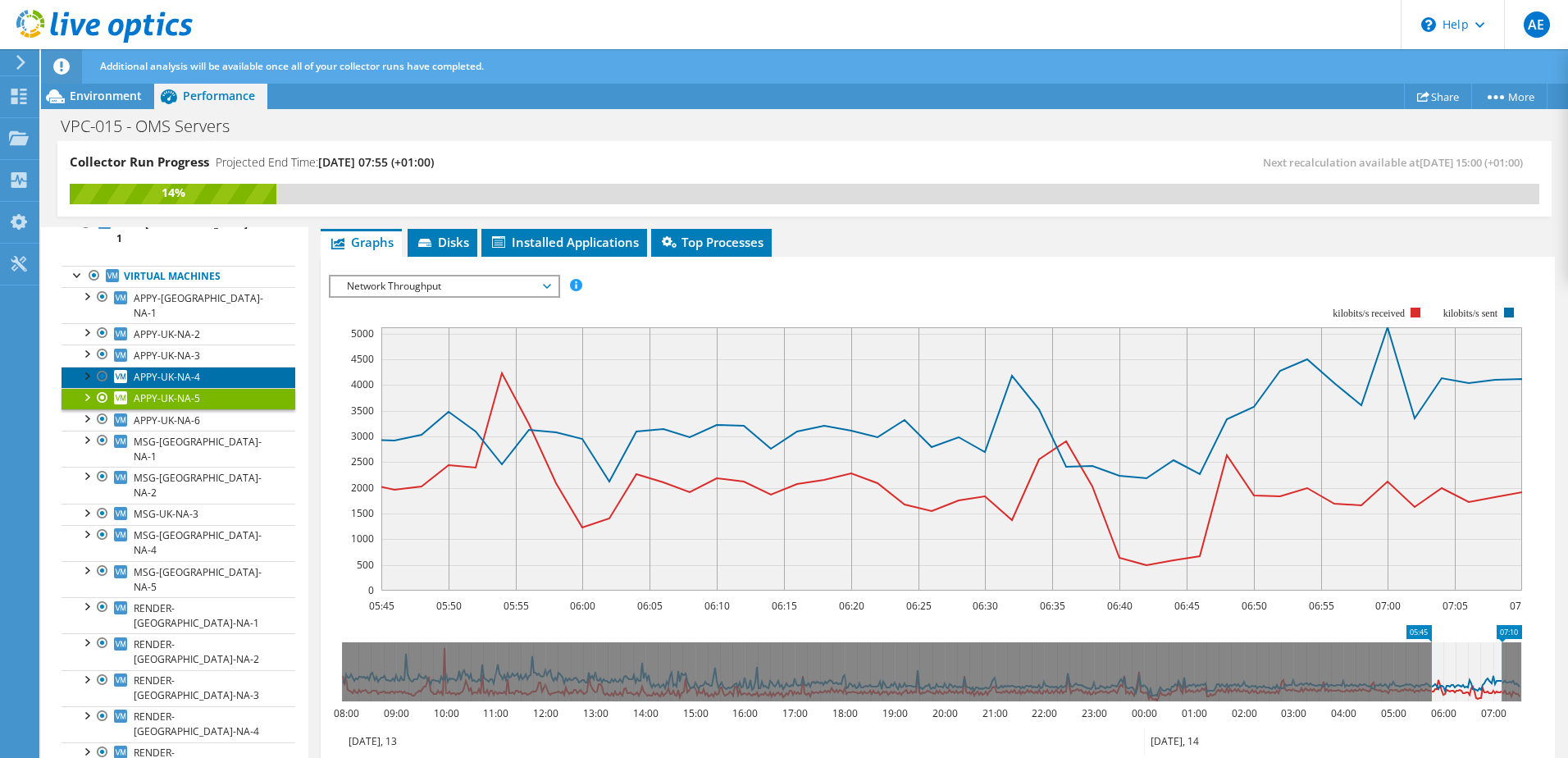
click at [187, 370] on span "APPY-UK-NA-4" at bounding box center [167, 377] width 66 height 14
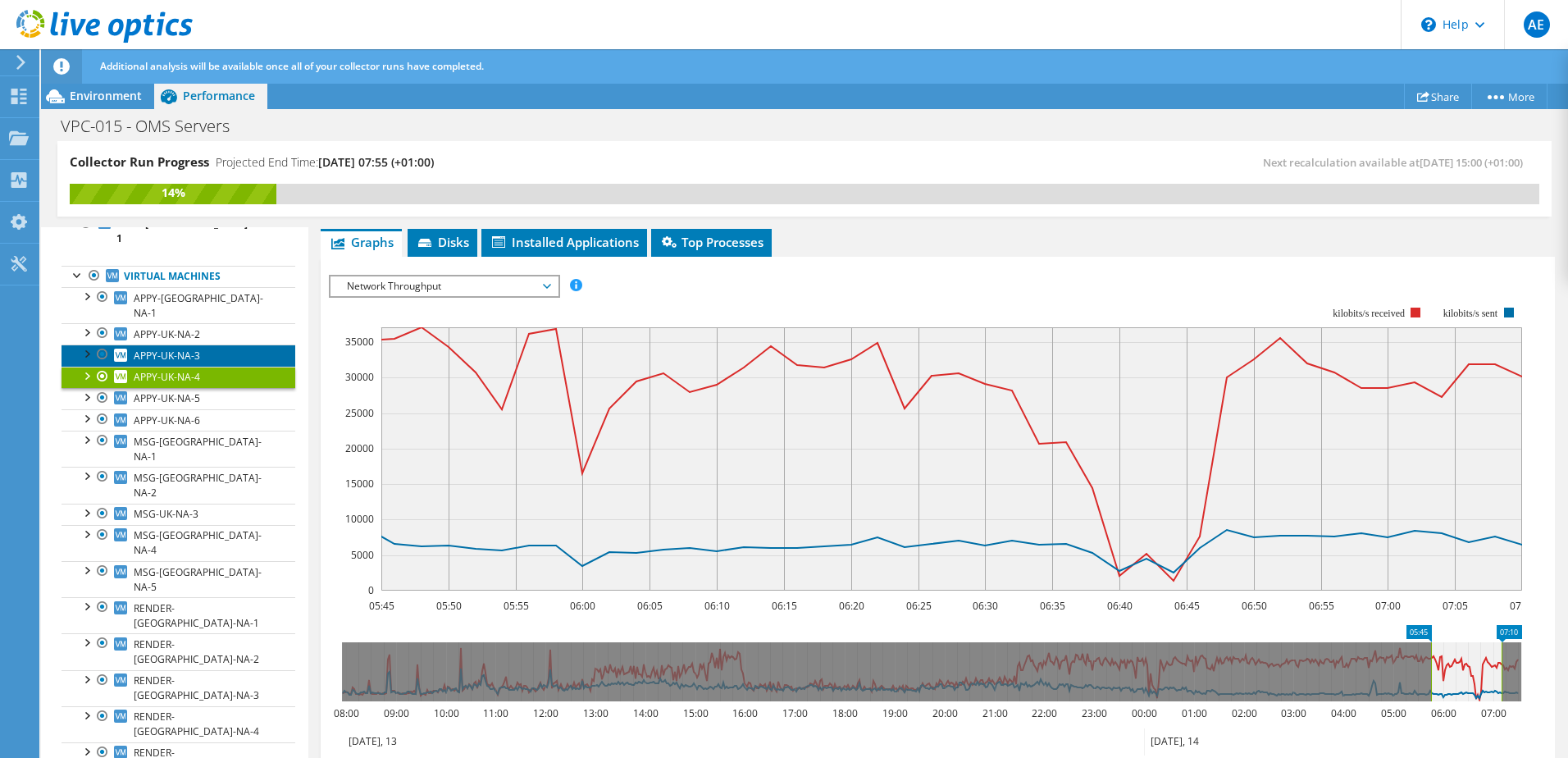
click at [175, 348] on span "APPY-UK-NA-3" at bounding box center [167, 355] width 66 height 14
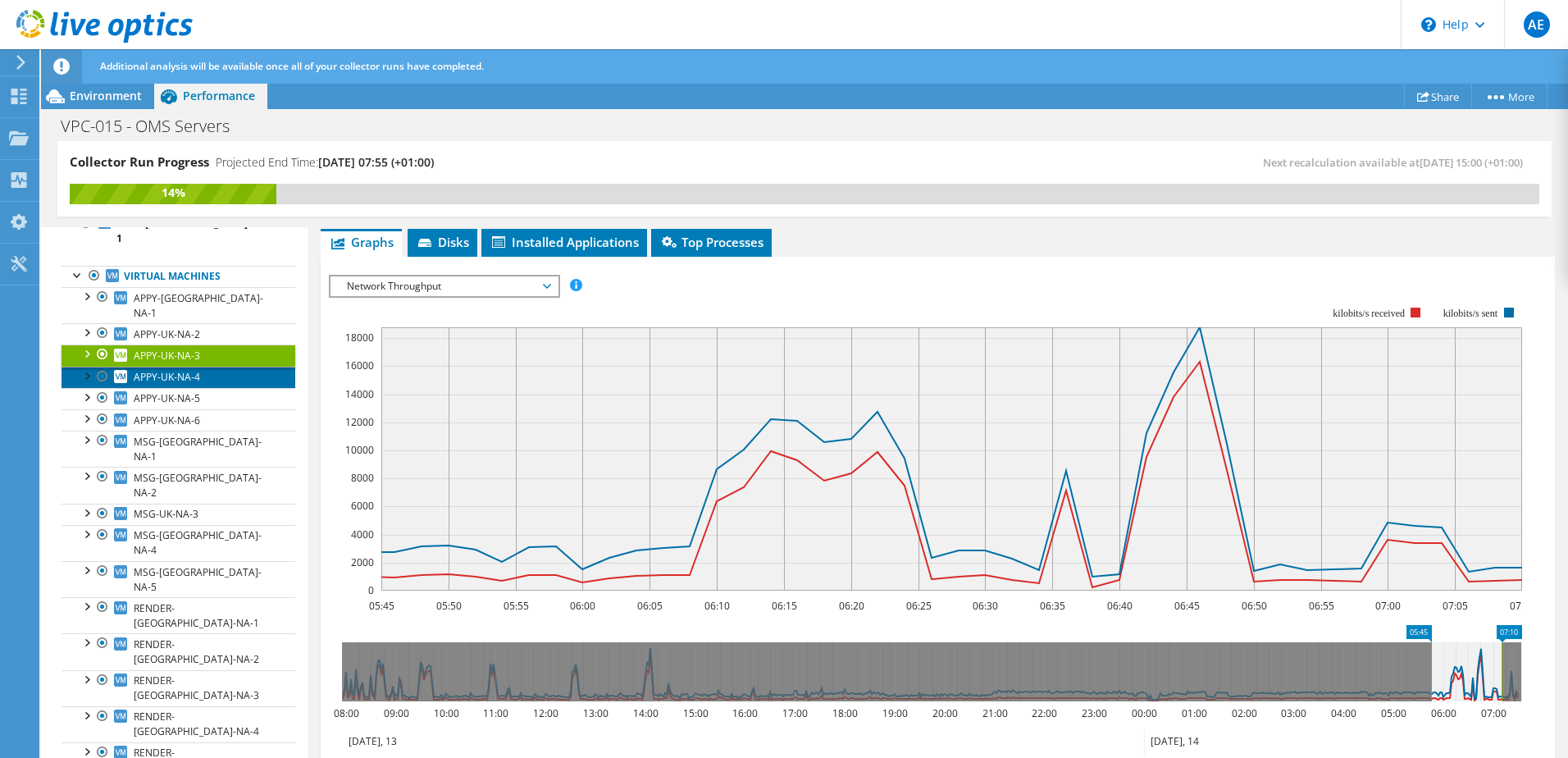
click at [181, 370] on span "APPY-UK-NA-4" at bounding box center [167, 377] width 66 height 14
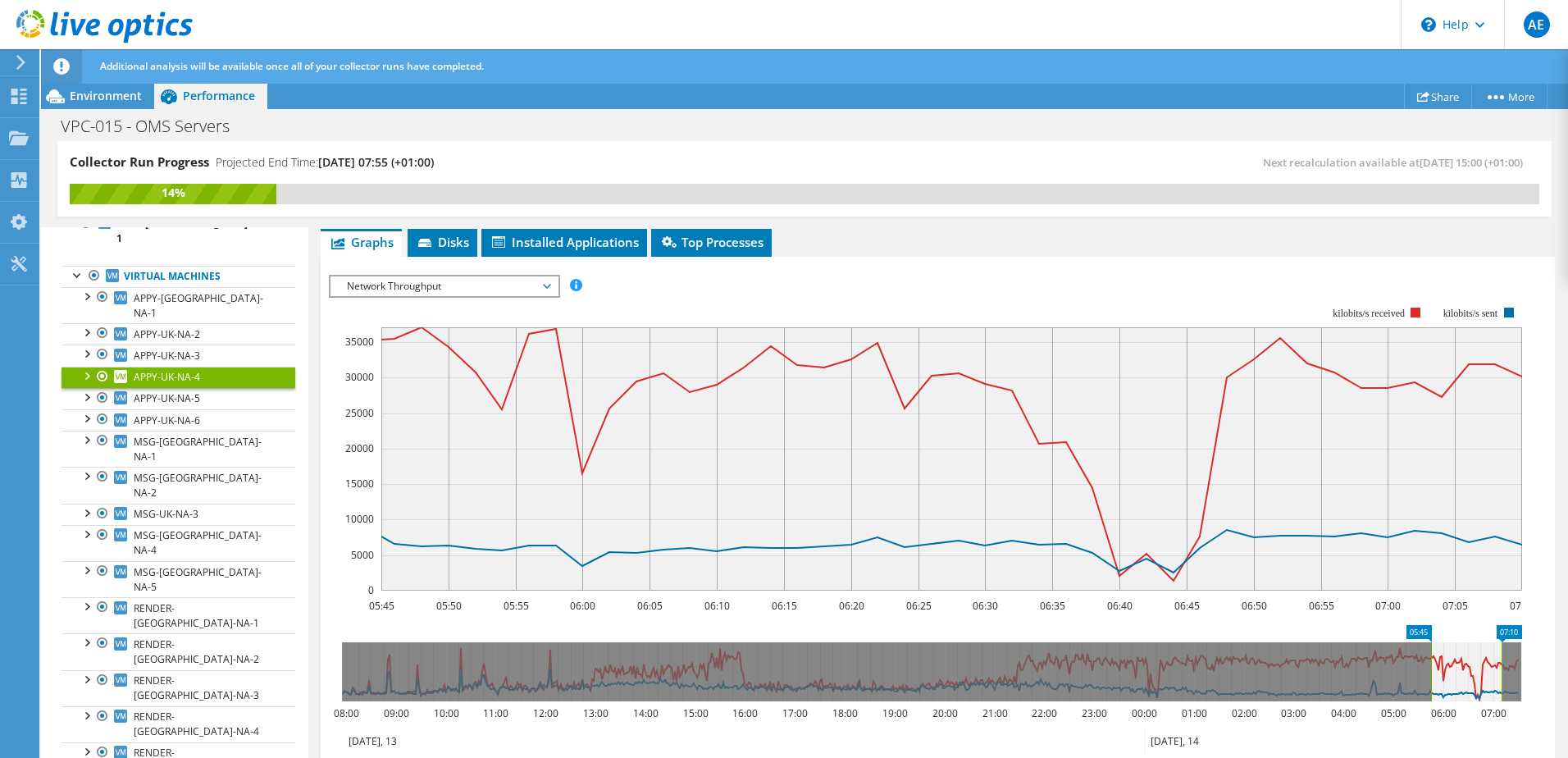
click at [173, 367] on link "APPY-UK-NA-4" at bounding box center [178, 377] width 234 height 21
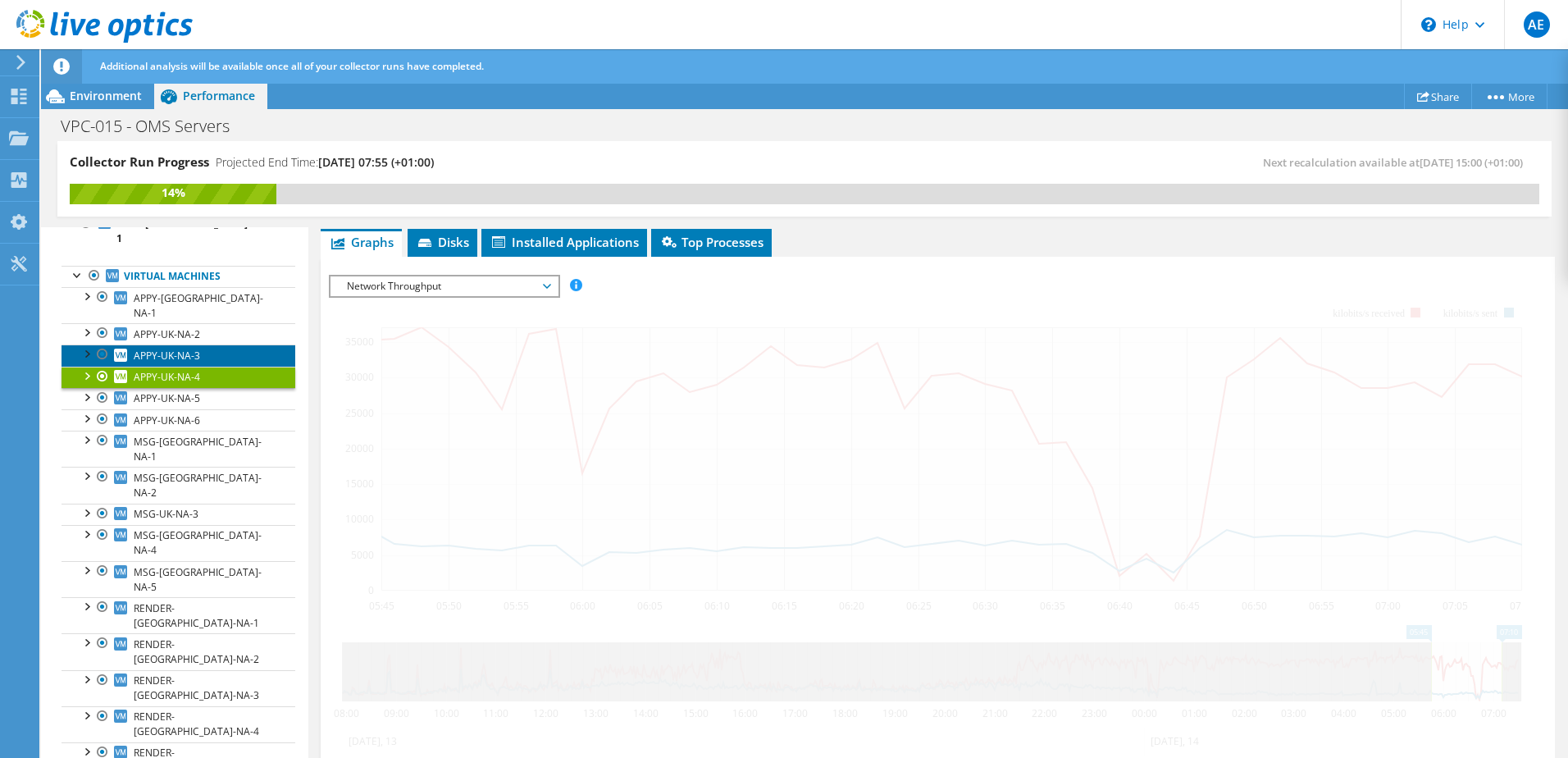
click at [171, 348] on span "APPY-UK-NA-3" at bounding box center [167, 355] width 66 height 14
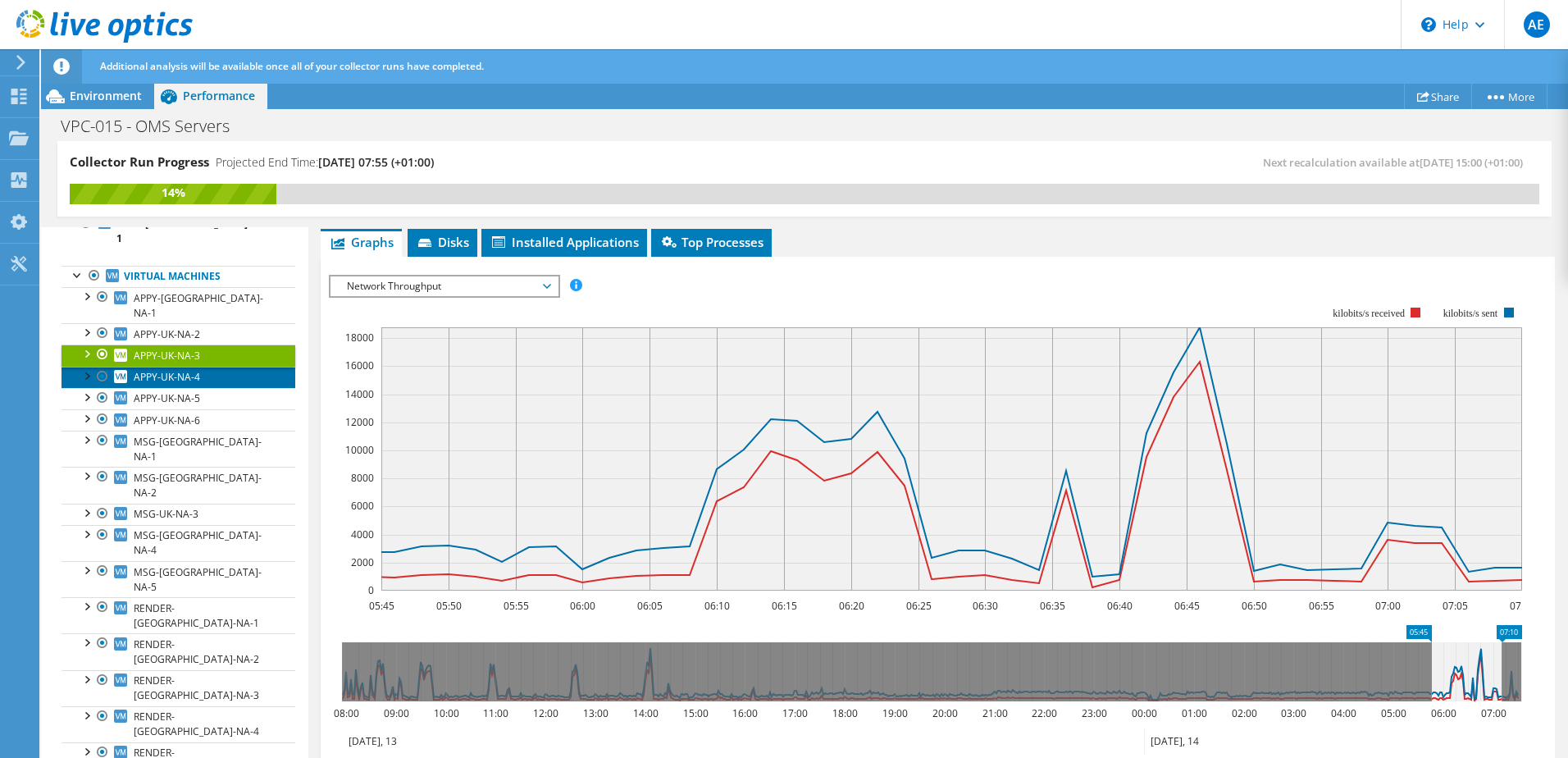
click at [182, 370] on span "APPY-UK-NA-4" at bounding box center [167, 377] width 66 height 14
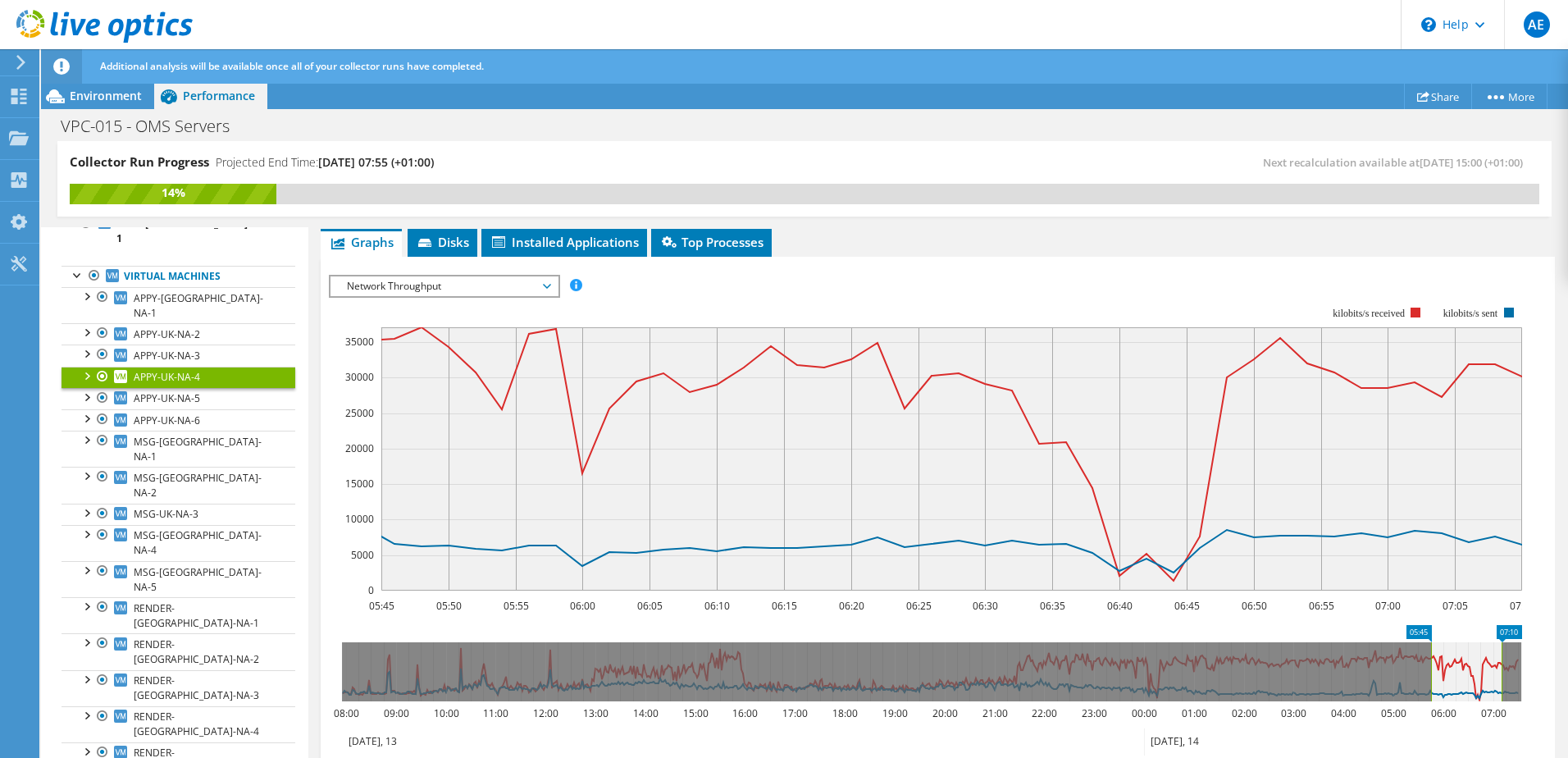
click at [446, 283] on span "Network Throughput" at bounding box center [443, 287] width 211 height 20
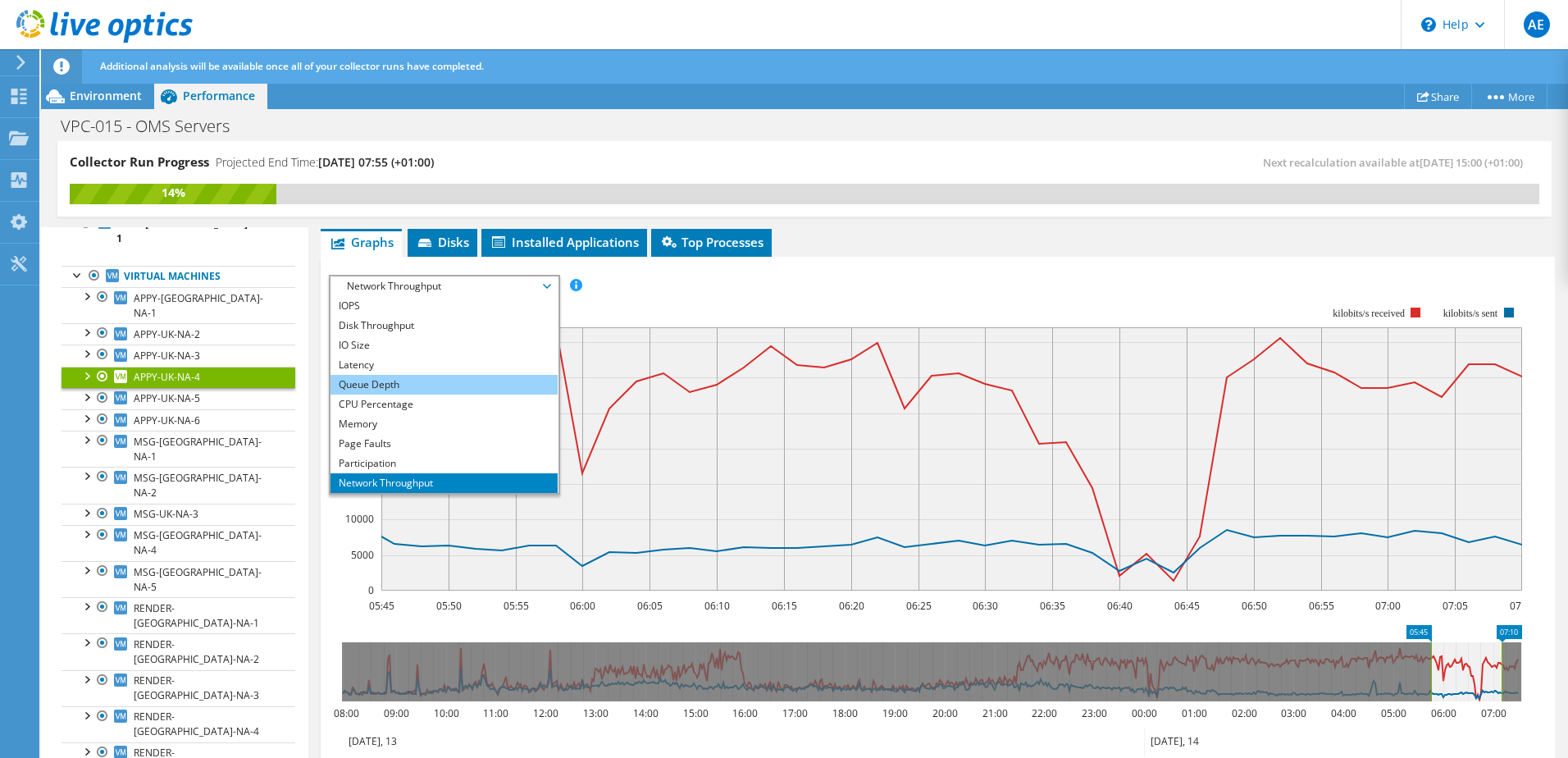
click at [388, 381] on li "Queue Depth" at bounding box center [443, 385] width 227 height 20
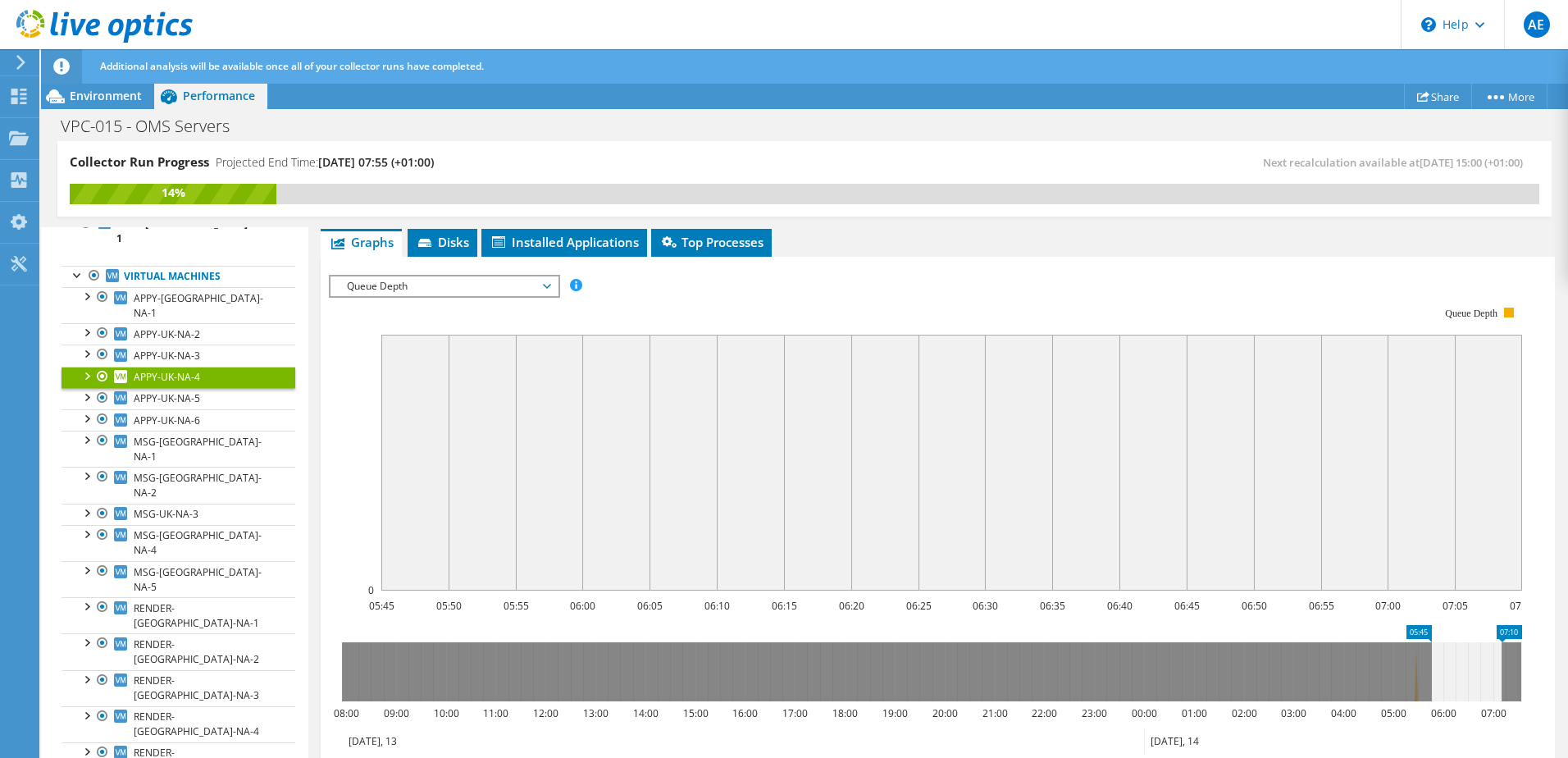
click at [537, 278] on span "Queue Depth" at bounding box center [443, 287] width 211 height 20
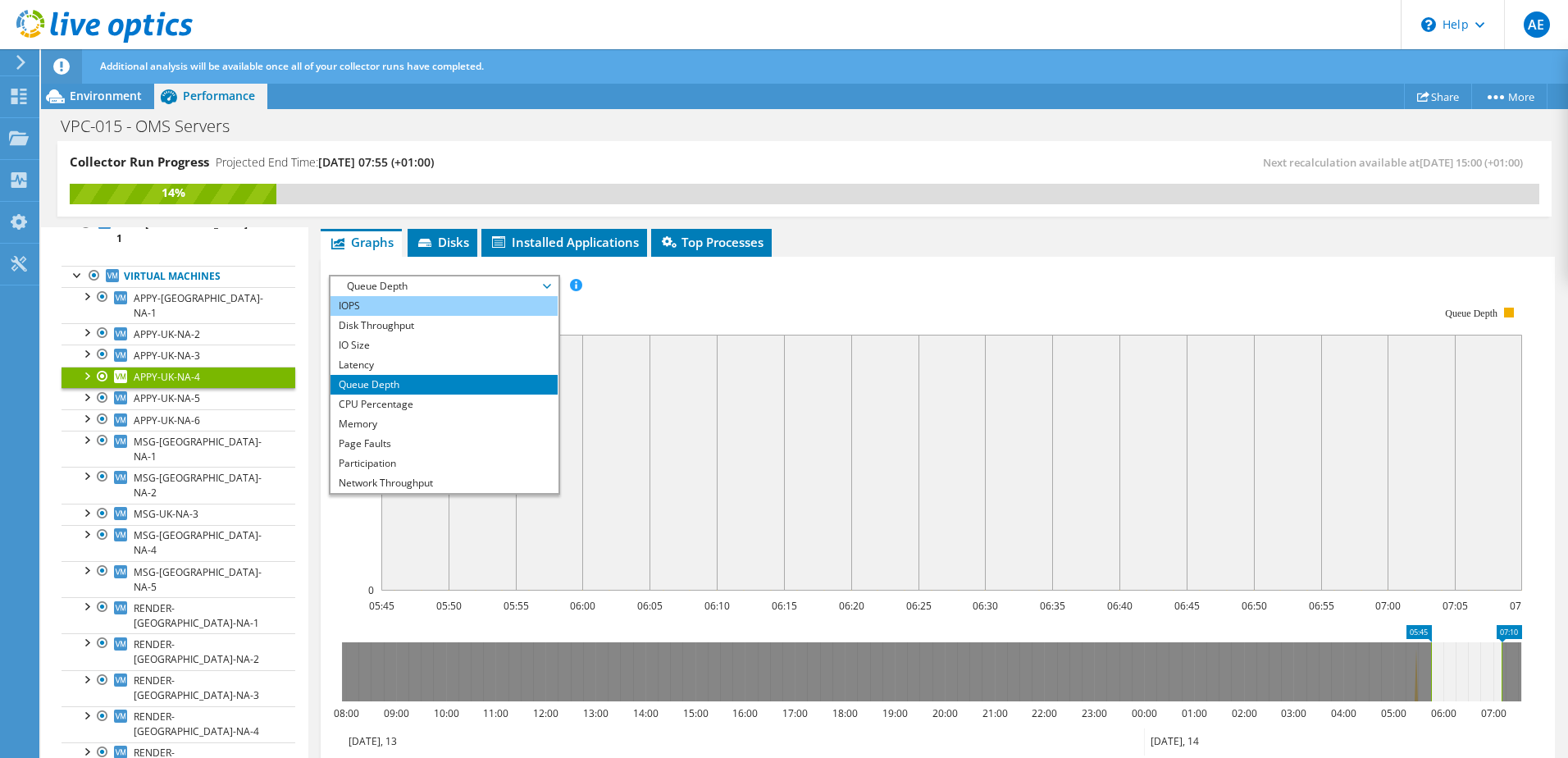
click at [410, 310] on li "IOPS" at bounding box center [443, 306] width 227 height 20
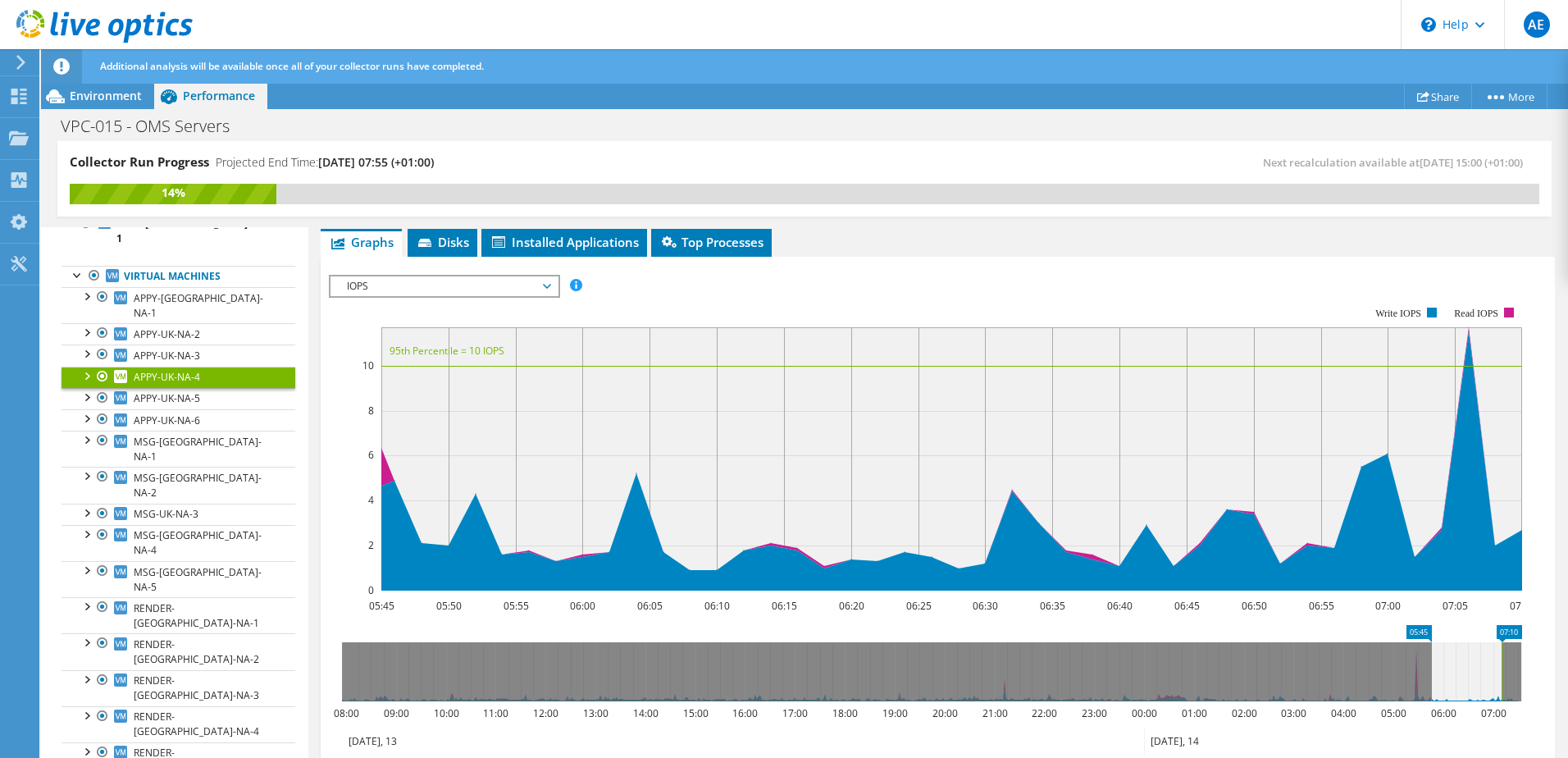
click at [480, 292] on span "IOPS" at bounding box center [443, 287] width 211 height 20
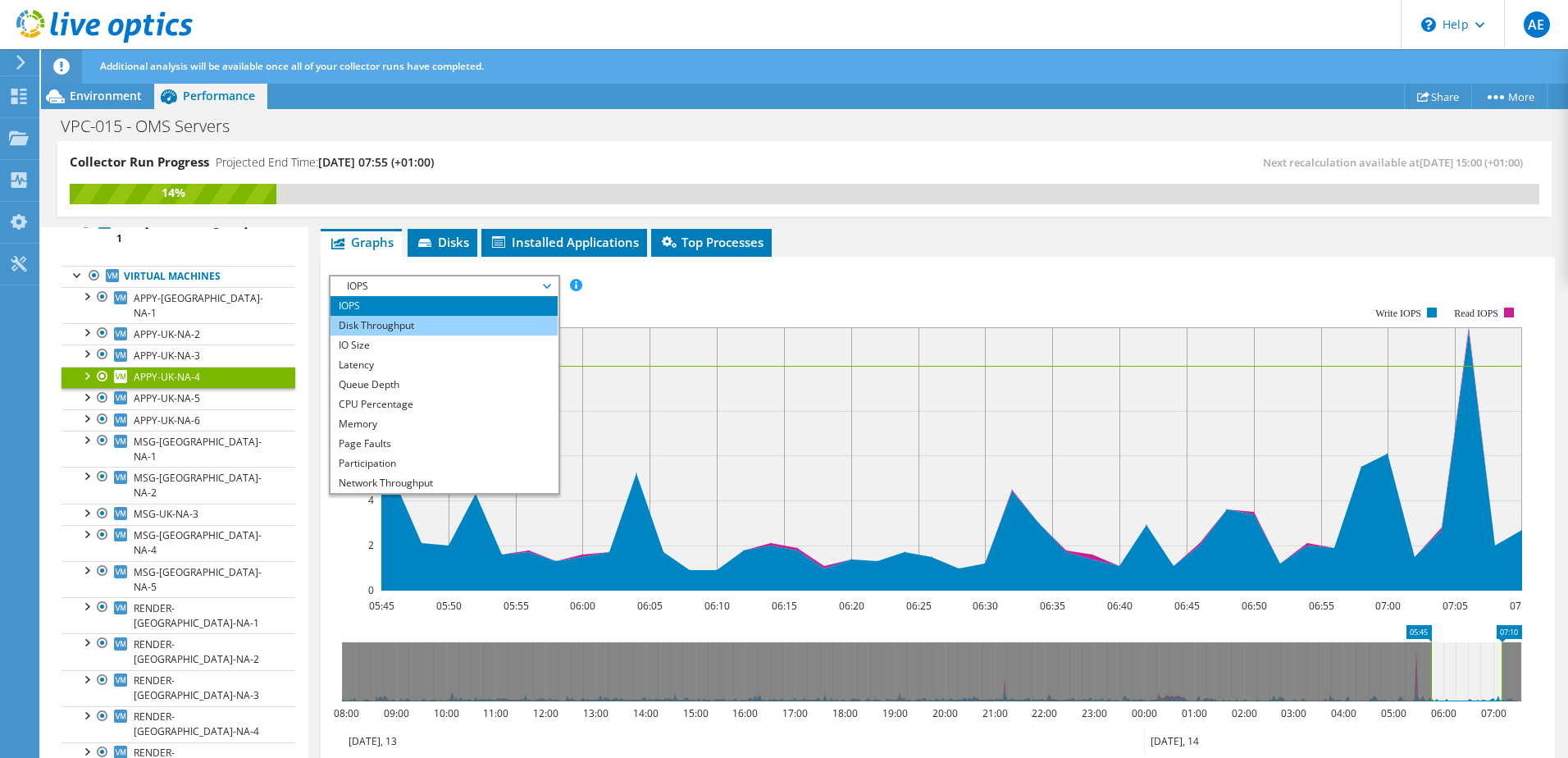
click at [408, 325] on li "Disk Throughput" at bounding box center [443, 325] width 227 height 20
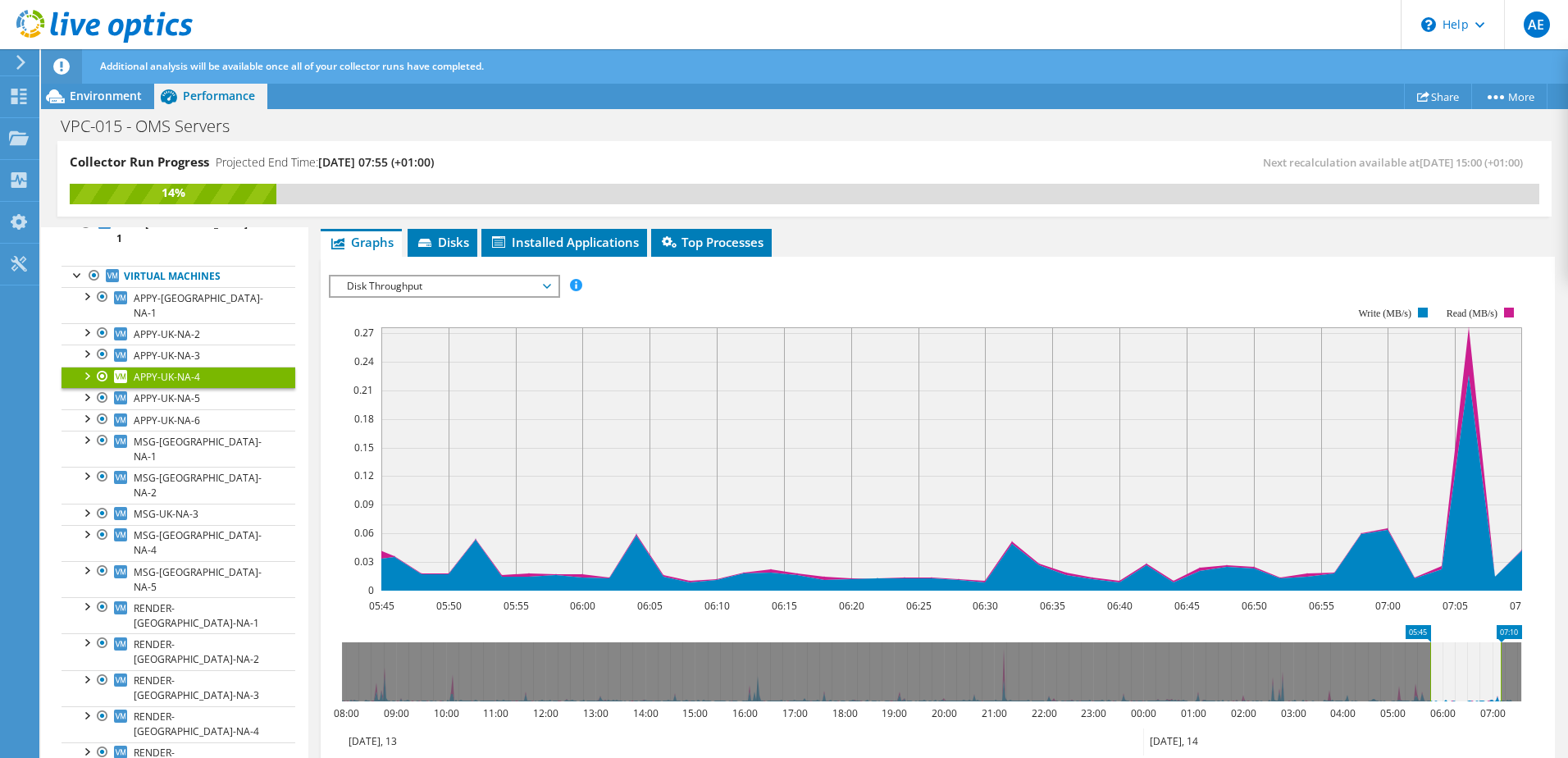
click at [505, 286] on span "Disk Throughput" at bounding box center [443, 287] width 211 height 20
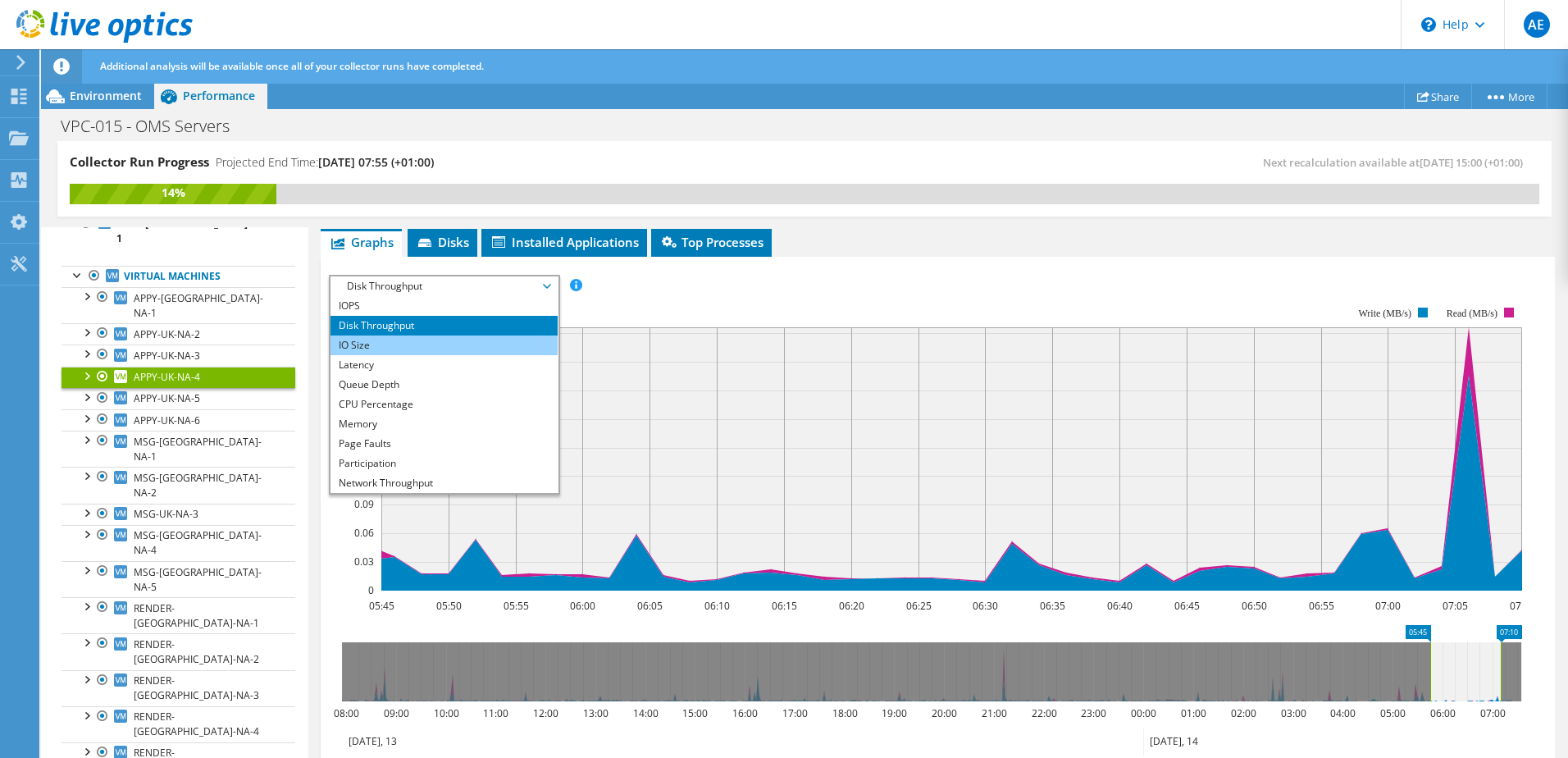
click at [438, 347] on li "IO Size" at bounding box center [443, 345] width 227 height 20
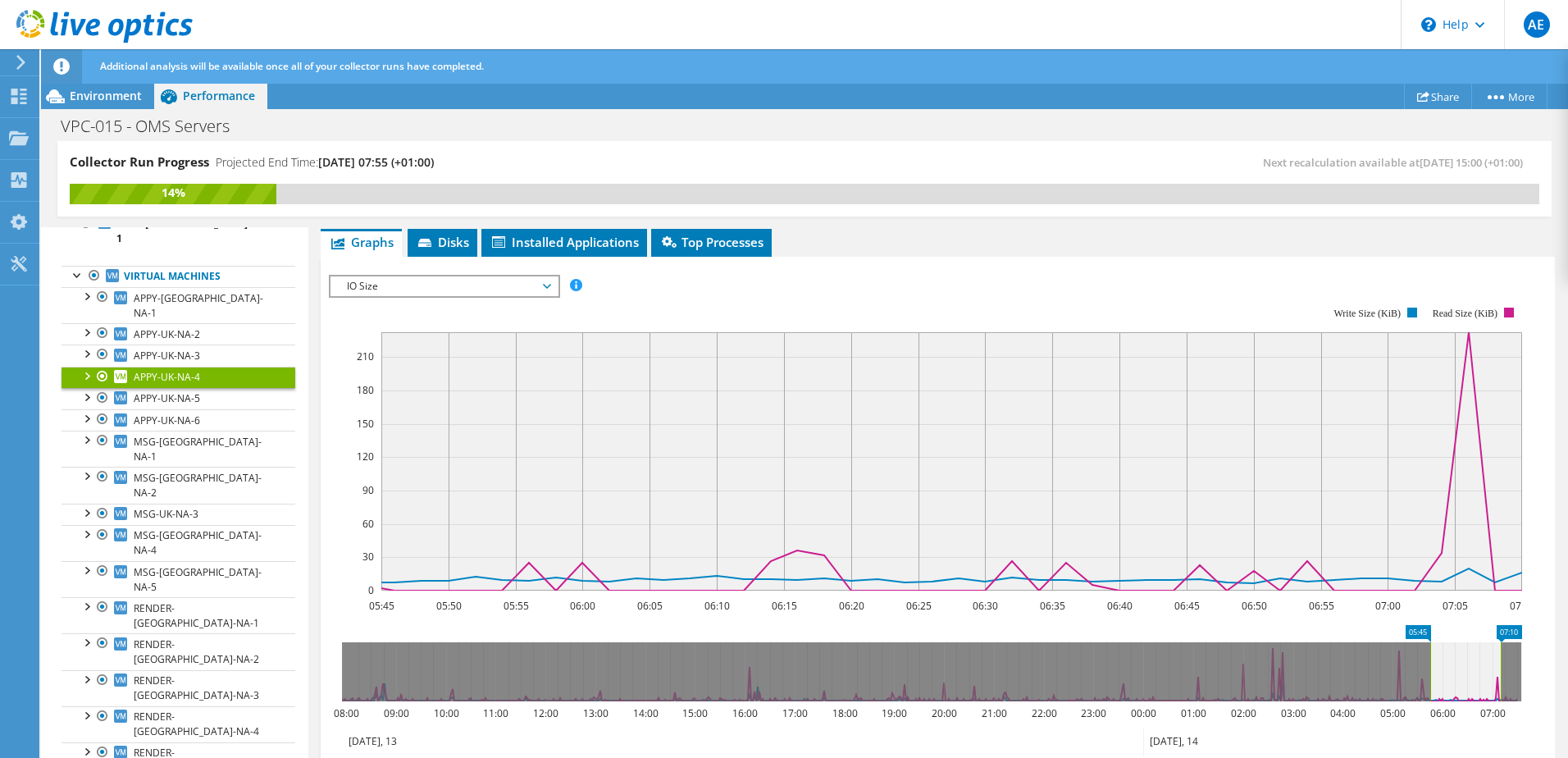
click at [481, 286] on span "IO Size" at bounding box center [443, 287] width 211 height 20
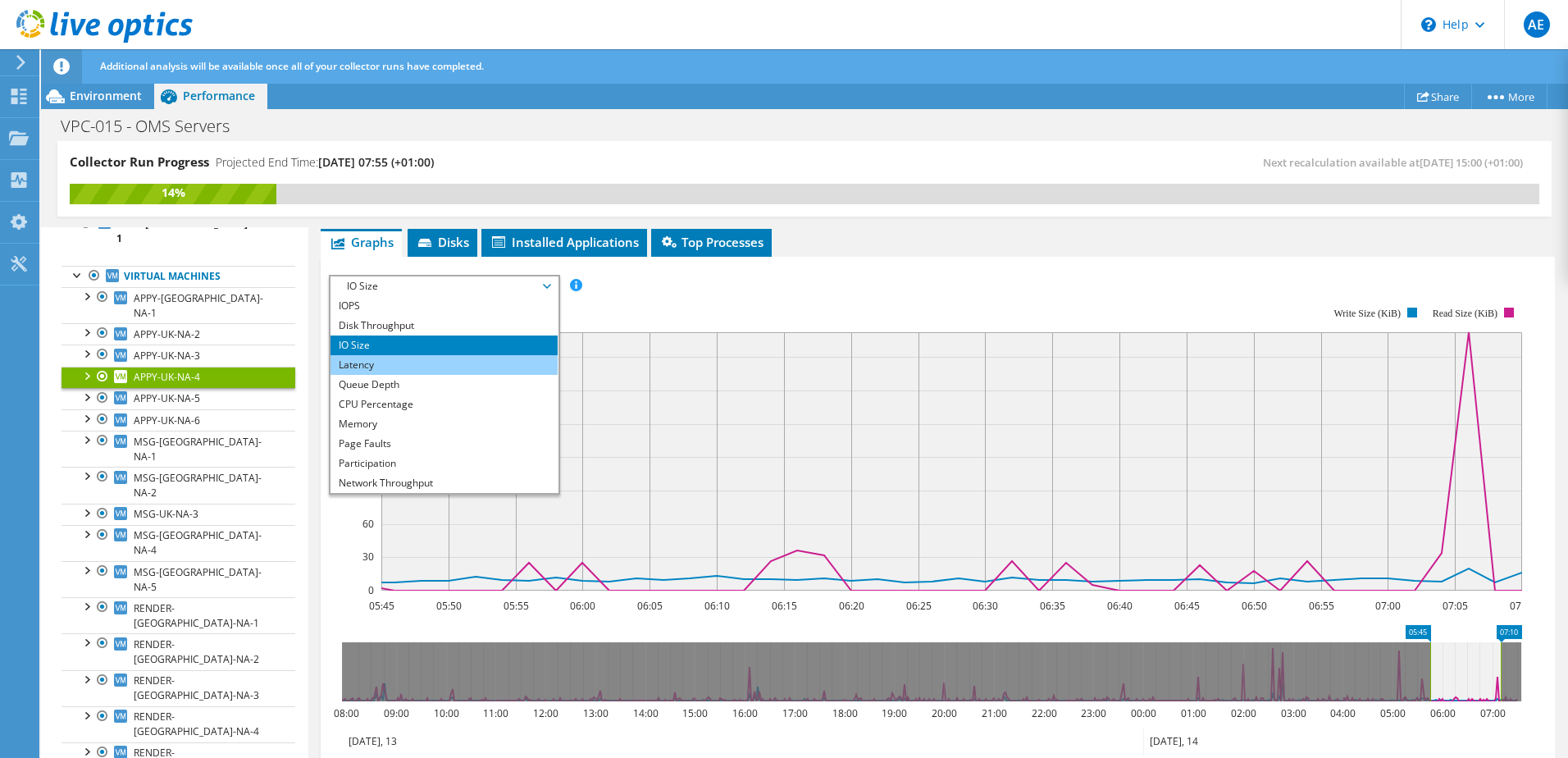
click at [421, 356] on li "Latency" at bounding box center [443, 365] width 227 height 20
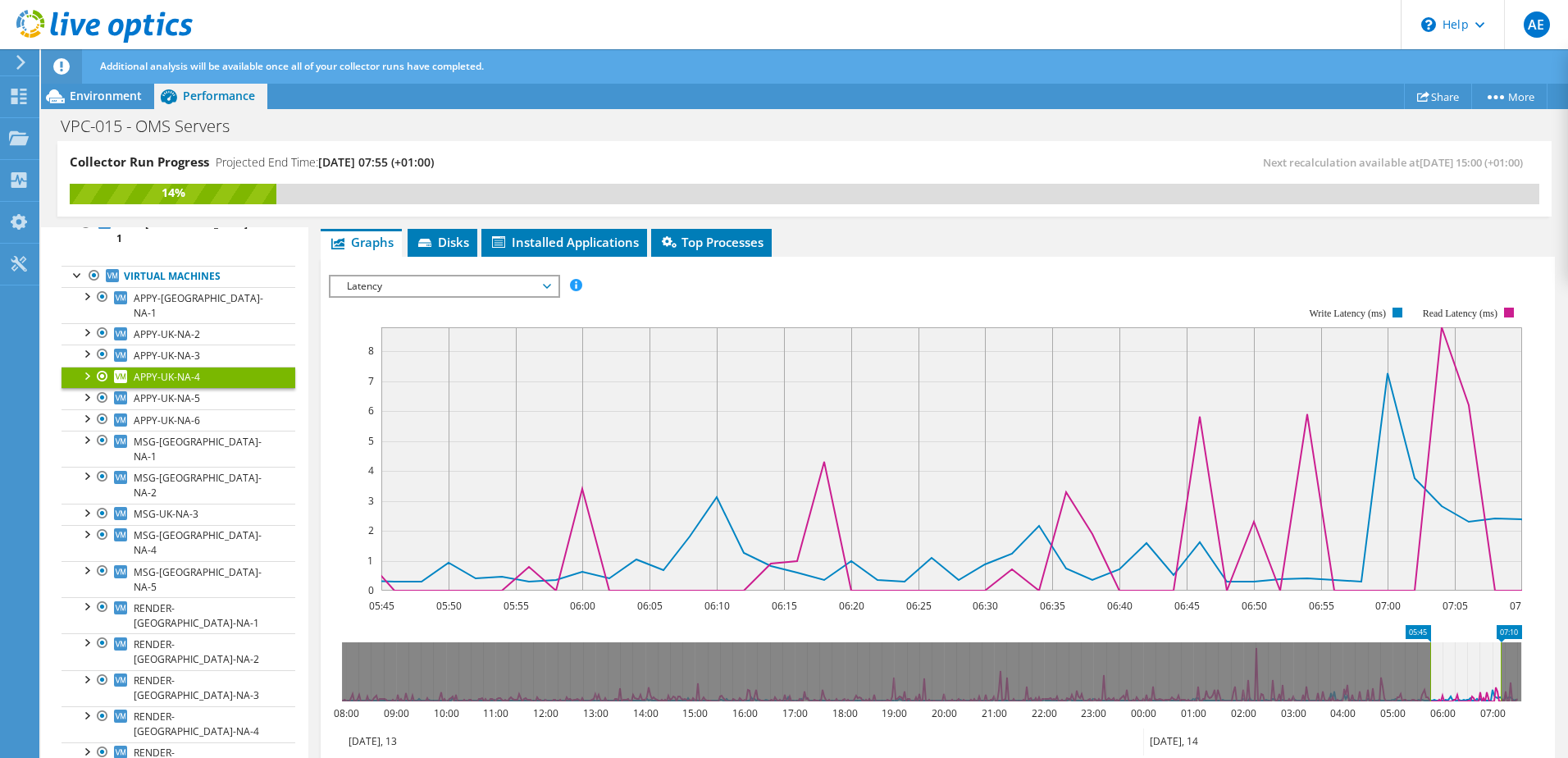
click at [497, 285] on span "Latency" at bounding box center [443, 287] width 211 height 20
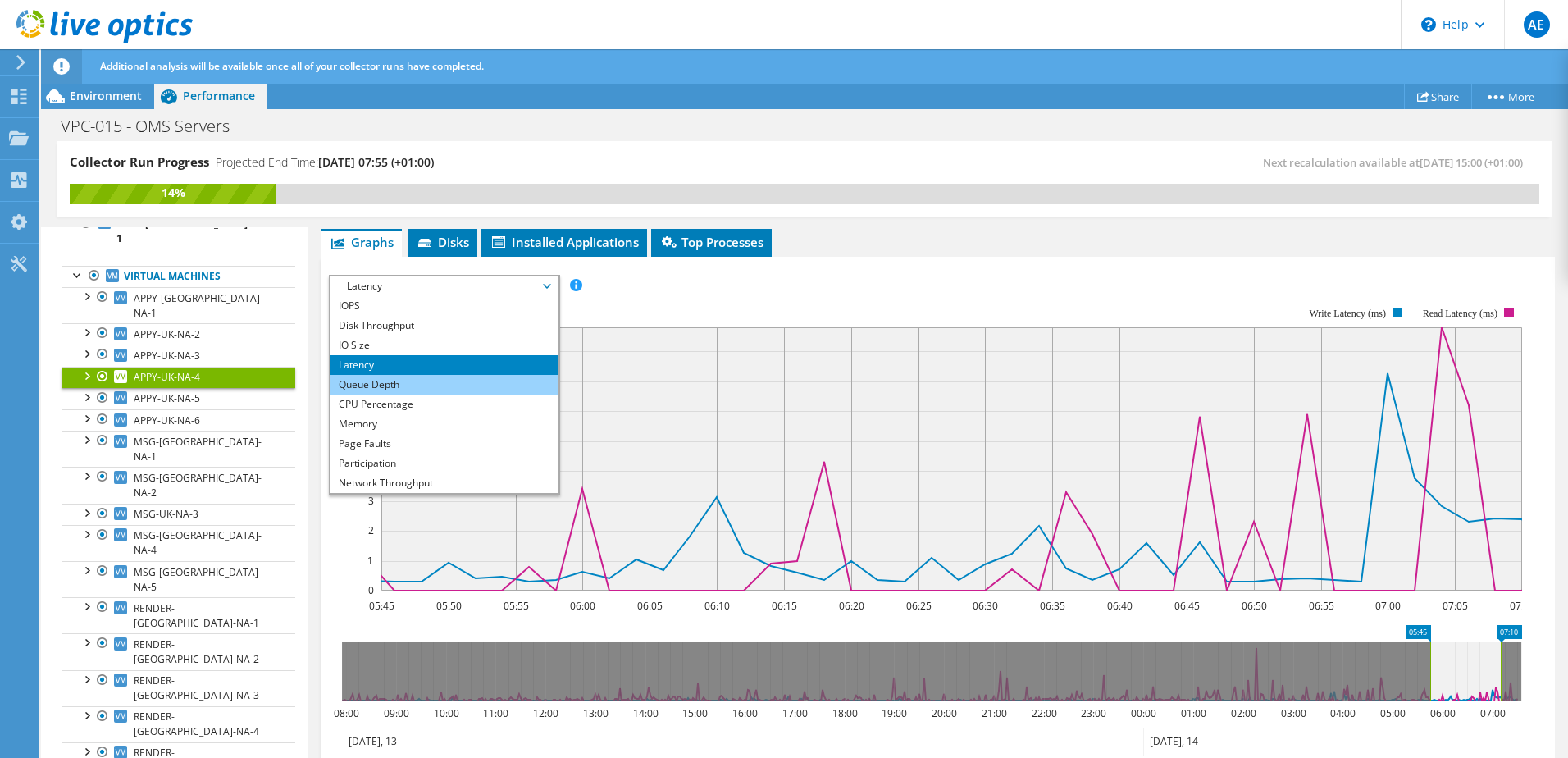
click at [425, 385] on li "Queue Depth" at bounding box center [443, 385] width 227 height 20
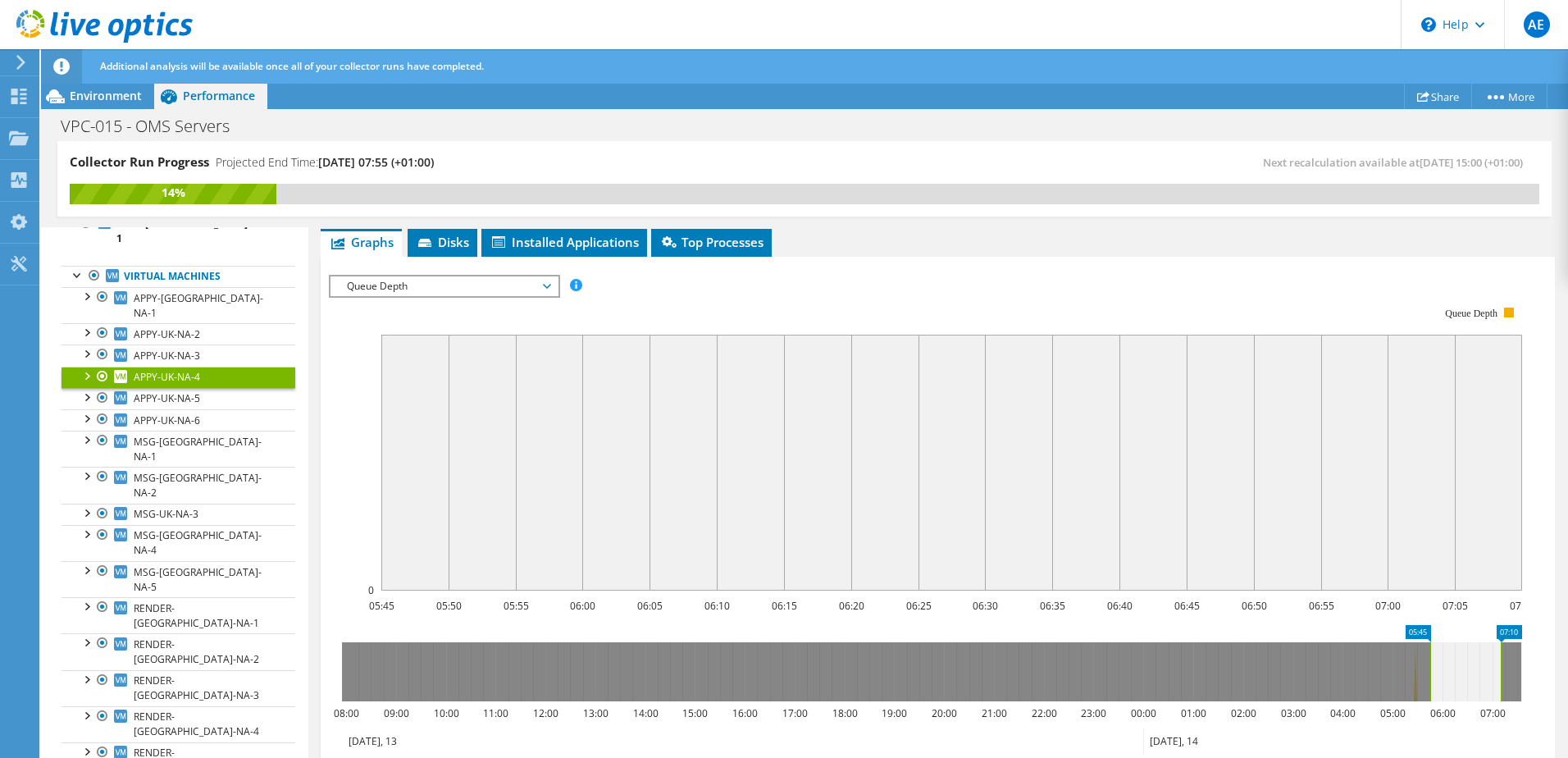
click at [482, 287] on span "Queue Depth" at bounding box center [443, 287] width 211 height 20
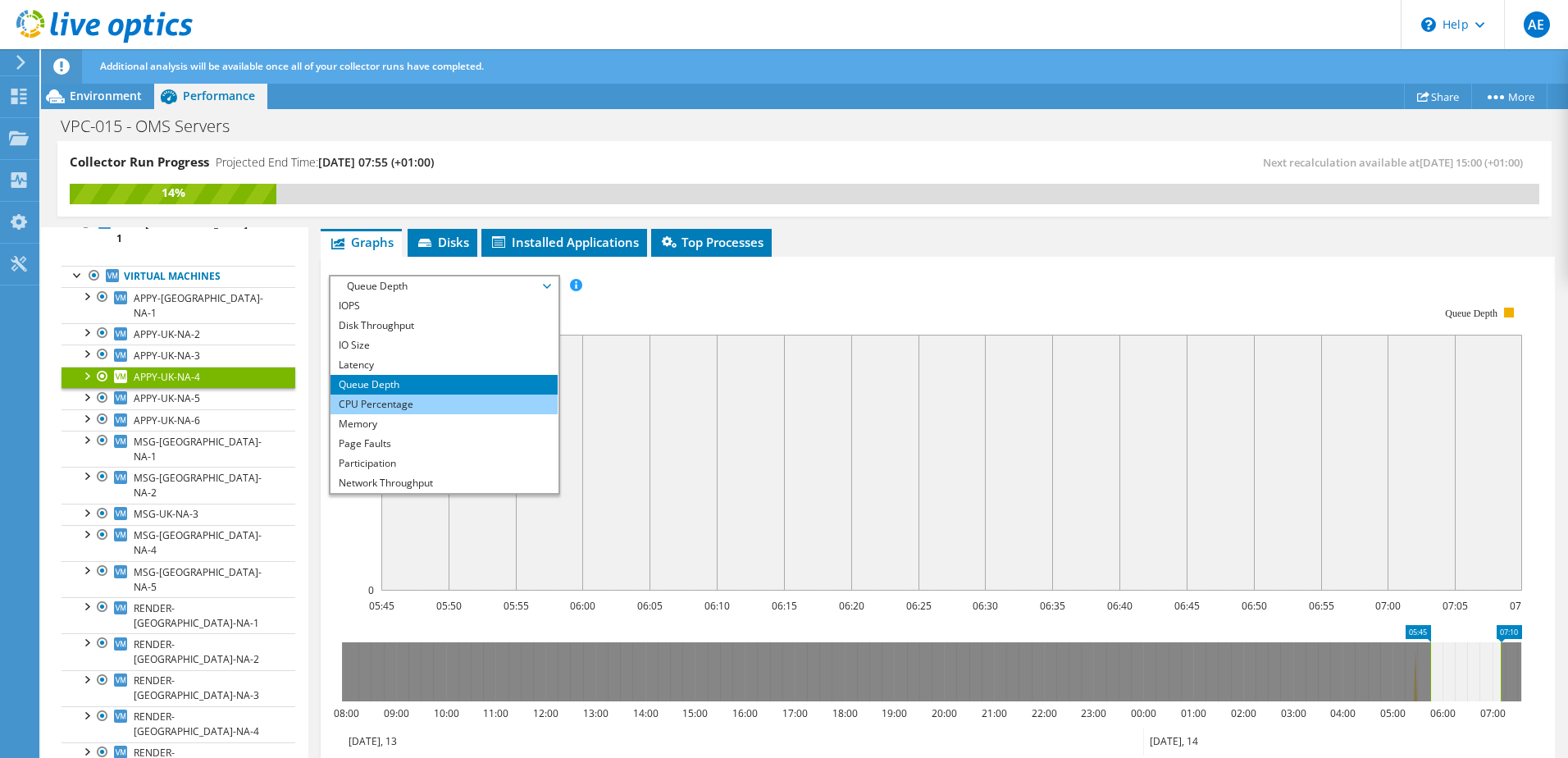
click at [405, 402] on li "CPU Percentage" at bounding box center [443, 405] width 227 height 20
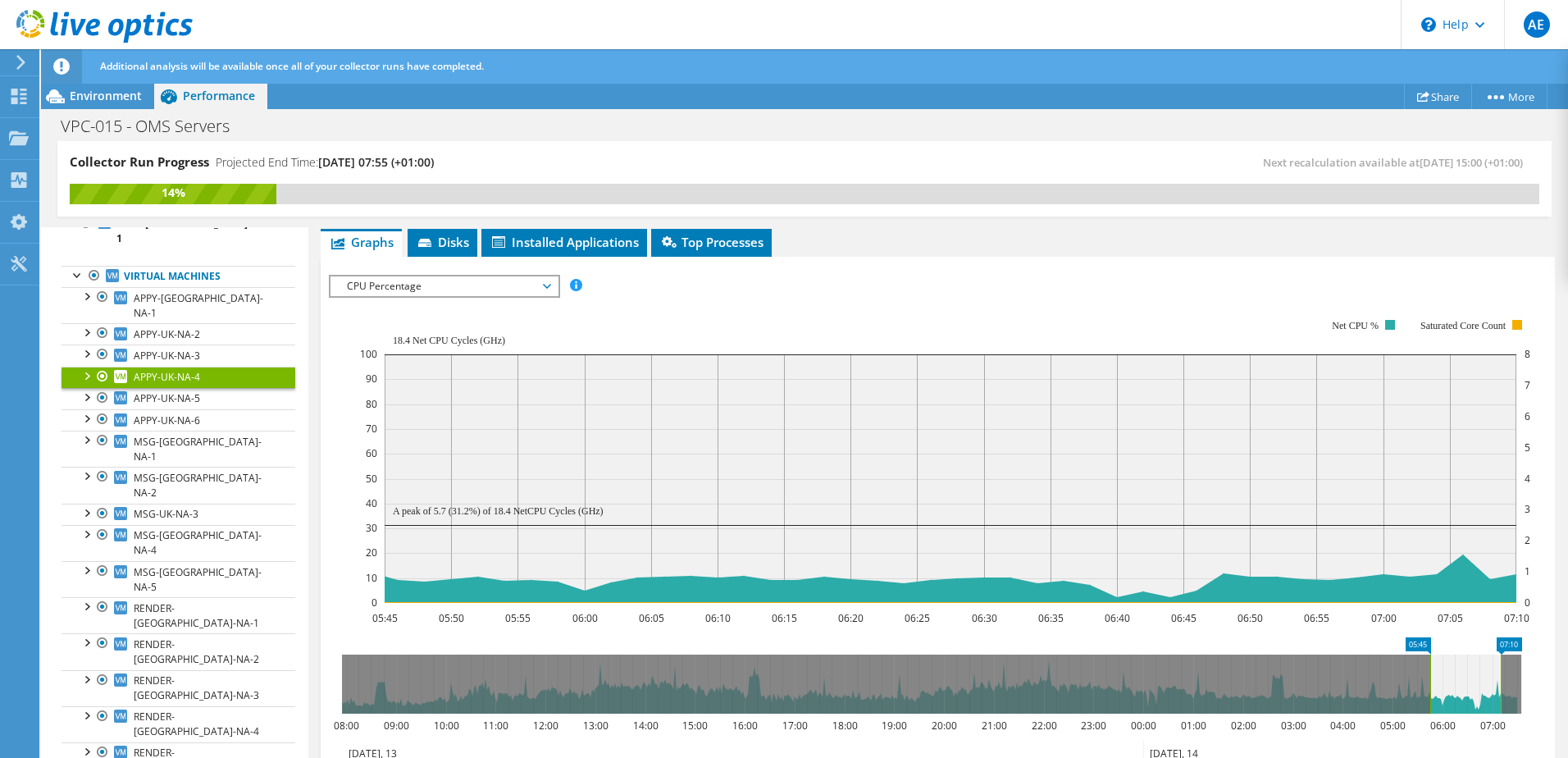
click at [465, 295] on span "CPU Percentage" at bounding box center [443, 287] width 211 height 20
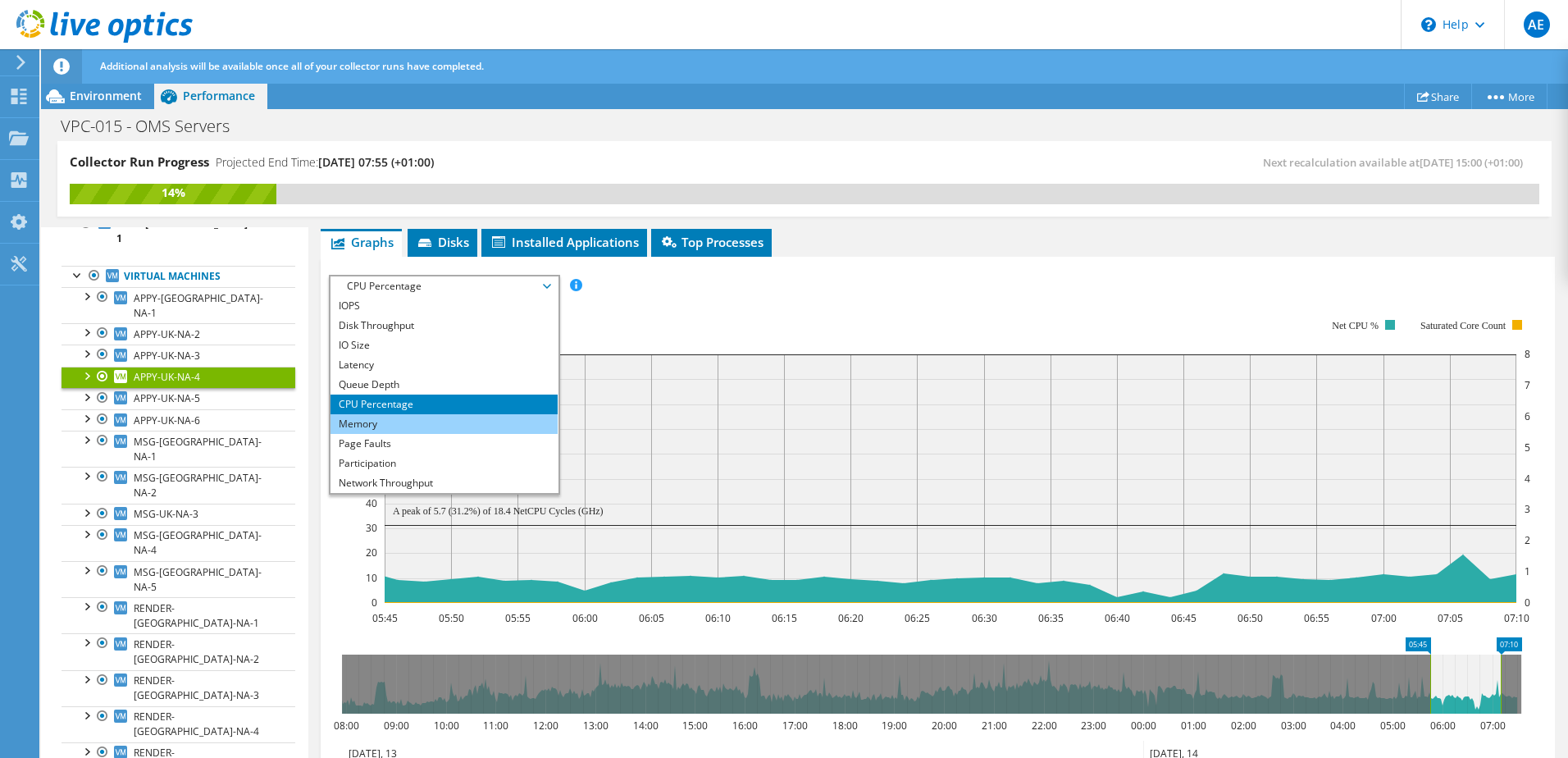
click at [399, 419] on li "Memory" at bounding box center [443, 424] width 227 height 20
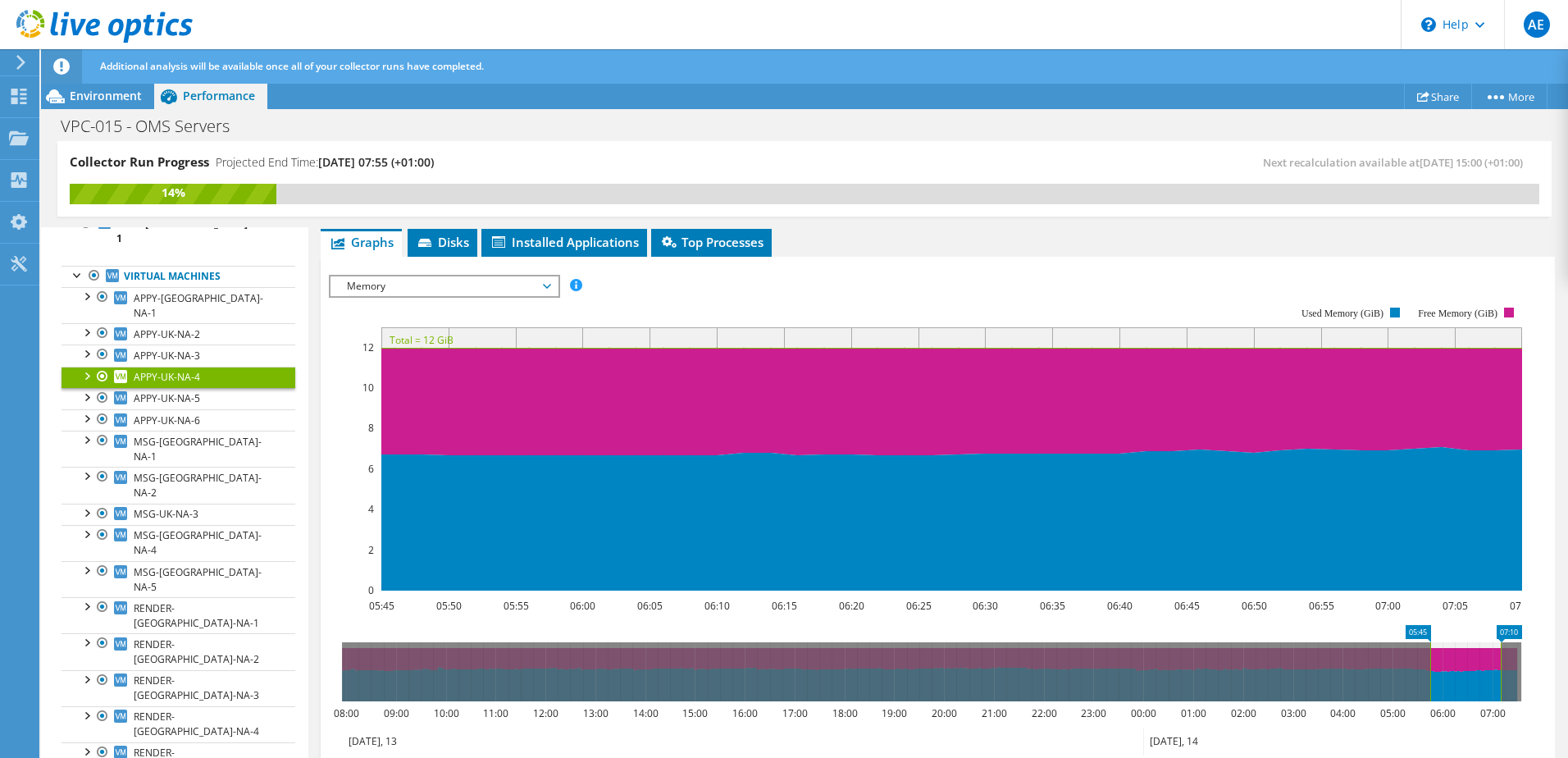
click at [491, 295] on span "Memory" at bounding box center [443, 287] width 211 height 20
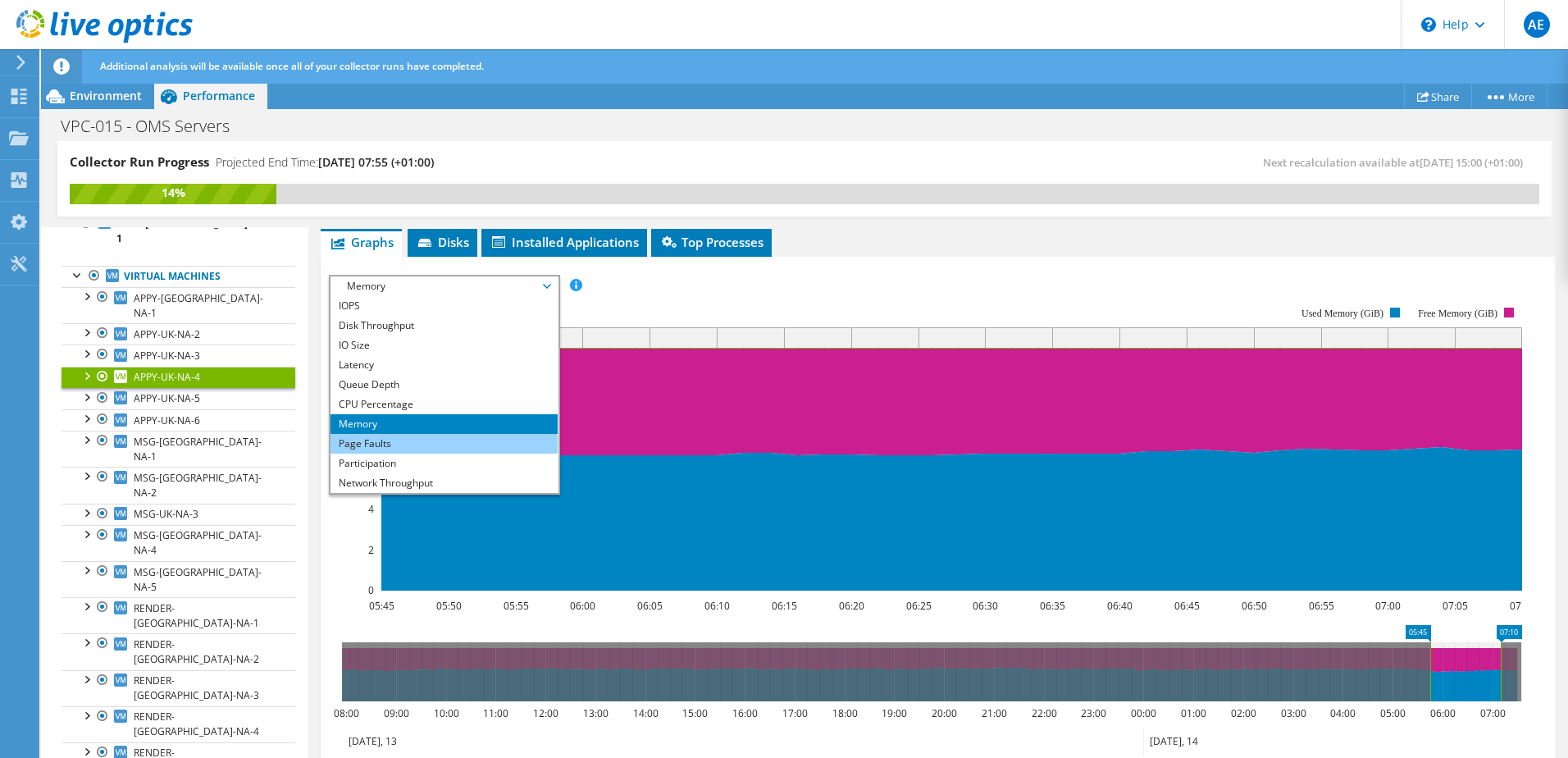
click at [407, 445] on li "Page Faults" at bounding box center [443, 443] width 227 height 20
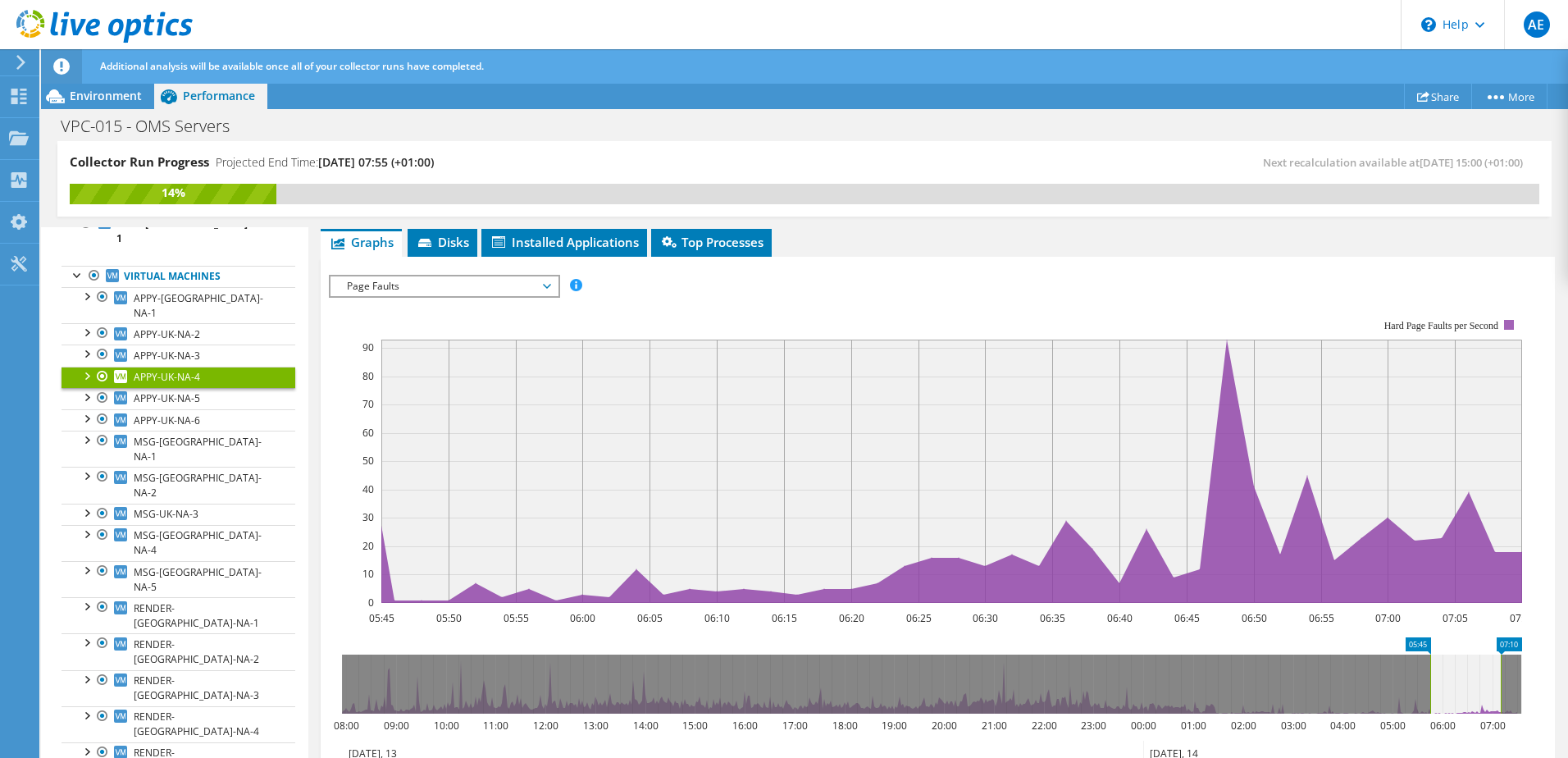
click at [505, 284] on span "Page Faults" at bounding box center [443, 287] width 211 height 20
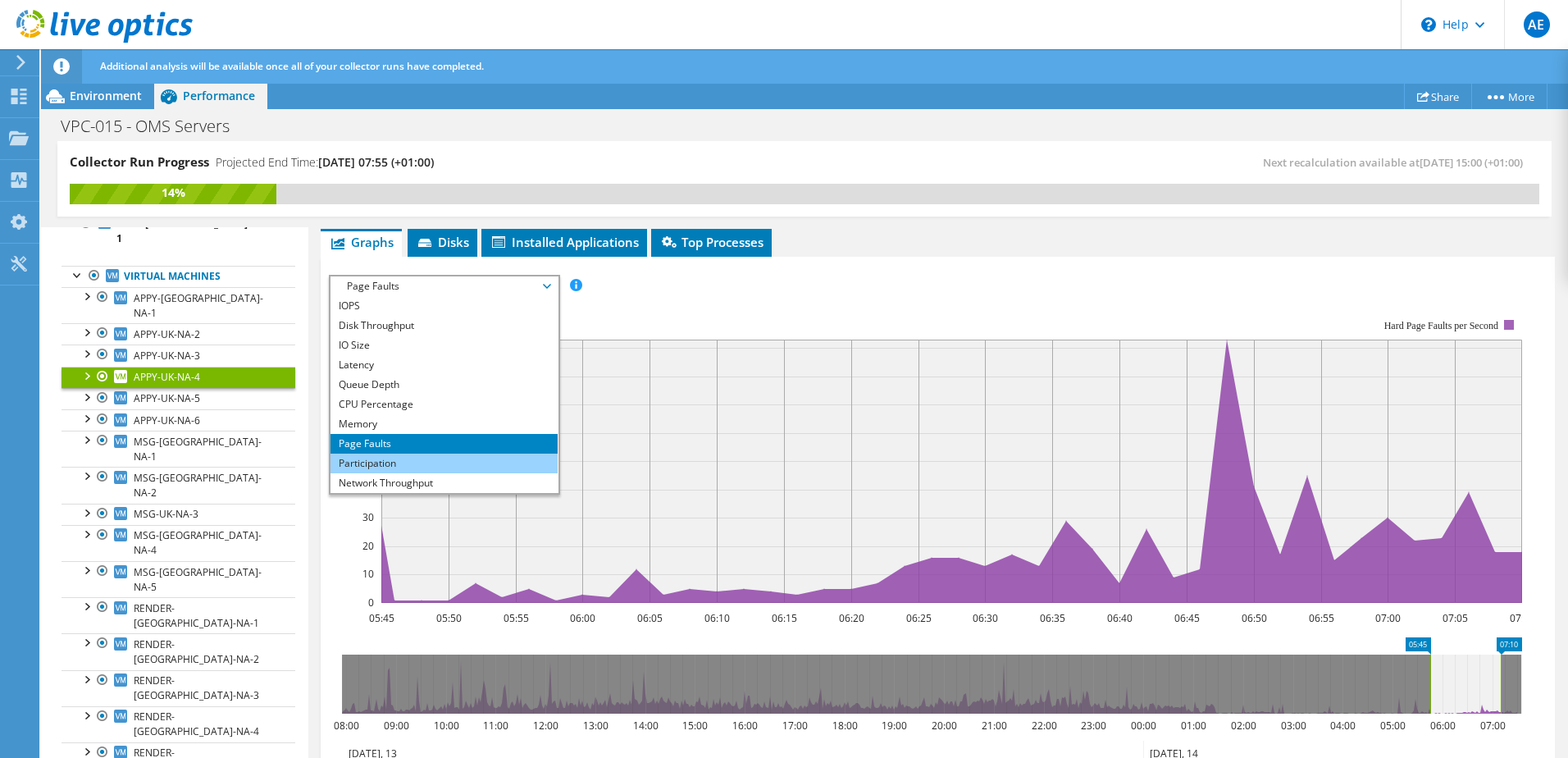
click at [384, 471] on li "Participation" at bounding box center [443, 463] width 227 height 20
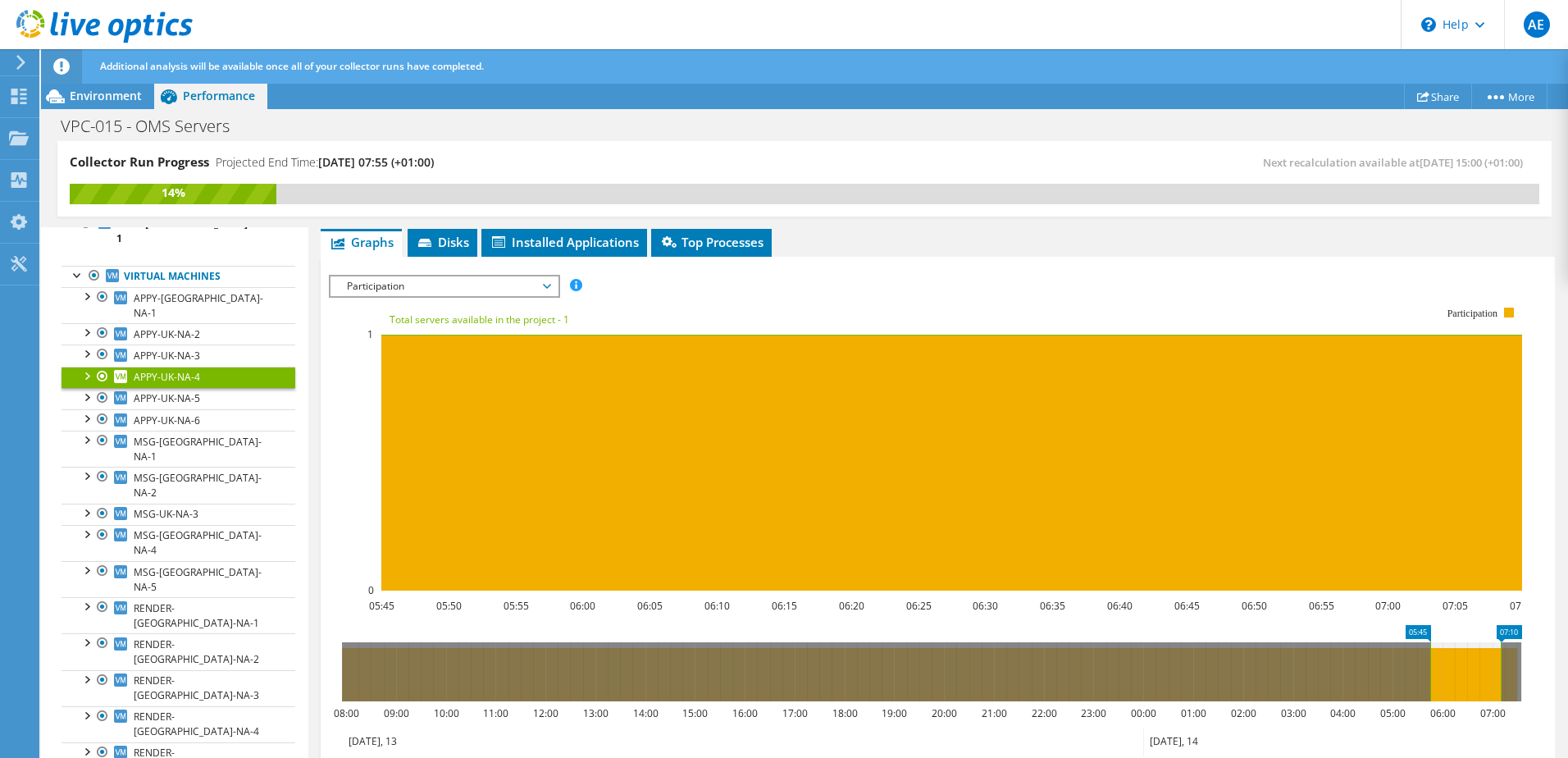
click at [473, 283] on span "Participation" at bounding box center [443, 287] width 211 height 20
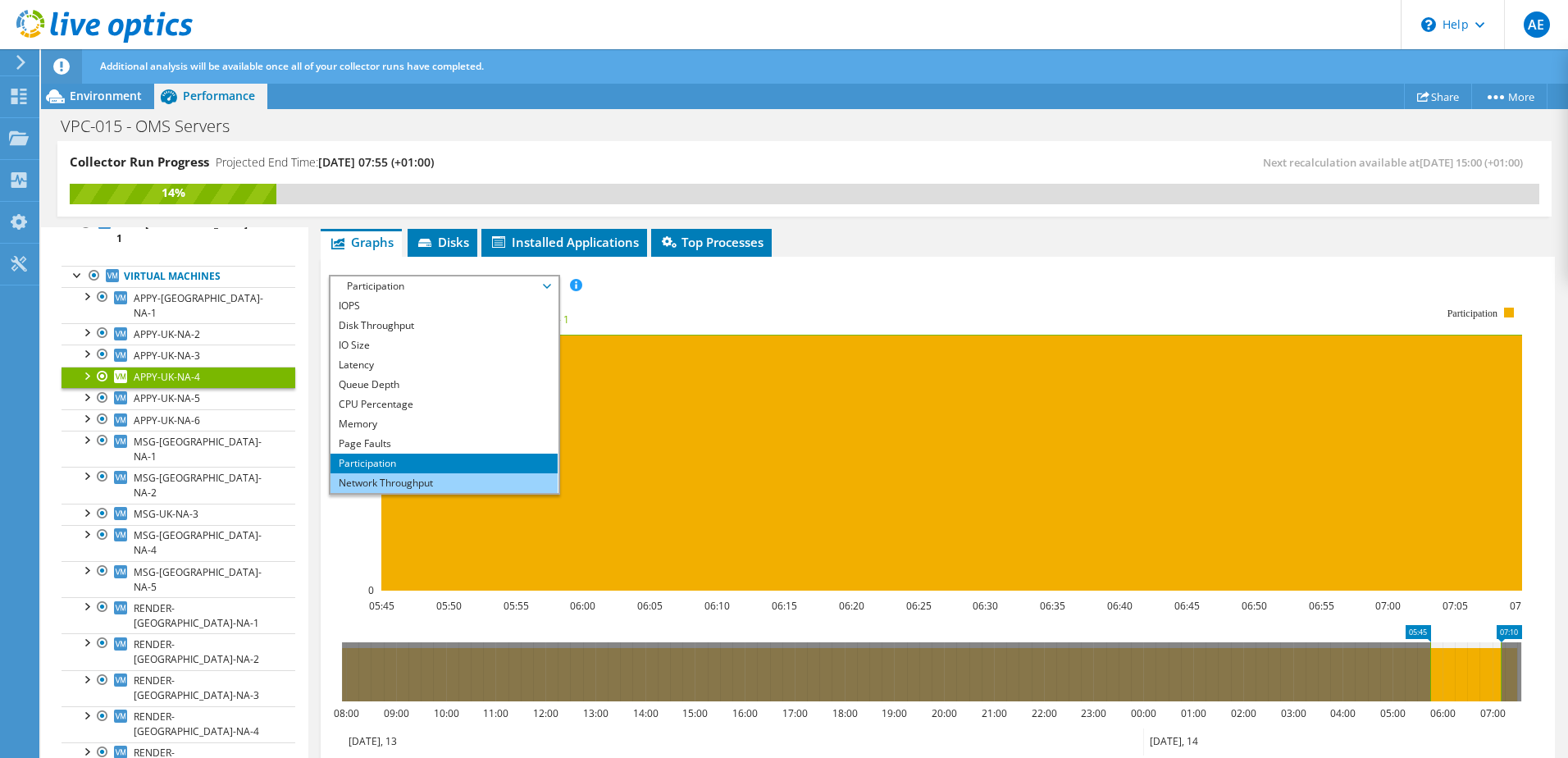
click at [392, 486] on li "Network Throughput" at bounding box center [443, 483] width 227 height 20
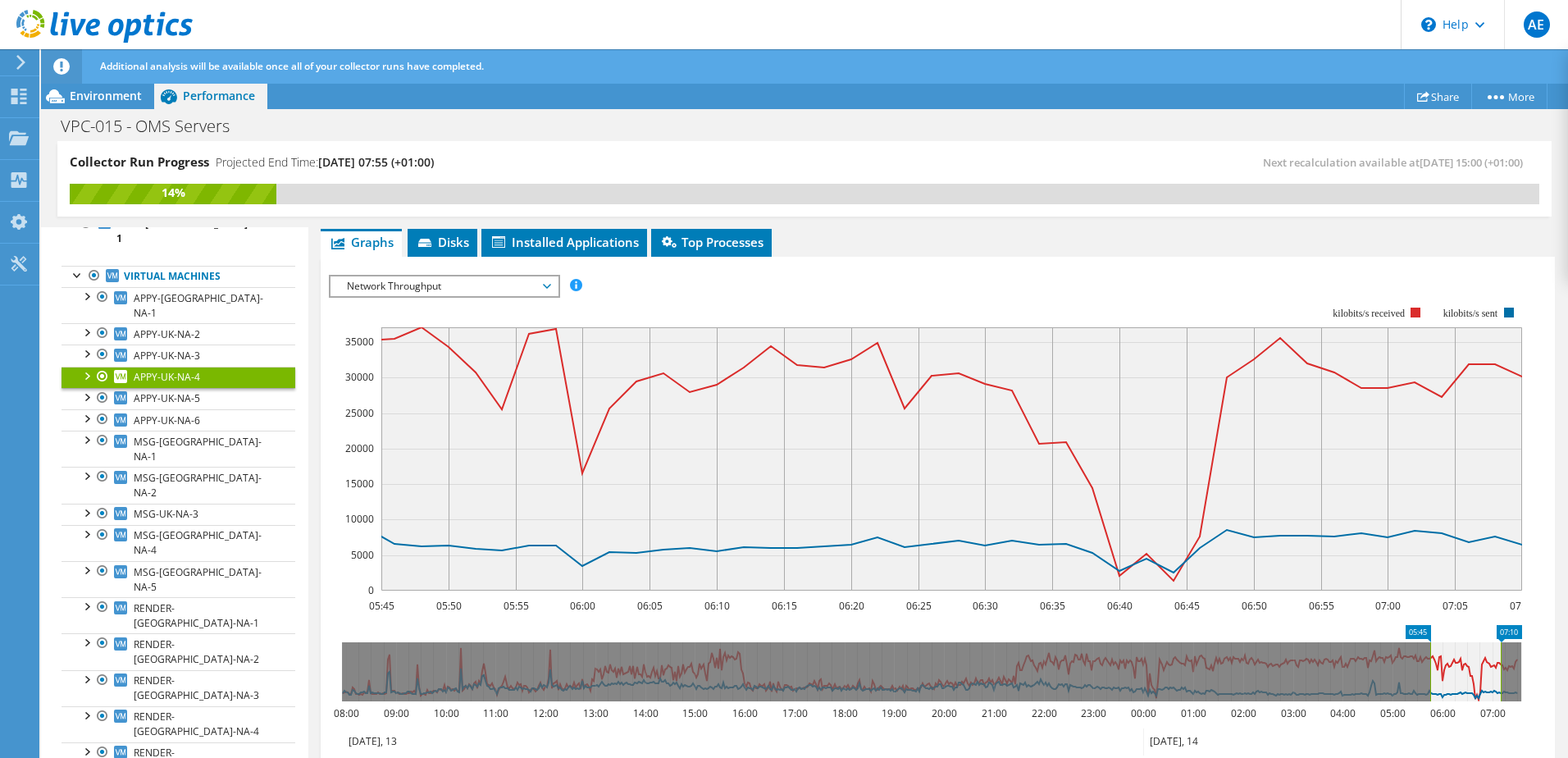
click at [531, 293] on span "Network Throughput" at bounding box center [443, 287] width 211 height 20
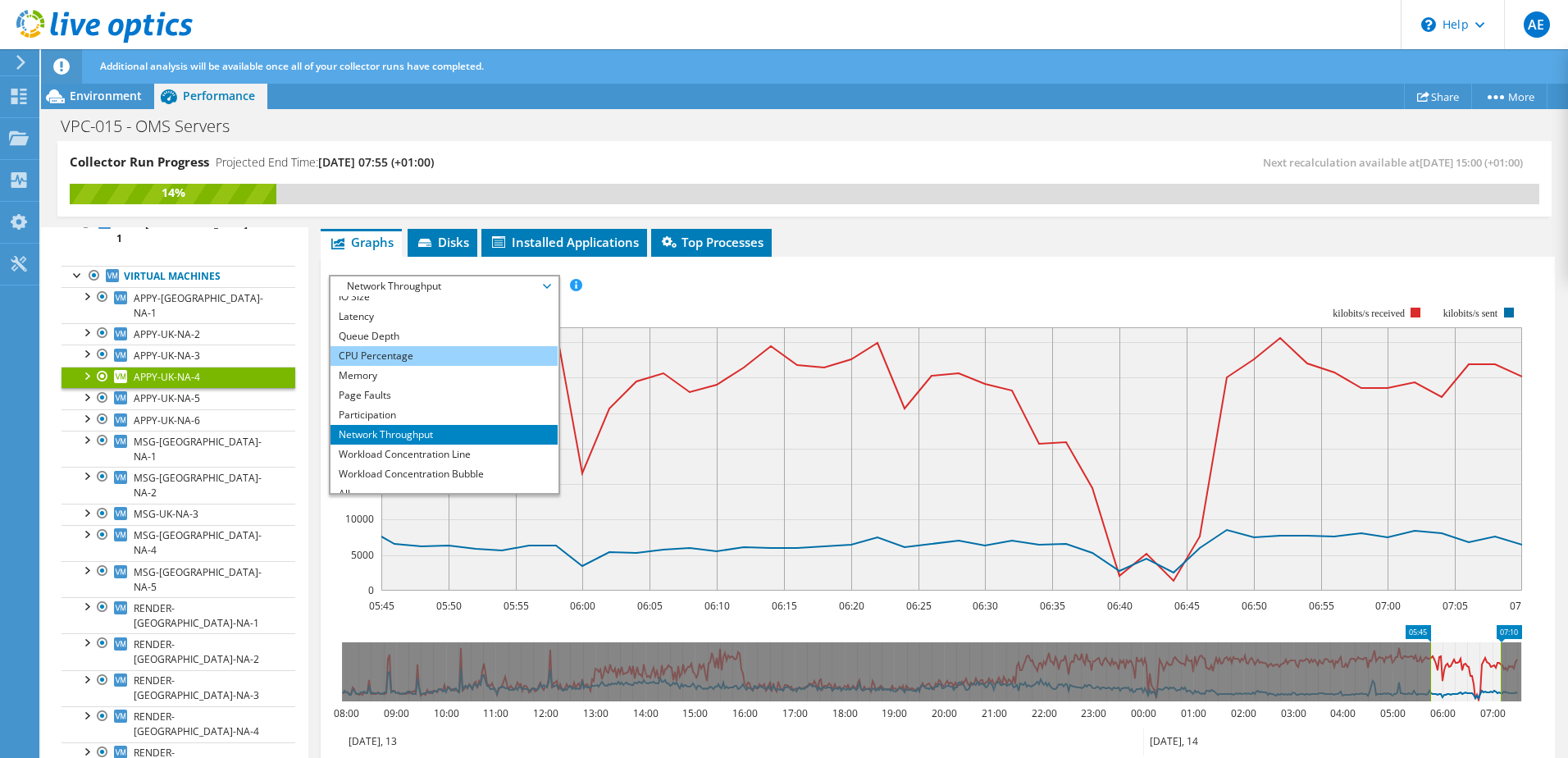
scroll to position [59, 0]
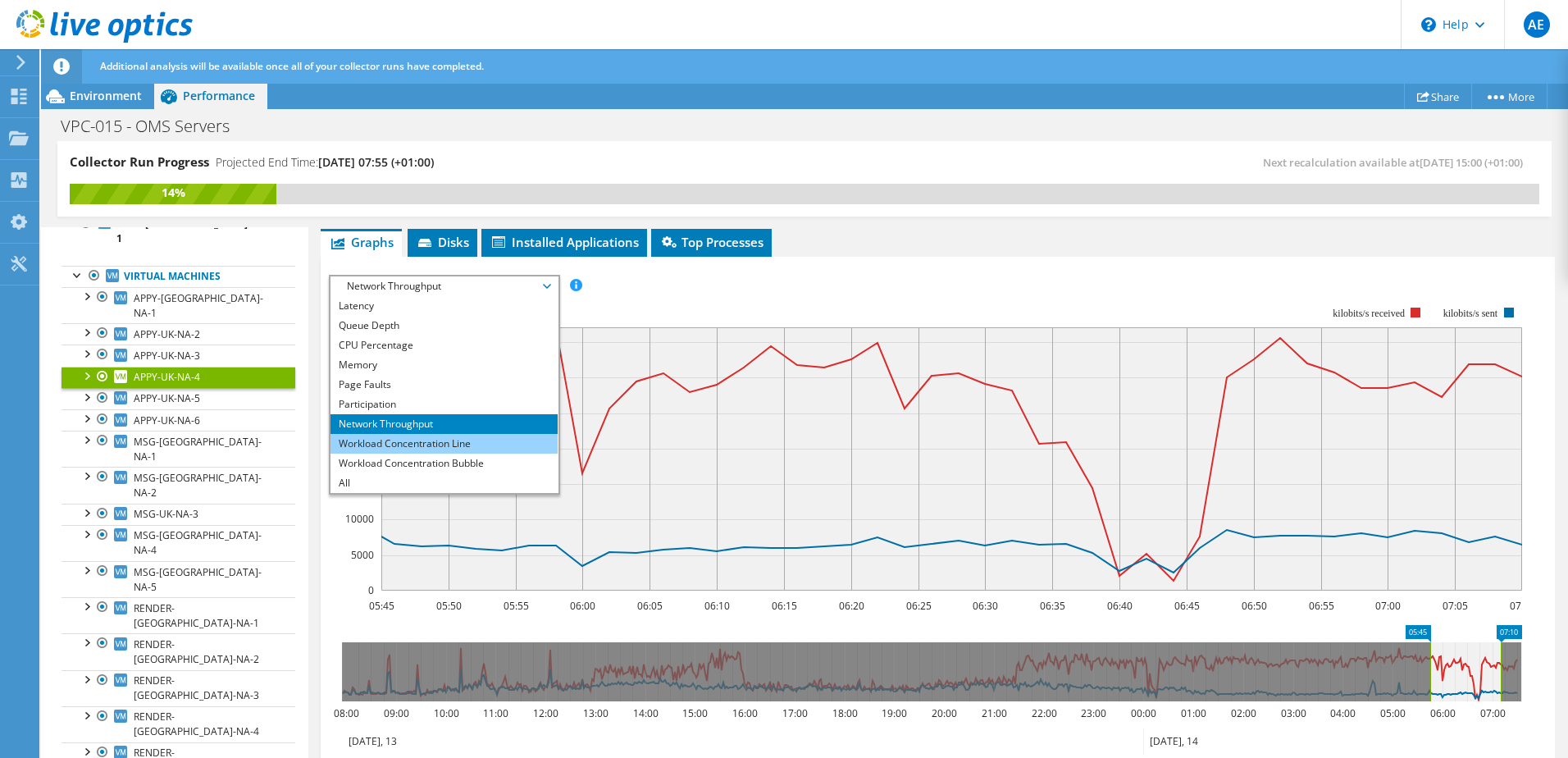
click at [448, 448] on li "Workload Concentration Line" at bounding box center [443, 443] width 227 height 20
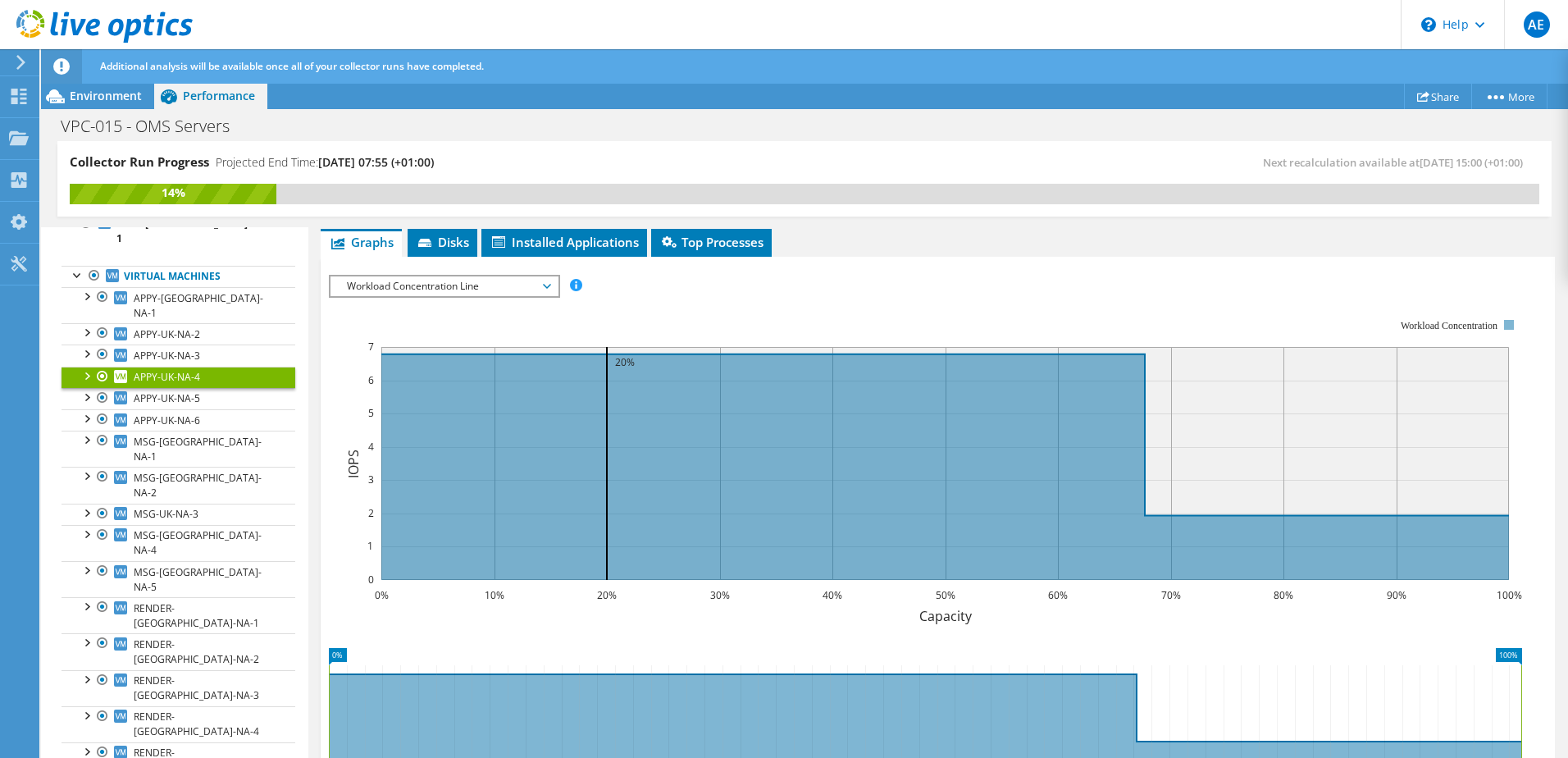
click at [538, 281] on span "Workload Concentration Line" at bounding box center [443, 287] width 211 height 20
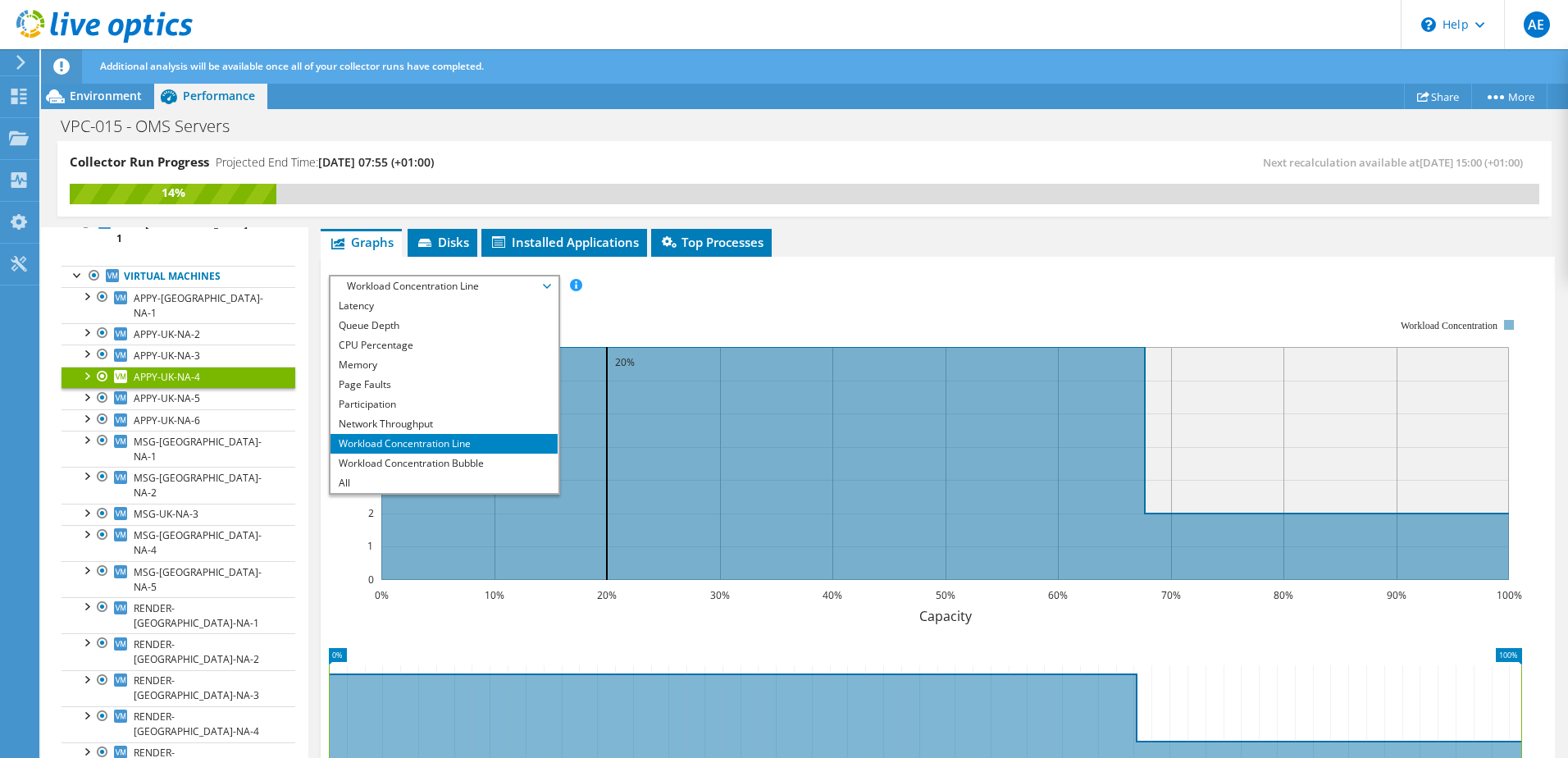
click at [538, 281] on span "Workload Concentration Line" at bounding box center [443, 287] width 211 height 20
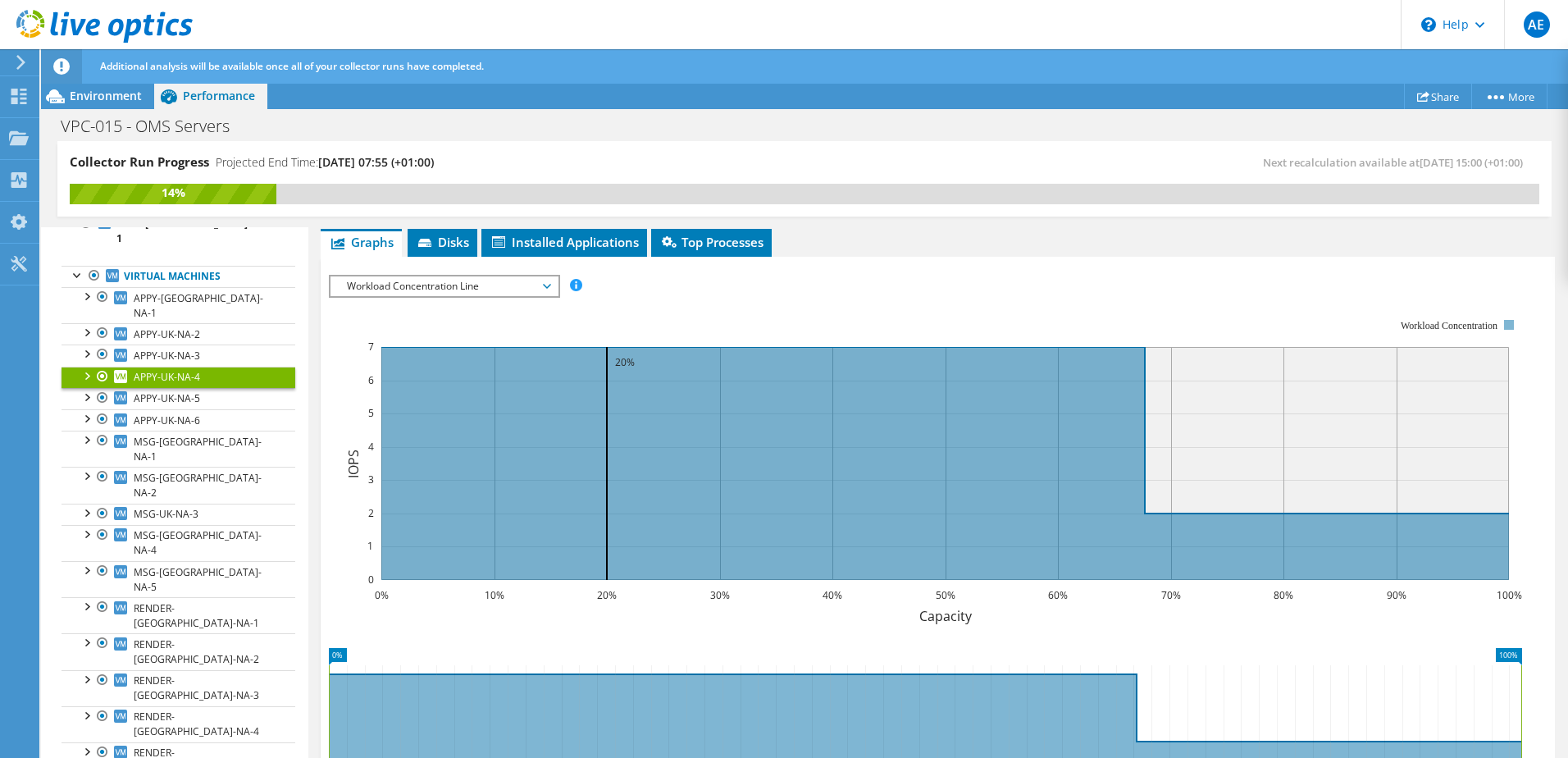
click at [538, 281] on span "Workload Concentration Line" at bounding box center [443, 287] width 211 height 20
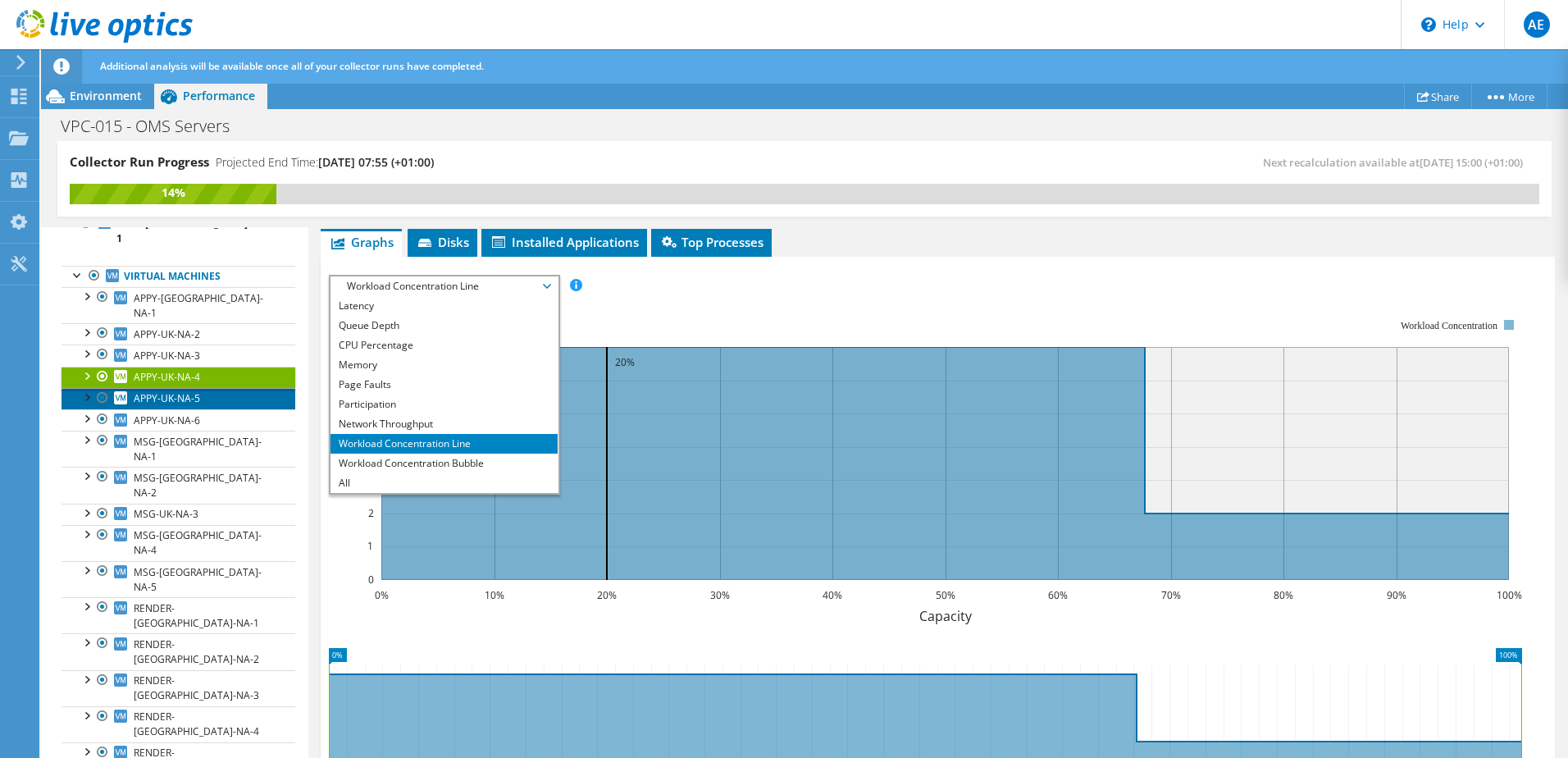
click at [186, 391] on span "APPY-UK-NA-5" at bounding box center [167, 398] width 66 height 14
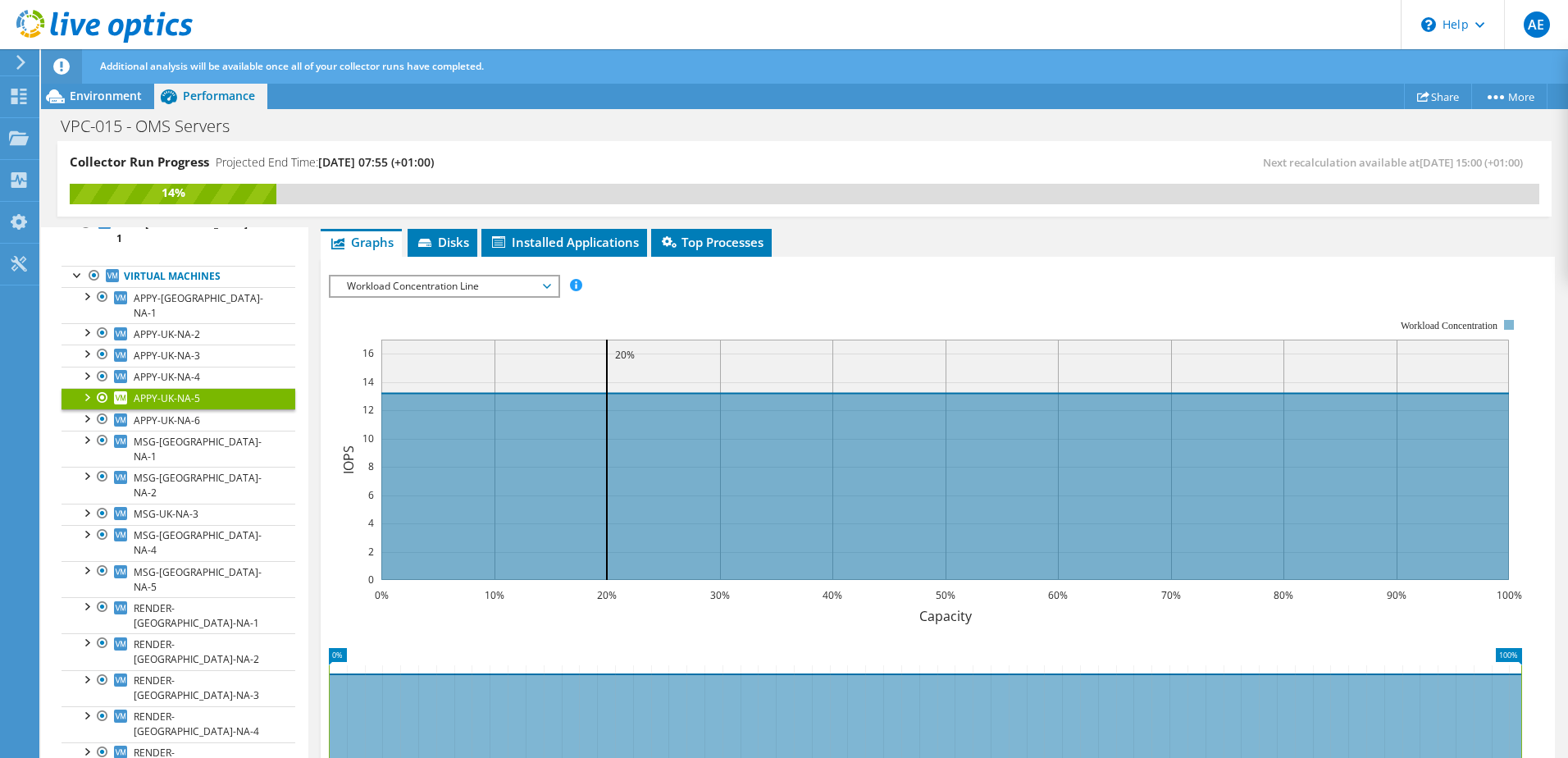
click at [466, 281] on span "Workload Concentration Line" at bounding box center [443, 287] width 211 height 20
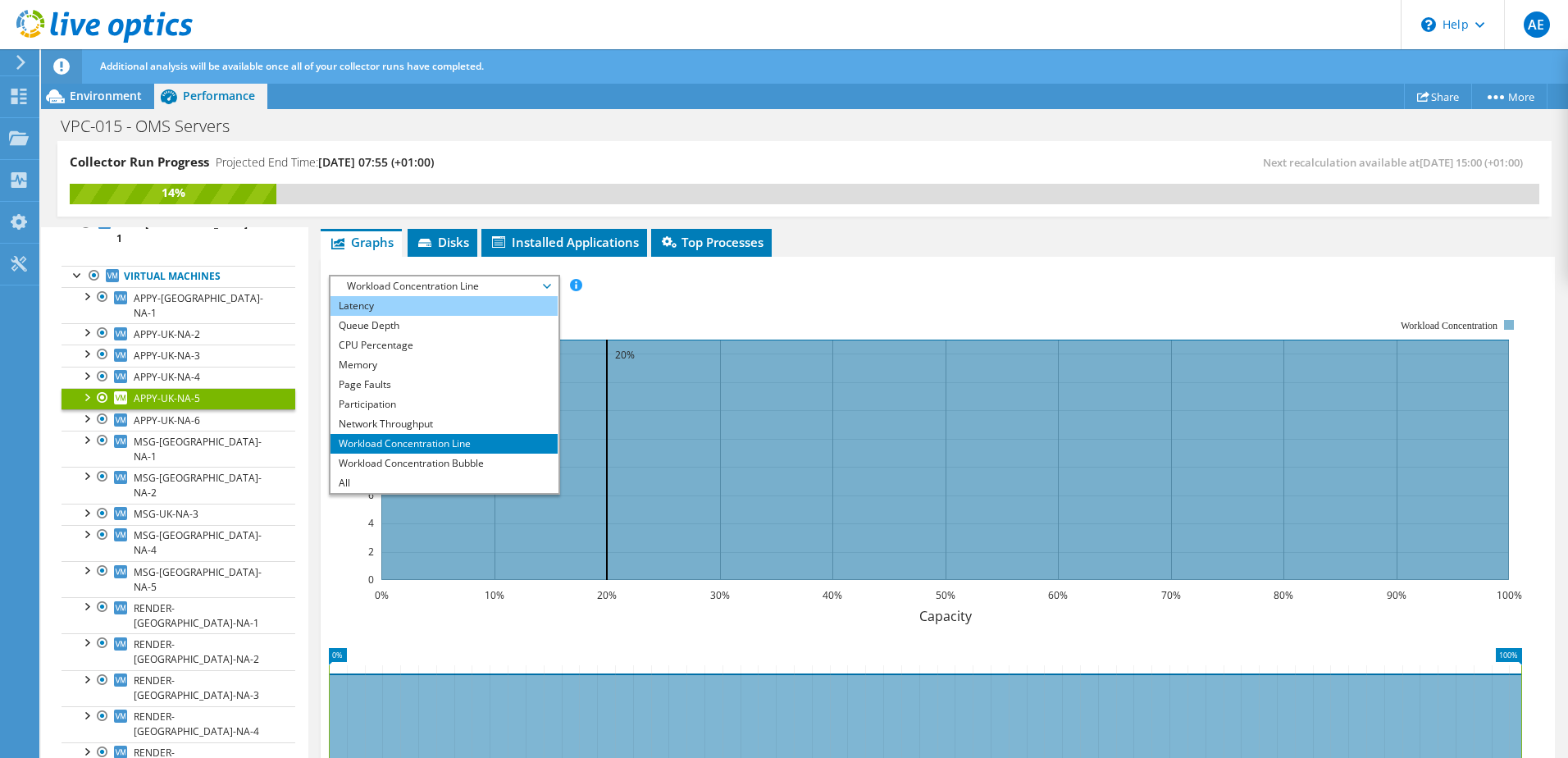
click at [400, 311] on li "Latency" at bounding box center [443, 306] width 227 height 20
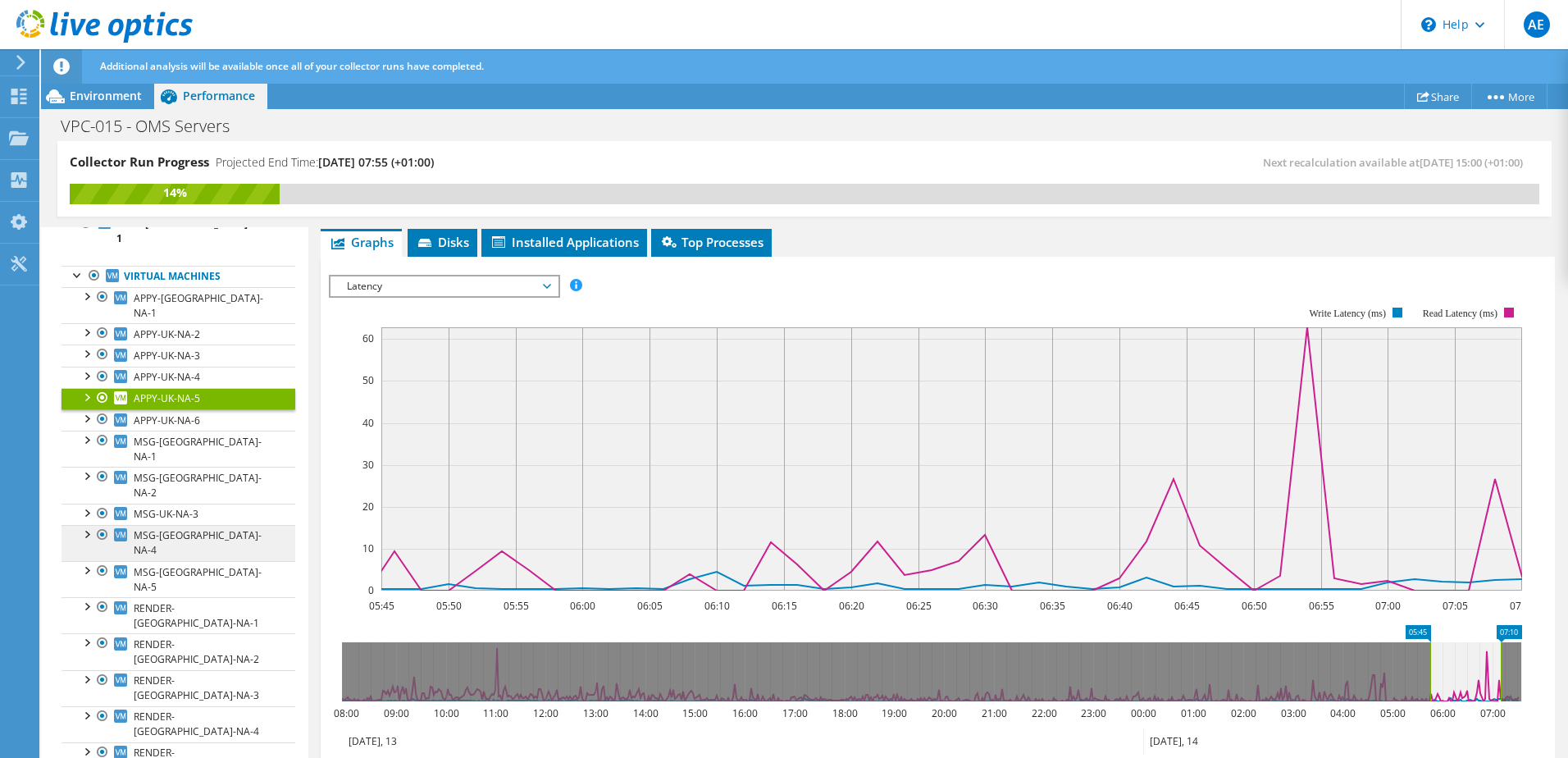
scroll to position [0, 0]
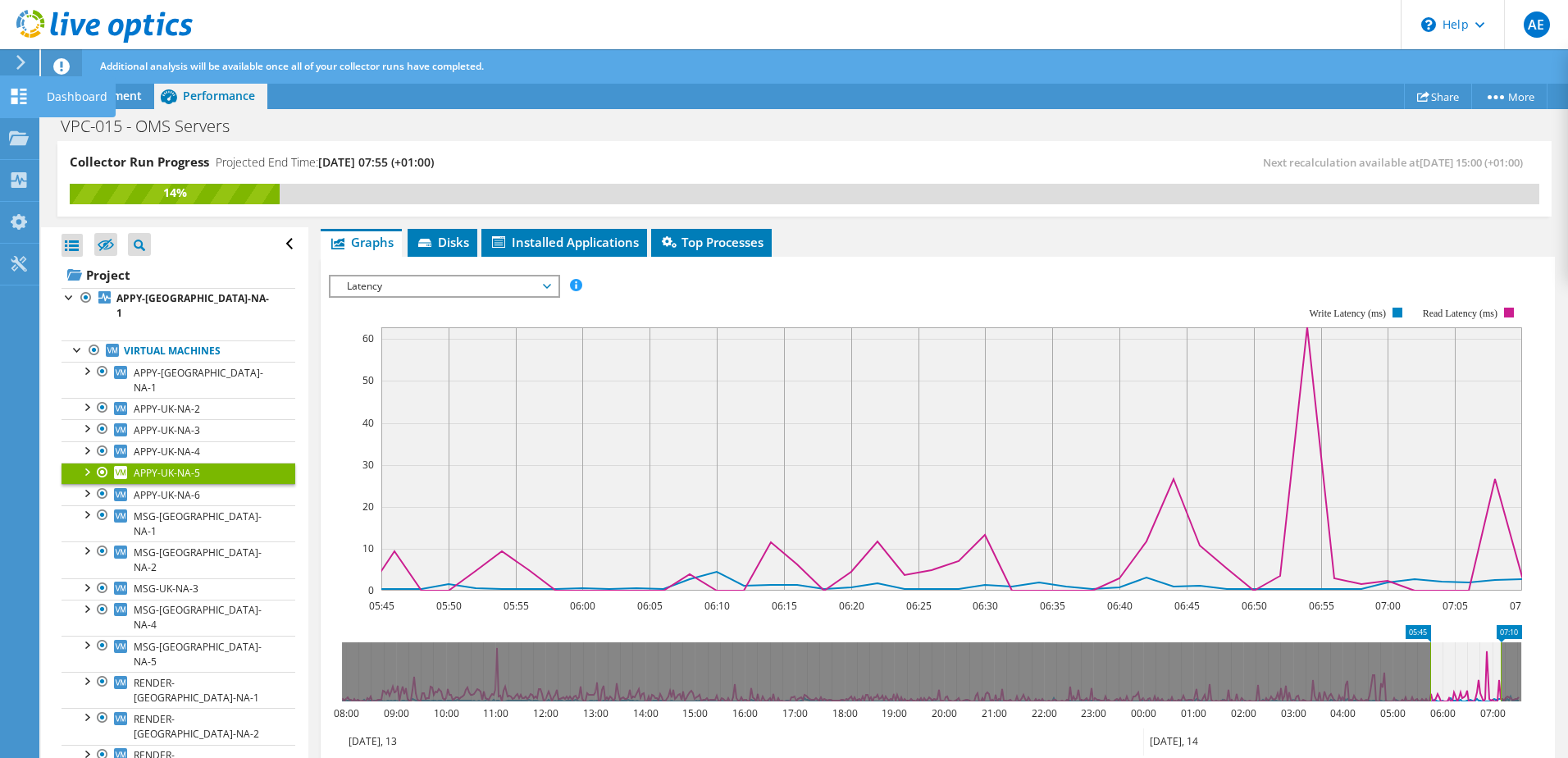
click at [15, 95] on icon at bounding box center [19, 96] width 20 height 16
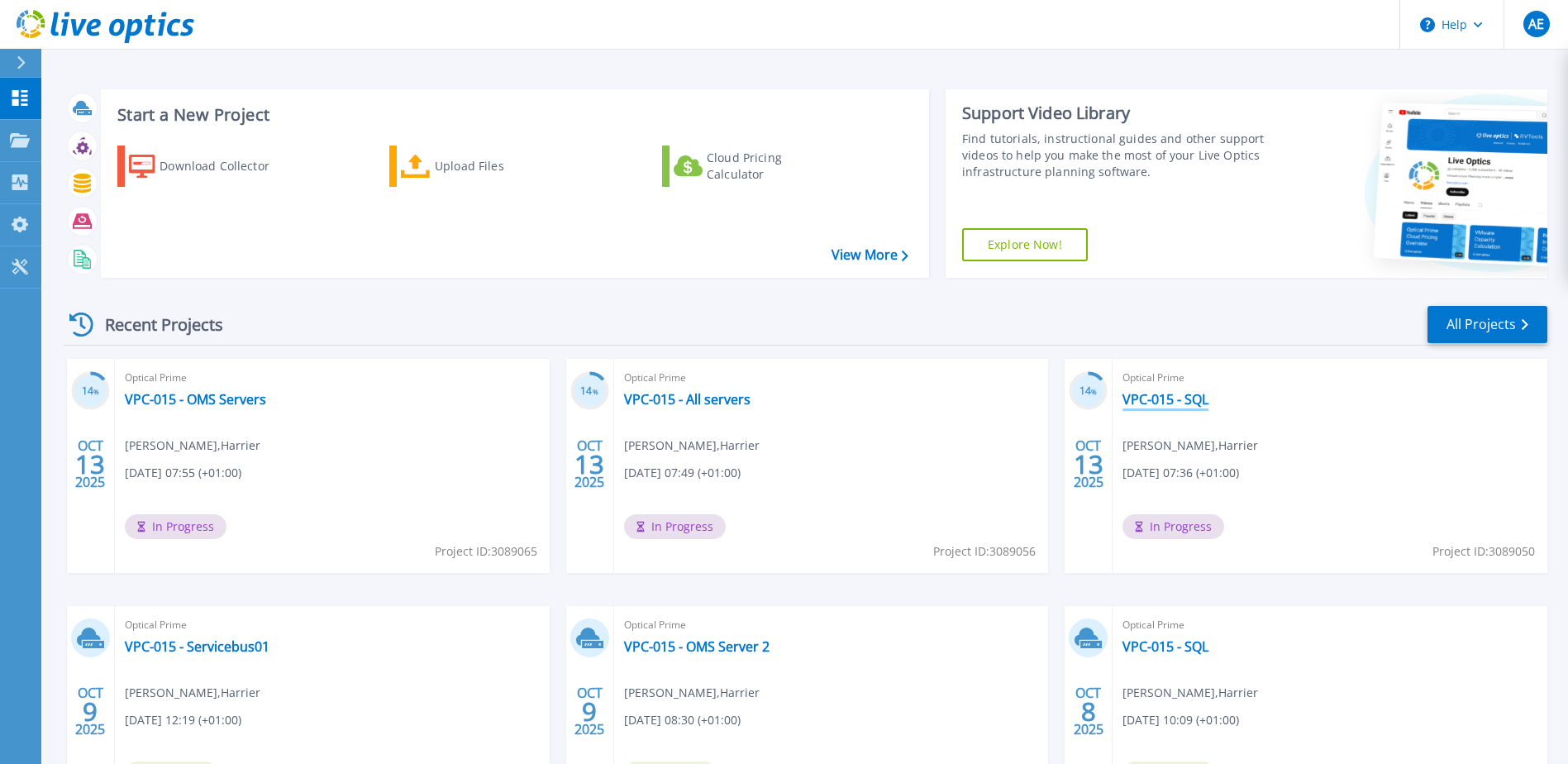
click at [1174, 408] on link "VPC-015 - SQL" at bounding box center [1165, 399] width 86 height 17
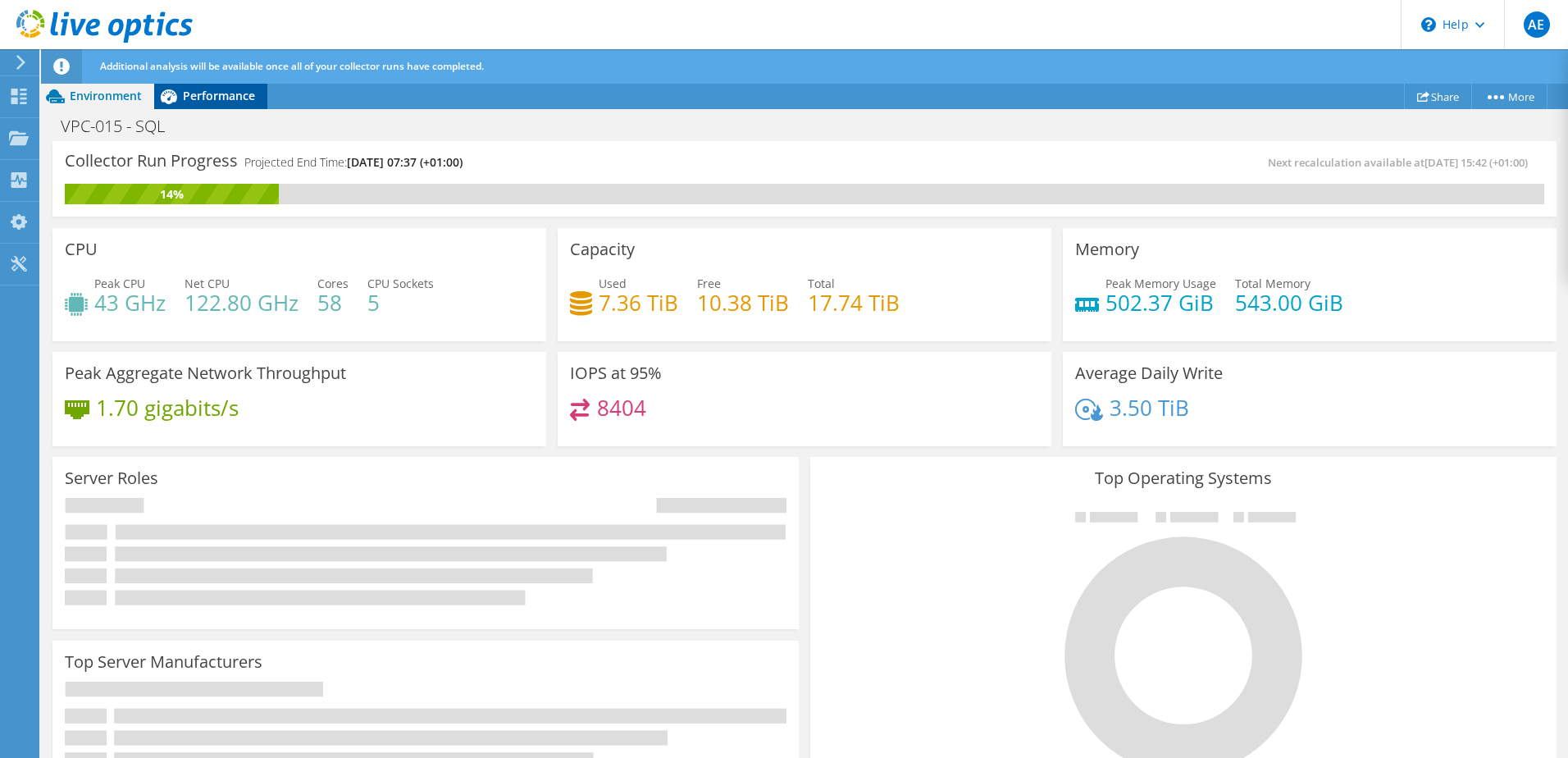
click at [213, 97] on span "Performance" at bounding box center [218, 95] width 72 height 16
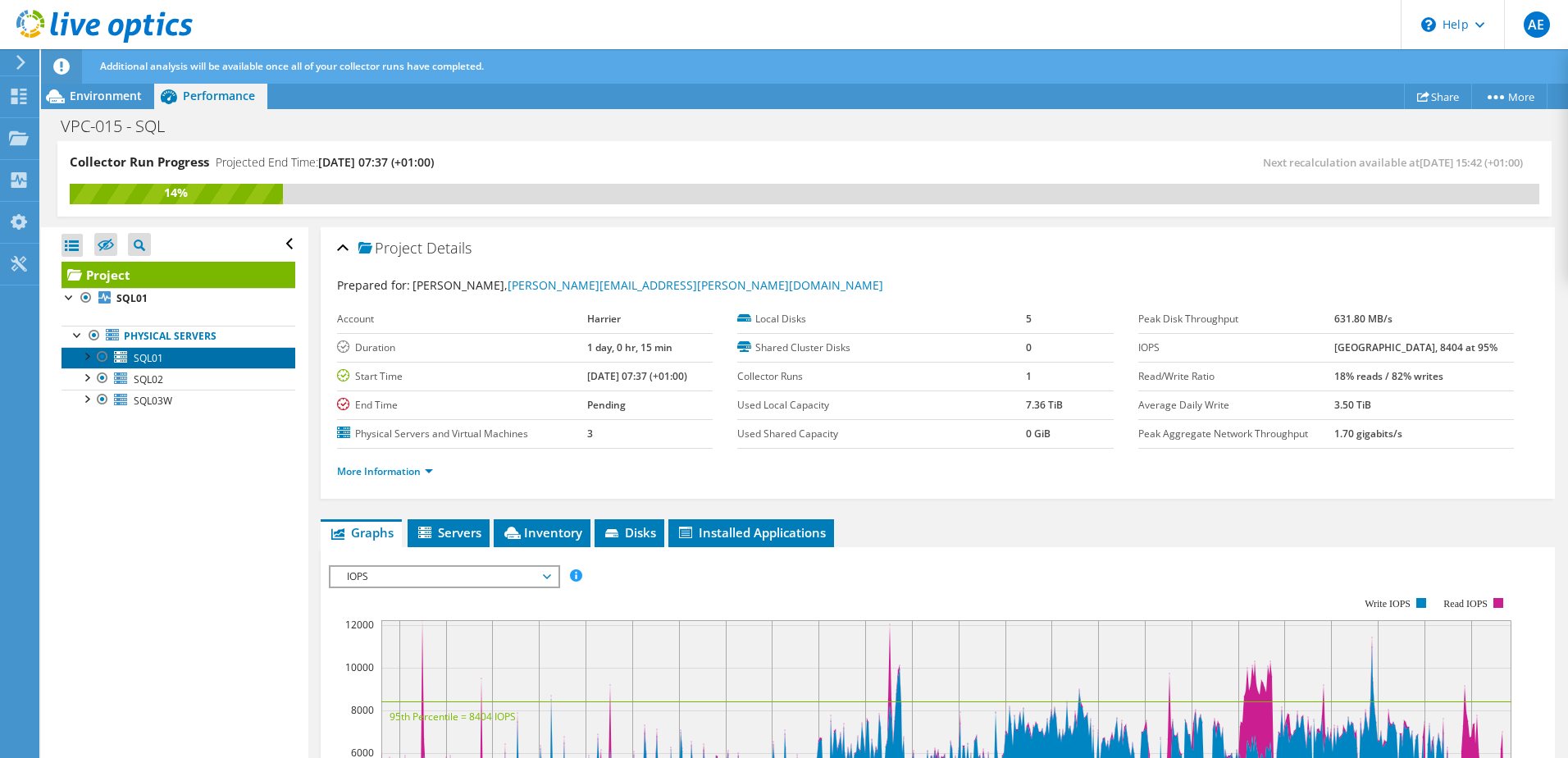
click at [162, 363] on span "SQL01" at bounding box center [149, 358] width 30 height 14
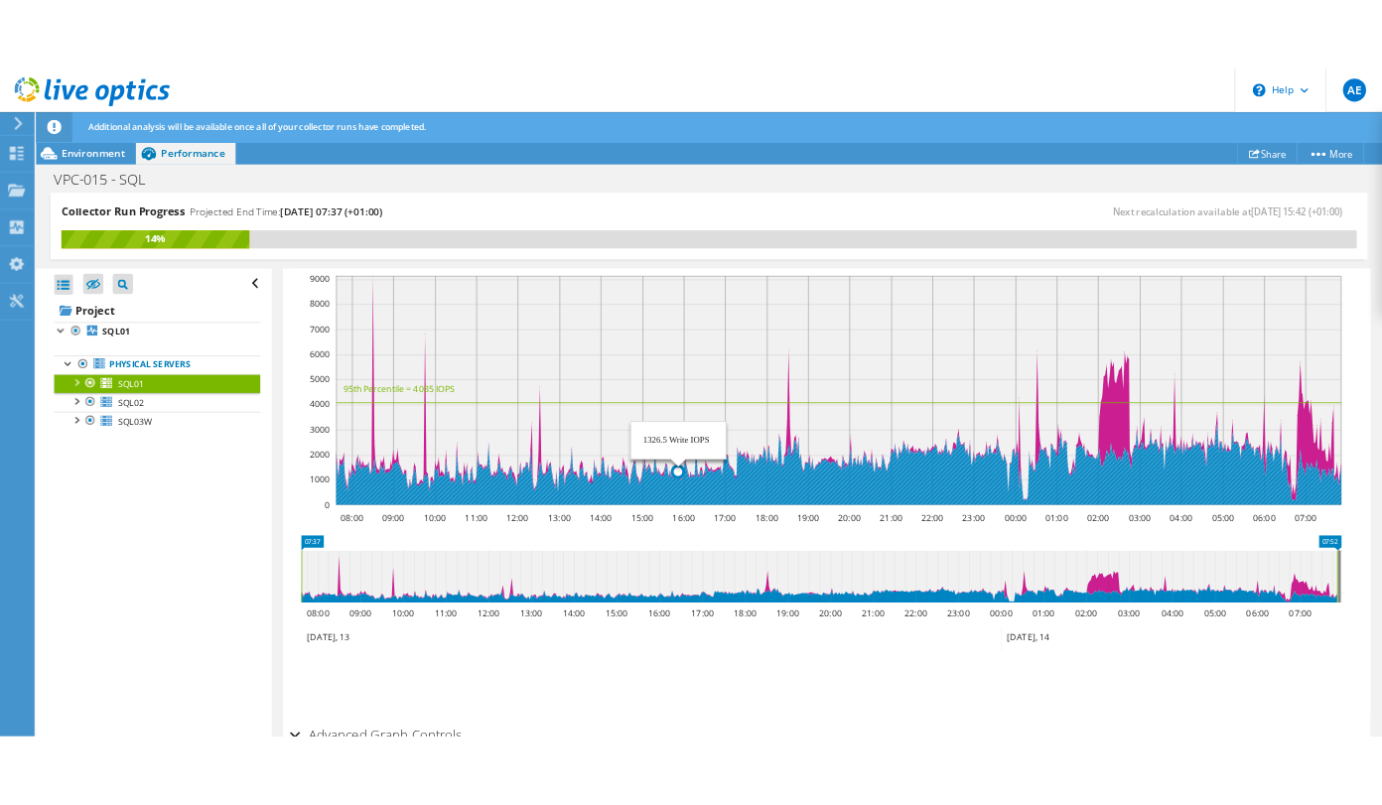
scroll to position [298, 0]
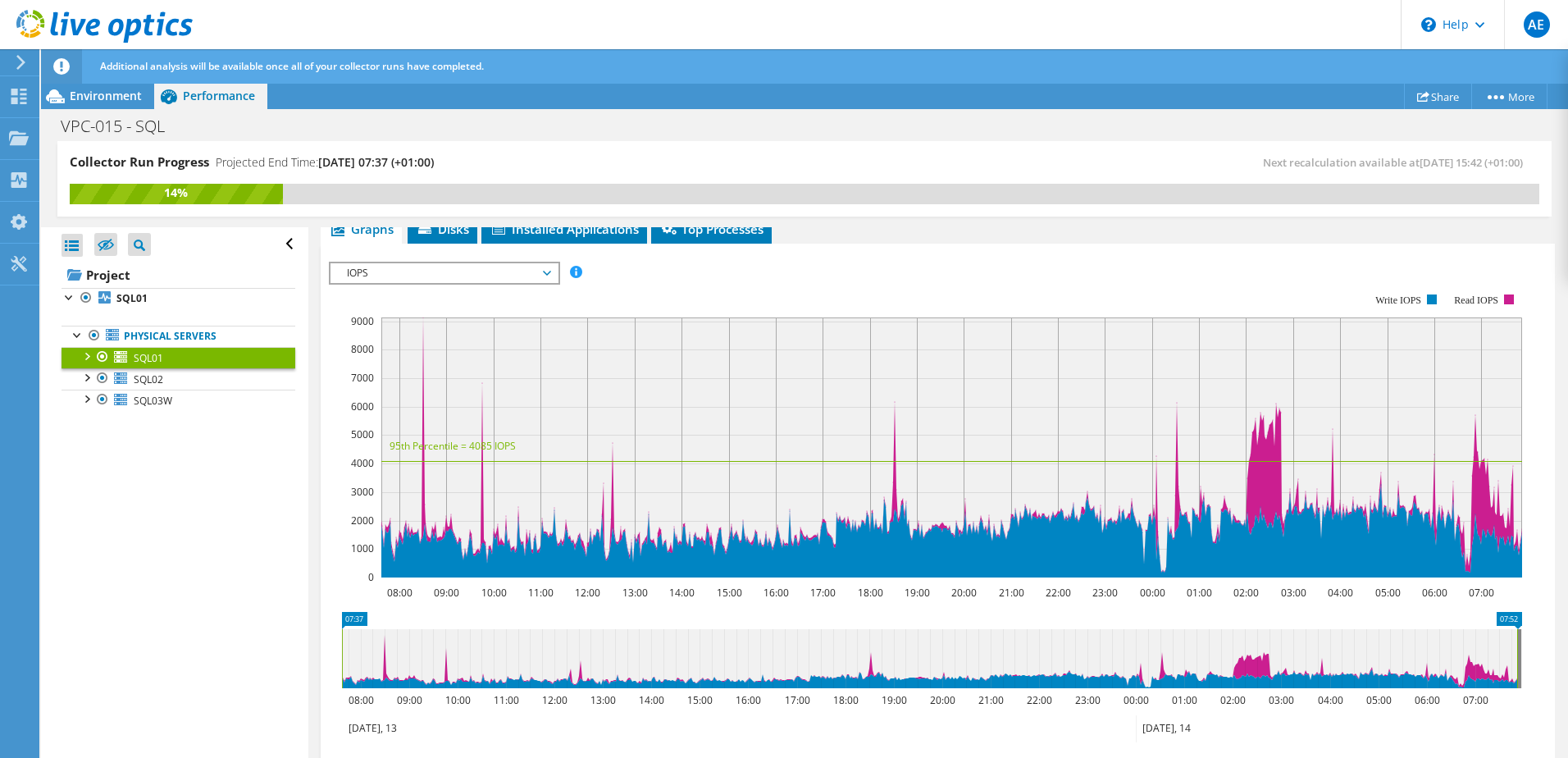
click at [487, 274] on span "IOPS" at bounding box center [443, 273] width 211 height 20
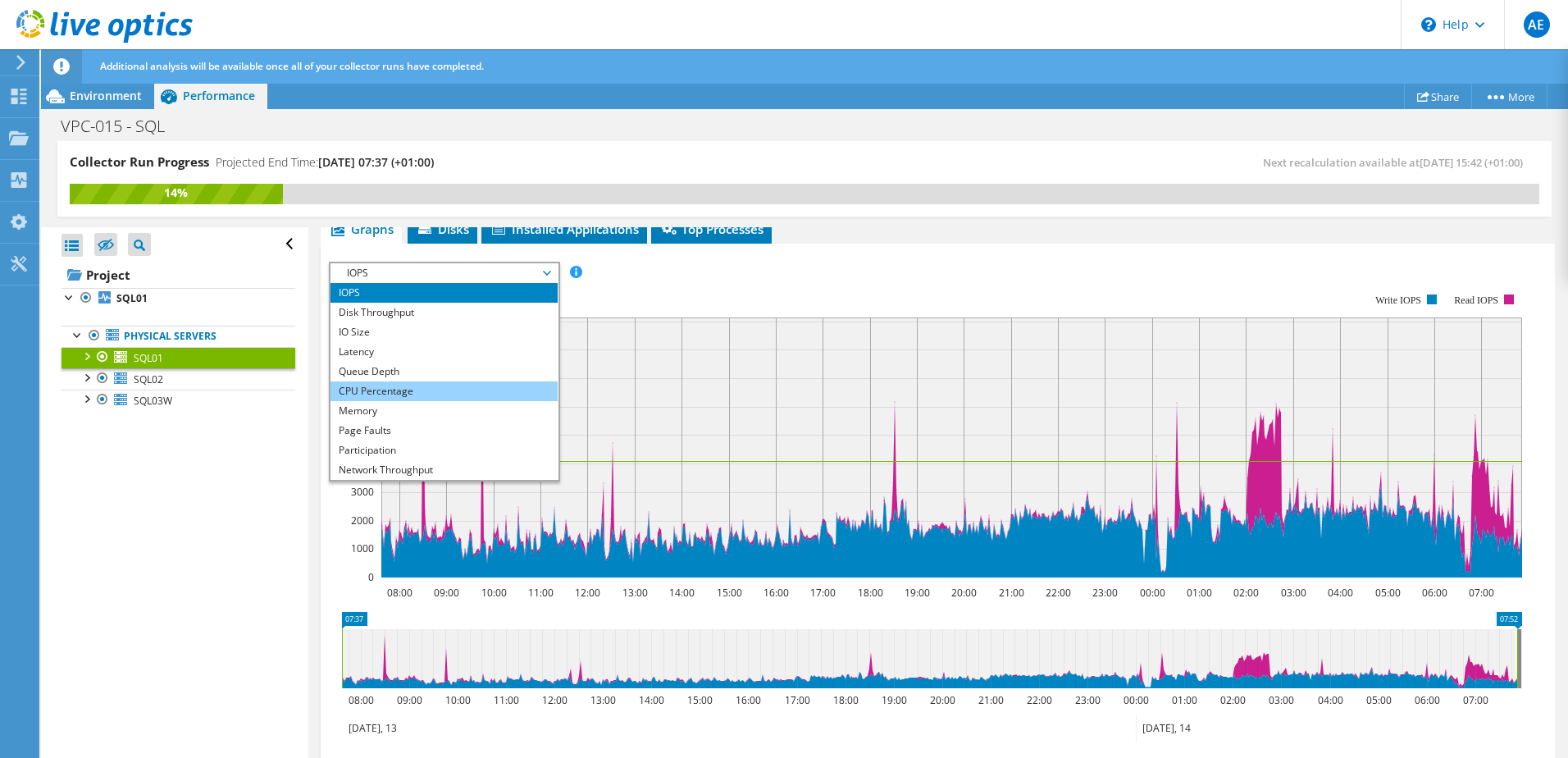
click at [426, 394] on li "CPU Percentage" at bounding box center [443, 391] width 227 height 20
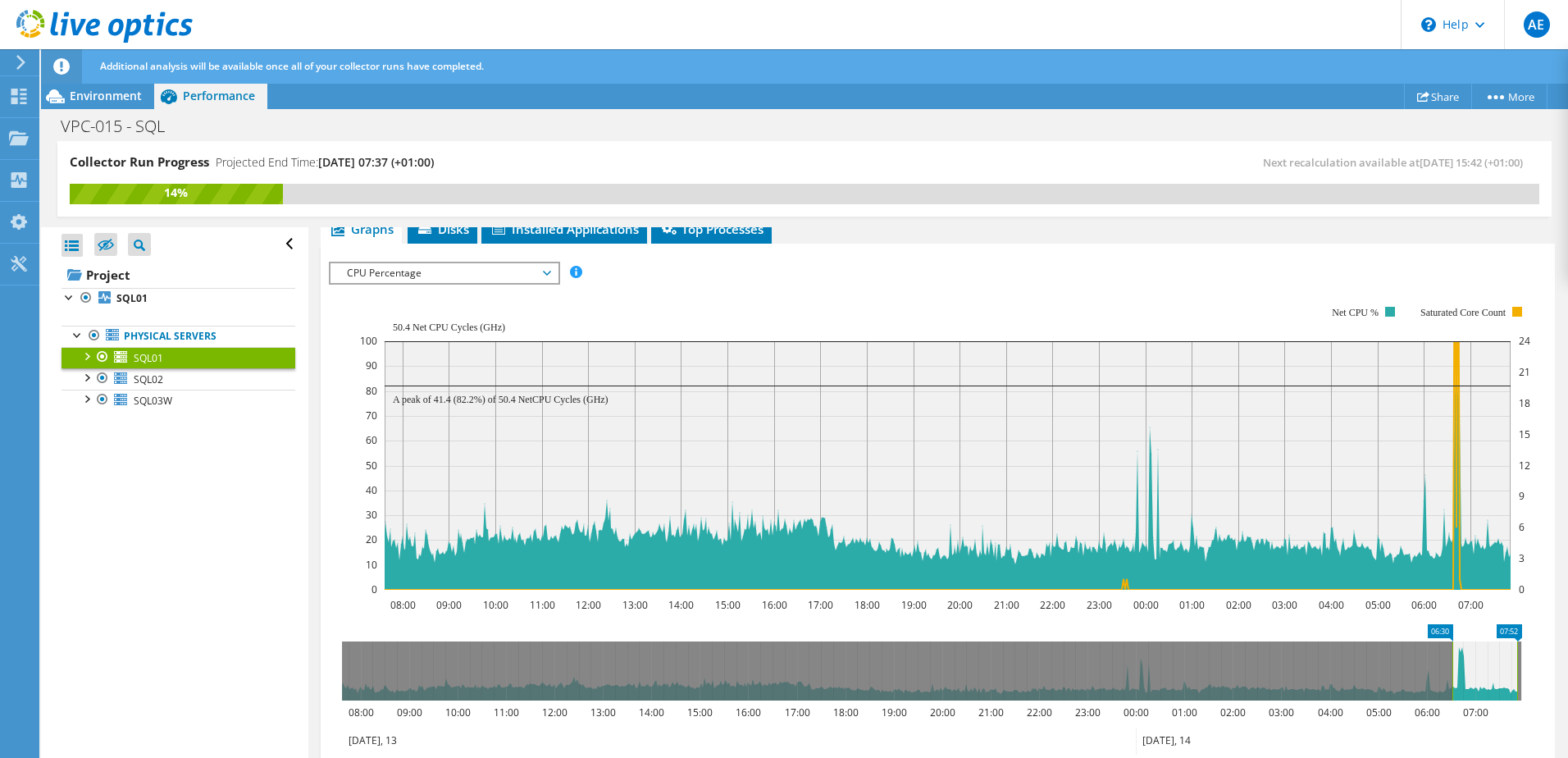
drag, startPoint x: 341, startPoint y: 666, endPoint x: 1452, endPoint y: 703, distance: 1111.6
click at [1452, 703] on icon "07:52 06:30 08:00 09:00 10:00 11:00 12:00 13:00 14:00 15:00 16:00 17:00 18:00 1…" at bounding box center [931, 689] width 1206 height 131
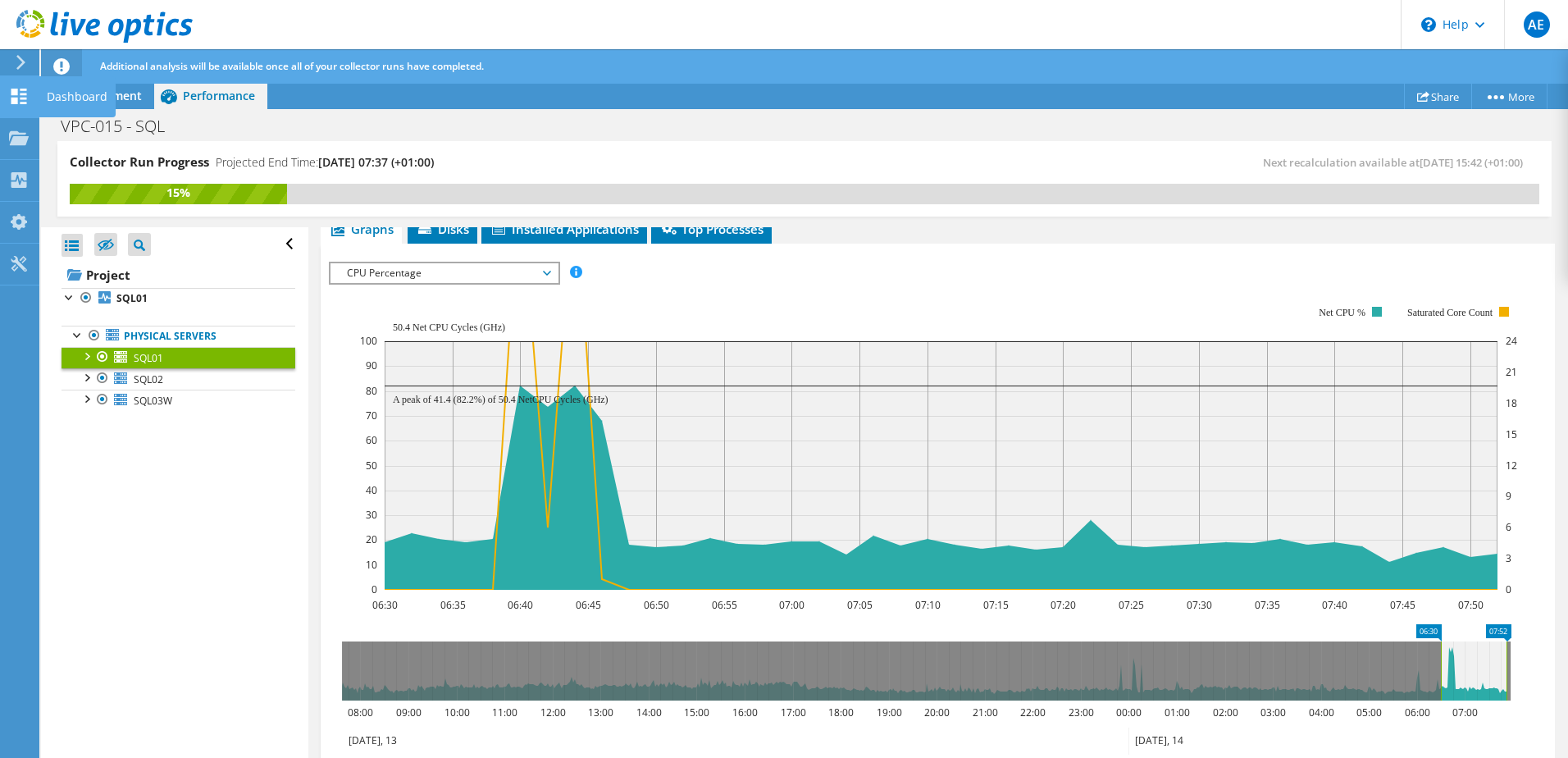
drag, startPoint x: 69, startPoint y: 91, endPoint x: 85, endPoint y: 102, distance: 19.4
click at [69, 91] on div "Dashboard" at bounding box center [77, 97] width 77 height 41
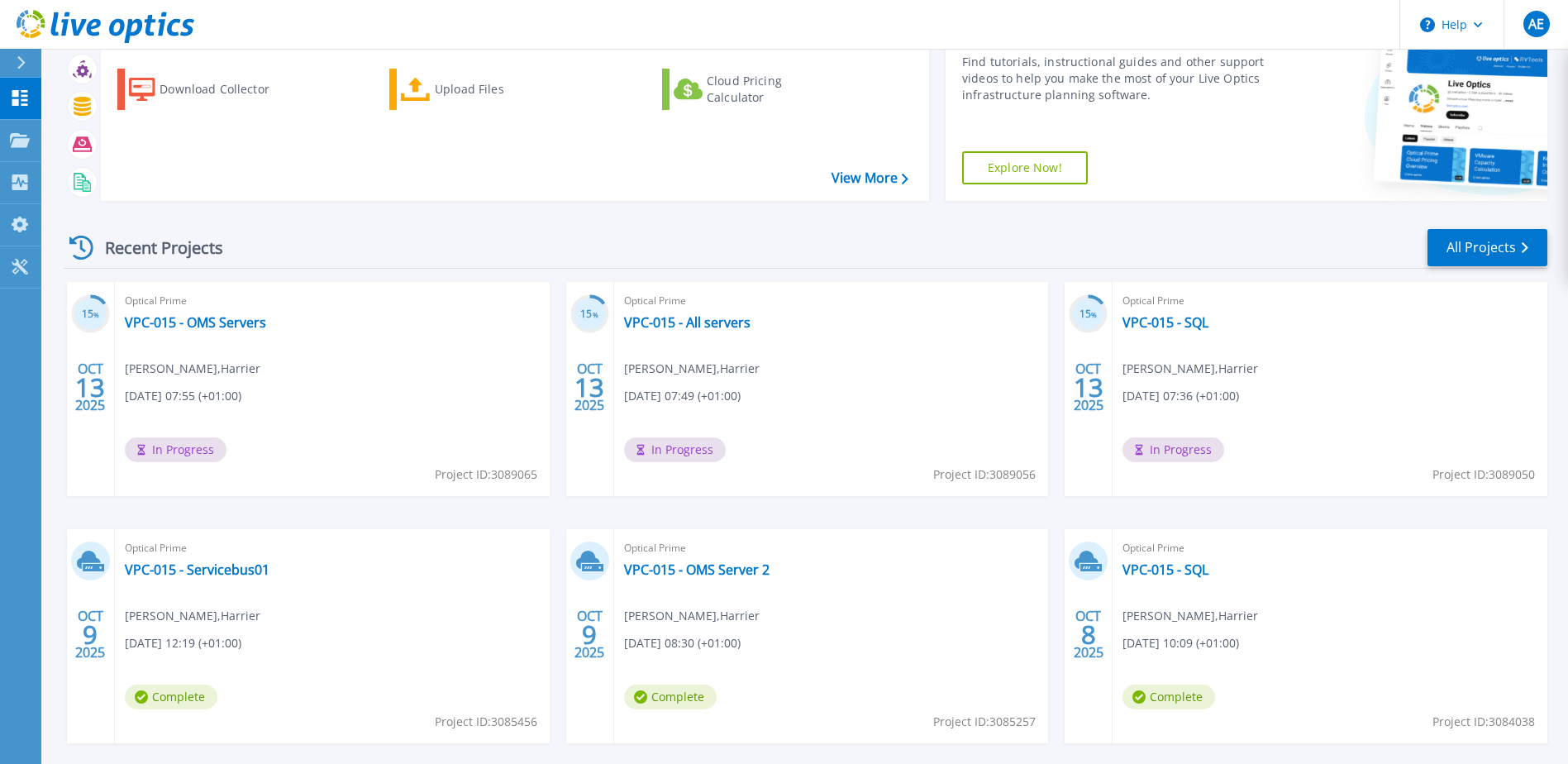
scroll to position [152, 0]
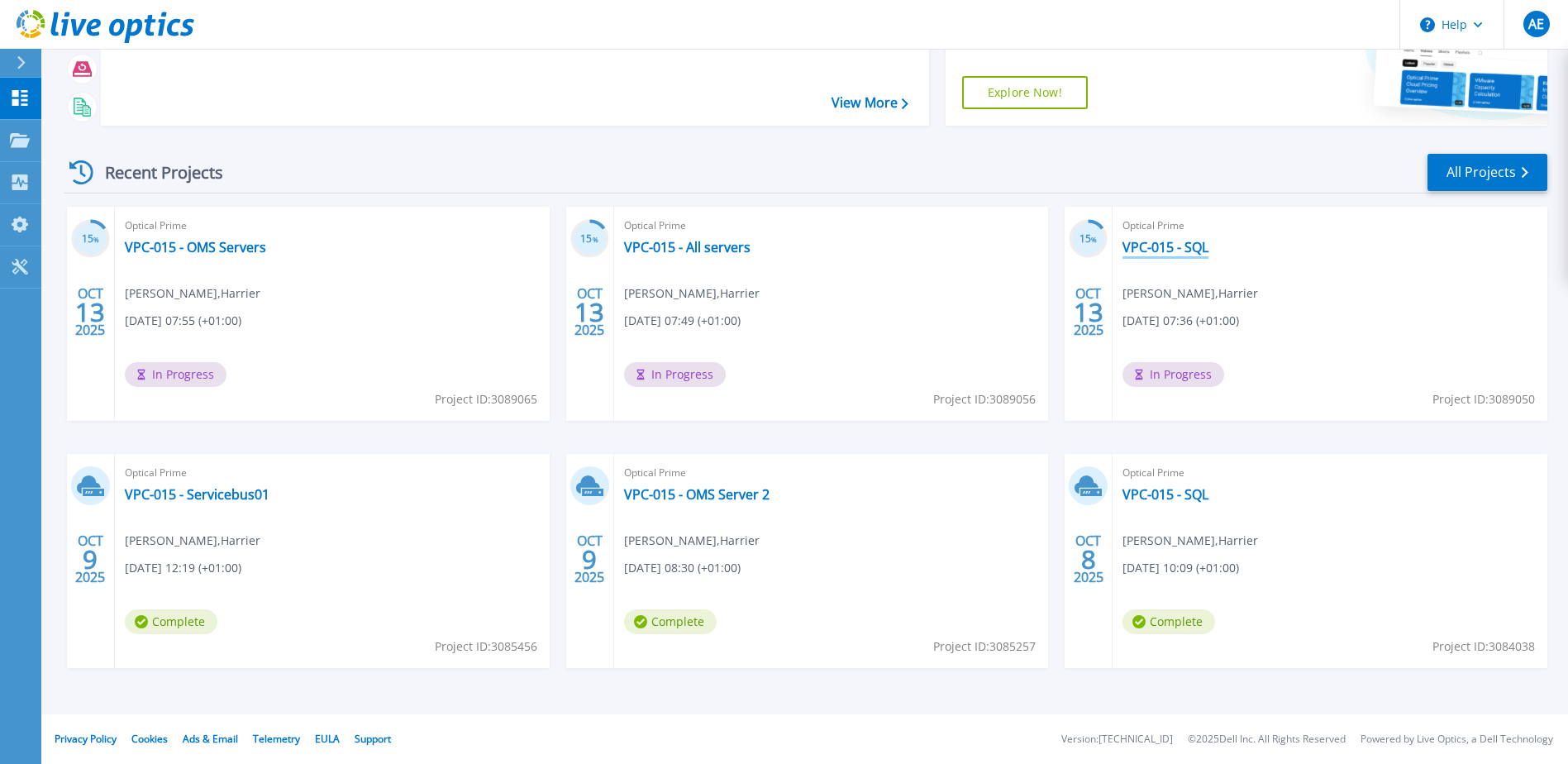
click at [1182, 247] on link "VPC-015 - SQL" at bounding box center [1165, 247] width 86 height 17
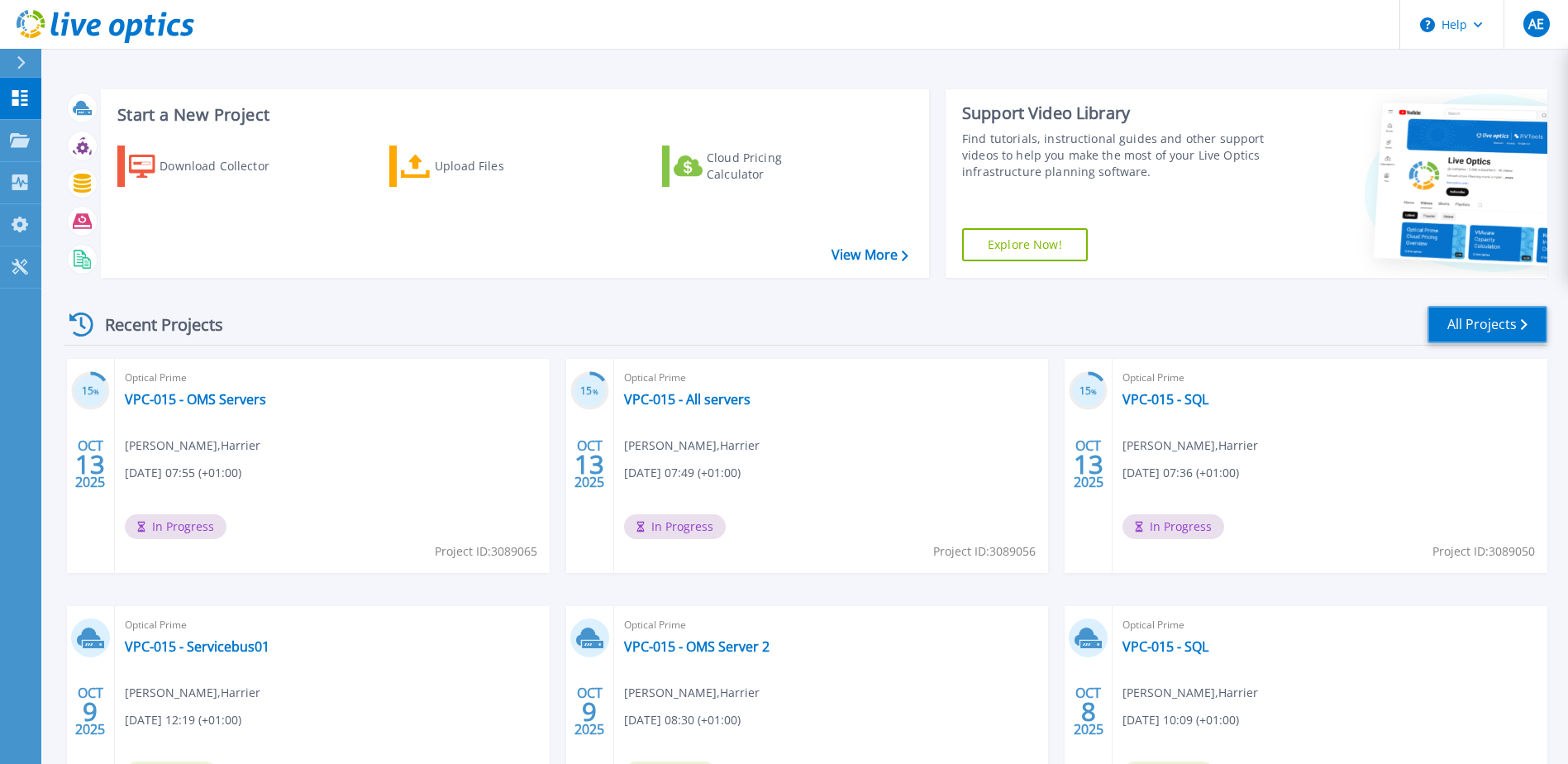
click at [1459, 336] on link "All Projects" at bounding box center [1487, 324] width 120 height 37
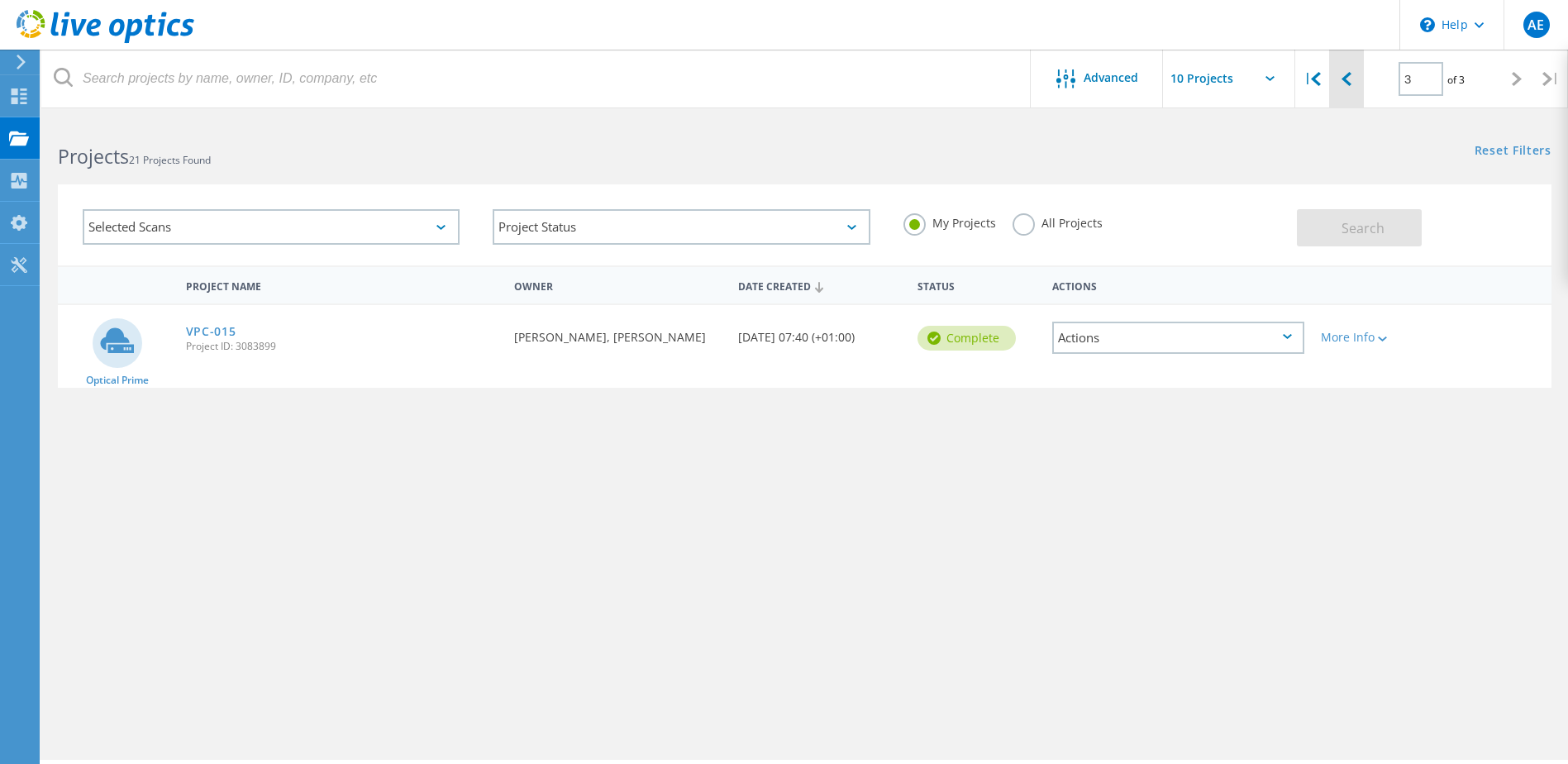
click at [1358, 79] on div at bounding box center [1346, 79] width 34 height 59
type input "2"
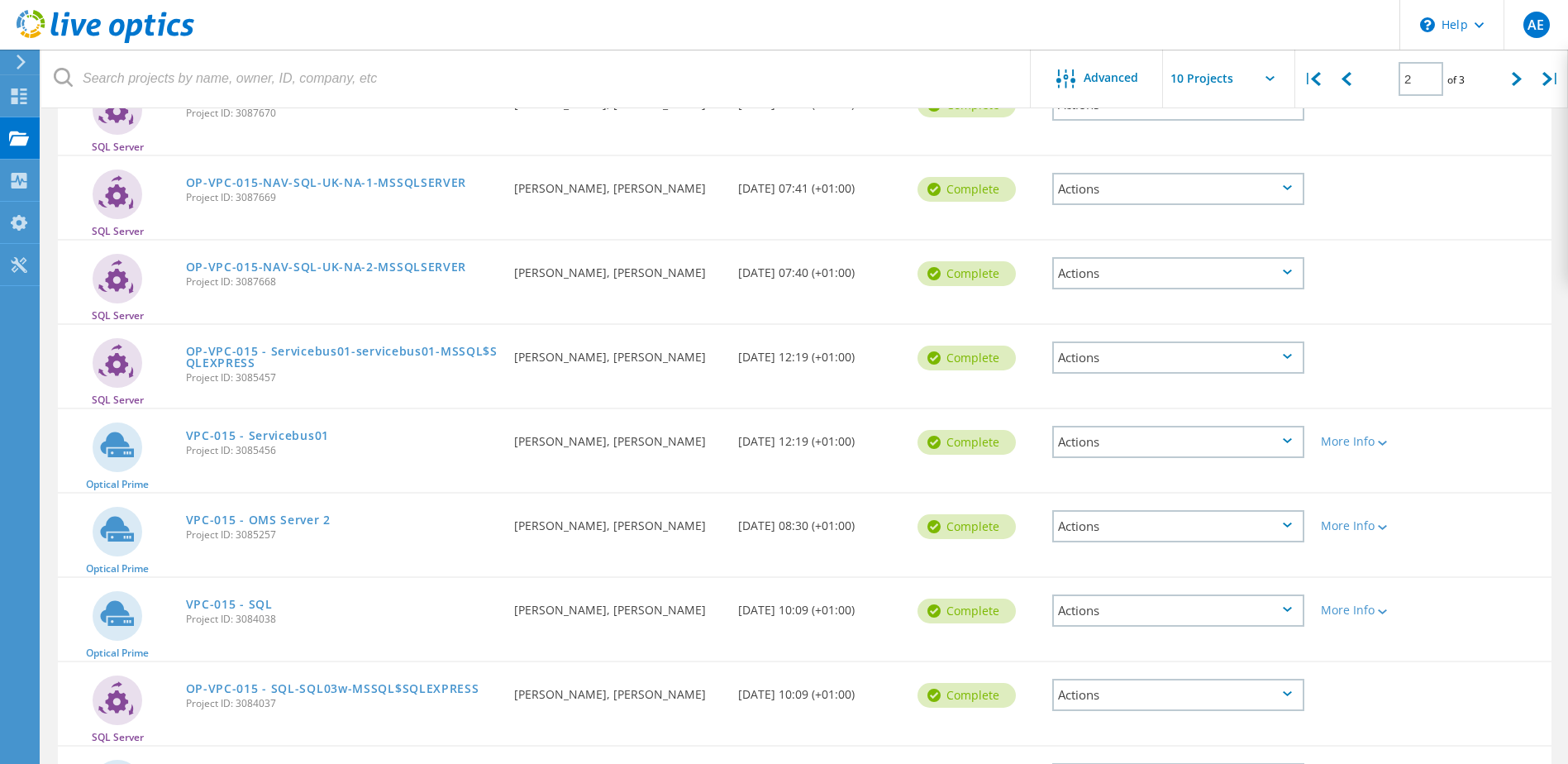
scroll to position [330, 0]
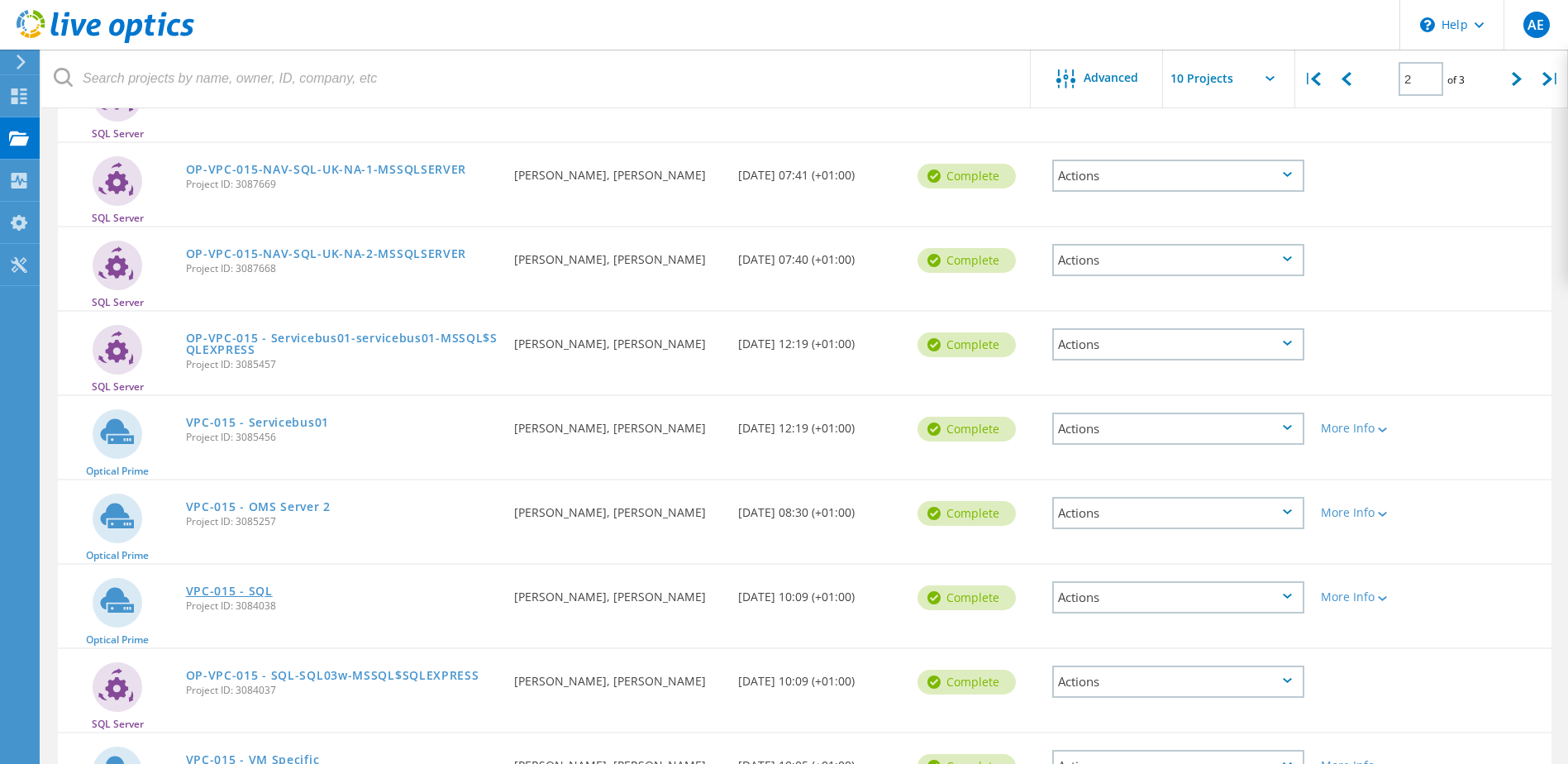
click at [234, 588] on link "VPC-015 - SQL" at bounding box center [229, 591] width 87 height 12
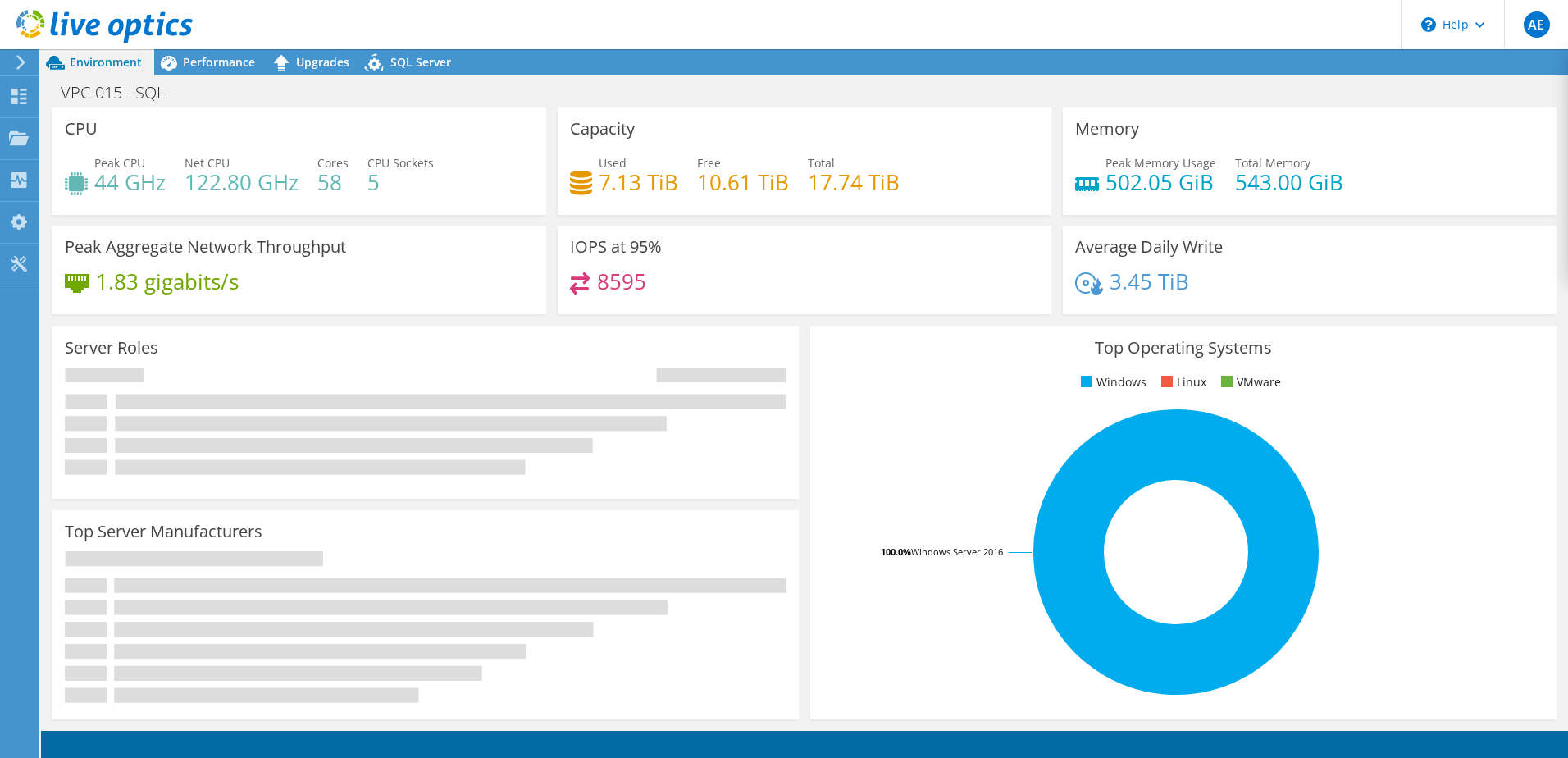
click at [423, 59] on span "SQL Server" at bounding box center [420, 62] width 60 height 16
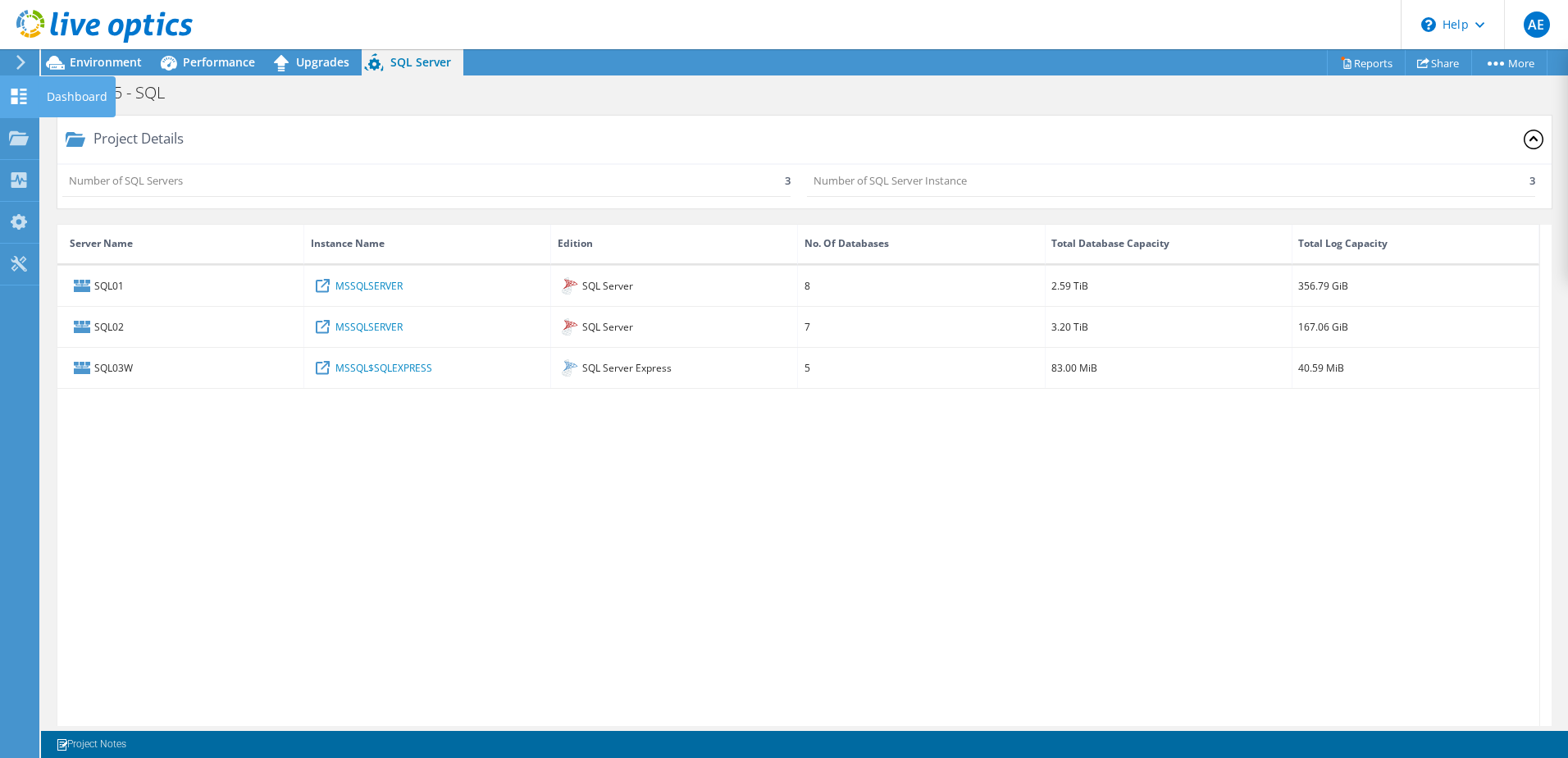
click at [48, 102] on div "Dashboard" at bounding box center [77, 97] width 77 height 41
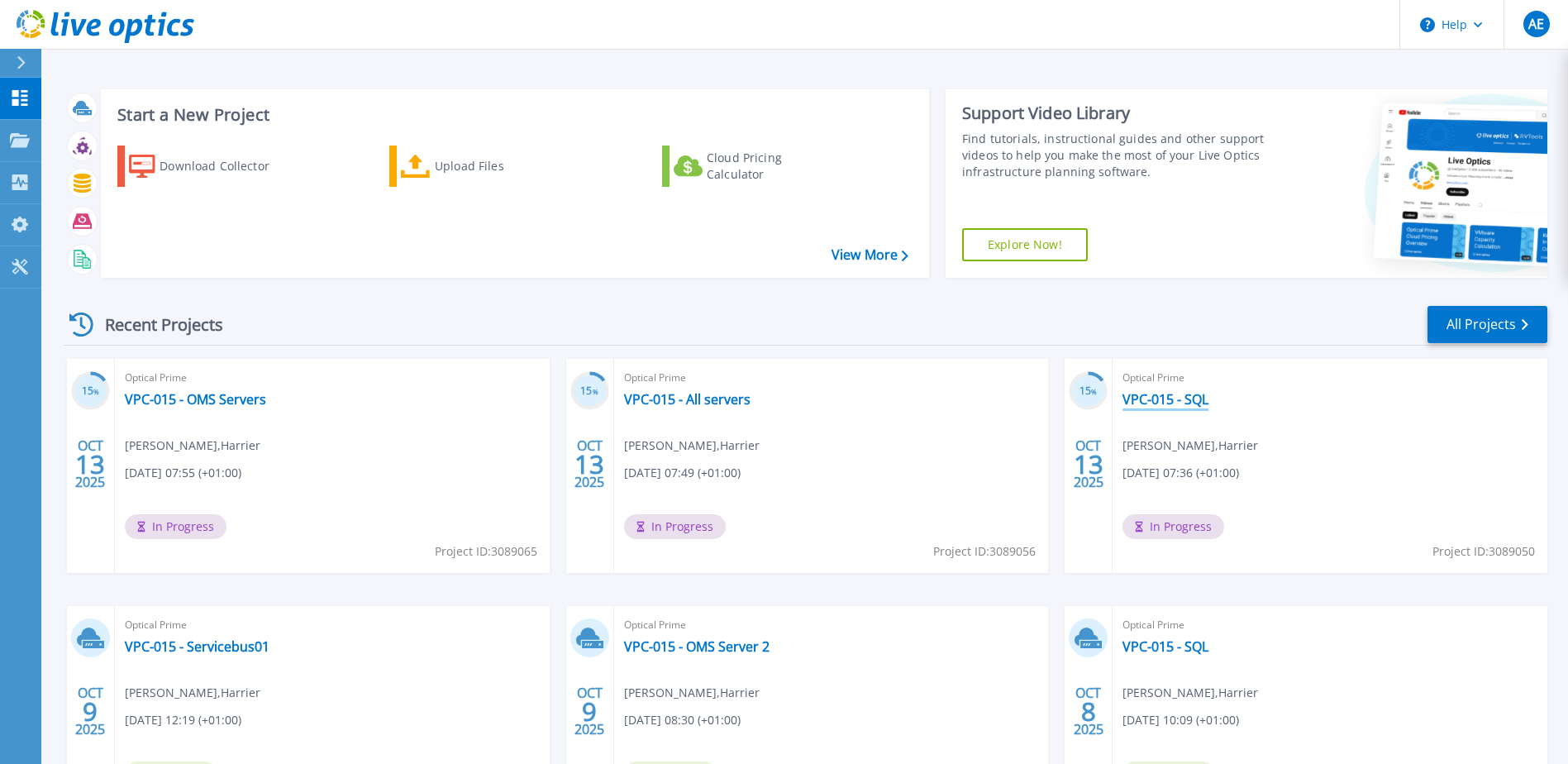
click at [1173, 403] on link "VPC-015 - SQL" at bounding box center [1165, 399] width 86 height 17
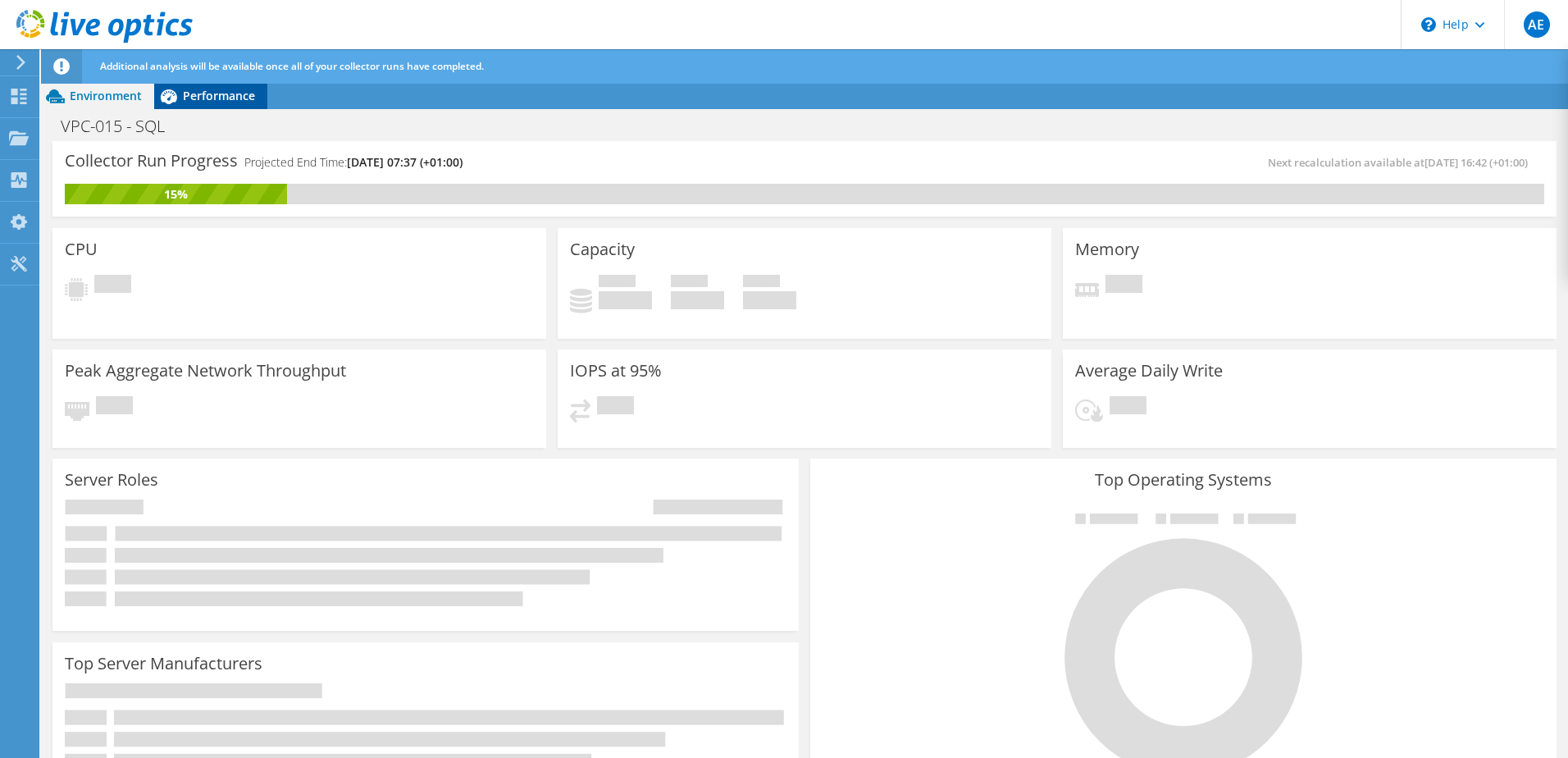
click at [207, 64] on span "Additional analysis will be available once all of your collector runs have comp…" at bounding box center [291, 65] width 384 height 14
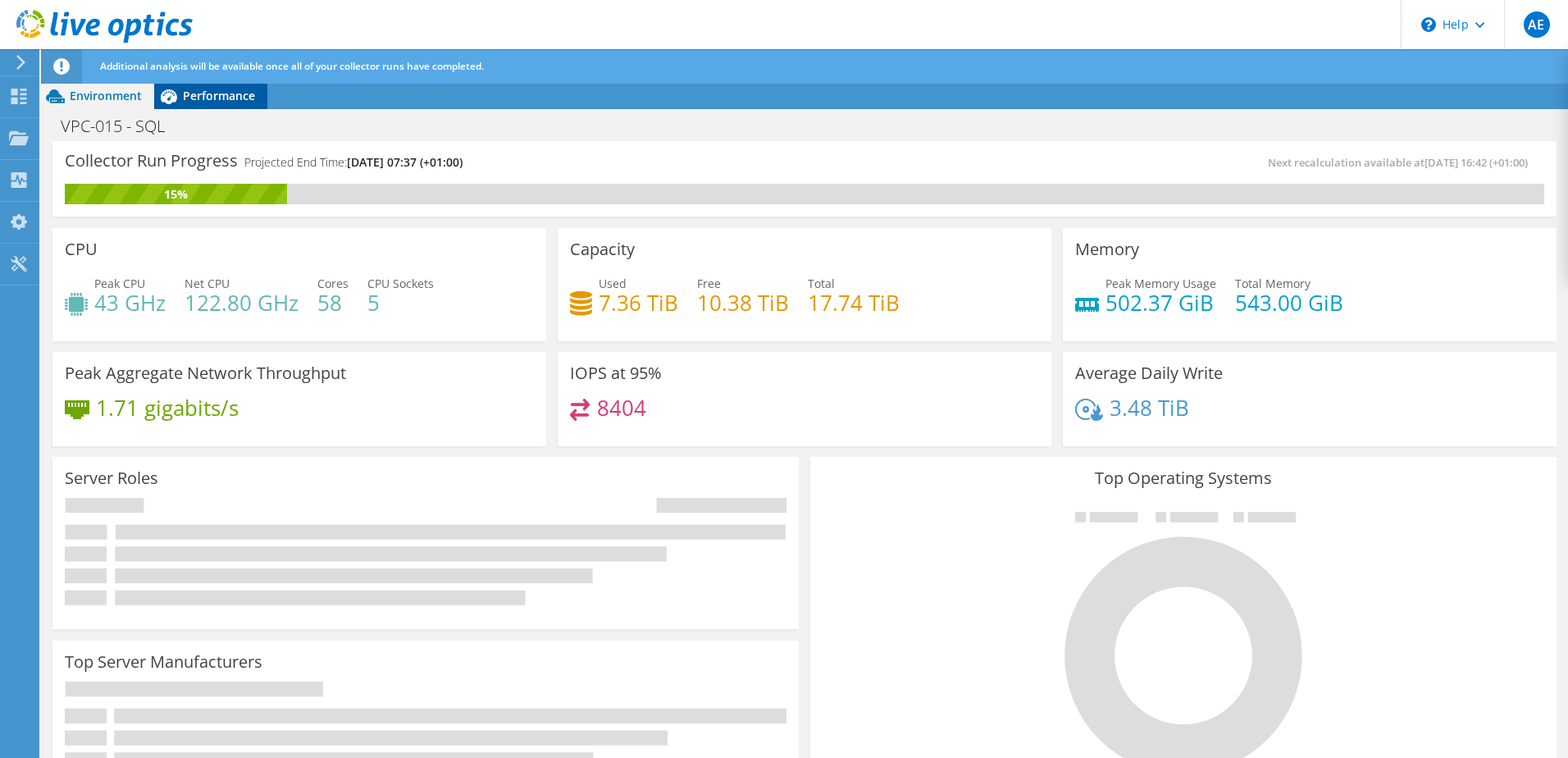
click at [229, 98] on span "Performance" at bounding box center [218, 95] width 72 height 16
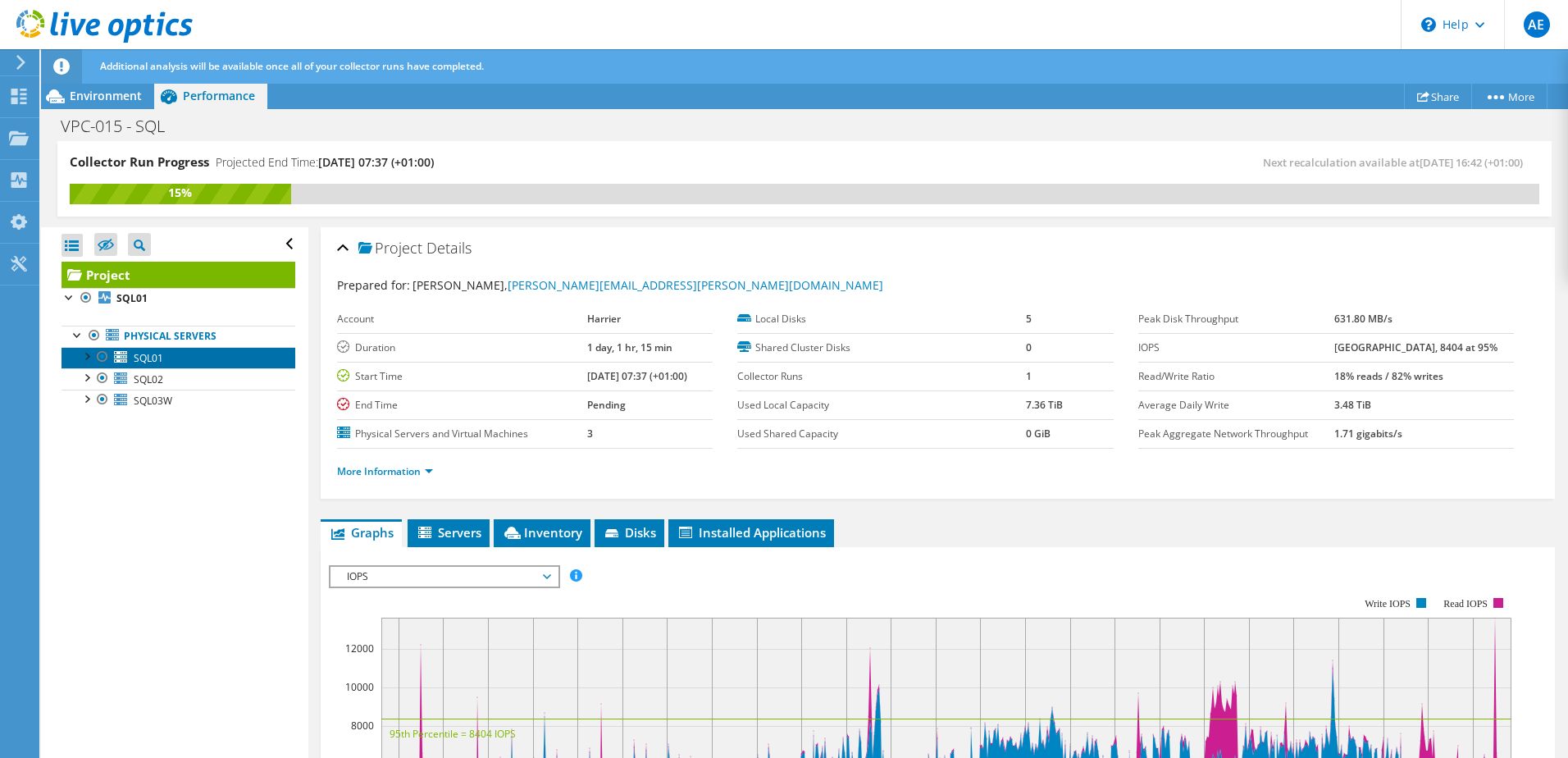
click at [150, 362] on span "SQL01" at bounding box center [149, 358] width 30 height 14
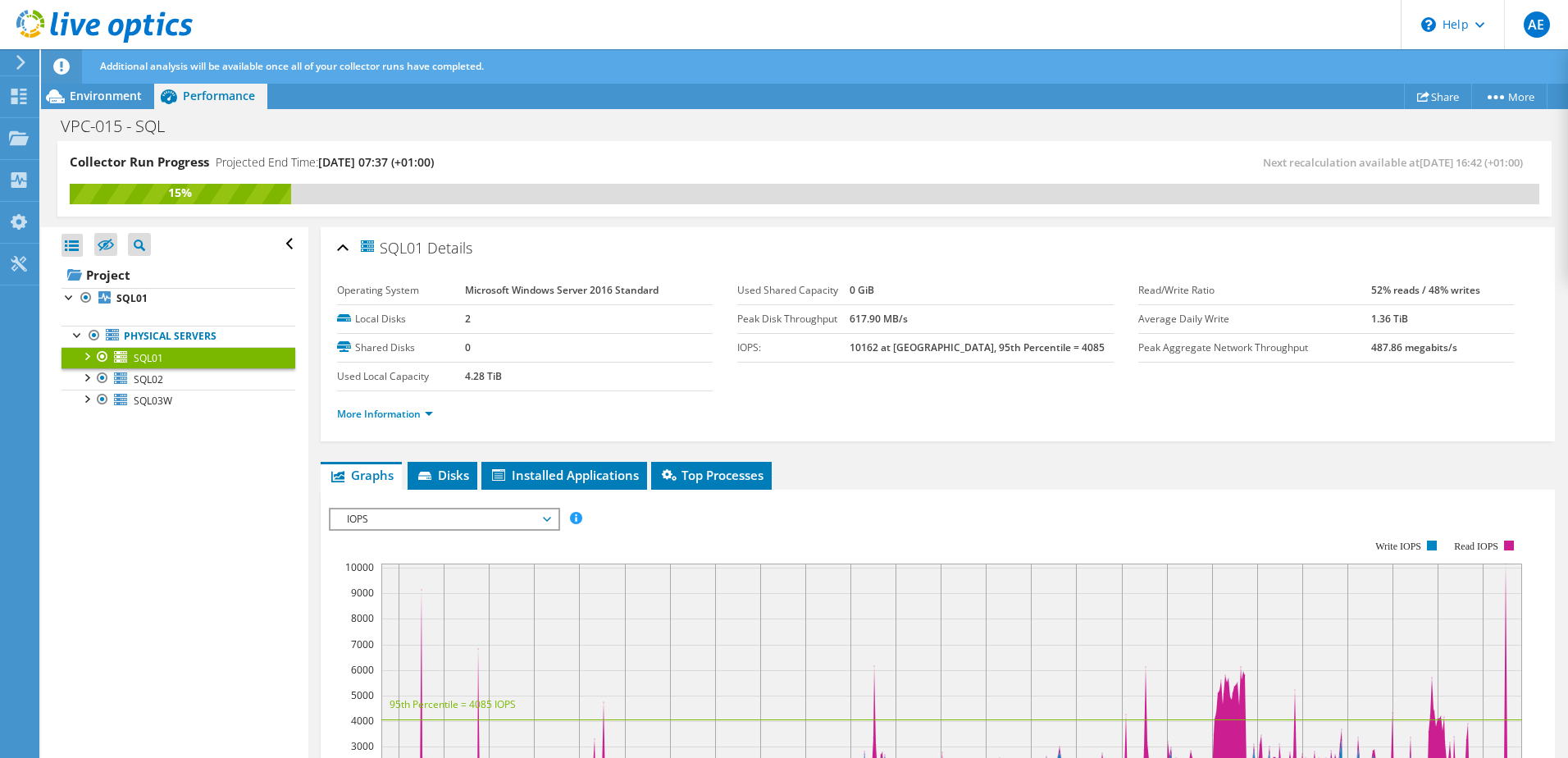
click at [533, 516] on span "IOPS" at bounding box center [443, 519] width 211 height 20
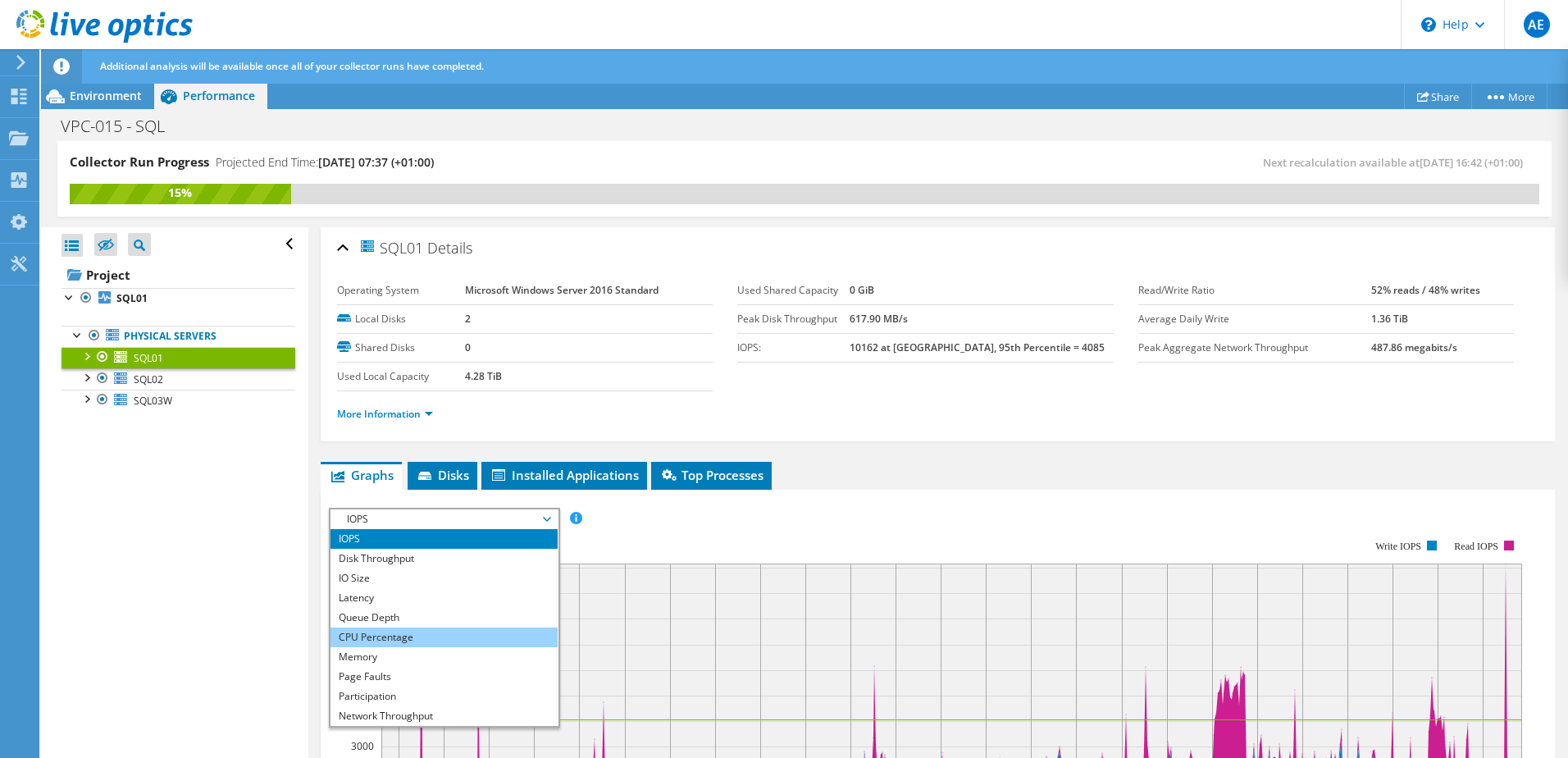
click at [396, 630] on li "CPU Percentage" at bounding box center [443, 637] width 227 height 20
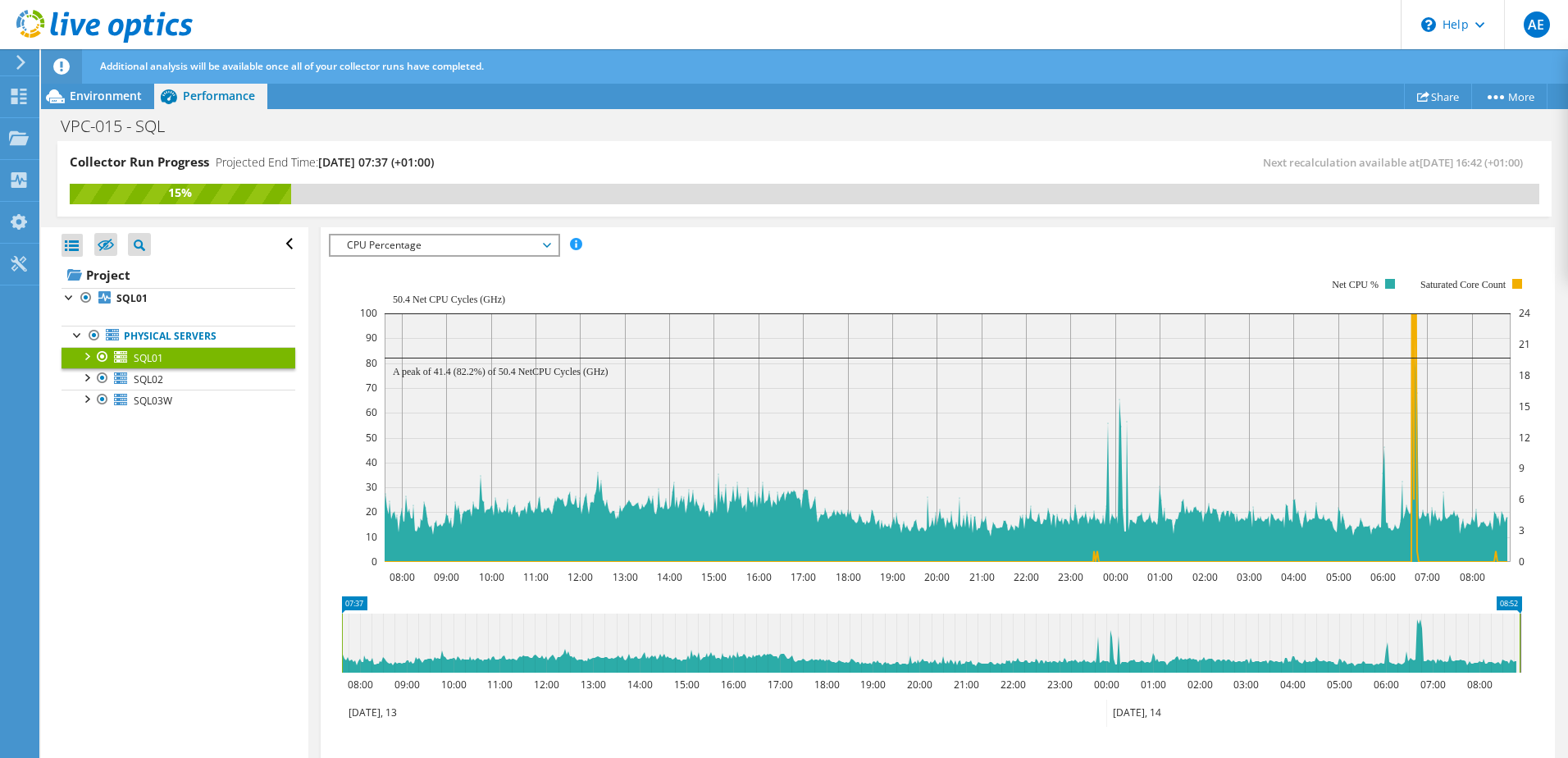
scroll to position [296, 0]
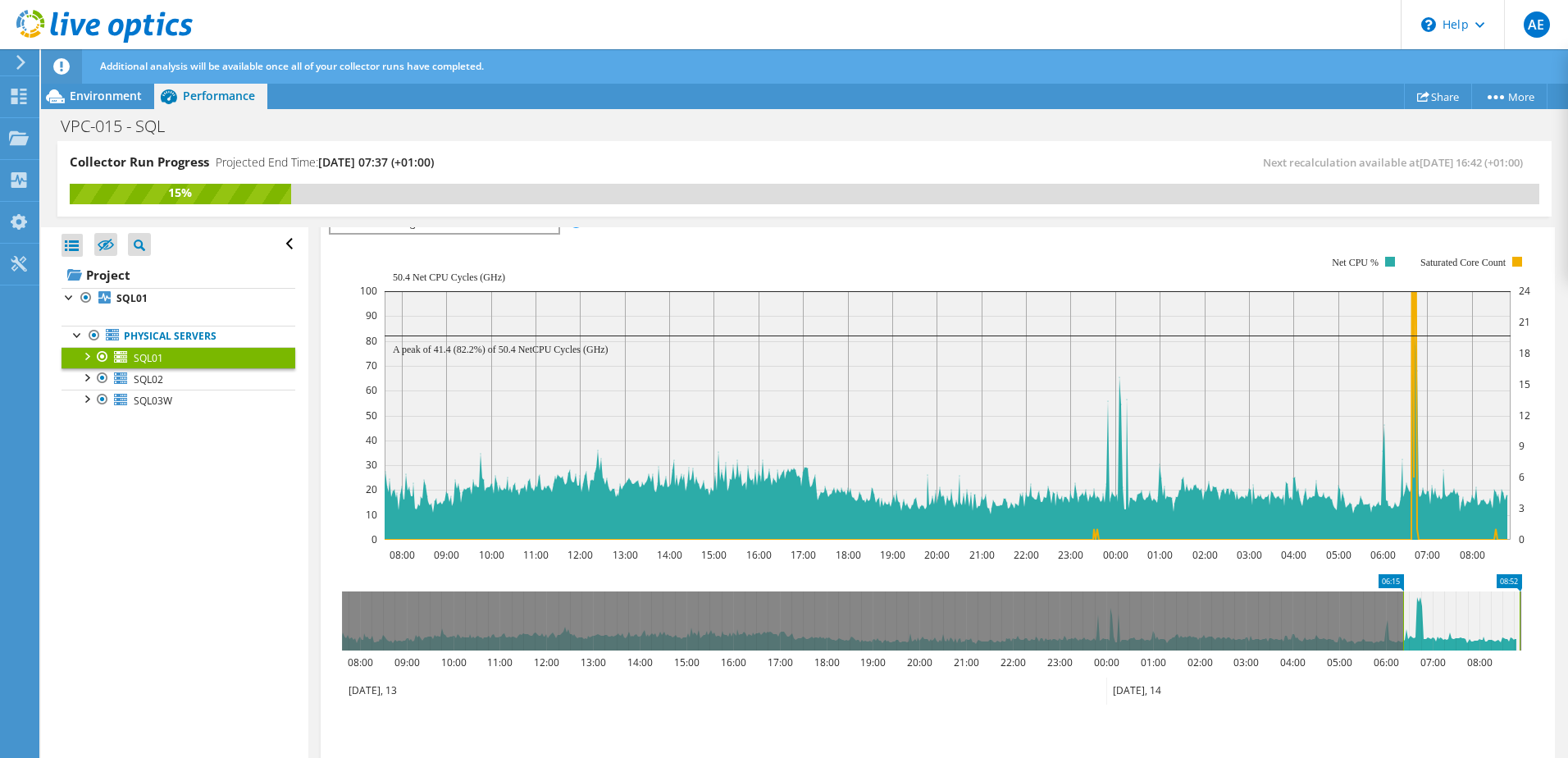
drag, startPoint x: 341, startPoint y: 619, endPoint x: 1402, endPoint y: 612, distance: 1061.0
click at [1402, 612] on rect at bounding box center [1403, 620] width 7 height 59
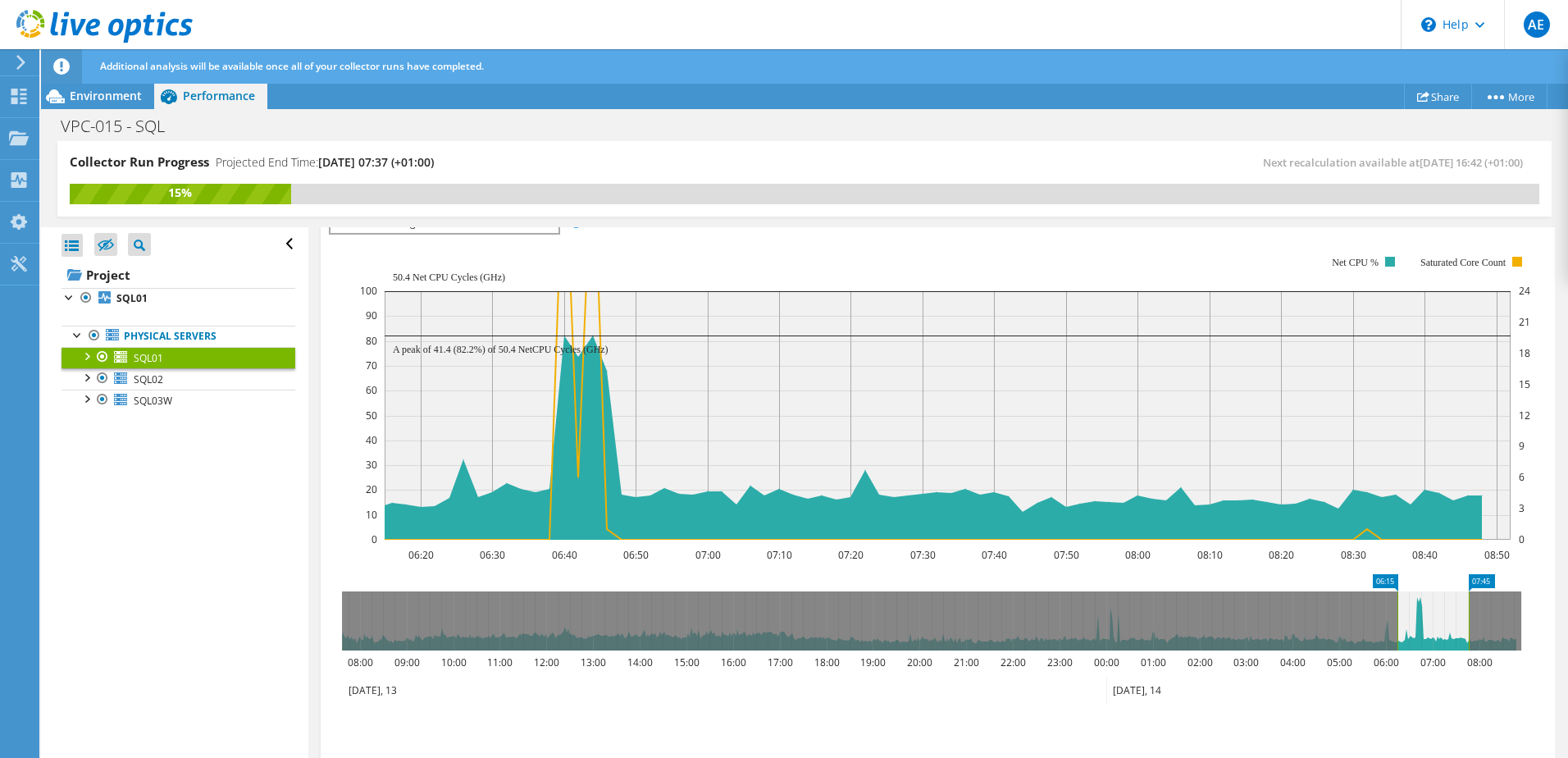
drag, startPoint x: 1518, startPoint y: 610, endPoint x: 1467, endPoint y: 628, distance: 54.1
click at [1467, 628] on rect at bounding box center [1469, 620] width 7 height 59
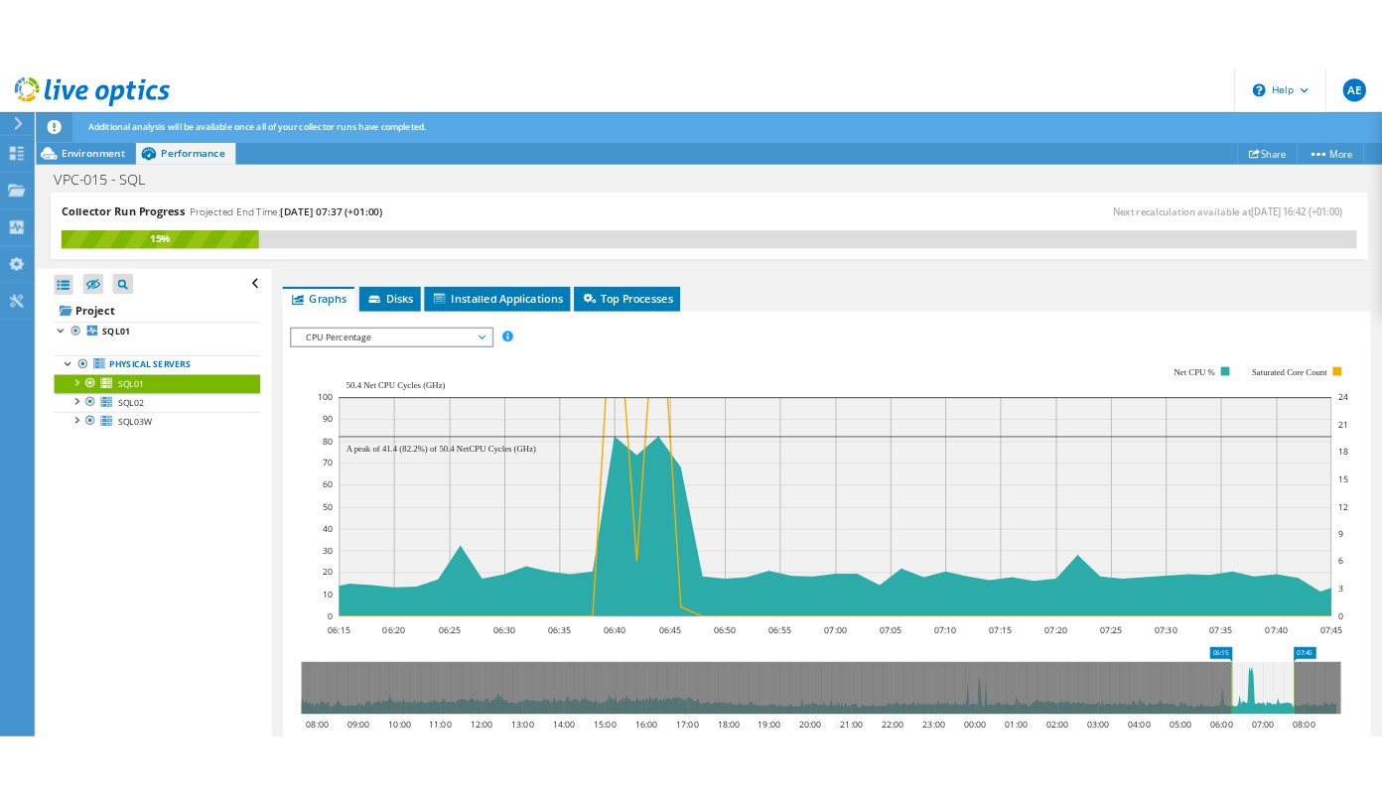
scroll to position [363, 0]
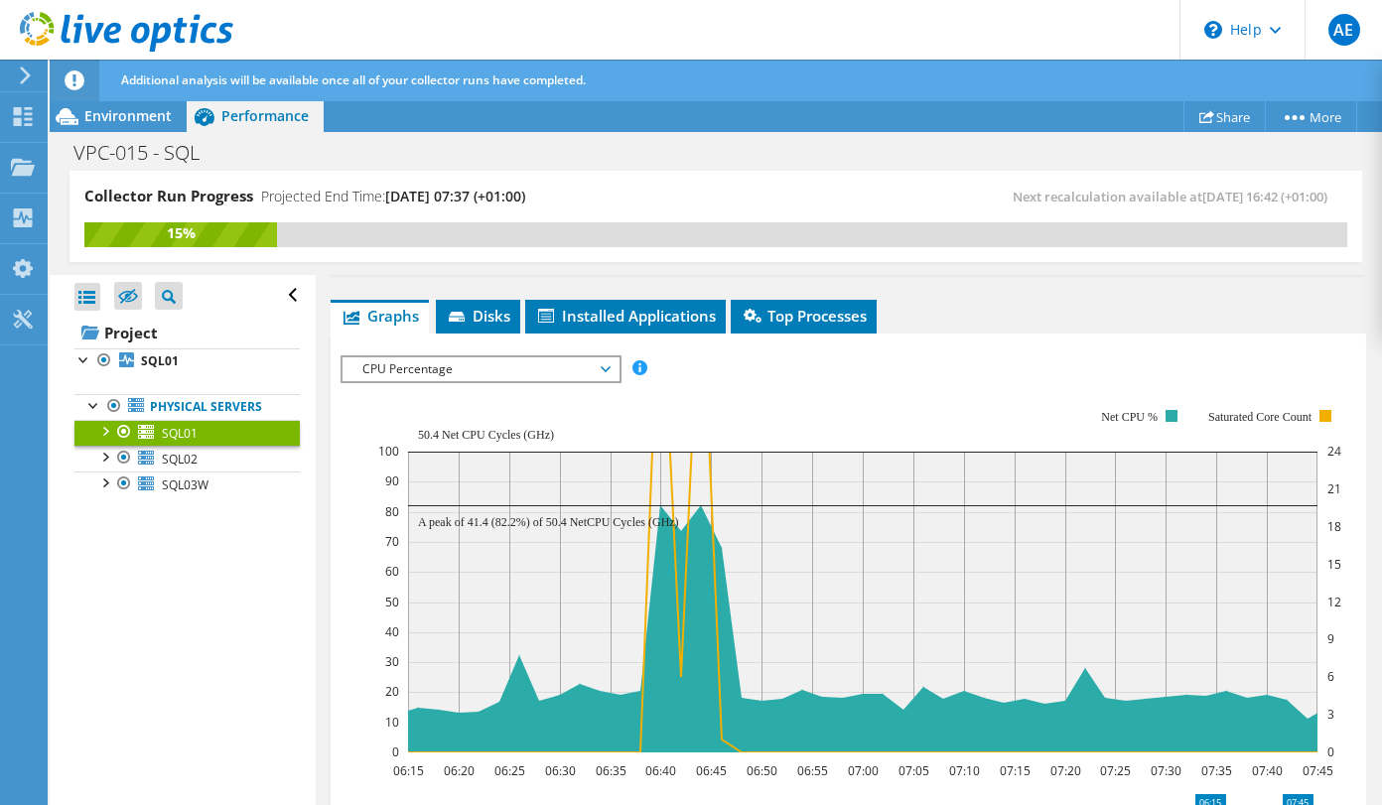
click at [1, 2] on div at bounding box center [116, 33] width 233 height 67
